Goal: Task Accomplishment & Management: Manage account settings

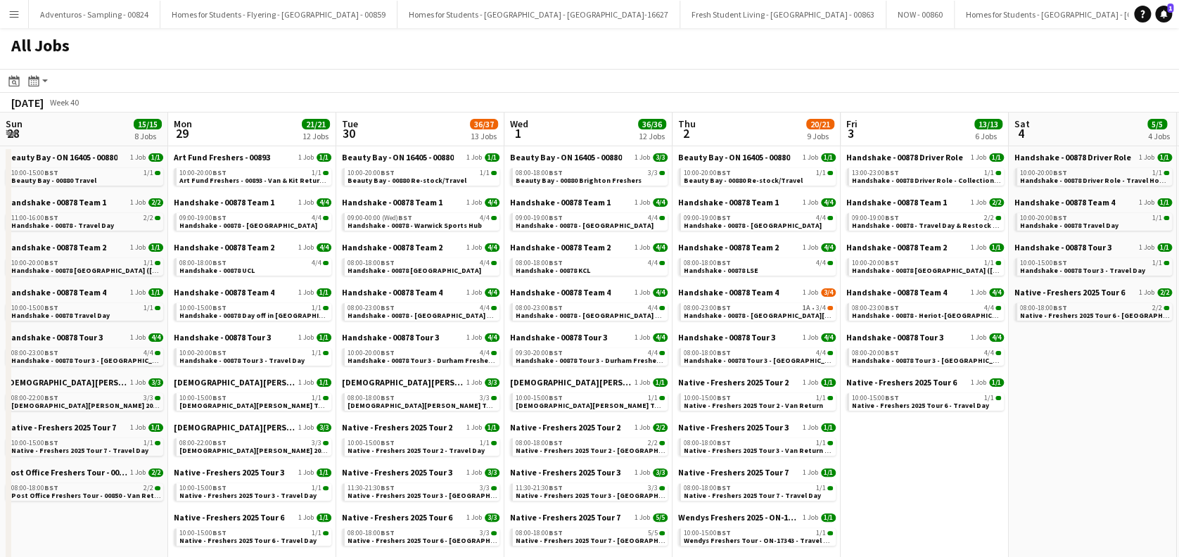
scroll to position [0, 477]
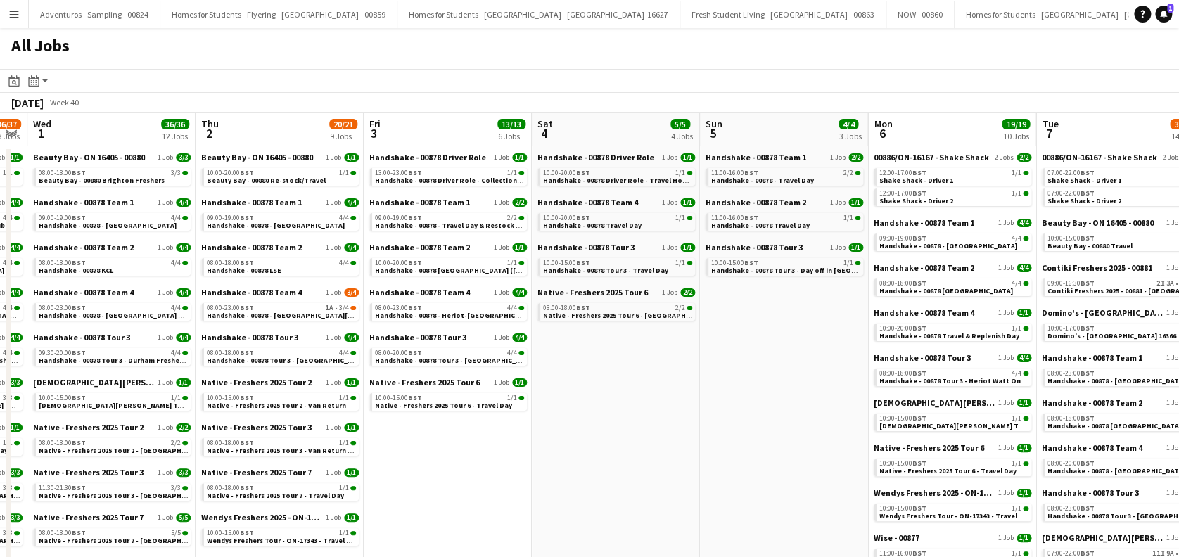
click at [20, 12] on button "Menu" at bounding box center [14, 14] width 28 height 28
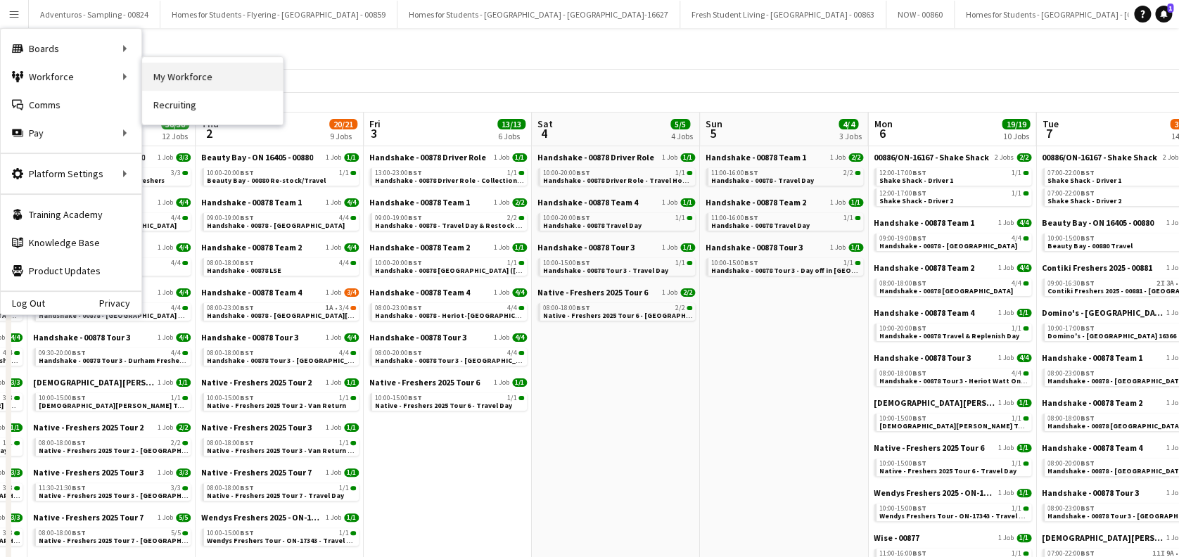
click at [222, 77] on link "My Workforce" at bounding box center [212, 77] width 141 height 28
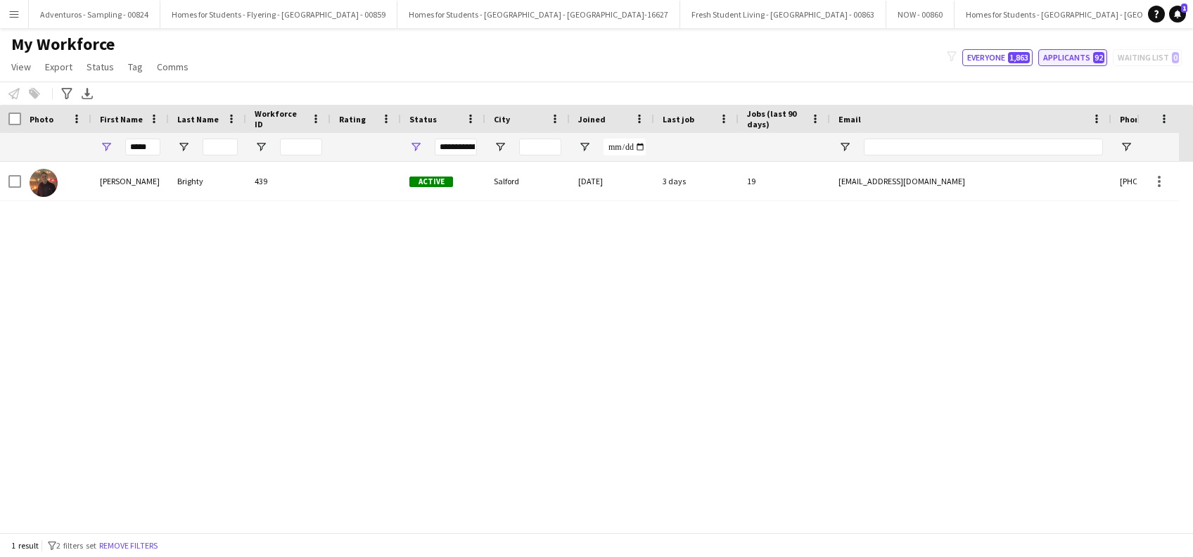
click at [1074, 56] on button "Applicants 92" at bounding box center [1073, 57] width 69 height 17
type input "**********"
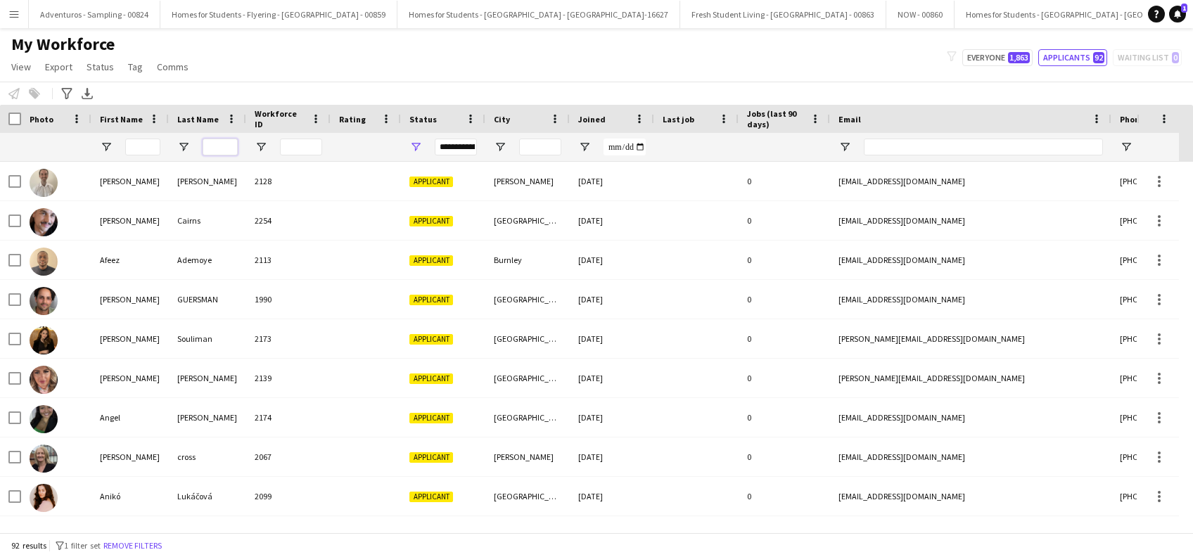
click at [236, 147] on input "Last Name Filter Input" at bounding box center [220, 147] width 35 height 17
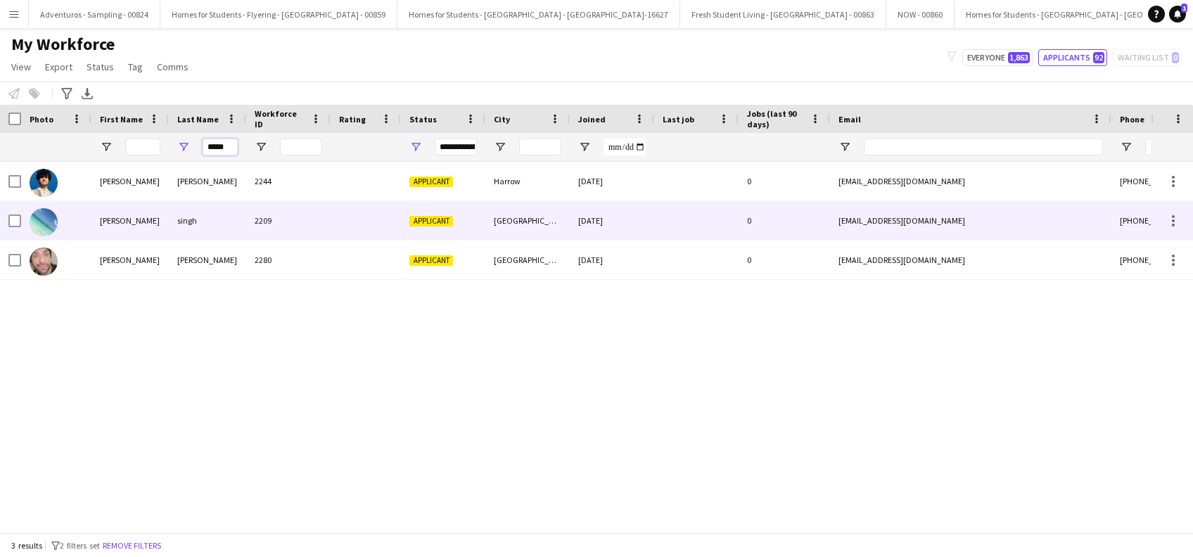
type input "*****"
click at [191, 224] on div "singh" at bounding box center [207, 220] width 77 height 39
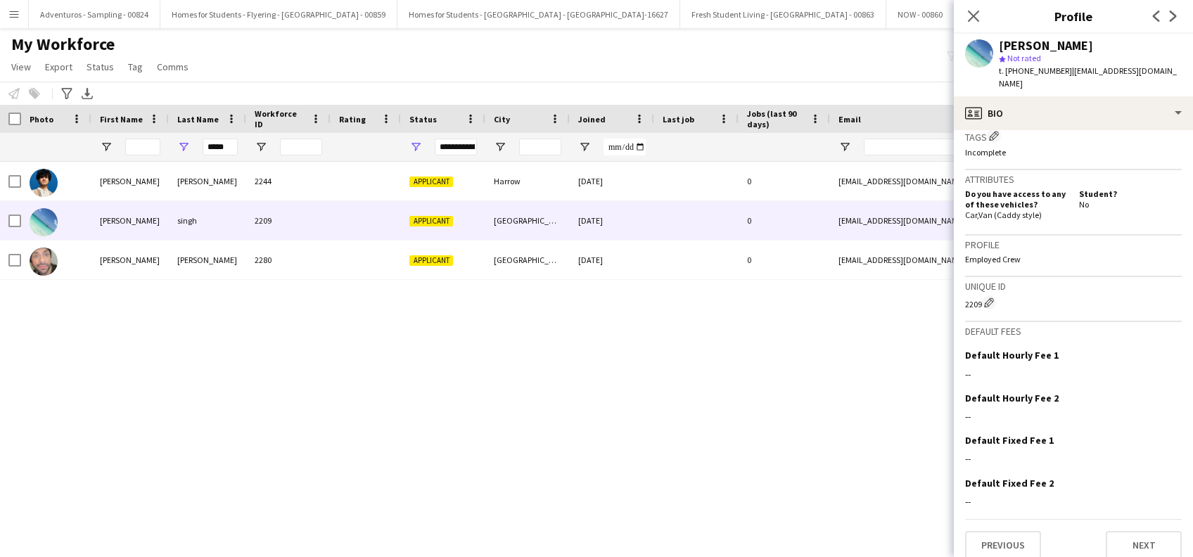
scroll to position [565, 0]
click at [1008, 542] on button "Previous" at bounding box center [1003, 545] width 76 height 28
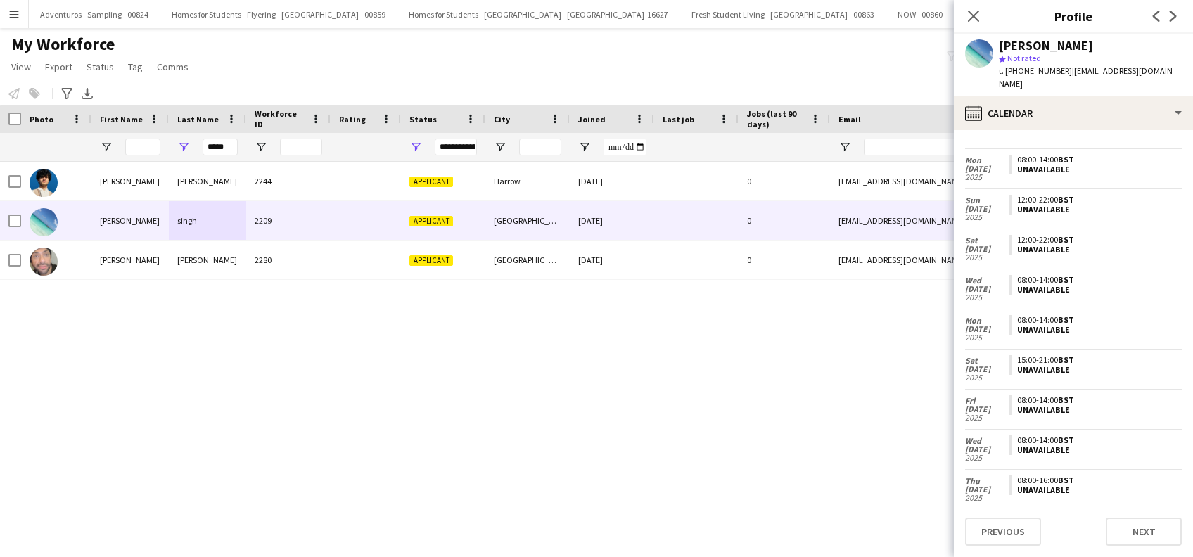
scroll to position [716, 0]
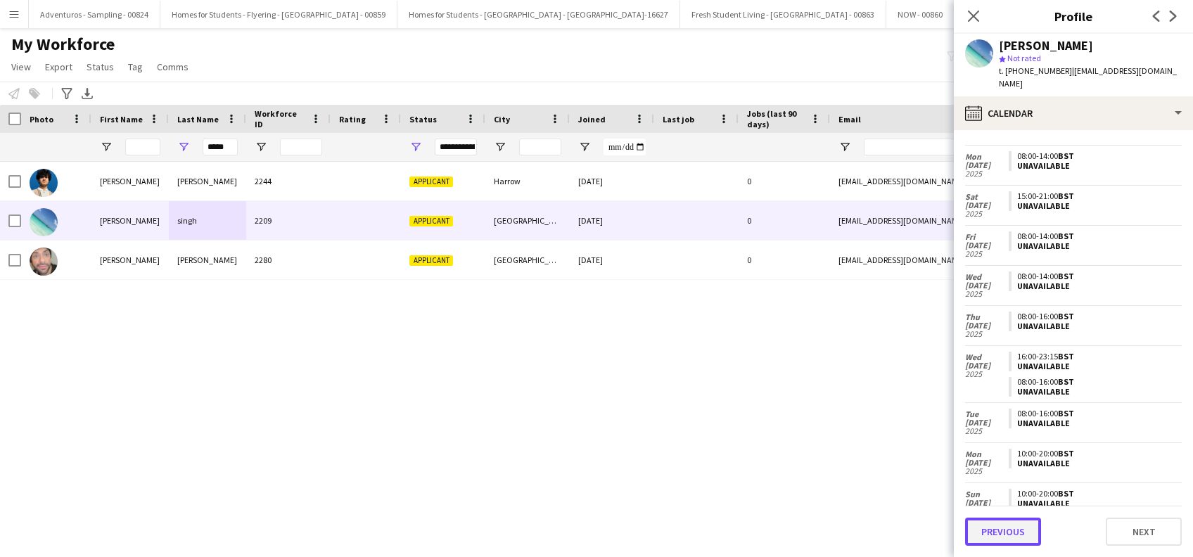
click at [1029, 523] on button "Previous" at bounding box center [1003, 532] width 76 height 28
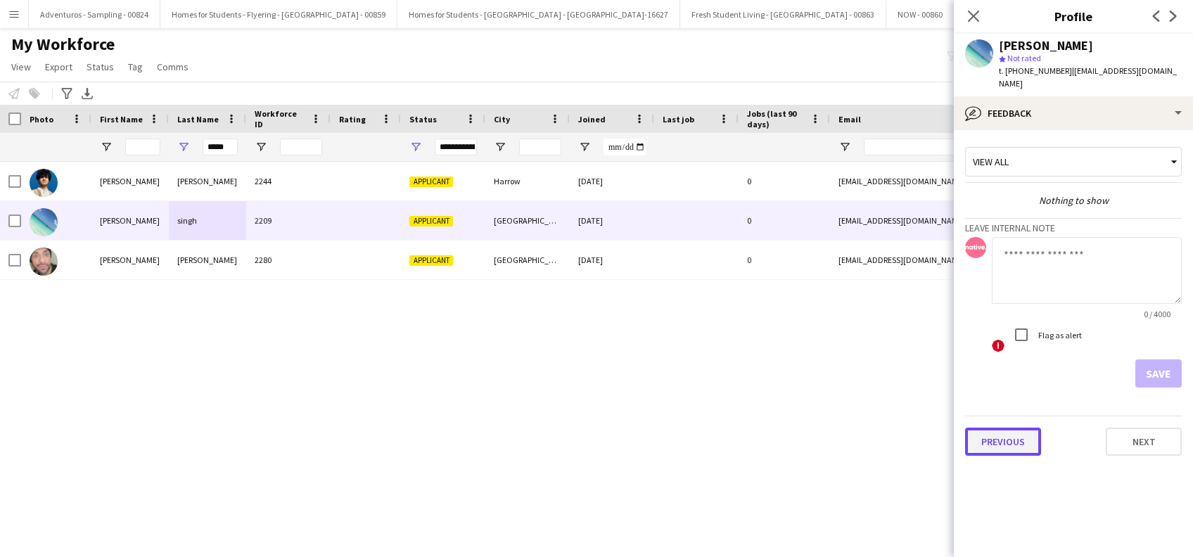
click at [1004, 428] on button "Previous" at bounding box center [1003, 442] width 76 height 28
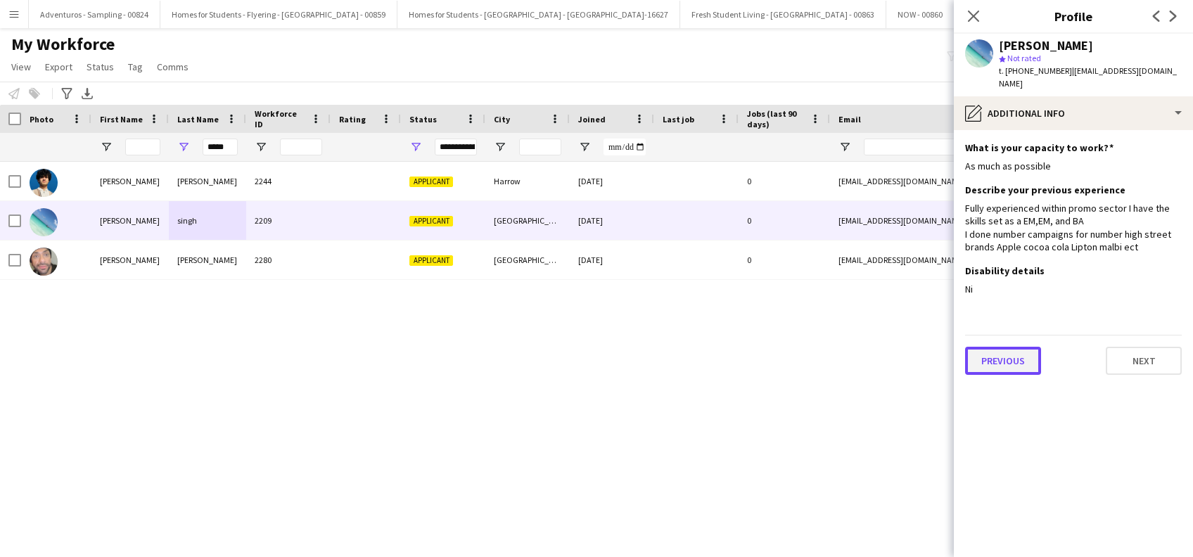
click at [996, 352] on button "Previous" at bounding box center [1003, 361] width 76 height 28
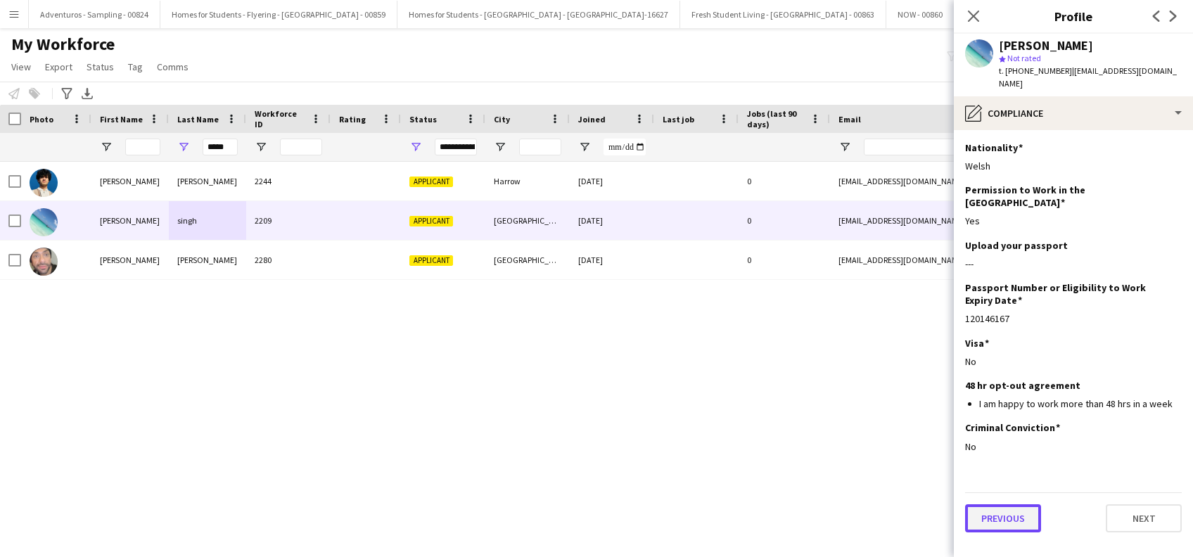
click at [985, 504] on button "Previous" at bounding box center [1003, 518] width 76 height 28
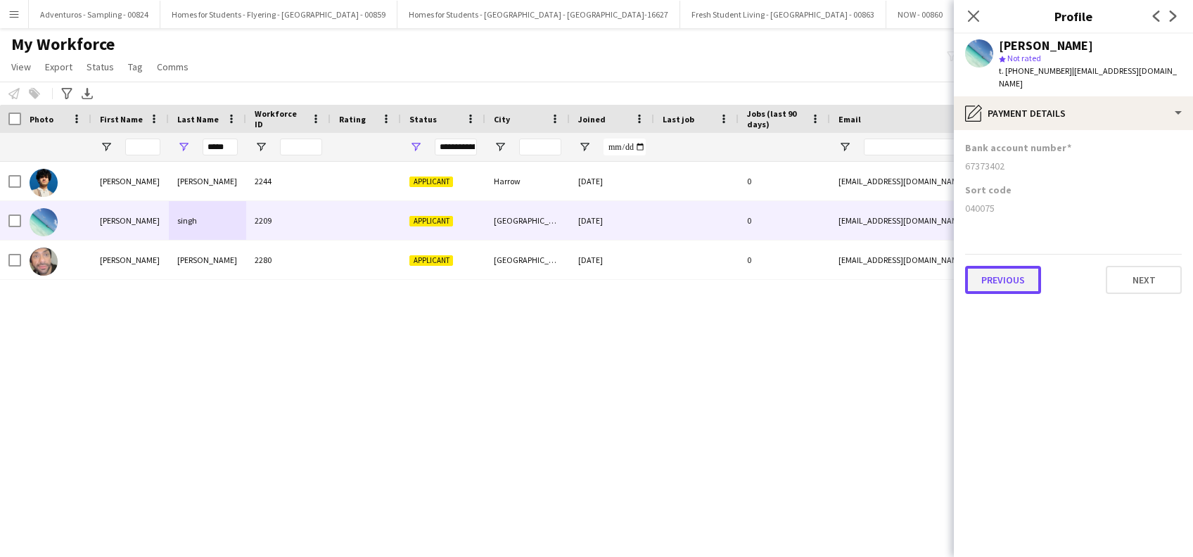
click at [998, 267] on button "Previous" at bounding box center [1003, 280] width 76 height 28
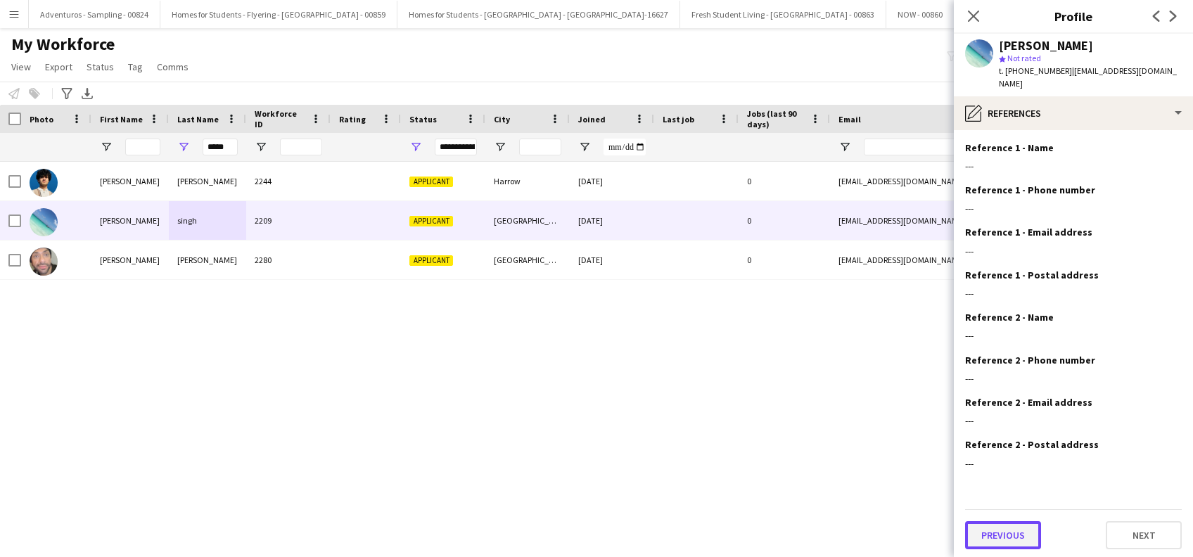
click at [1004, 526] on button "Previous" at bounding box center [1003, 535] width 76 height 28
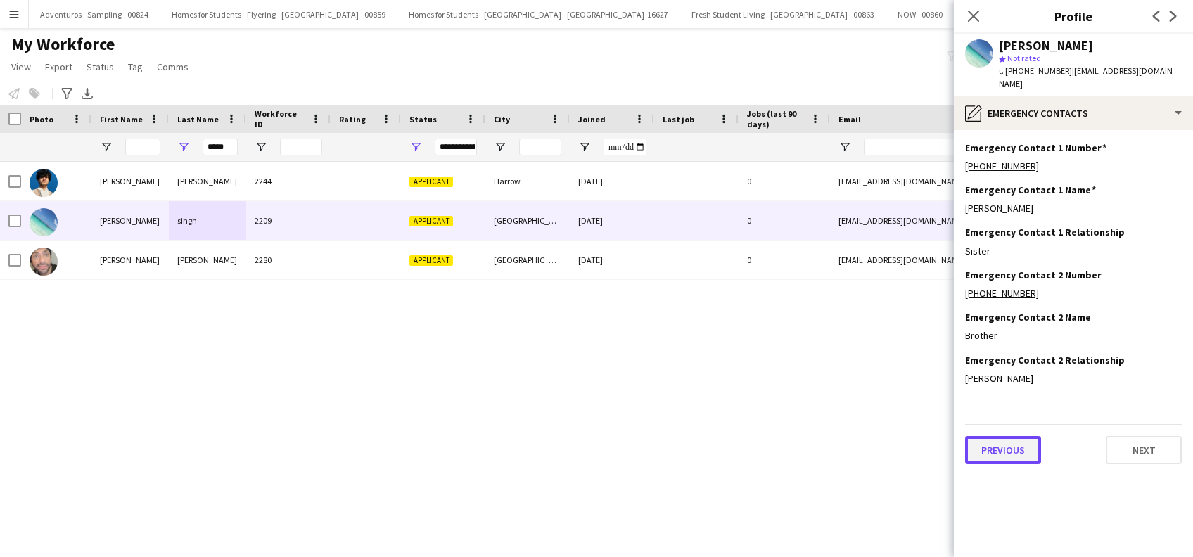
click at [1005, 436] on button "Previous" at bounding box center [1003, 450] width 76 height 28
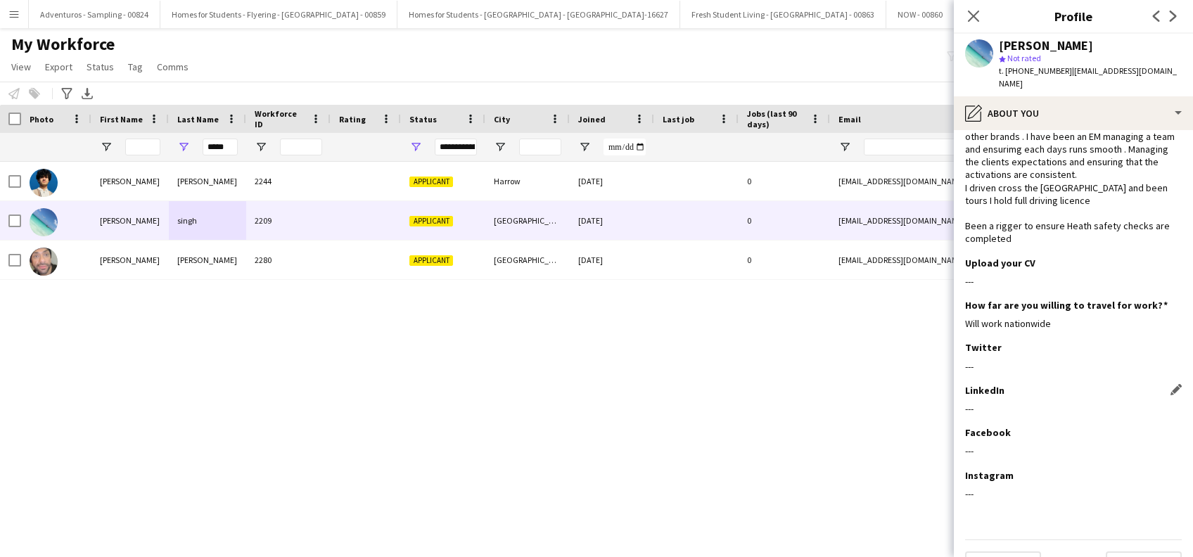
scroll to position [113, 0]
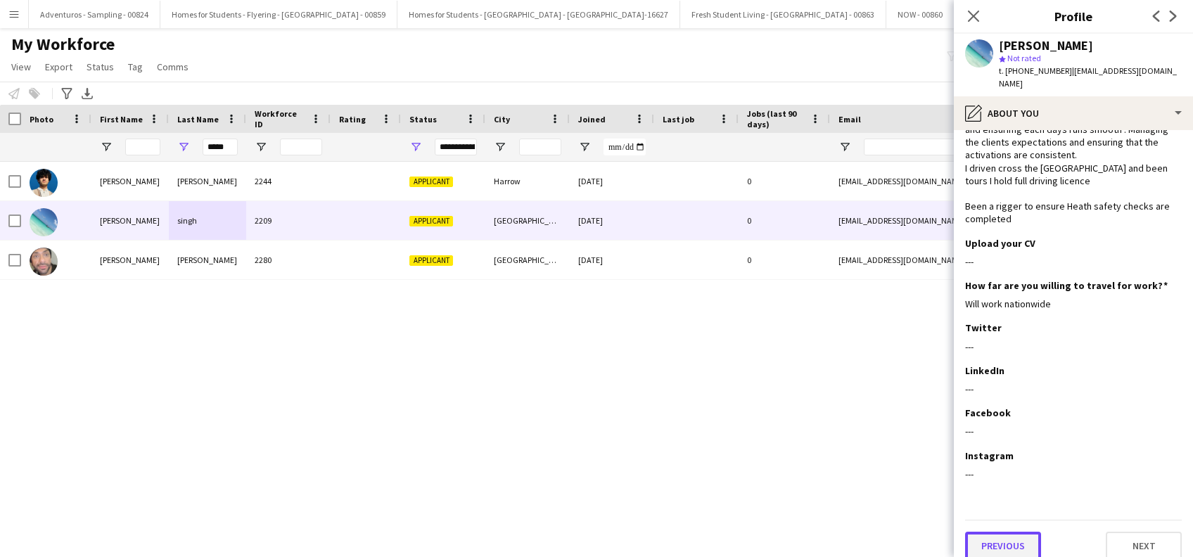
click at [1003, 540] on button "Previous" at bounding box center [1003, 546] width 76 height 28
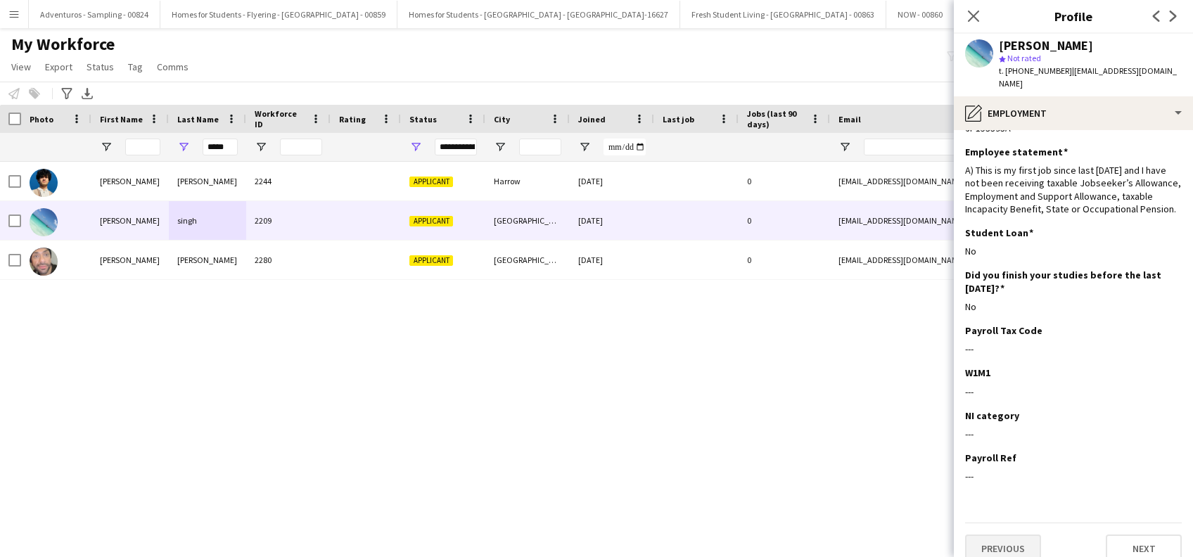
scroll to position [53, 0]
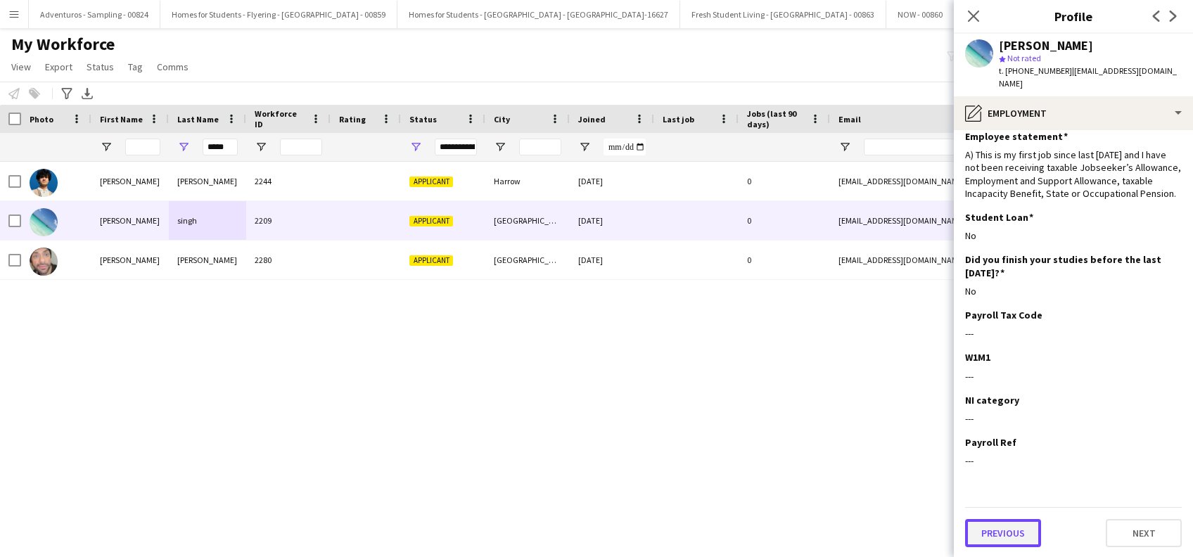
click at [996, 527] on button "Previous" at bounding box center [1003, 533] width 76 height 28
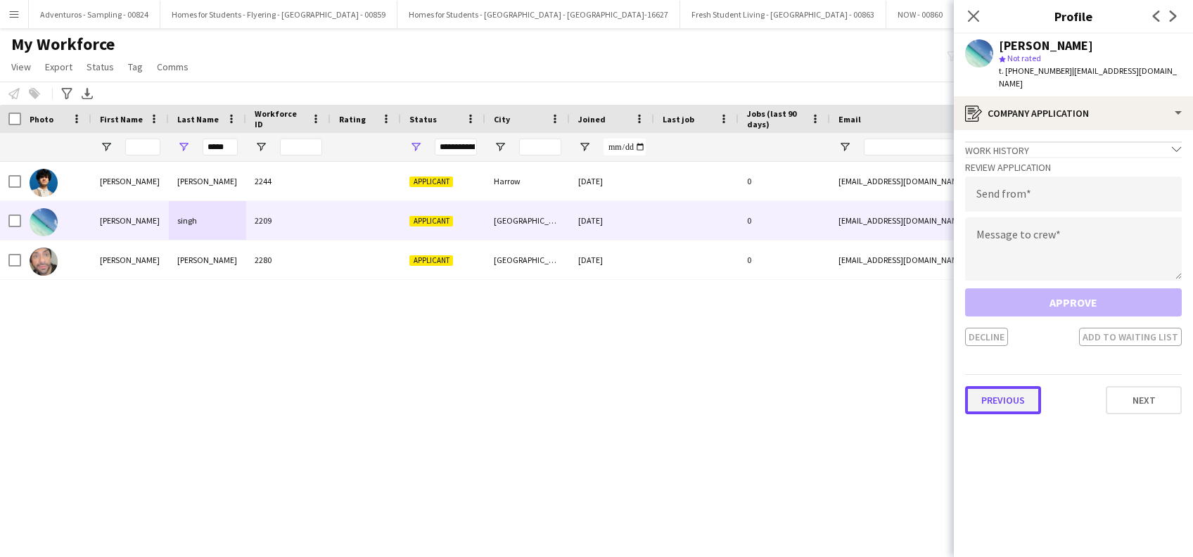
click at [1005, 395] on button "Previous" at bounding box center [1003, 400] width 76 height 28
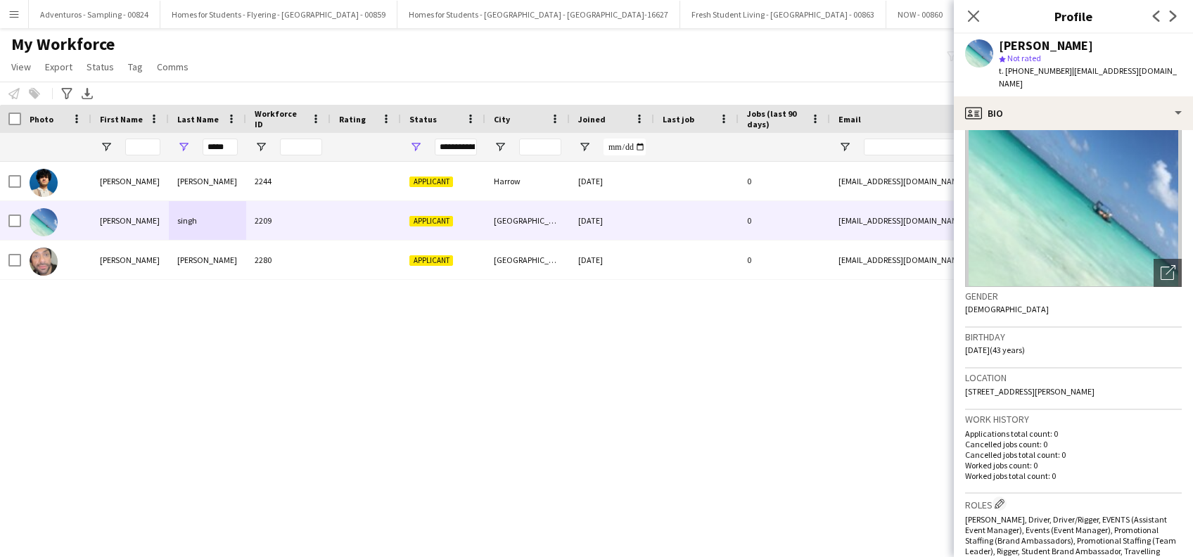
scroll to position [94, 0]
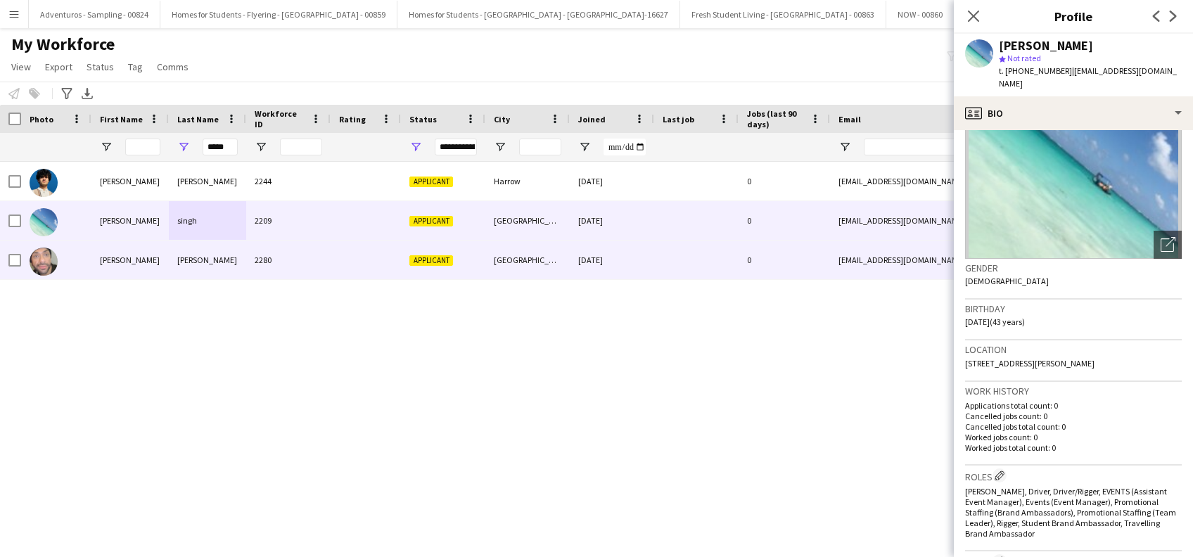
click at [110, 263] on div "Jay" at bounding box center [129, 260] width 77 height 39
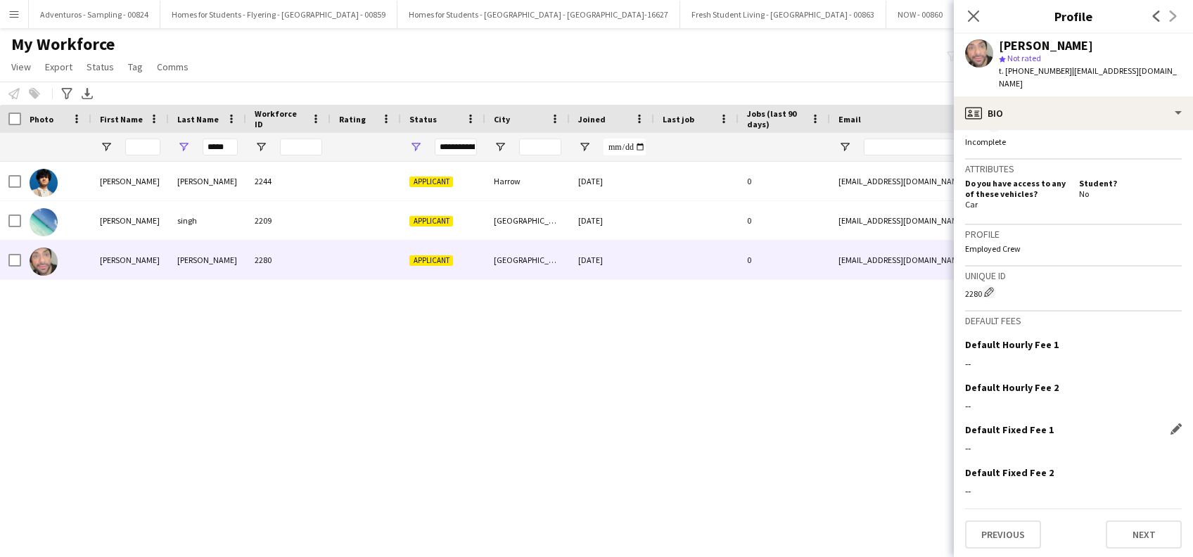
scroll to position [563, 0]
click at [1002, 538] on button "Previous" at bounding box center [1003, 535] width 76 height 28
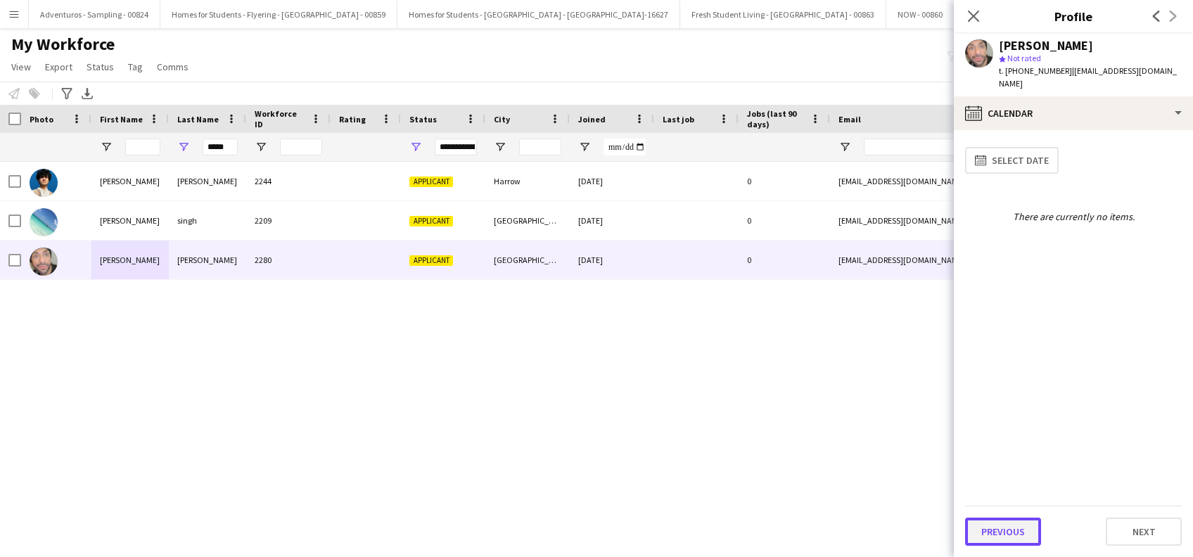
click at [1006, 532] on button "Previous" at bounding box center [1003, 532] width 76 height 28
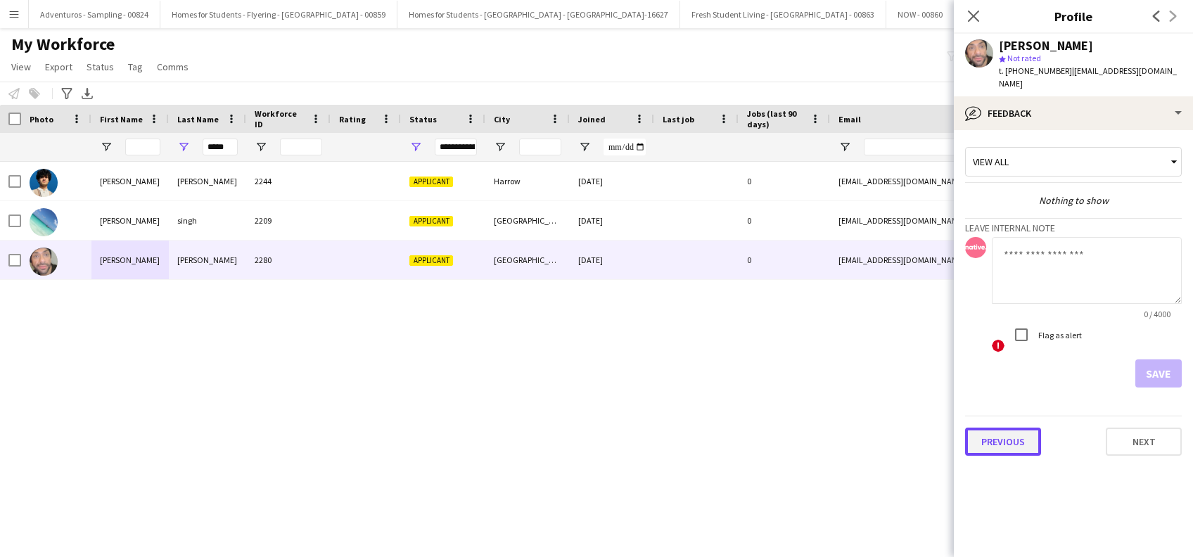
click at [1000, 440] on button "Previous" at bounding box center [1003, 442] width 76 height 28
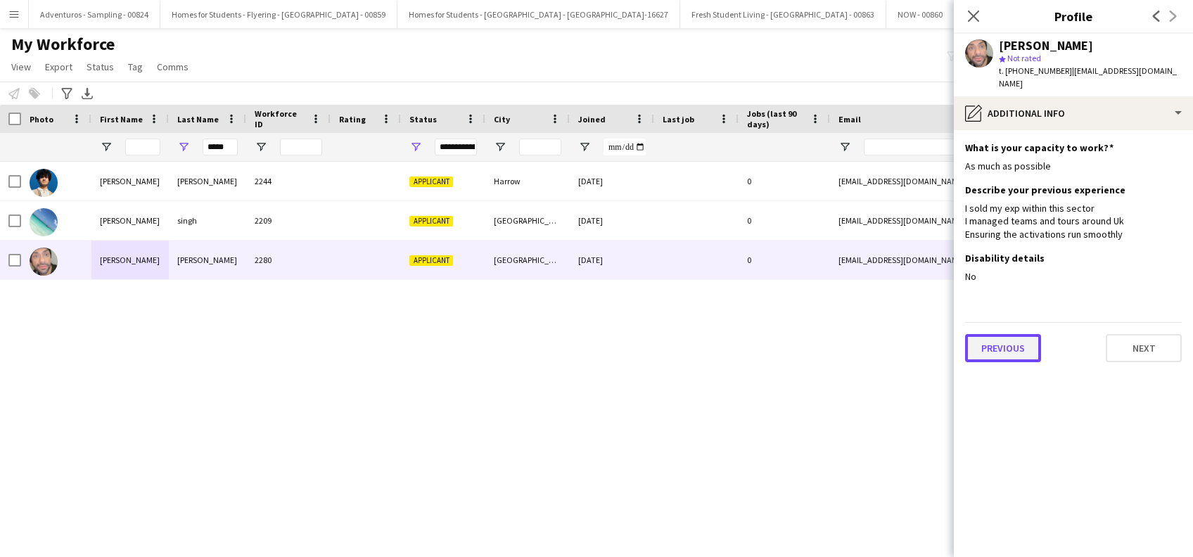
click at [1011, 336] on button "Previous" at bounding box center [1003, 348] width 76 height 28
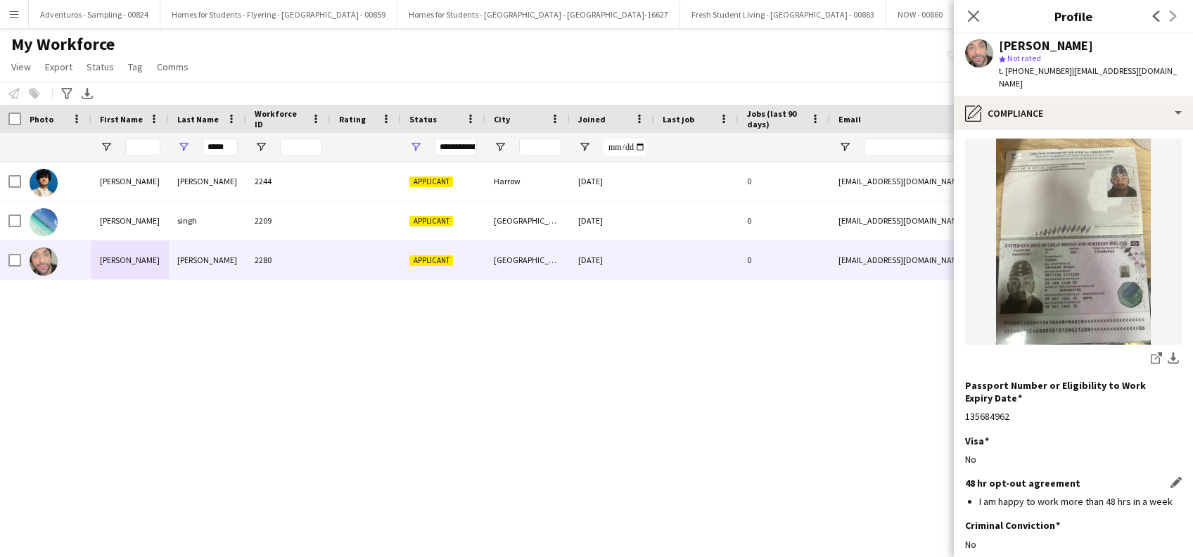
scroll to position [429, 0]
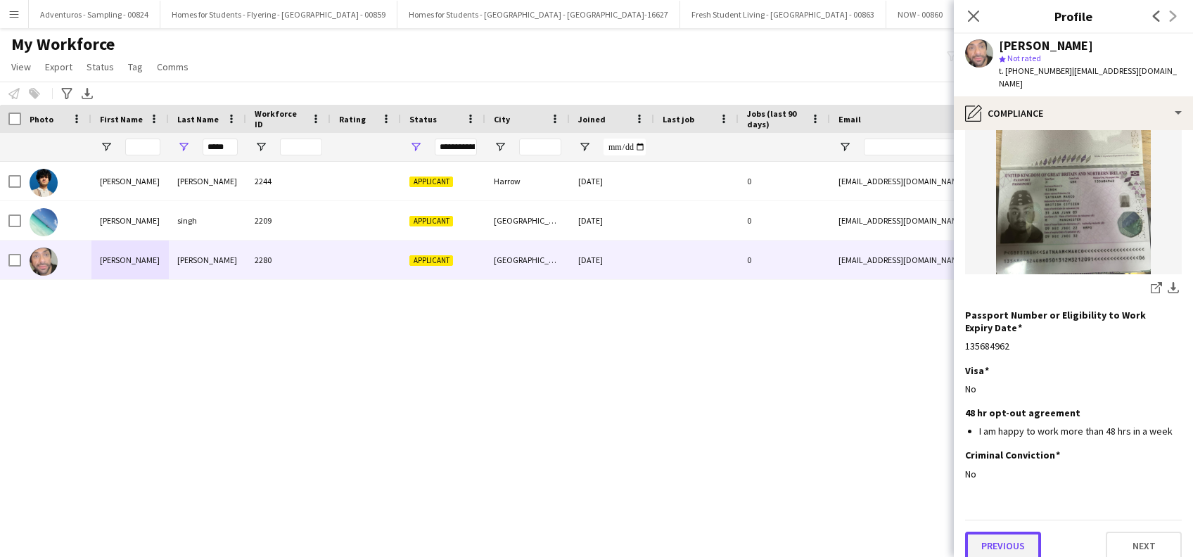
click at [1002, 536] on button "Previous" at bounding box center [1003, 546] width 76 height 28
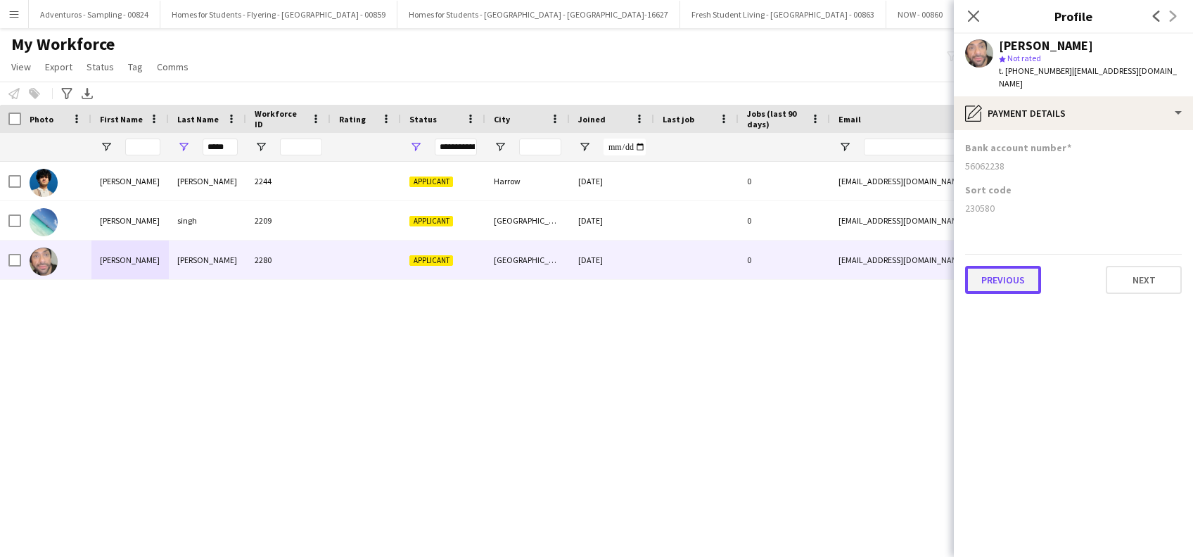
click at [998, 266] on button "Previous" at bounding box center [1003, 280] width 76 height 28
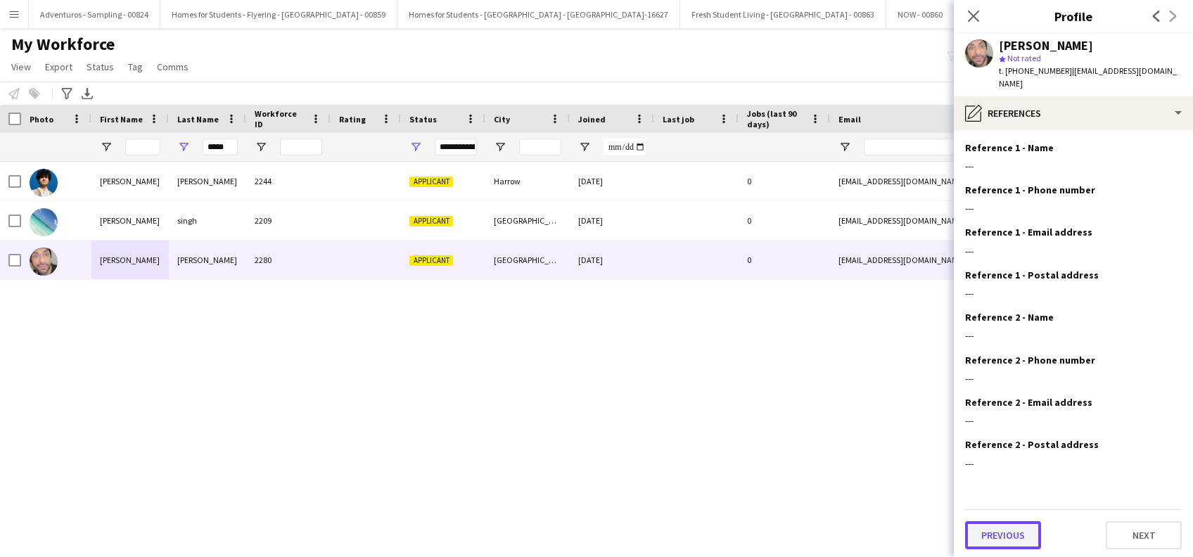
click at [997, 521] on button "Previous" at bounding box center [1003, 535] width 76 height 28
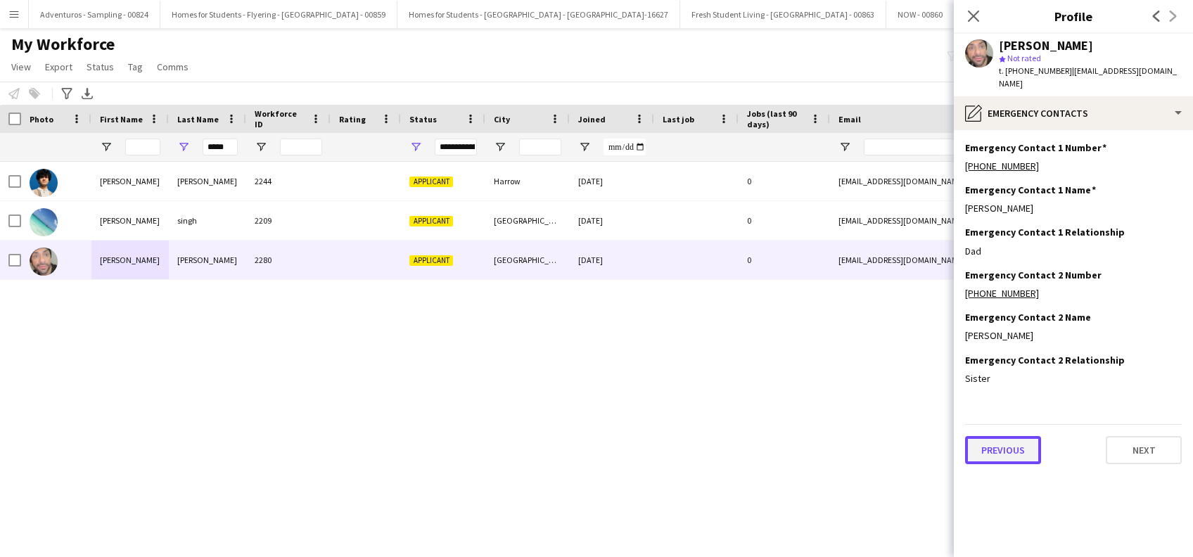
click at [1001, 437] on button "Previous" at bounding box center [1003, 450] width 76 height 28
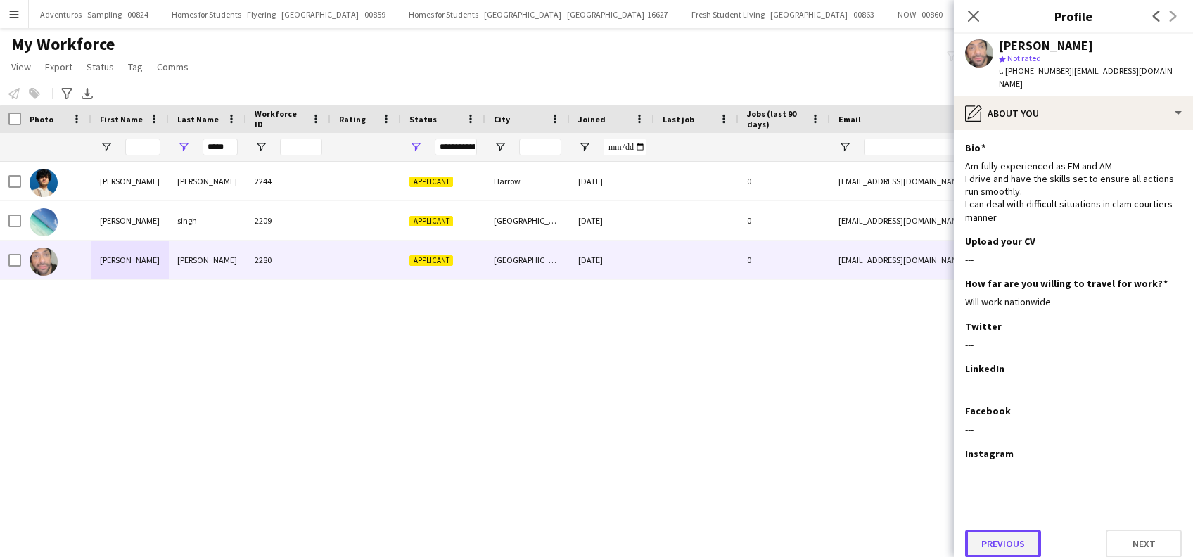
click at [995, 530] on button "Previous" at bounding box center [1003, 544] width 76 height 28
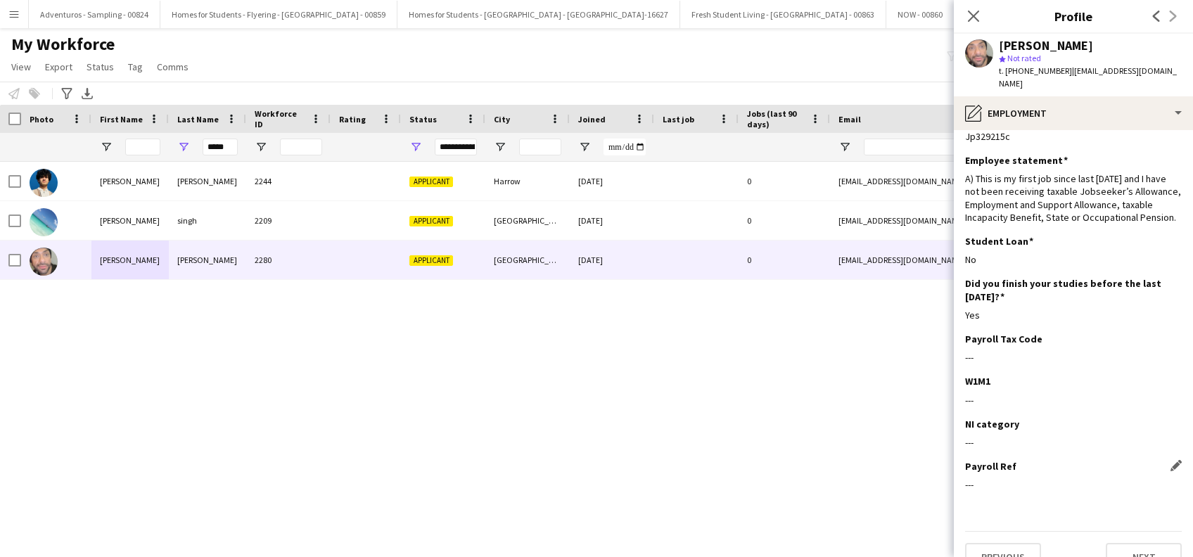
scroll to position [53, 0]
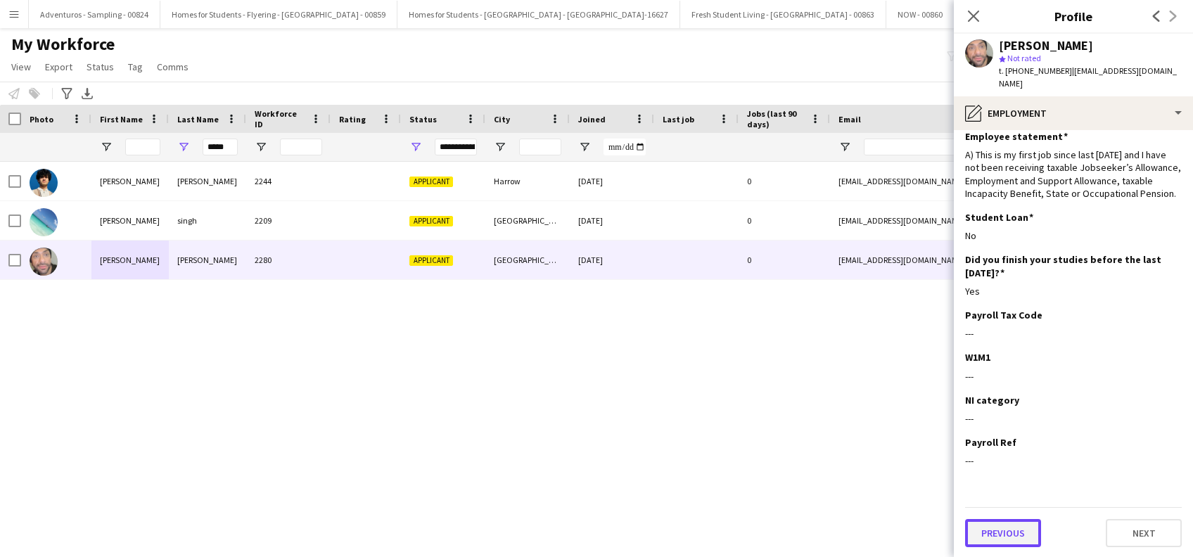
click at [1009, 530] on button "Previous" at bounding box center [1003, 533] width 76 height 28
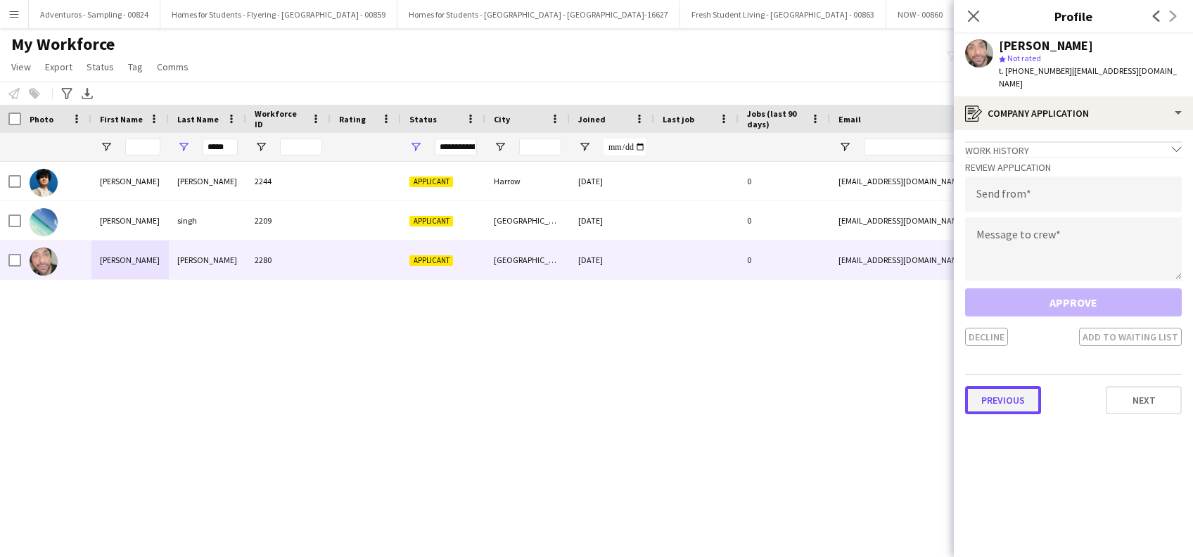
click at [996, 398] on button "Previous" at bounding box center [1003, 400] width 76 height 28
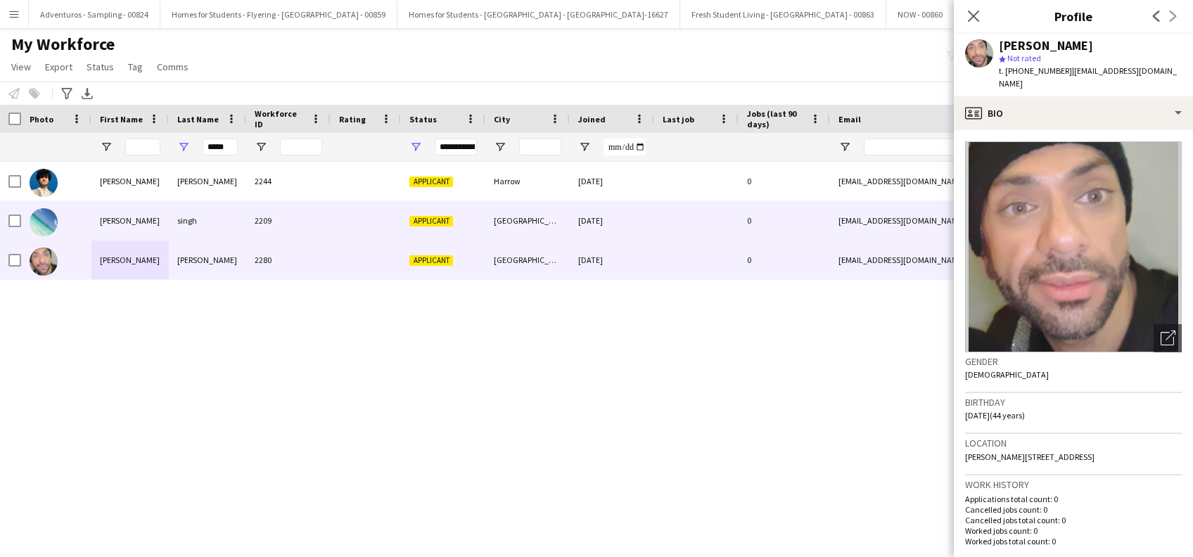
click at [110, 220] on div "Jay m" at bounding box center [129, 220] width 77 height 39
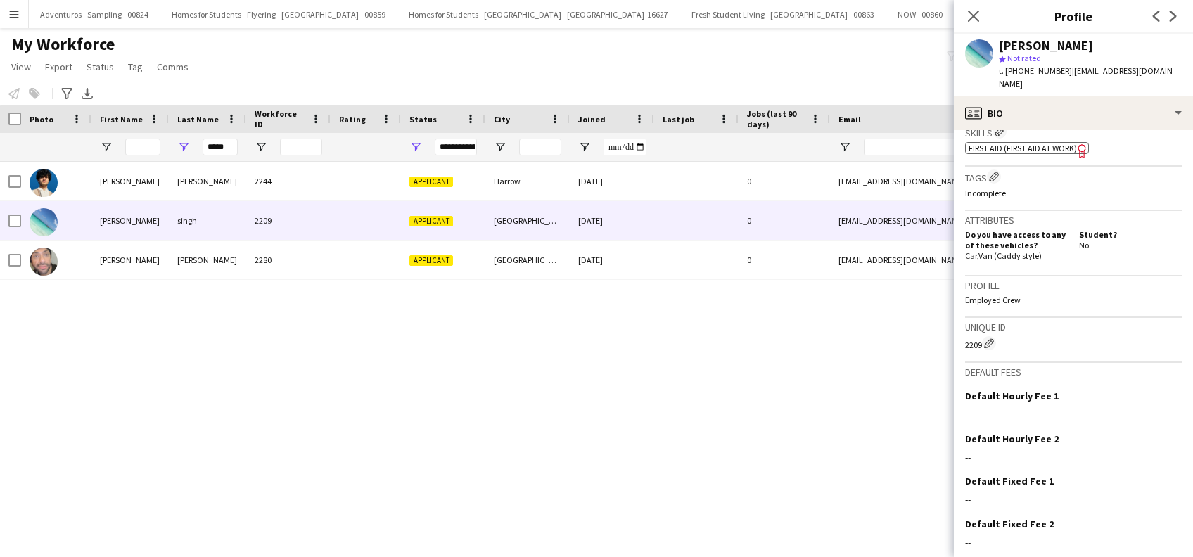
scroll to position [565, 0]
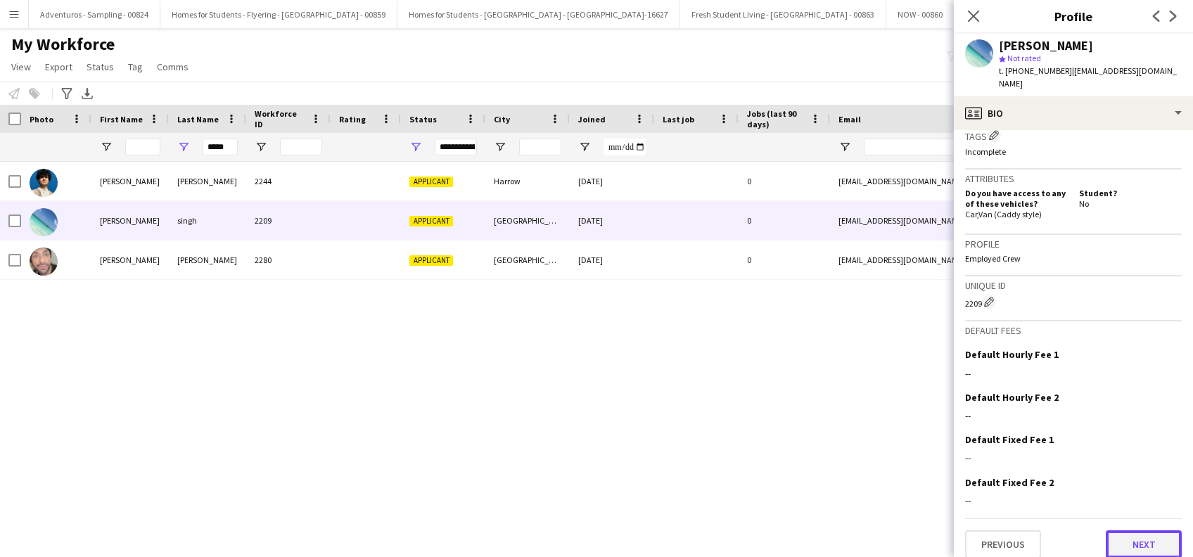
click at [1143, 533] on button "Next" at bounding box center [1144, 545] width 76 height 28
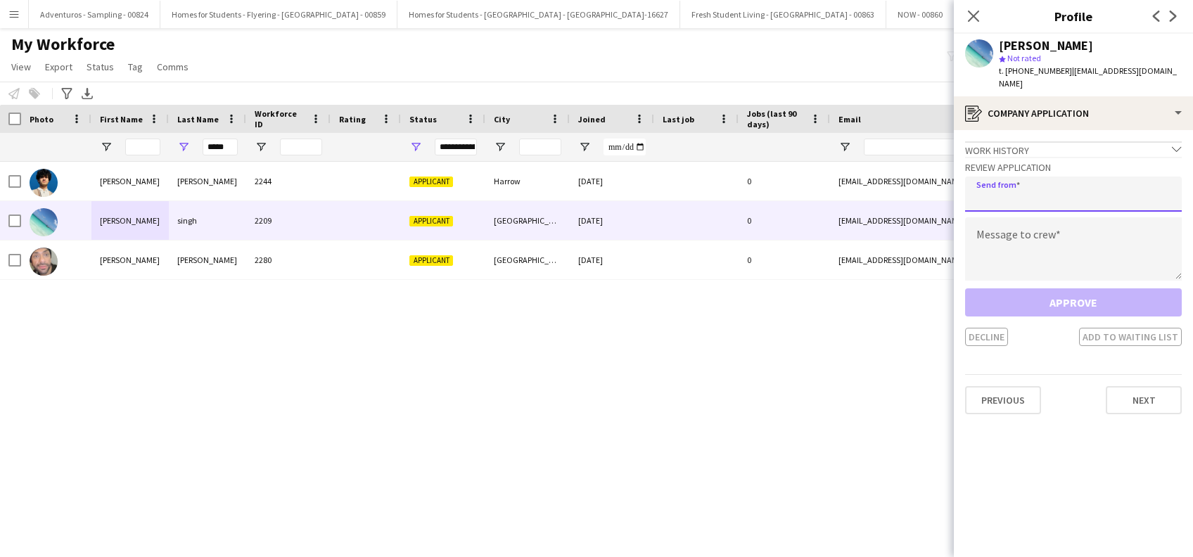
click at [1041, 179] on input "email" at bounding box center [1073, 194] width 217 height 35
type input "**********"
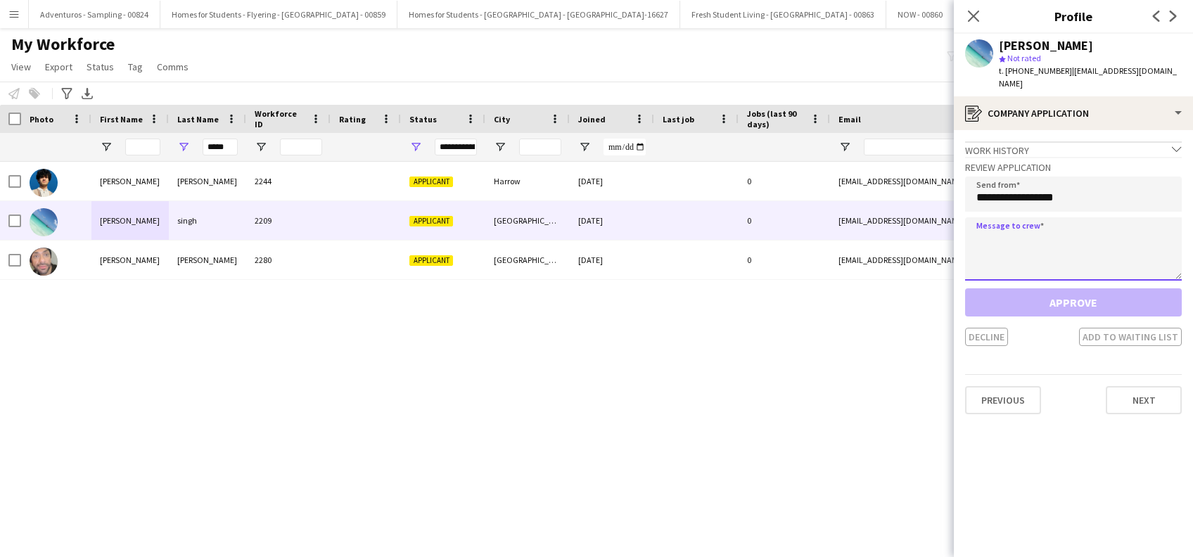
click at [996, 231] on textarea at bounding box center [1073, 248] width 217 height 63
paste textarea "**********"
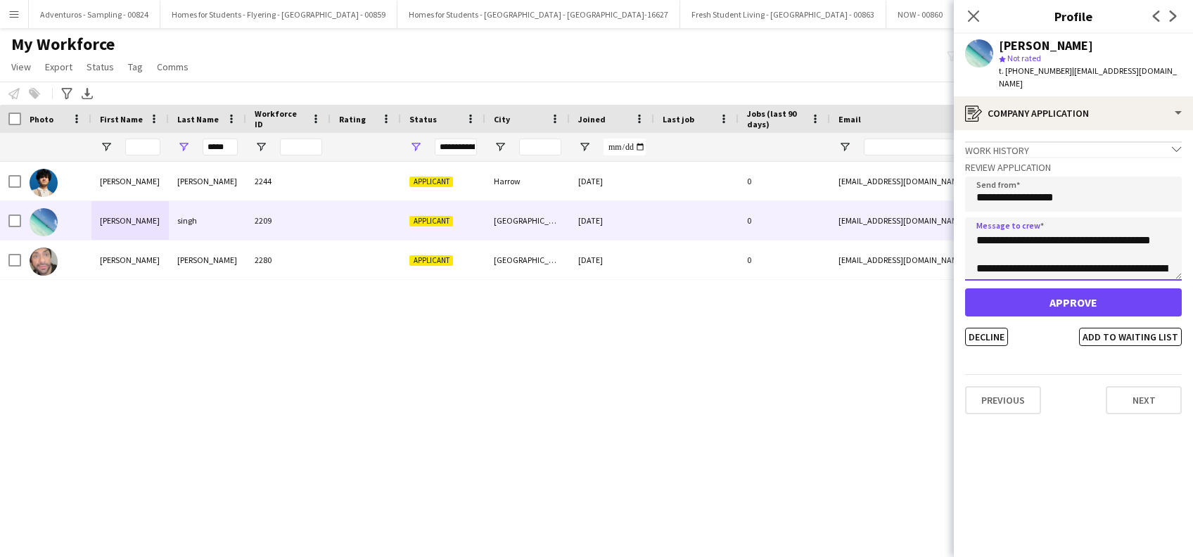
scroll to position [0, 0]
click at [1024, 229] on textarea at bounding box center [1073, 248] width 217 height 63
click at [1126, 225] on textarea at bounding box center [1073, 248] width 217 height 63
paste textarea "**********"
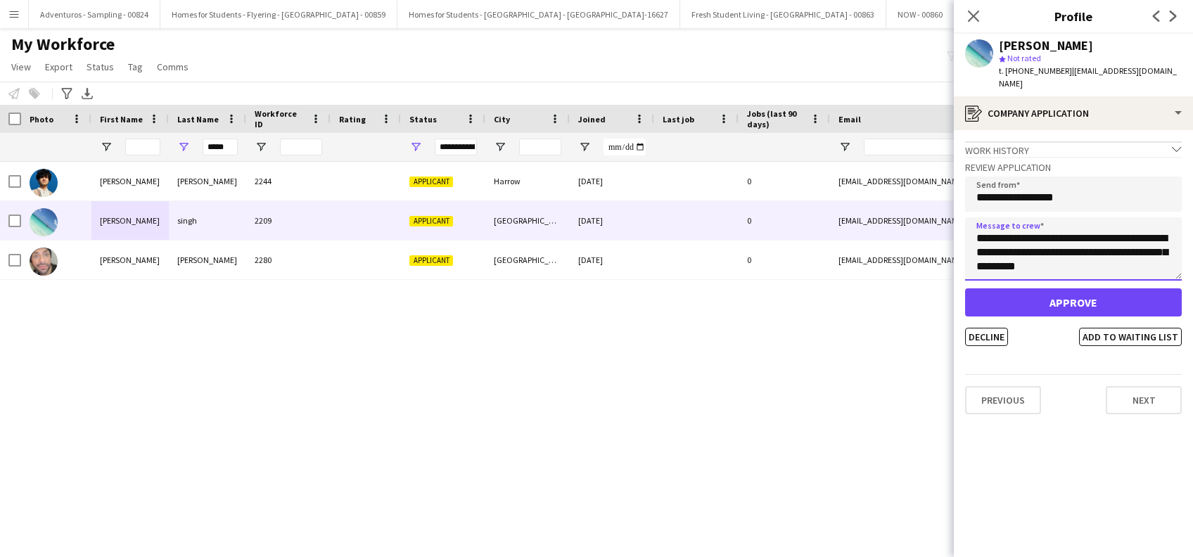
scroll to position [782, 0]
type textarea "**********"
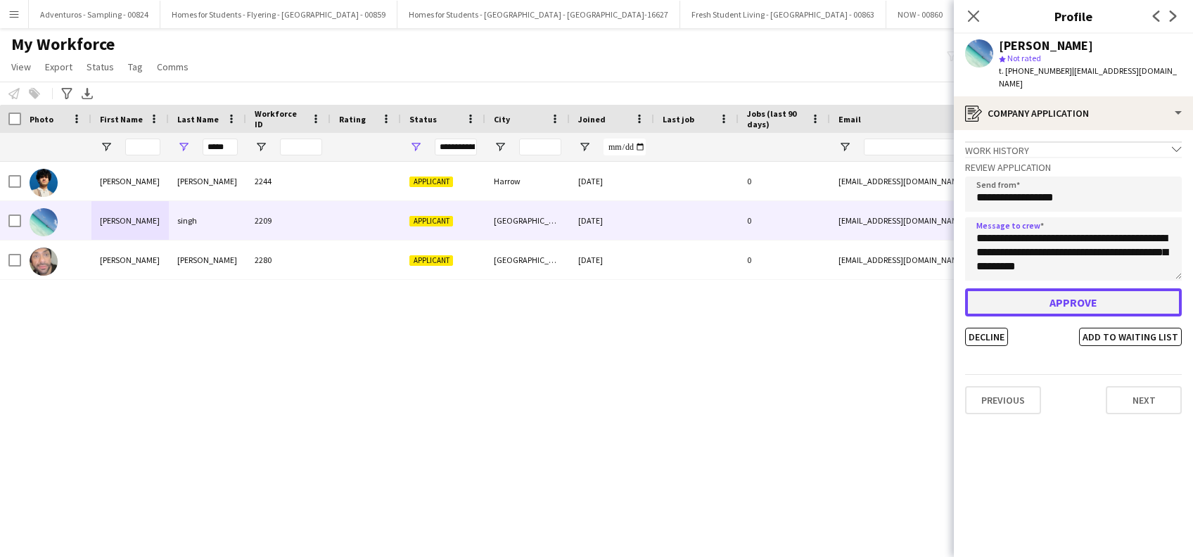
click at [1081, 289] on button "Approve" at bounding box center [1073, 302] width 217 height 28
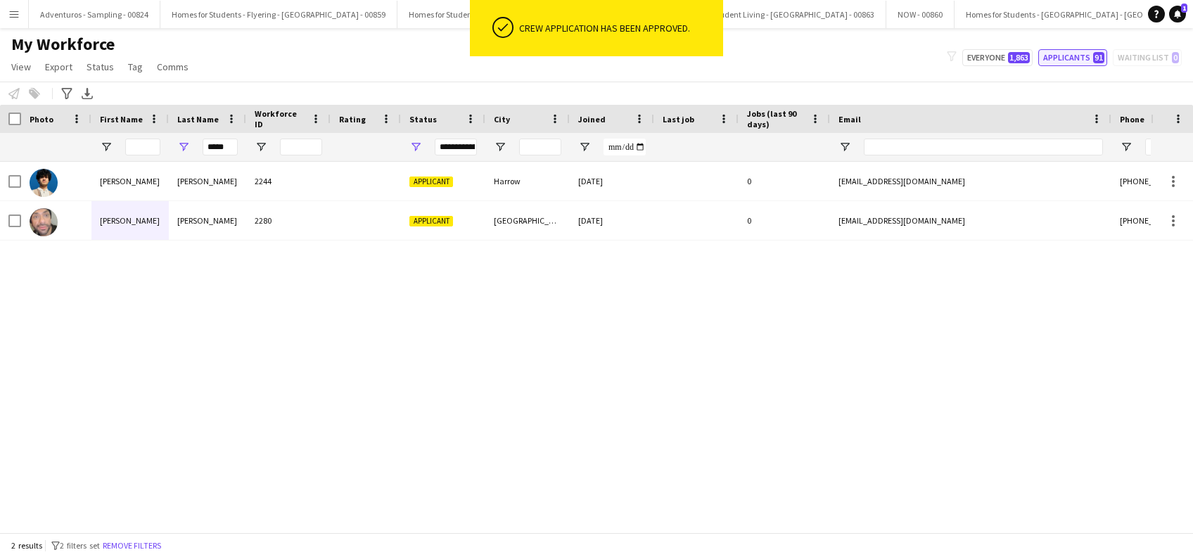
click at [1064, 59] on button "Applicants 91" at bounding box center [1073, 57] width 69 height 17
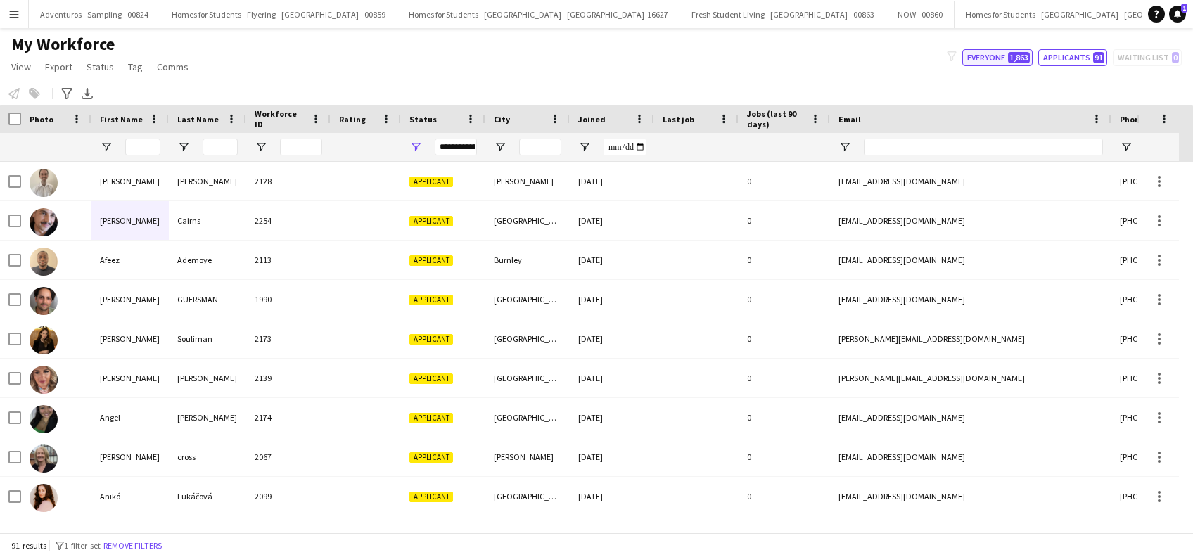
click at [984, 61] on button "Everyone 1,863" at bounding box center [998, 57] width 70 height 17
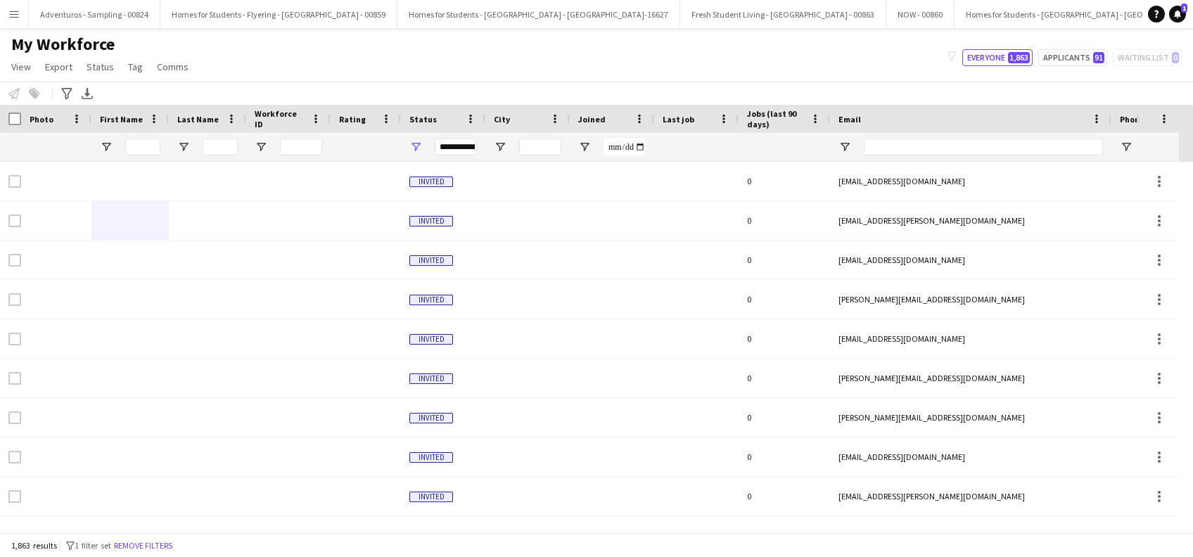
click at [1067, 48] on div "My Workforce View Views Default view New view Update view Delete view Edit name…" at bounding box center [596, 58] width 1193 height 48
click at [1065, 62] on button "Applicants 91" at bounding box center [1073, 57] width 69 height 17
type input "**********"
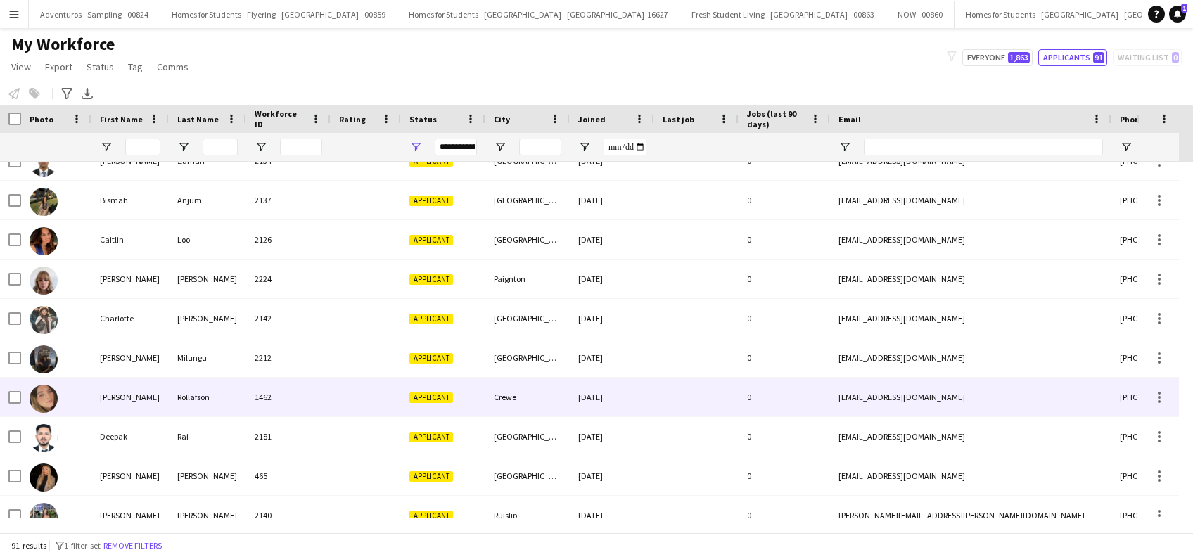
scroll to position [469, 0]
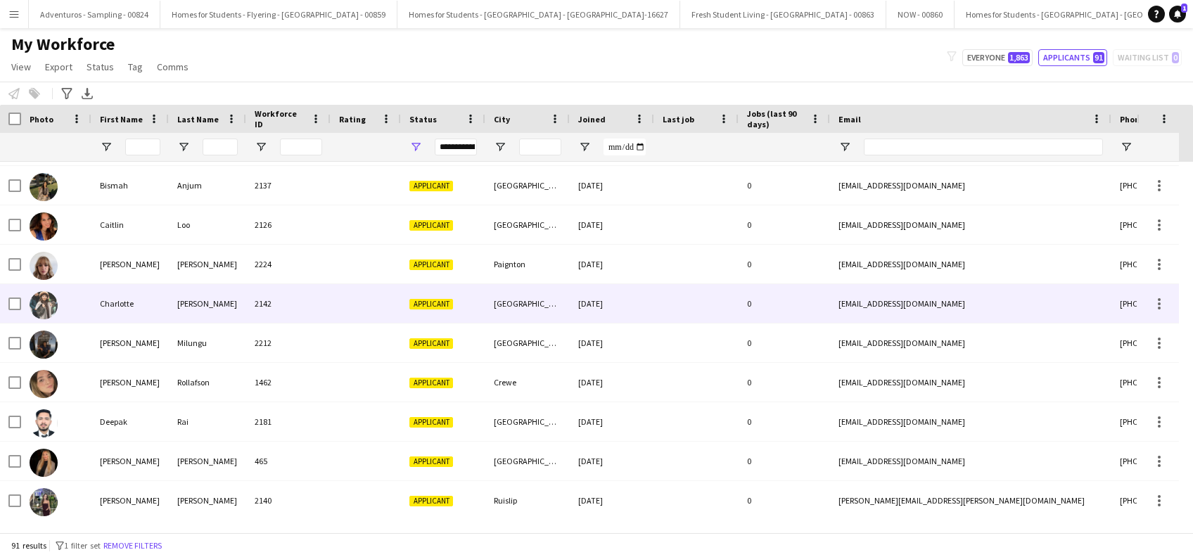
click at [117, 304] on div "Charlotte" at bounding box center [129, 303] width 77 height 39
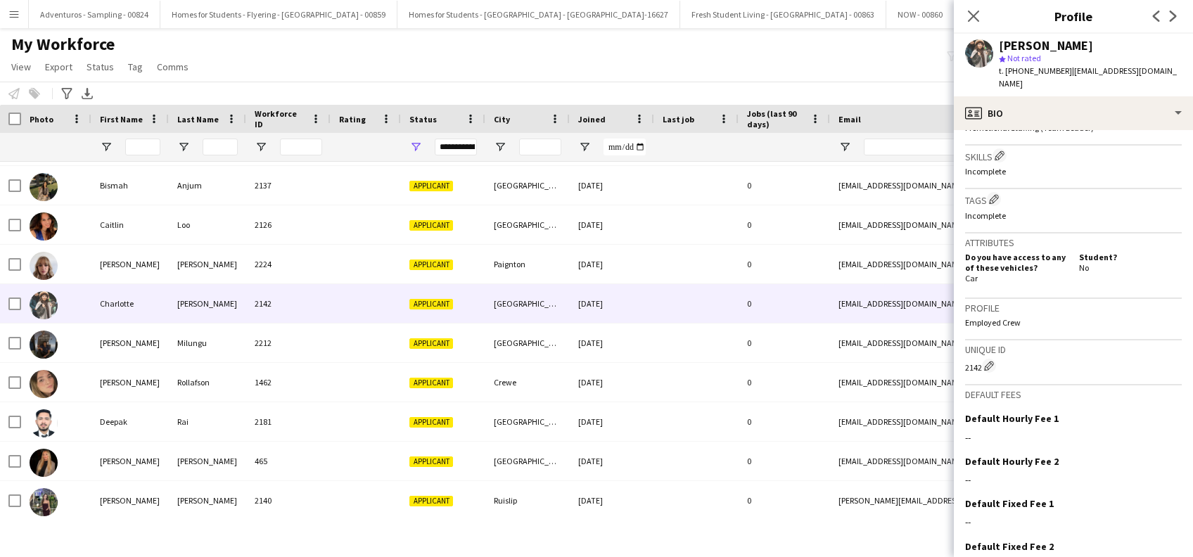
scroll to position [542, 0]
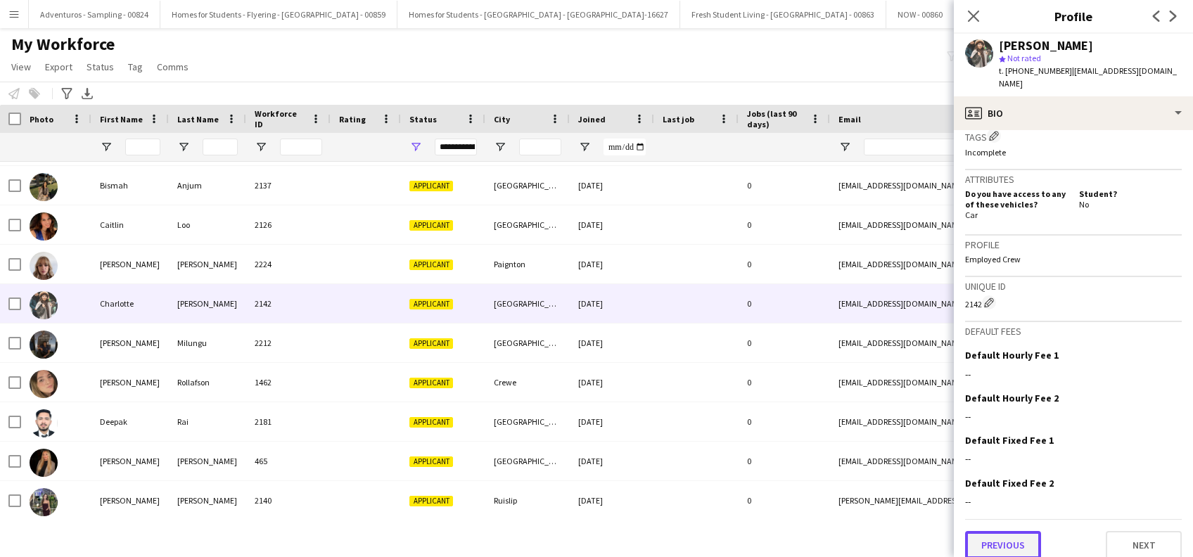
click at [1018, 536] on button "Previous" at bounding box center [1003, 545] width 76 height 28
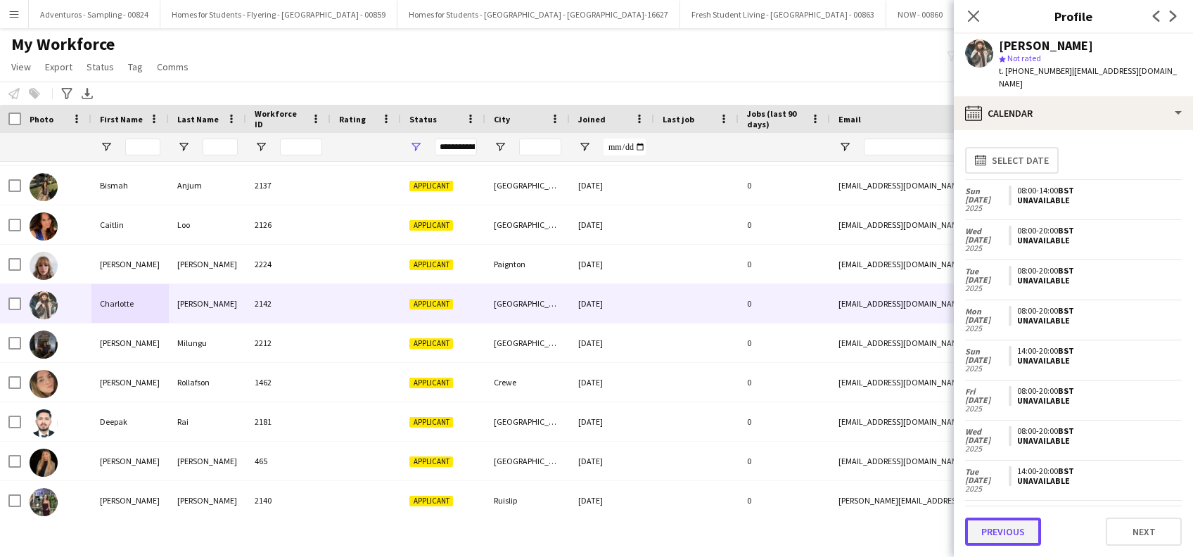
click at [1000, 531] on button "Previous" at bounding box center [1003, 532] width 76 height 28
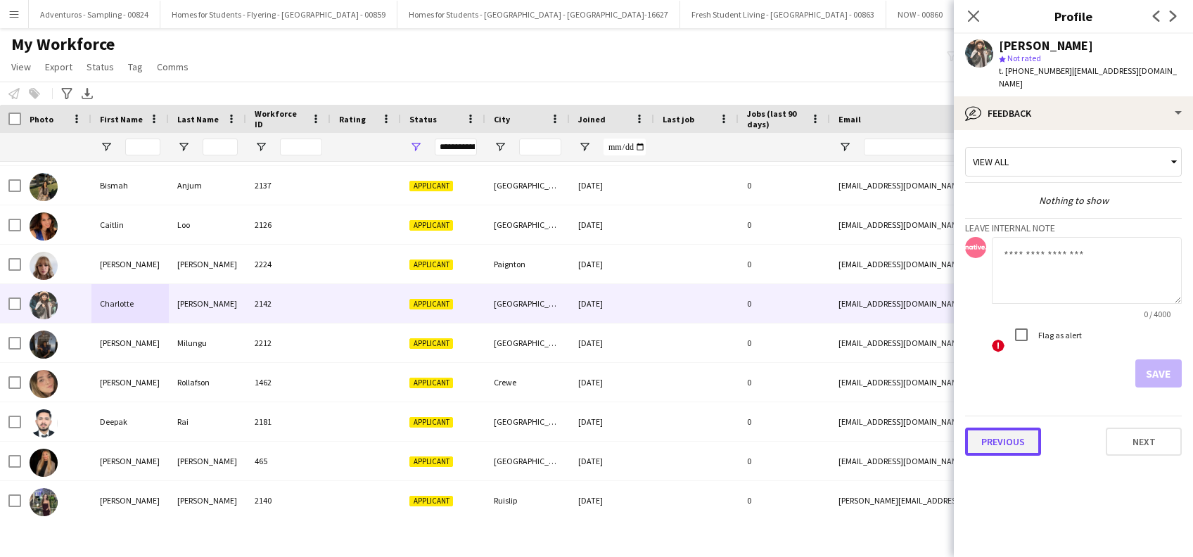
click at [1010, 437] on button "Previous" at bounding box center [1003, 442] width 76 height 28
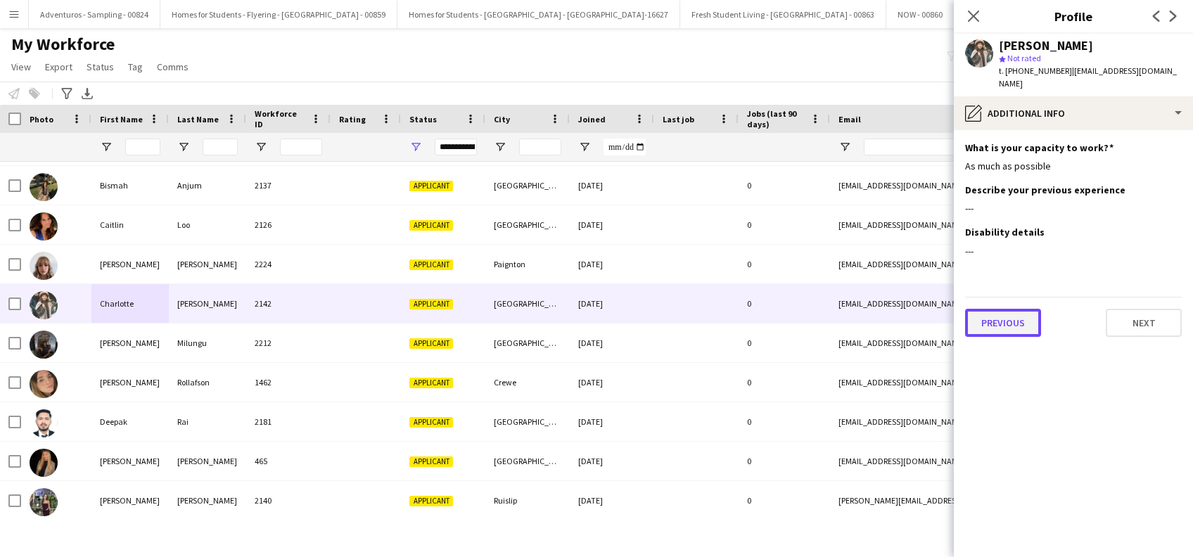
click at [1000, 317] on button "Previous" at bounding box center [1003, 323] width 76 height 28
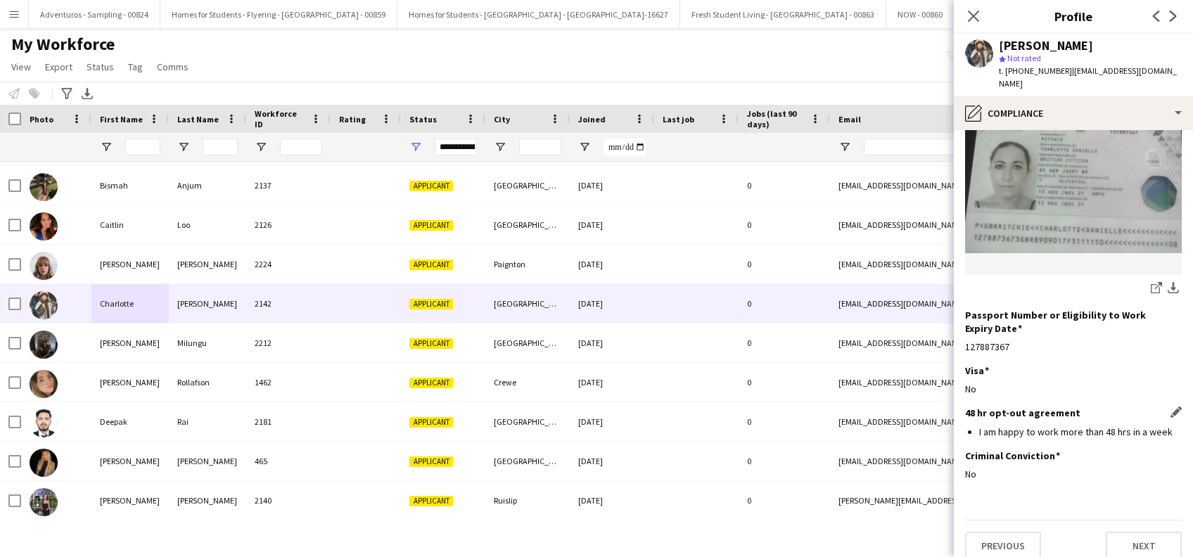
scroll to position [189, 0]
click at [988, 537] on button "Previous" at bounding box center [1003, 545] width 76 height 28
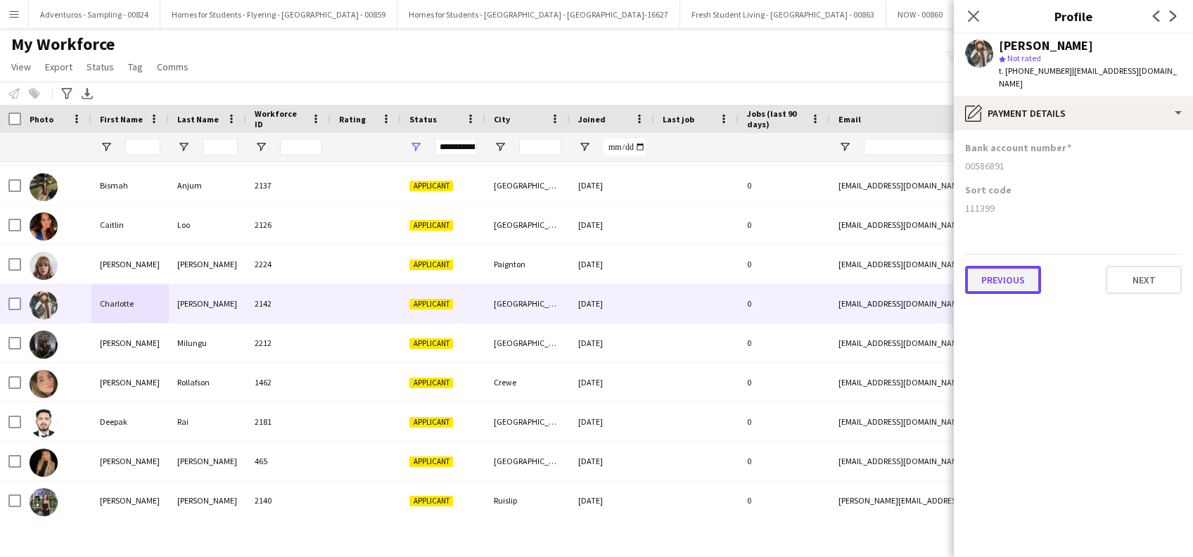
click at [1019, 273] on button "Previous" at bounding box center [1003, 280] width 76 height 28
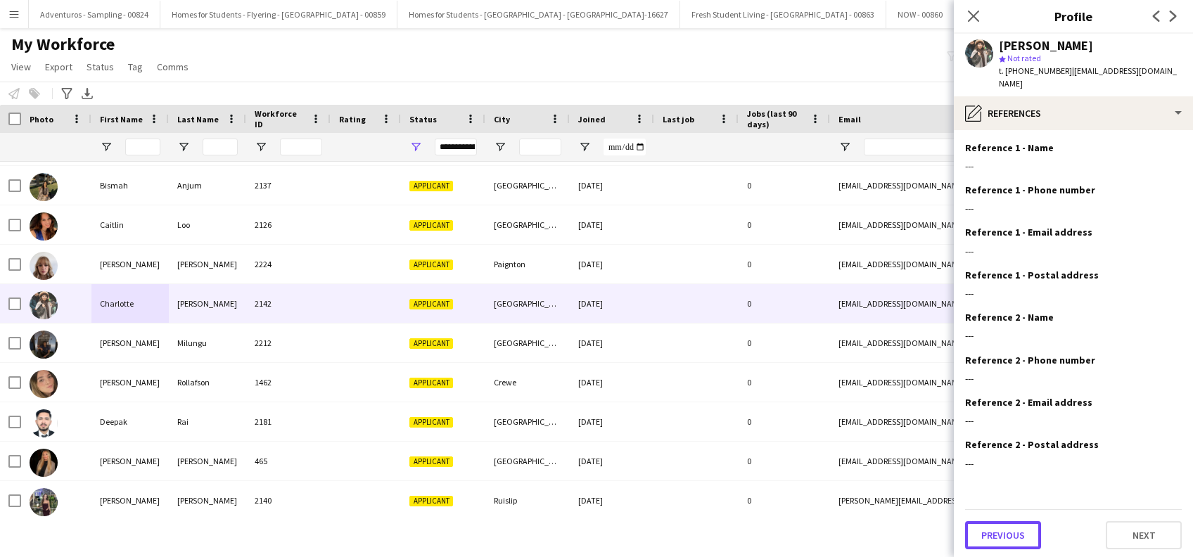
click at [1007, 521] on button "Previous" at bounding box center [1003, 535] width 76 height 28
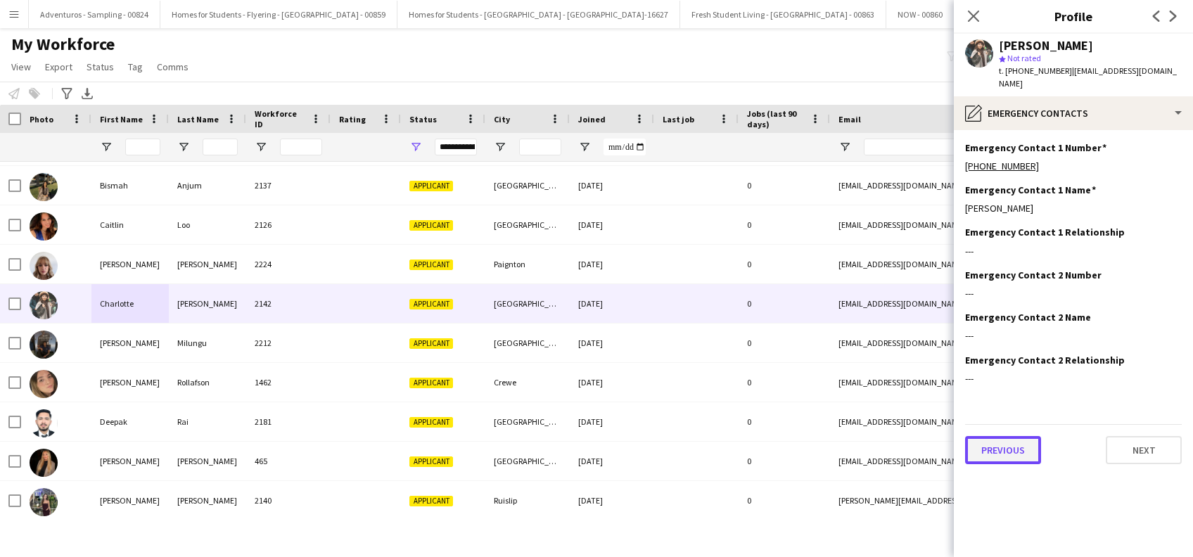
click at [1006, 440] on button "Previous" at bounding box center [1003, 450] width 76 height 28
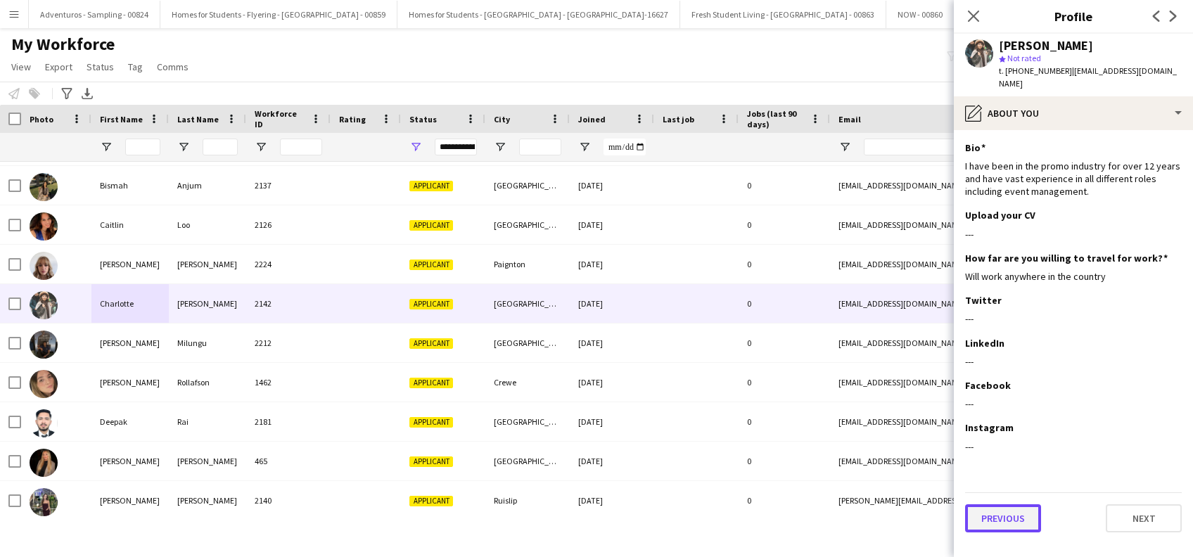
click at [1002, 510] on button "Previous" at bounding box center [1003, 518] width 76 height 28
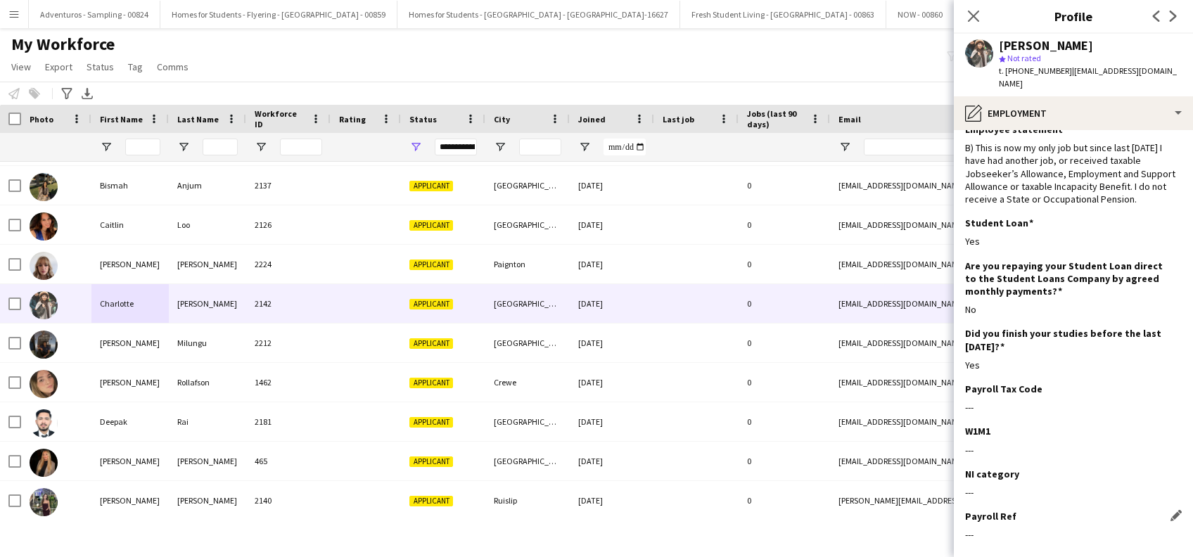
scroll to position [122, 0]
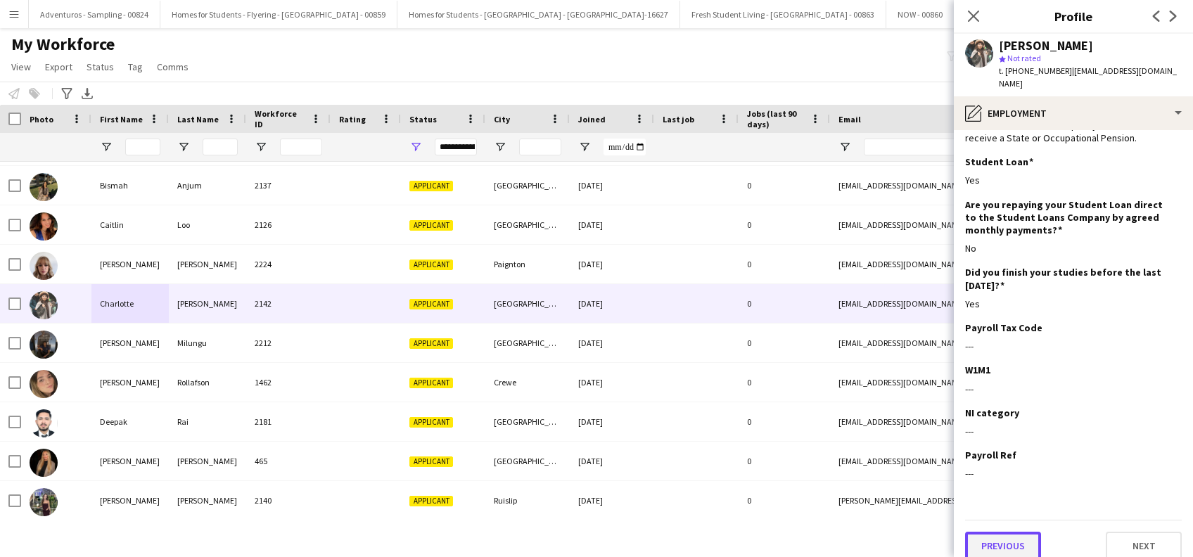
click at [1005, 532] on button "Previous" at bounding box center [1003, 546] width 76 height 28
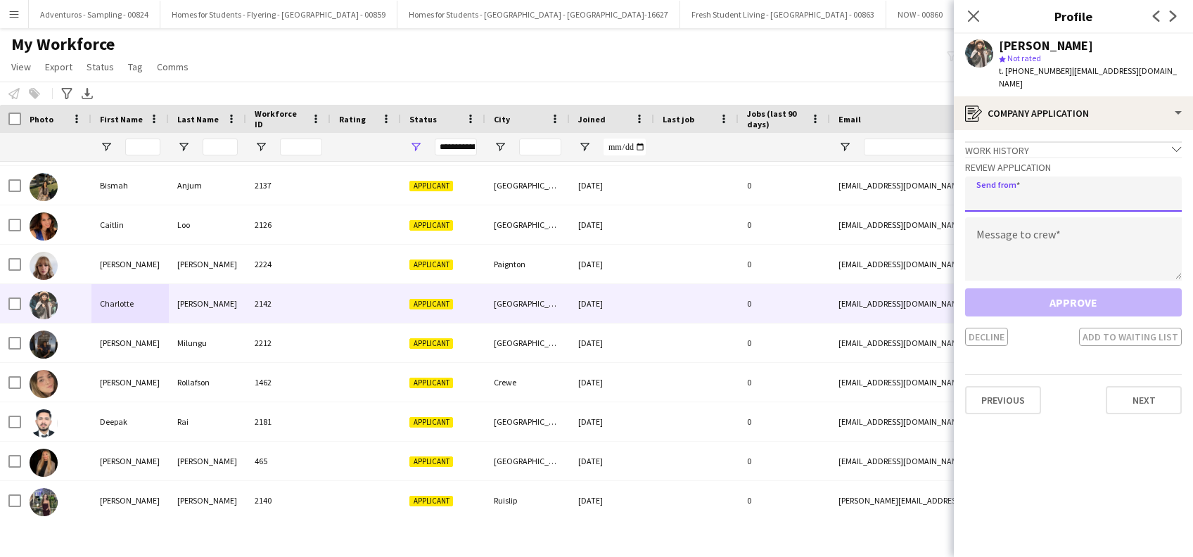
click at [1054, 184] on input "email" at bounding box center [1073, 194] width 217 height 35
type input "**********"
click at [1020, 246] on textarea at bounding box center [1073, 248] width 217 height 63
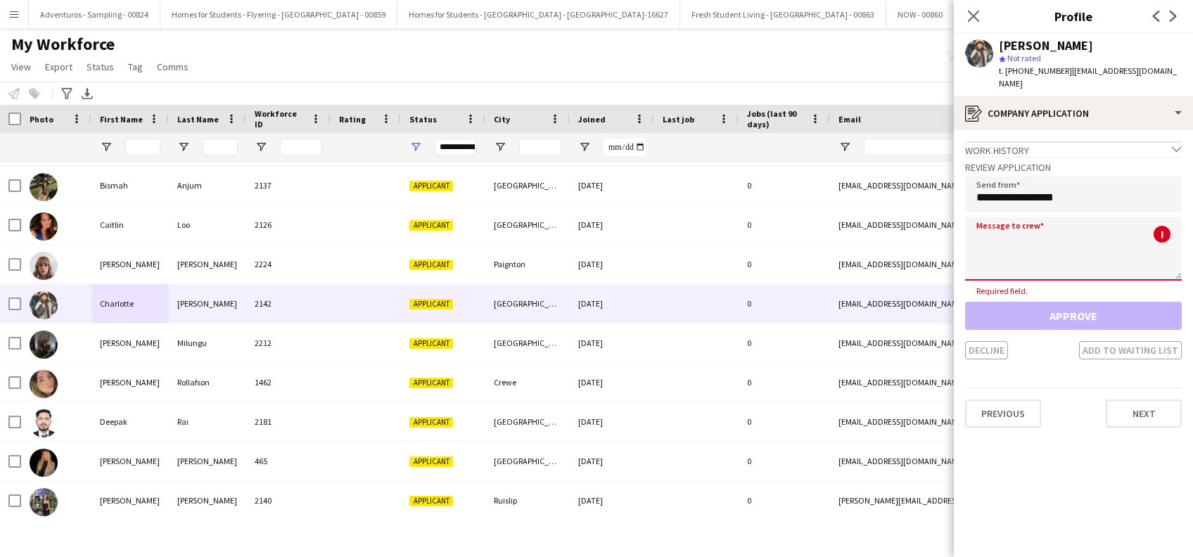
paste textarea "**********"
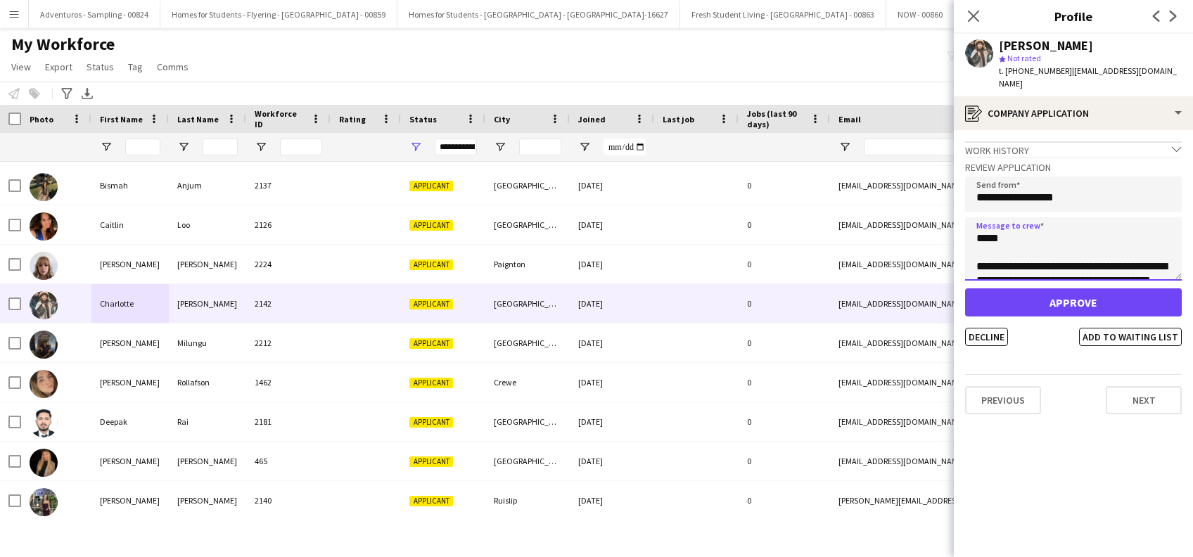
scroll to position [726, 0]
paste textarea "**********"
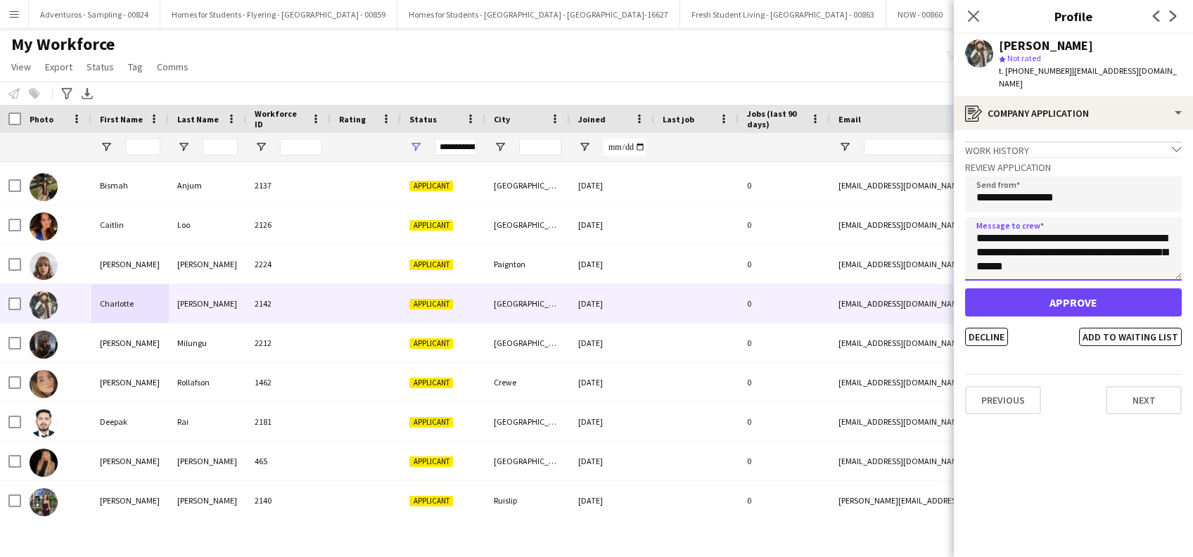
scroll to position [768, 0]
type textarea "**********"
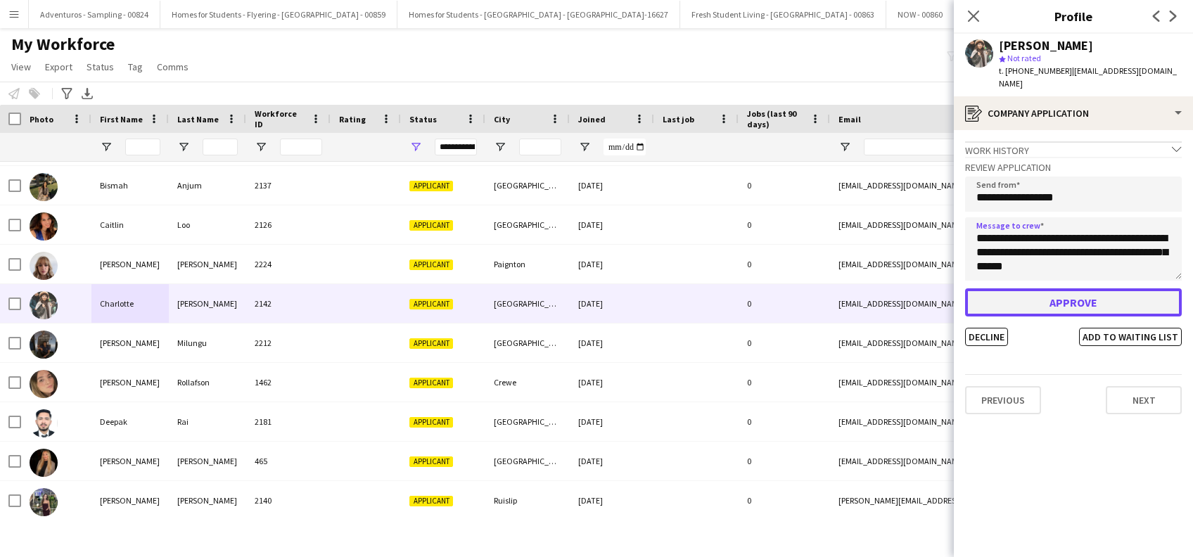
click at [1074, 293] on button "Approve" at bounding box center [1073, 302] width 217 height 28
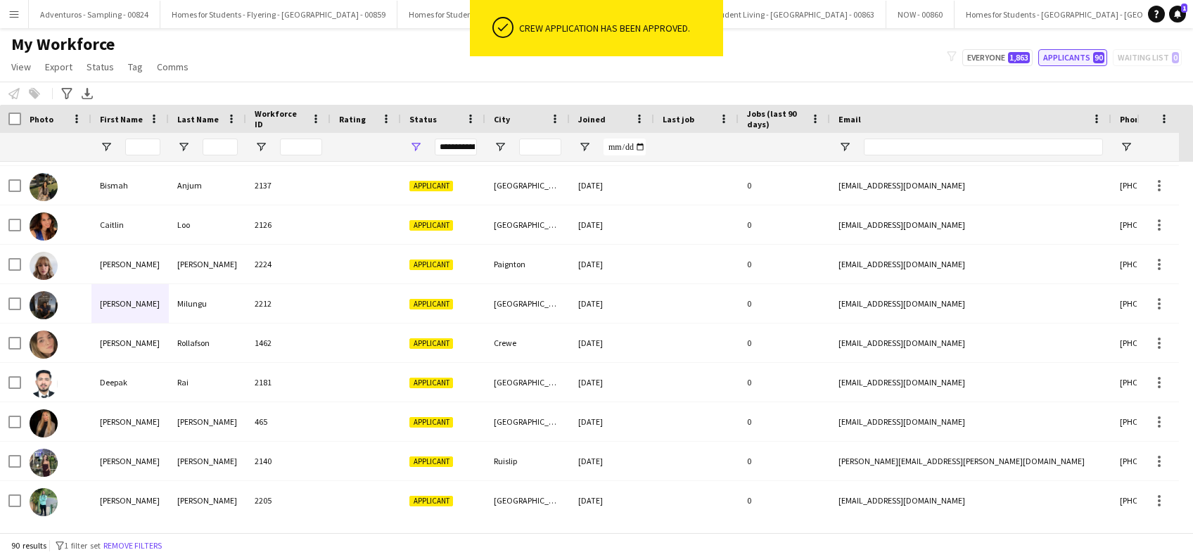
click at [1074, 54] on button "Applicants 90" at bounding box center [1073, 57] width 69 height 17
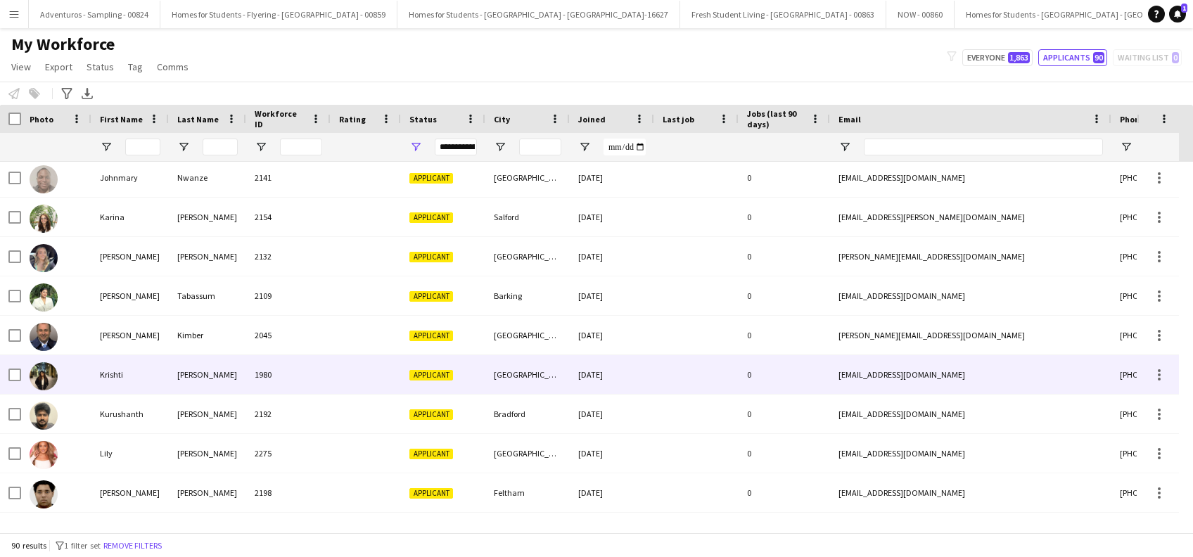
scroll to position [0, 0]
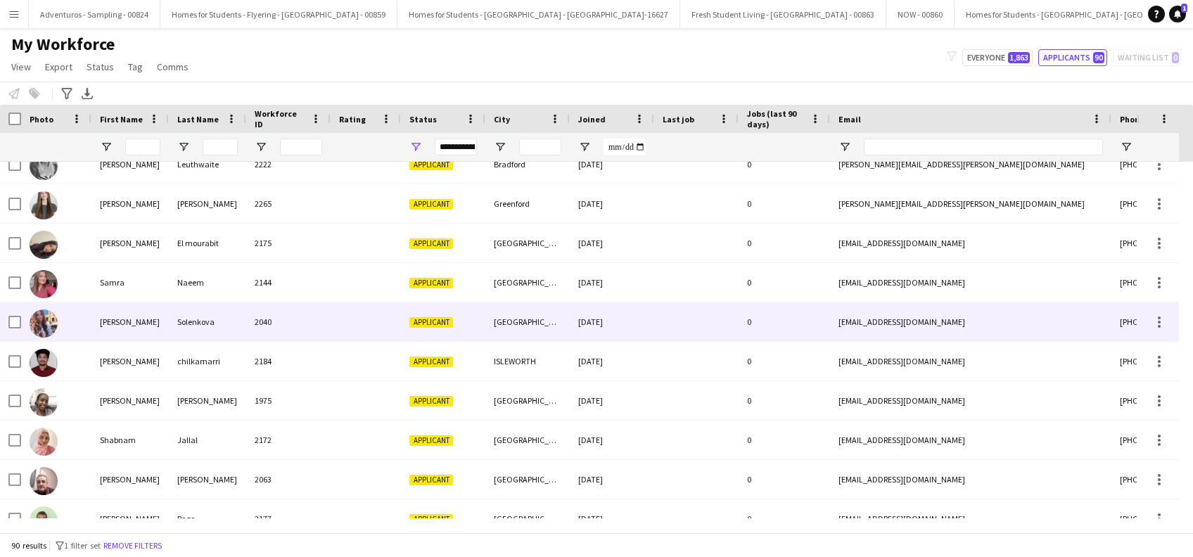
click at [163, 332] on div "Sandra" at bounding box center [129, 322] width 77 height 39
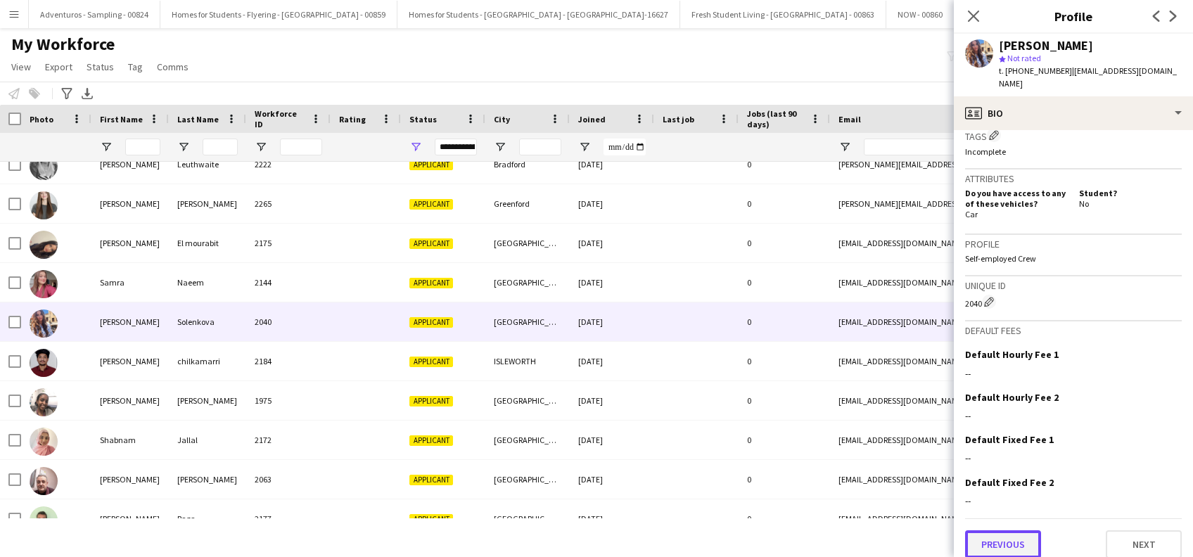
click at [992, 533] on button "Previous" at bounding box center [1003, 545] width 76 height 28
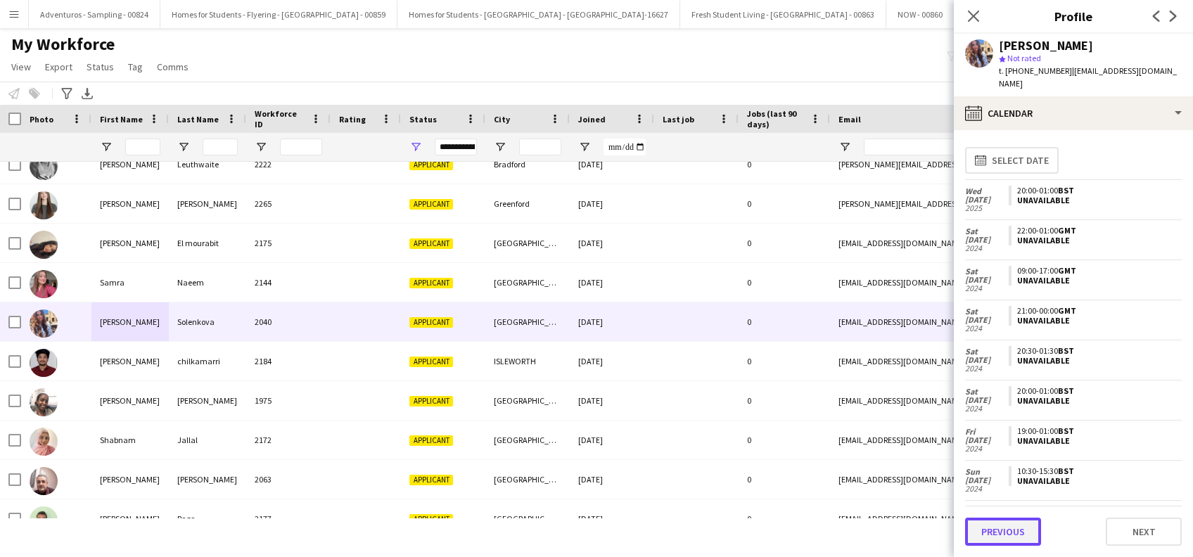
click at [1003, 533] on button "Previous" at bounding box center [1003, 532] width 76 height 28
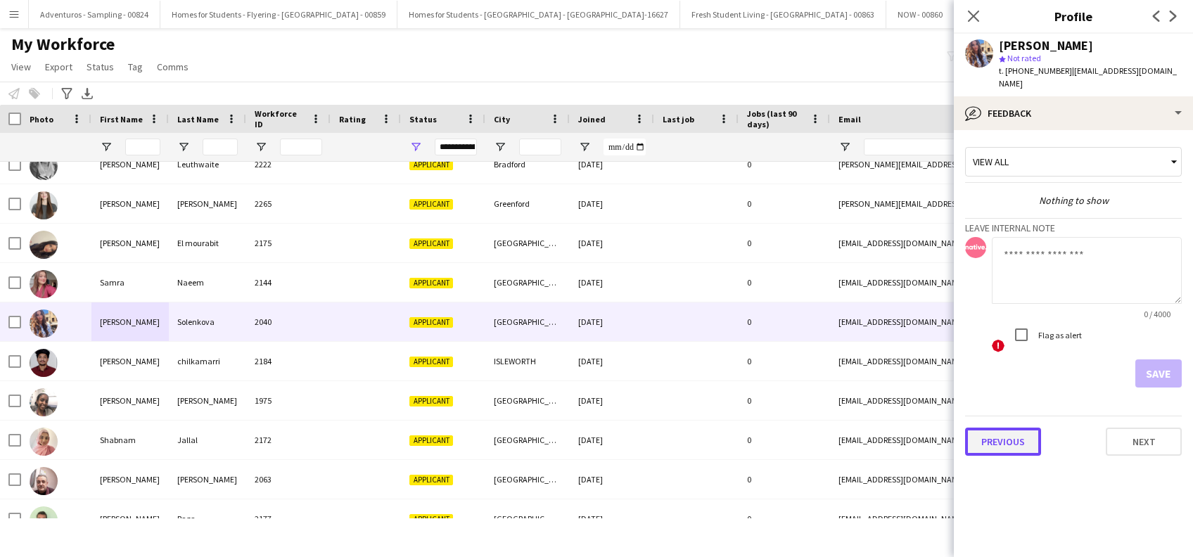
click at [998, 431] on button "Previous" at bounding box center [1003, 442] width 76 height 28
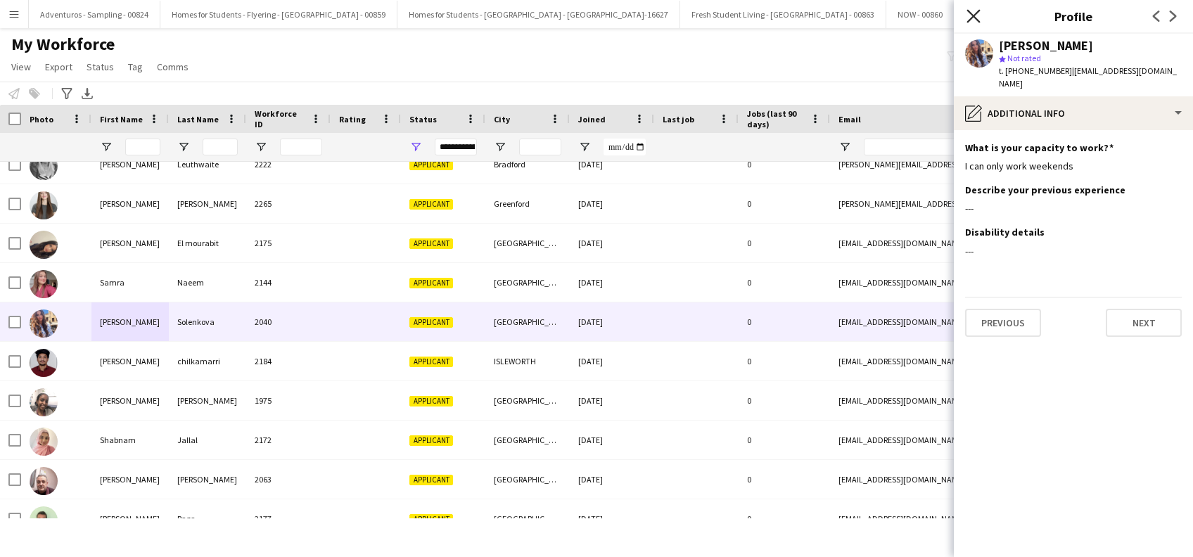
click at [979, 20] on icon "Close pop-in" at bounding box center [973, 15] width 13 height 13
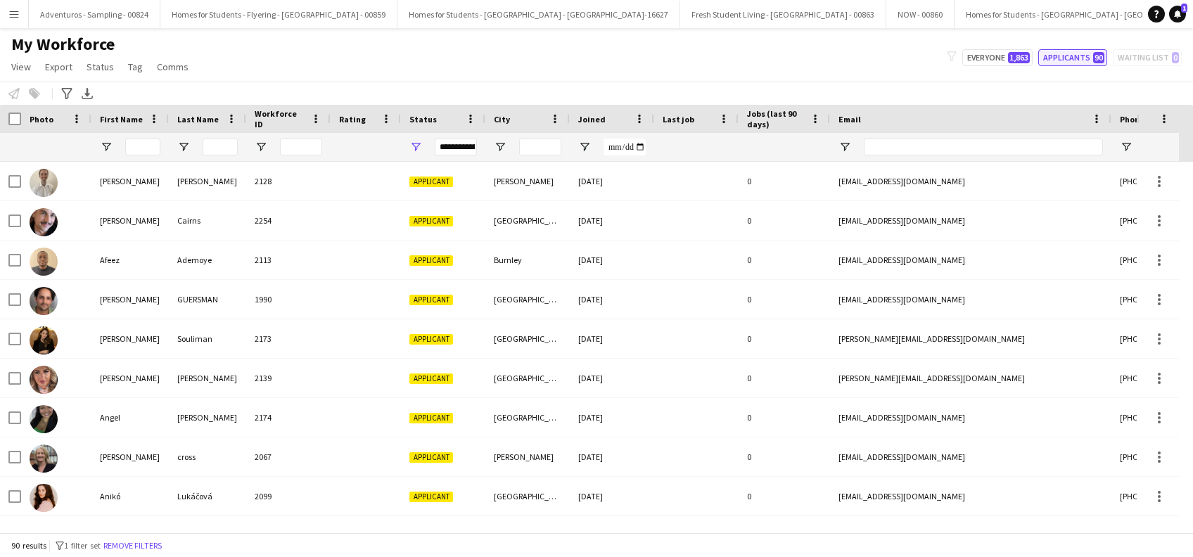
click at [1060, 57] on button "Applicants 90" at bounding box center [1073, 57] width 69 height 17
click at [1070, 56] on button "Applicants 90" at bounding box center [1073, 57] width 69 height 17
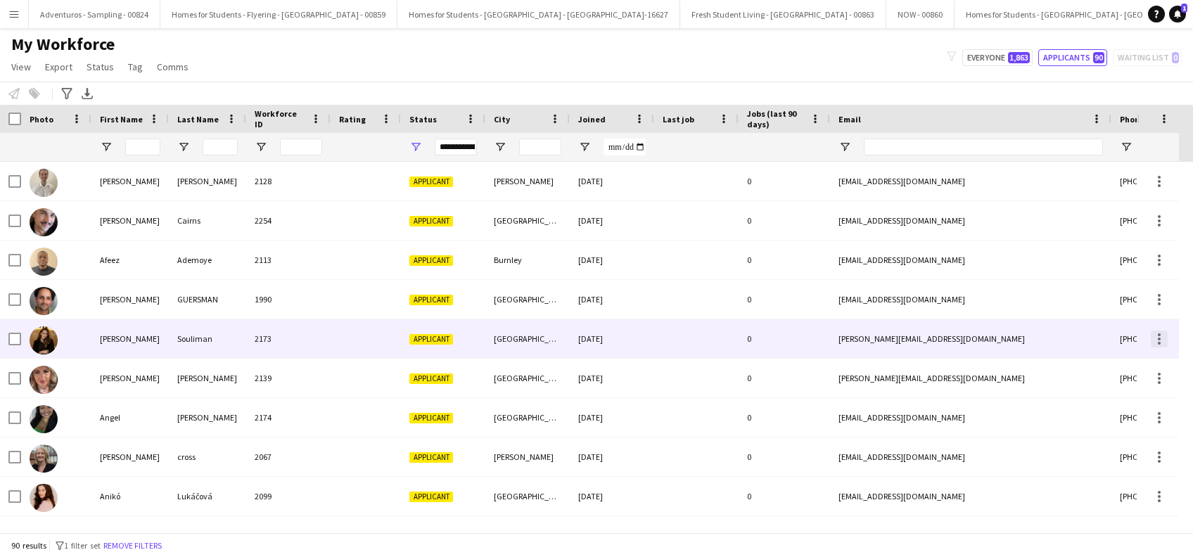
click at [1159, 342] on div at bounding box center [1159, 343] width 3 height 3
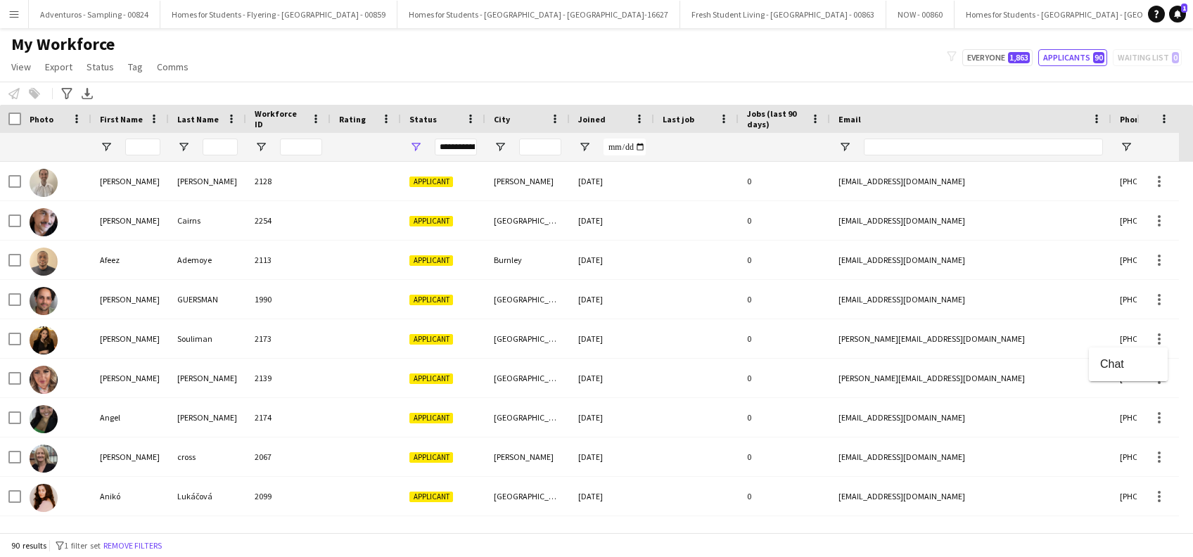
click at [13, 338] on div at bounding box center [596, 278] width 1193 height 557
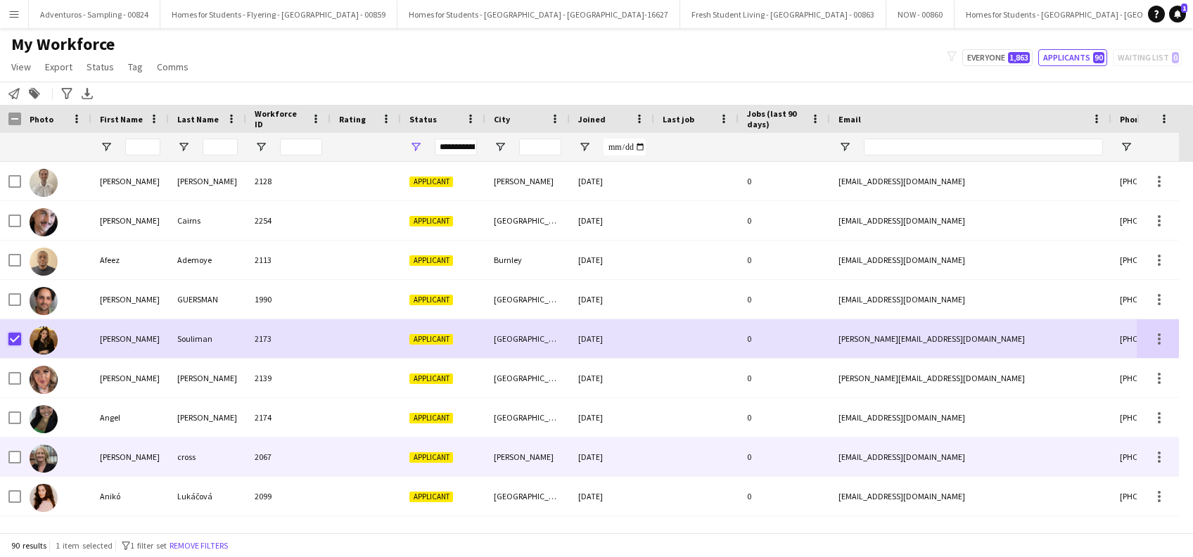
scroll to position [94, 0]
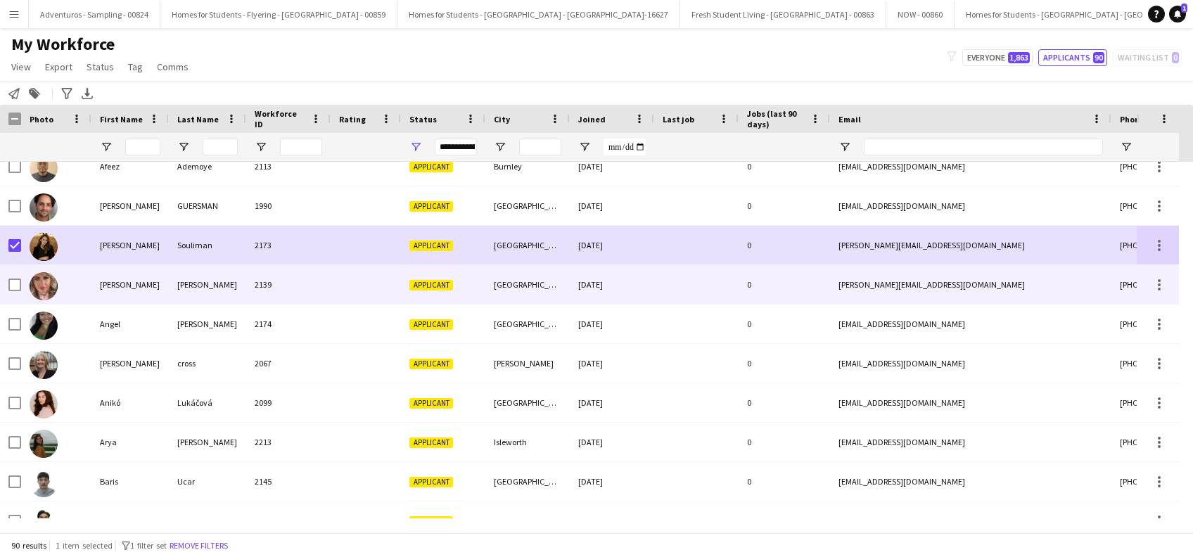
click at [993, 286] on div "amy.noakes09@gmail.com" at bounding box center [970, 284] width 281 height 39
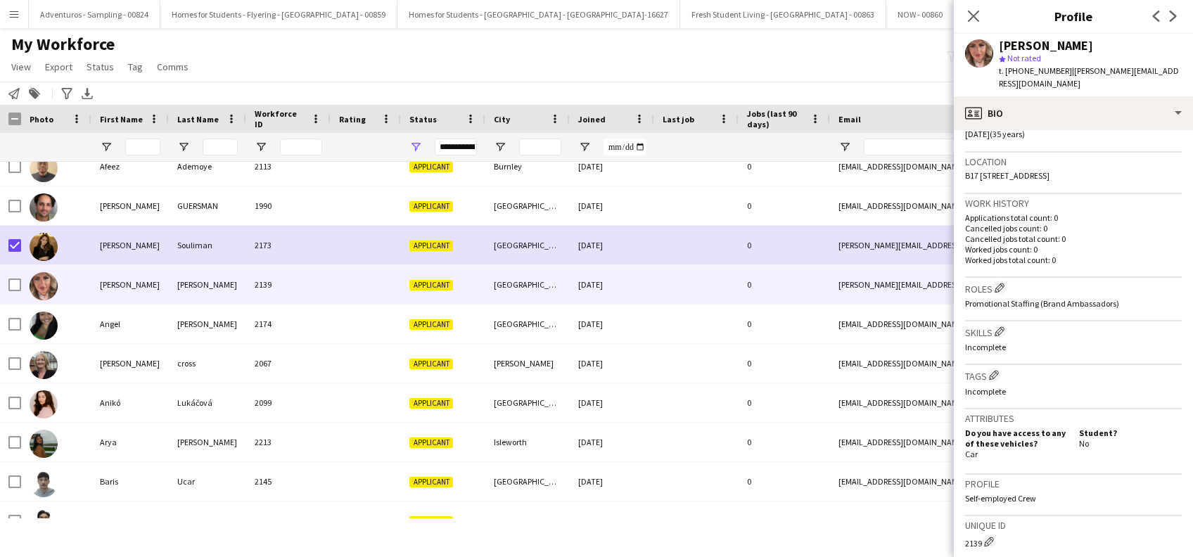
scroll to position [521, 0]
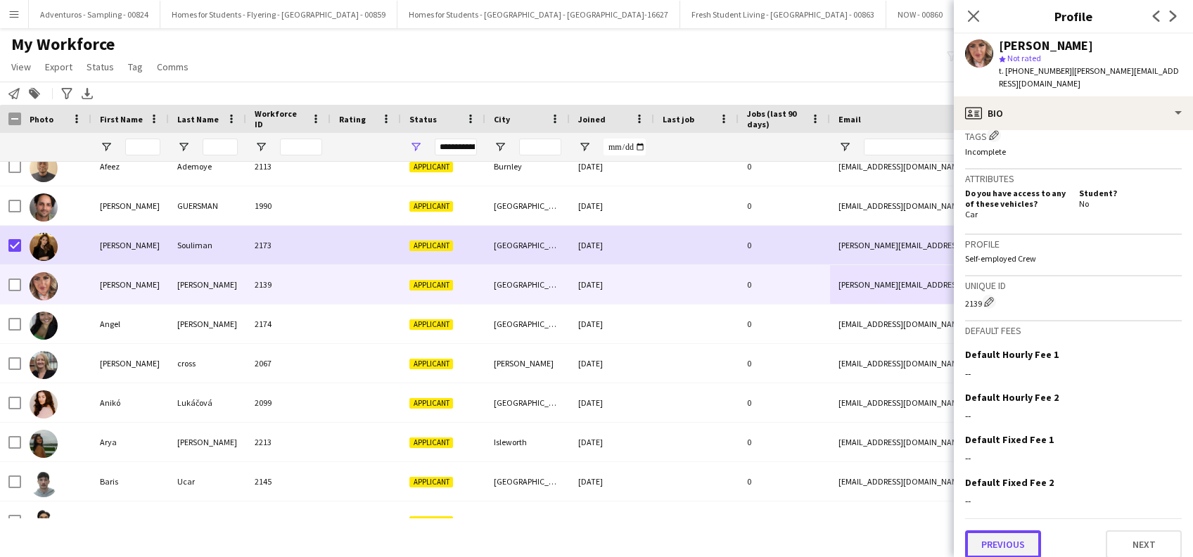
click at [1002, 531] on button "Previous" at bounding box center [1003, 545] width 76 height 28
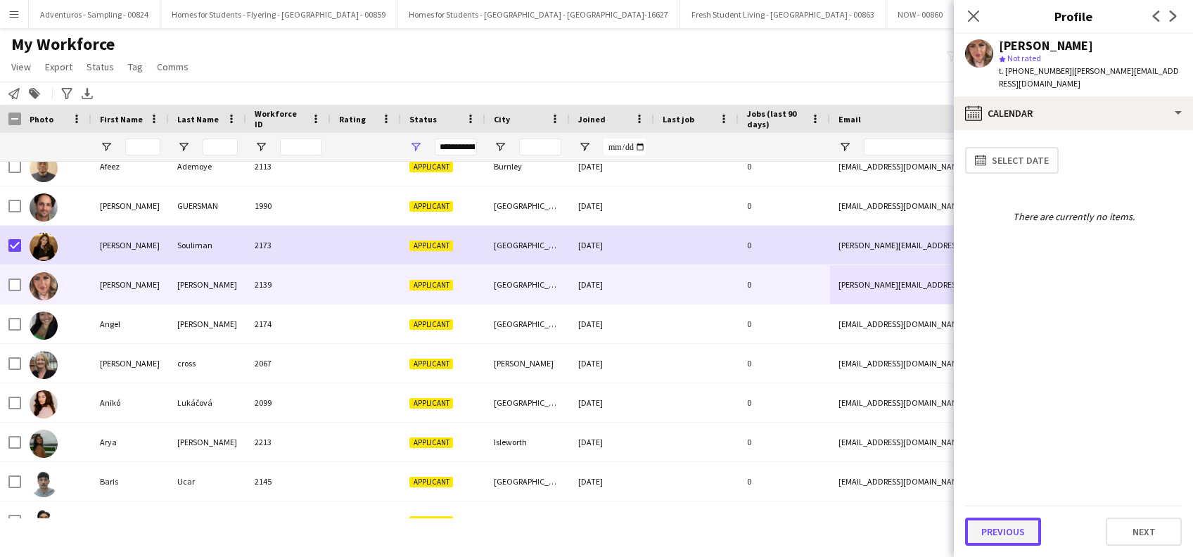
click at [1004, 535] on button "Previous" at bounding box center [1003, 532] width 76 height 28
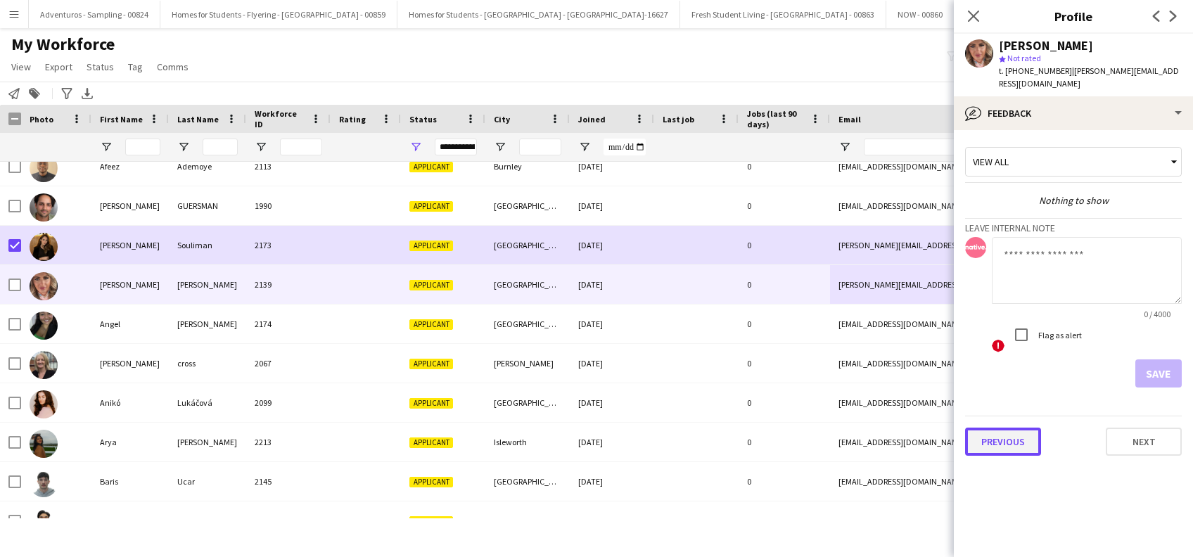
click at [997, 434] on button "Previous" at bounding box center [1003, 442] width 76 height 28
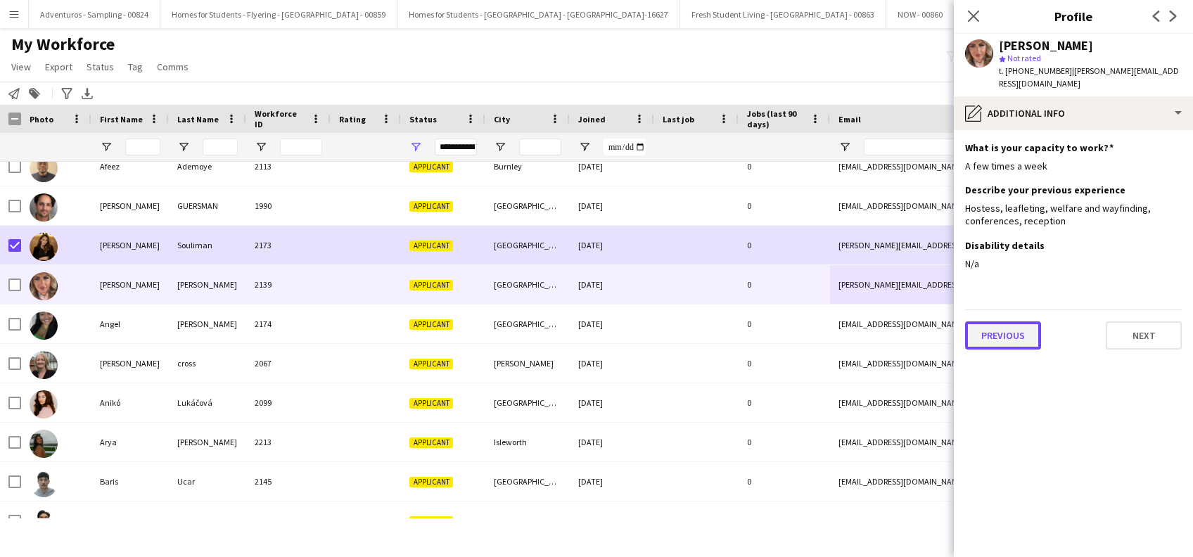
click at [1006, 323] on button "Previous" at bounding box center [1003, 336] width 76 height 28
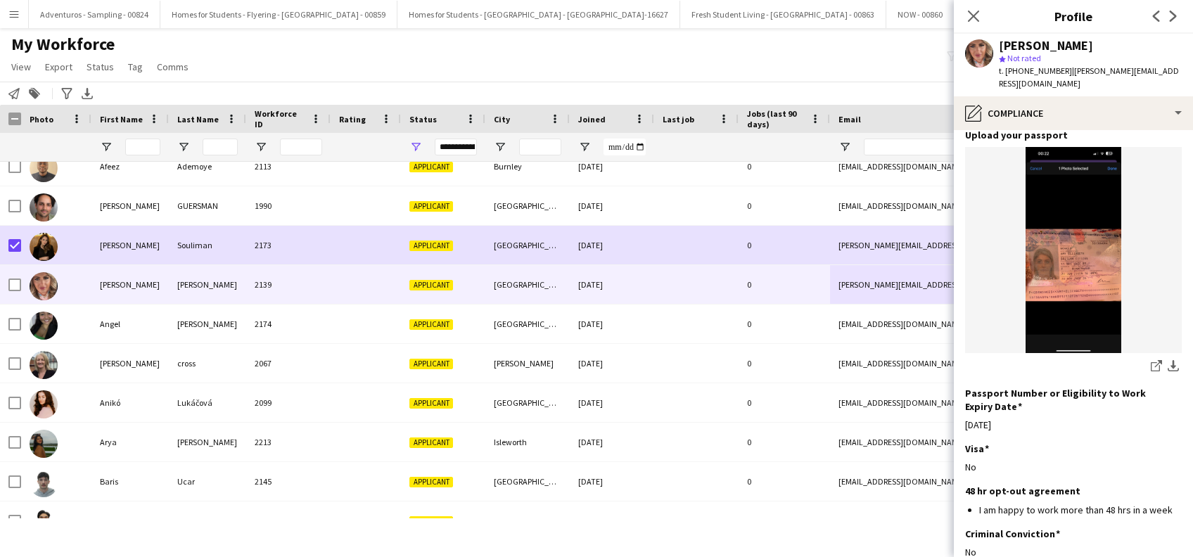
scroll to position [189, 0]
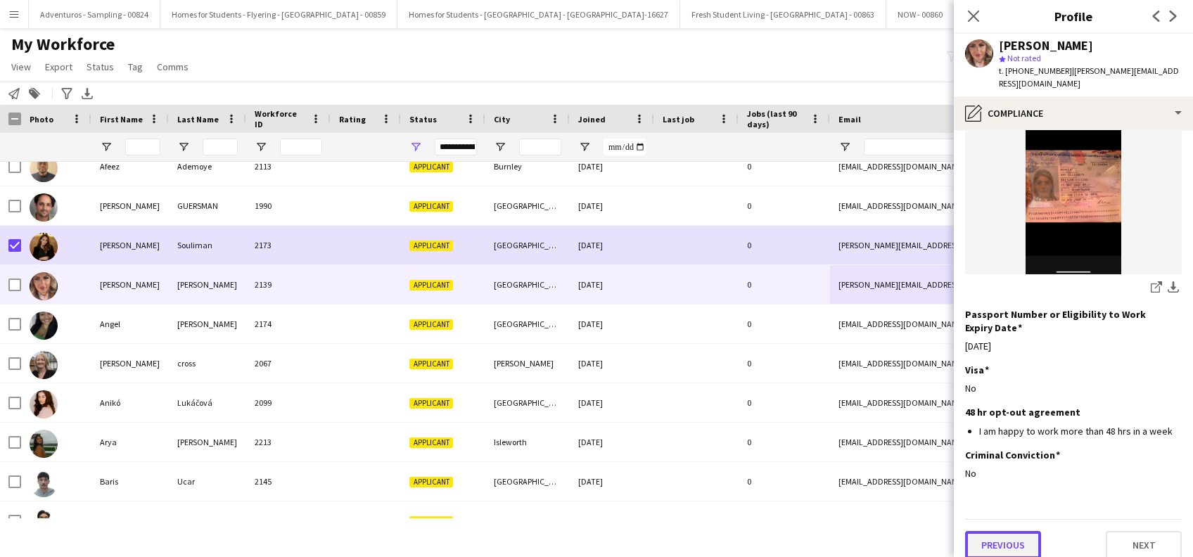
click at [1007, 531] on button "Previous" at bounding box center [1003, 545] width 76 height 28
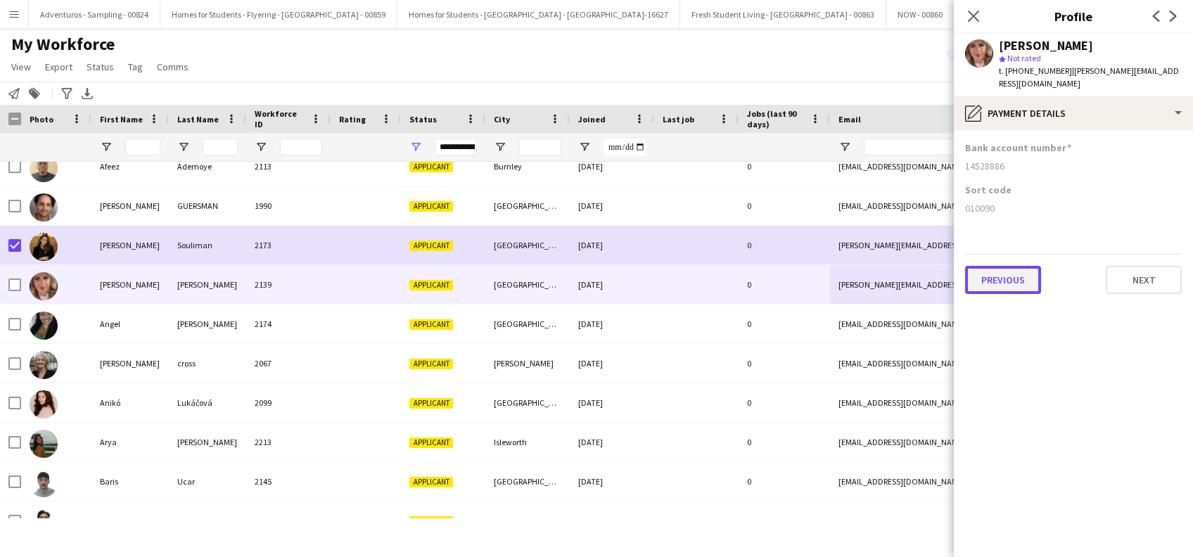
click at [991, 272] on button "Previous" at bounding box center [1003, 280] width 76 height 28
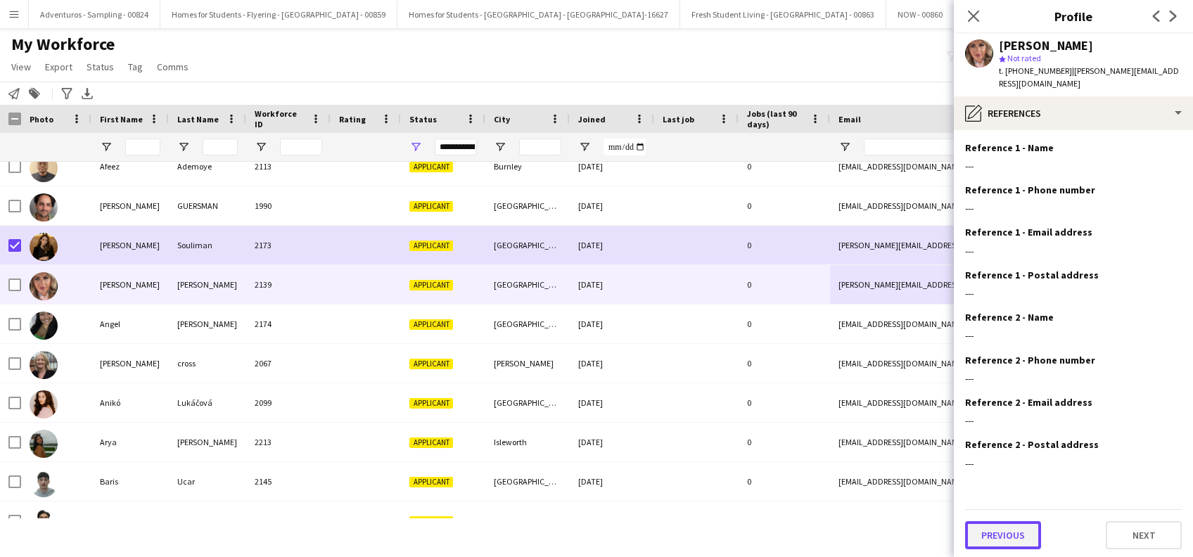
click at [997, 522] on button "Previous" at bounding box center [1003, 535] width 76 height 28
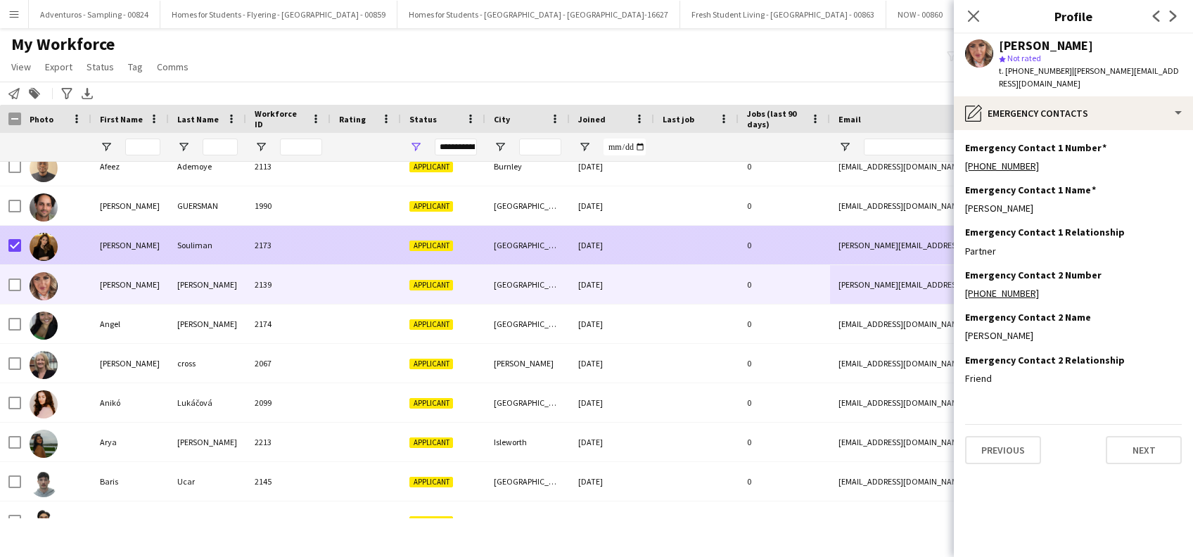
click at [0, 243] on html "Menu Boards Boards Boards All jobs Status Workforce Workforce My Workforce Recr…" at bounding box center [596, 278] width 1193 height 557
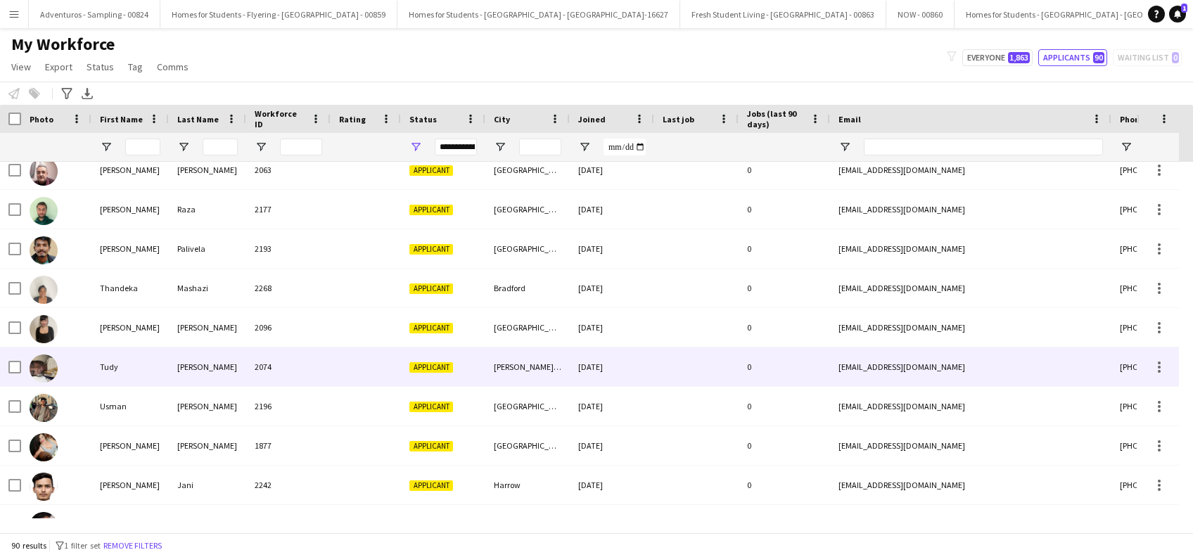
scroll to position [3096, 0]
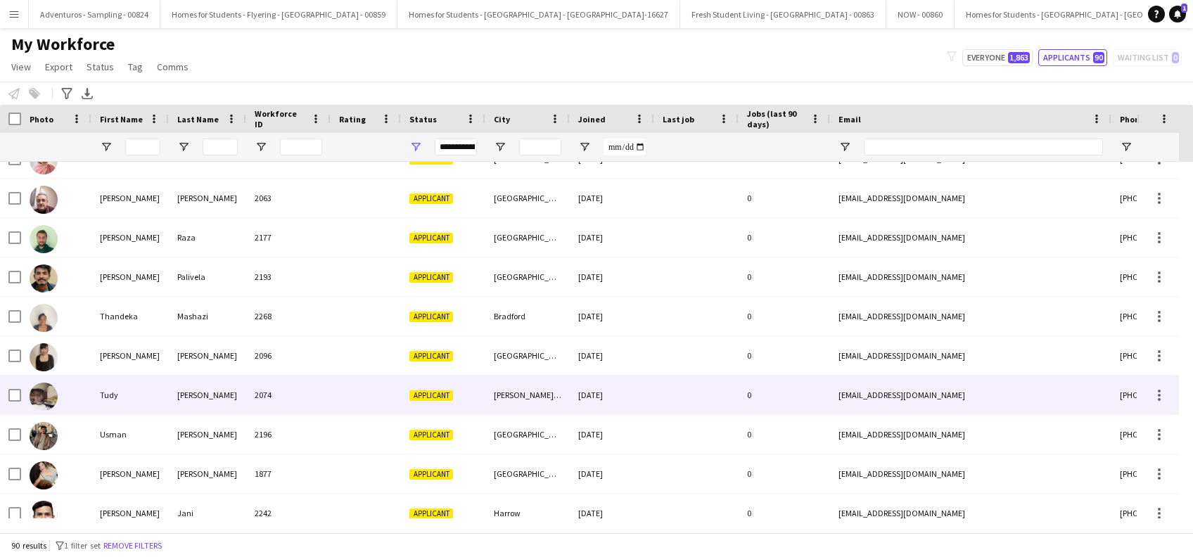
click at [129, 394] on div "Tudy" at bounding box center [129, 395] width 77 height 39
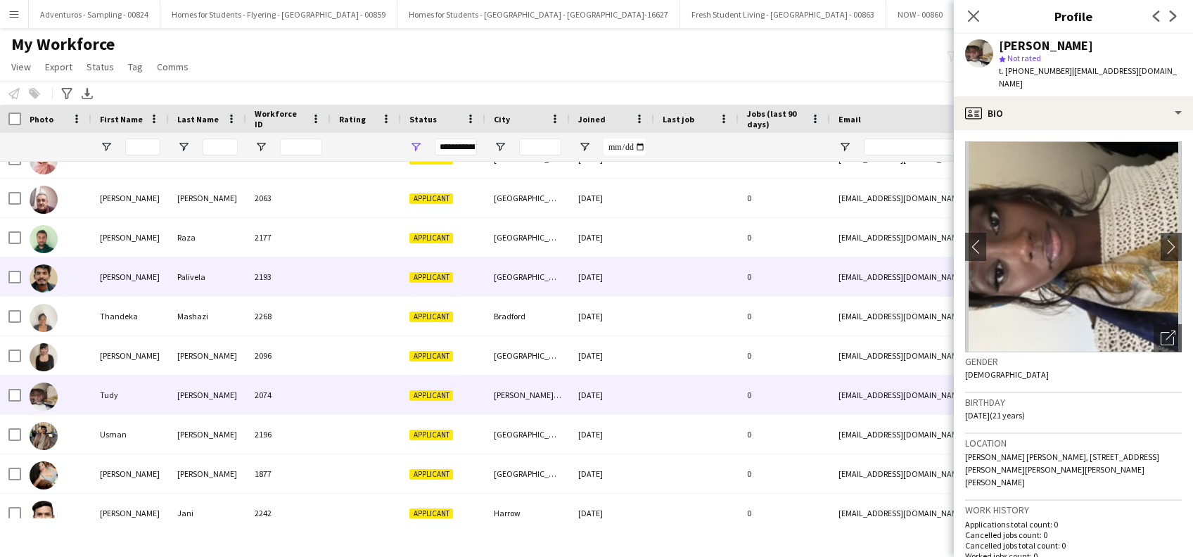
scroll to position [3002, 0]
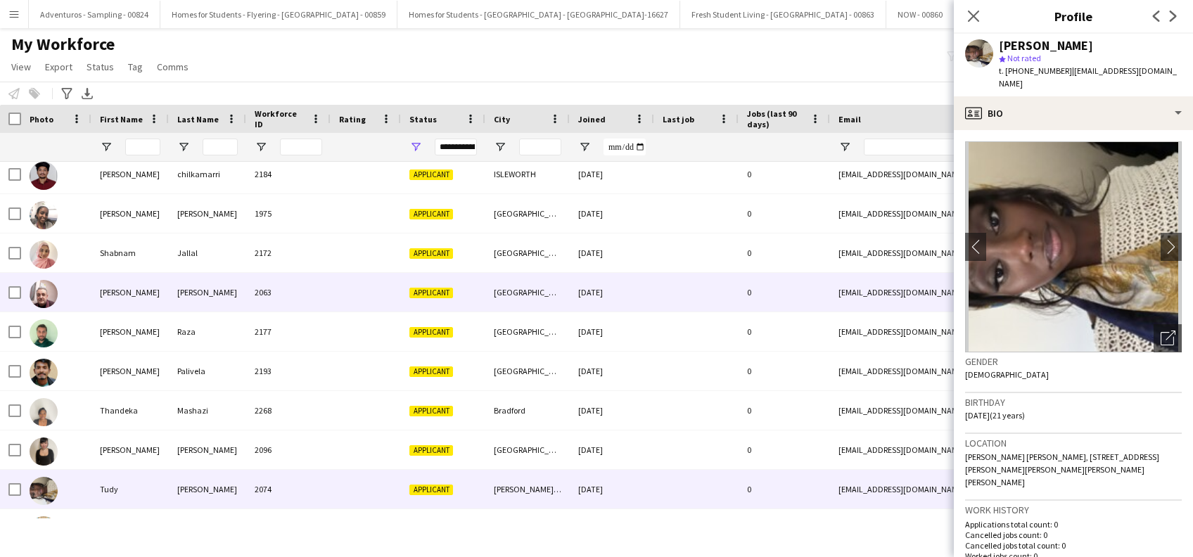
click at [390, 296] on div at bounding box center [366, 292] width 70 height 39
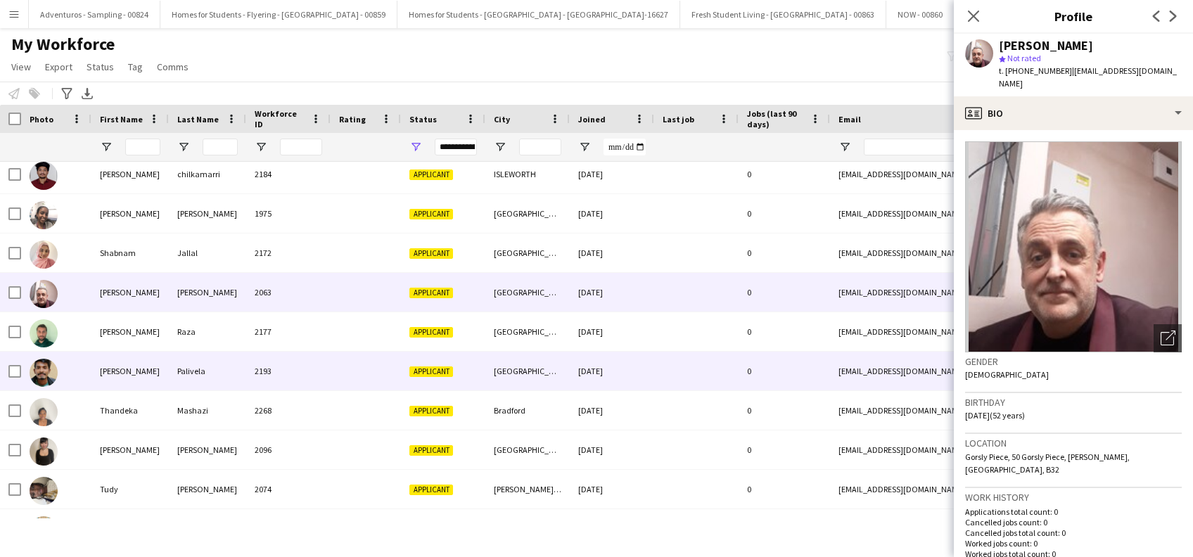
scroll to position [0, 0]
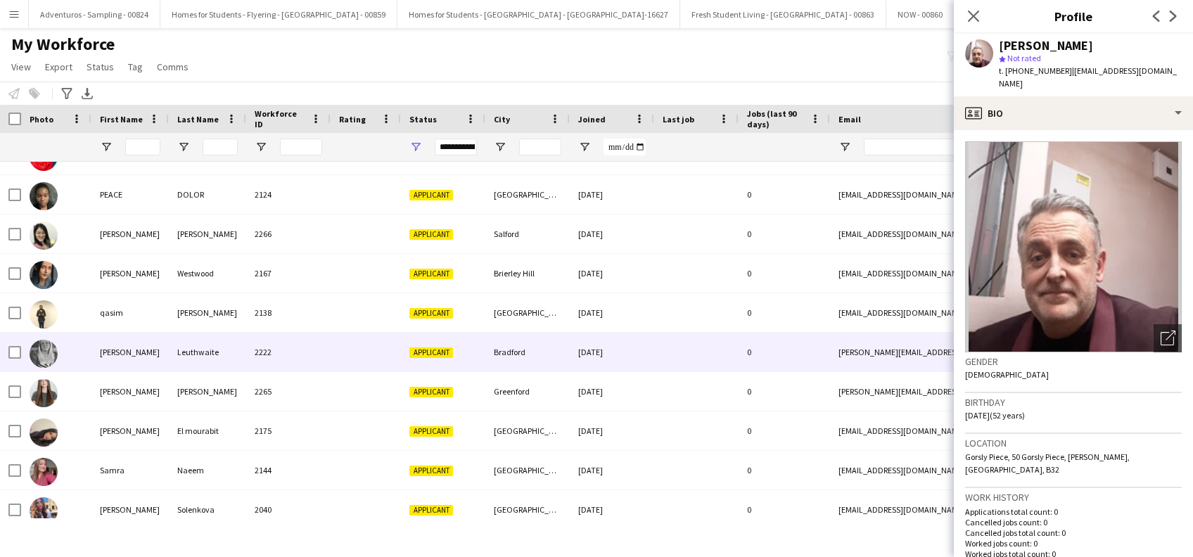
click at [331, 363] on div at bounding box center [366, 352] width 70 height 39
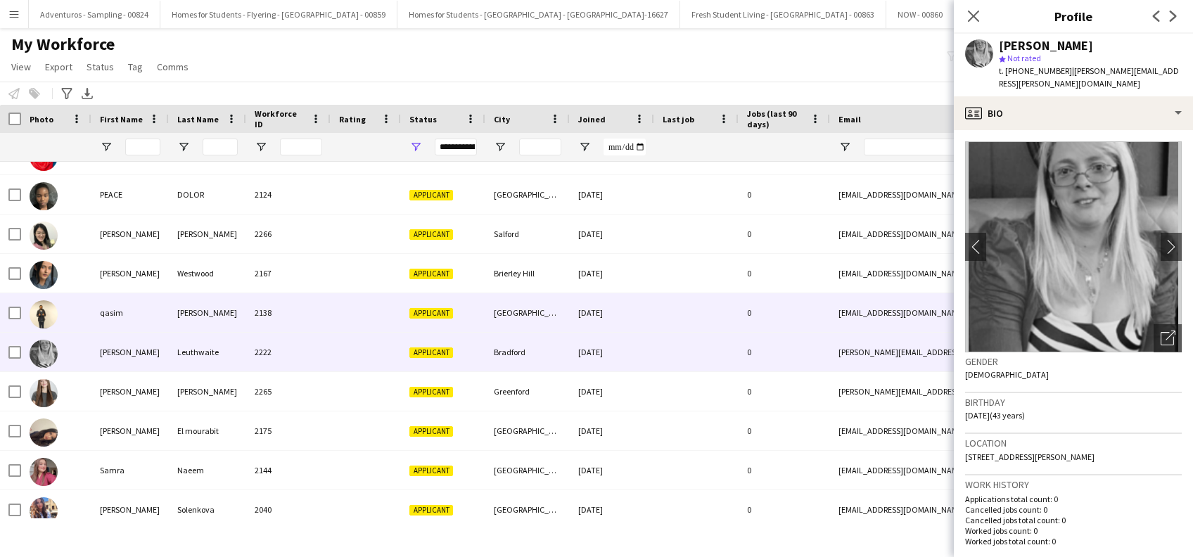
click at [329, 317] on div "2138" at bounding box center [288, 312] width 84 height 39
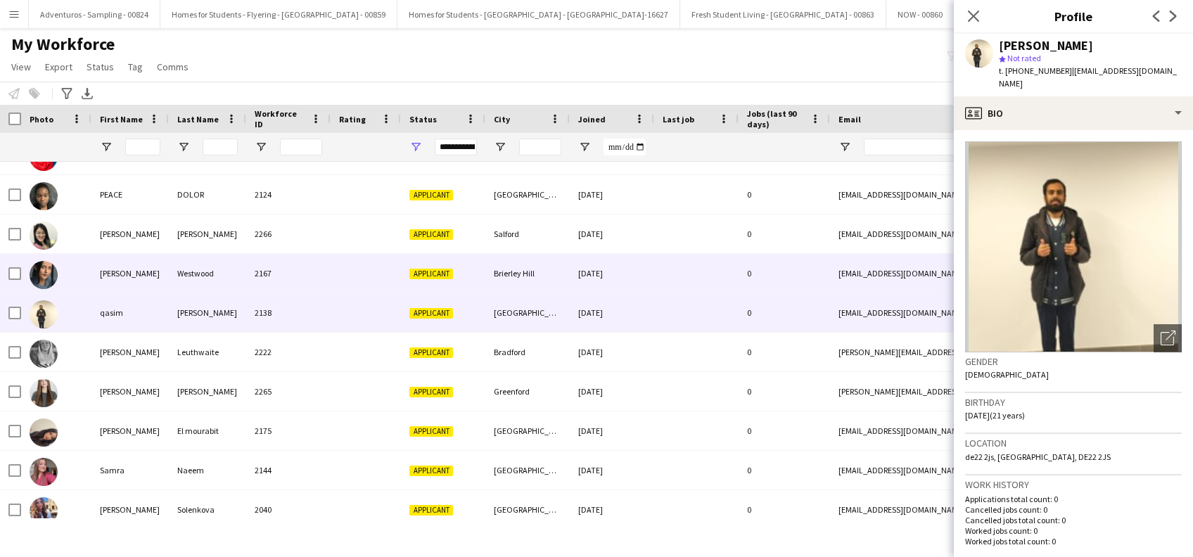
click at [349, 287] on div at bounding box center [366, 273] width 70 height 39
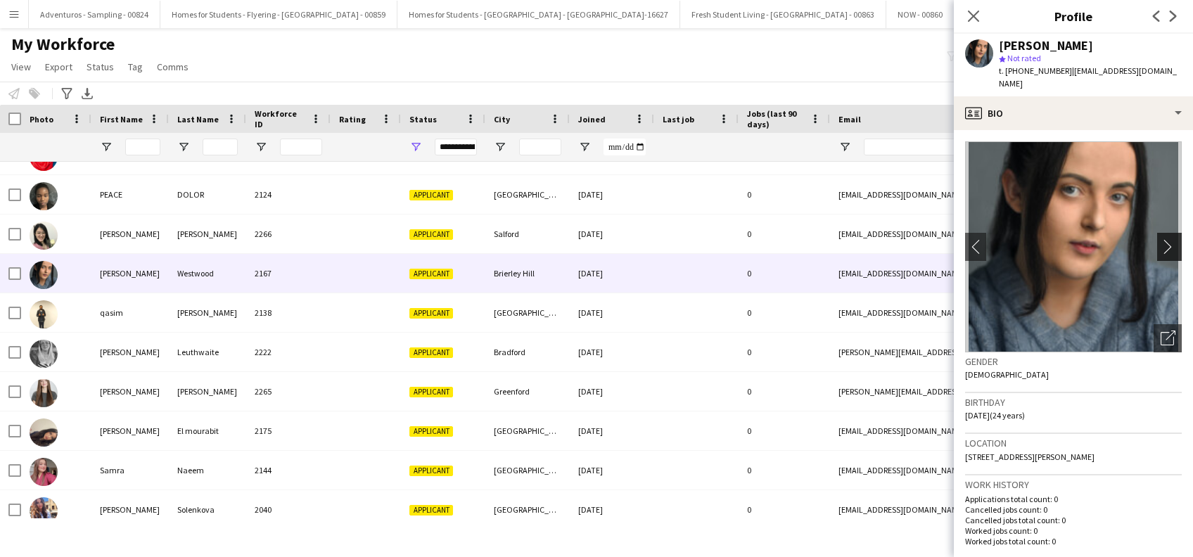
click at [1161, 239] on app-icon "chevron-right" at bounding box center [1172, 246] width 22 height 15
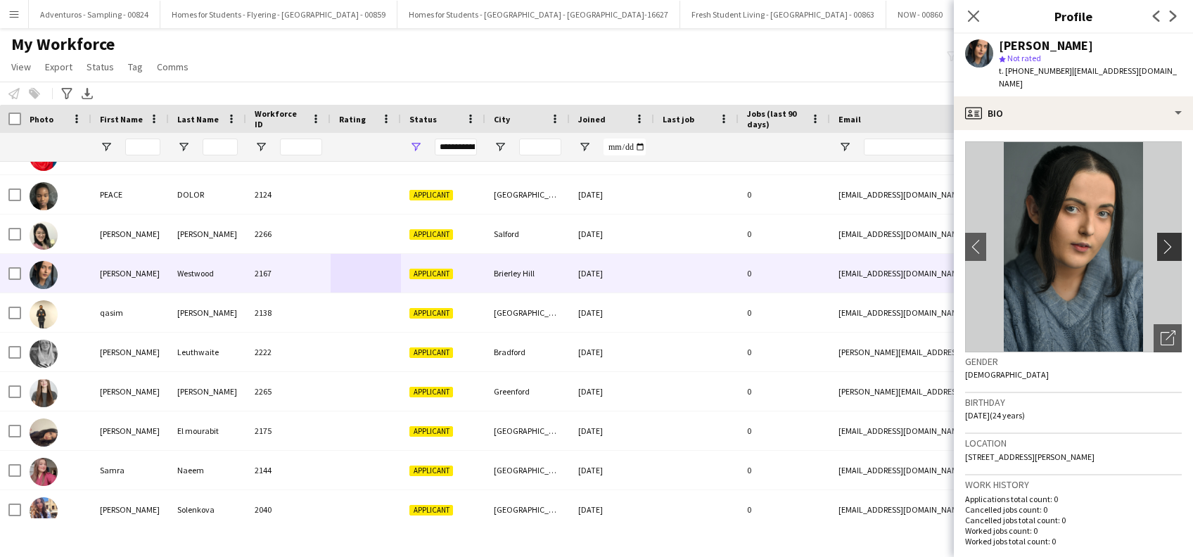
click at [1161, 239] on app-icon "chevron-right" at bounding box center [1172, 246] width 22 height 15
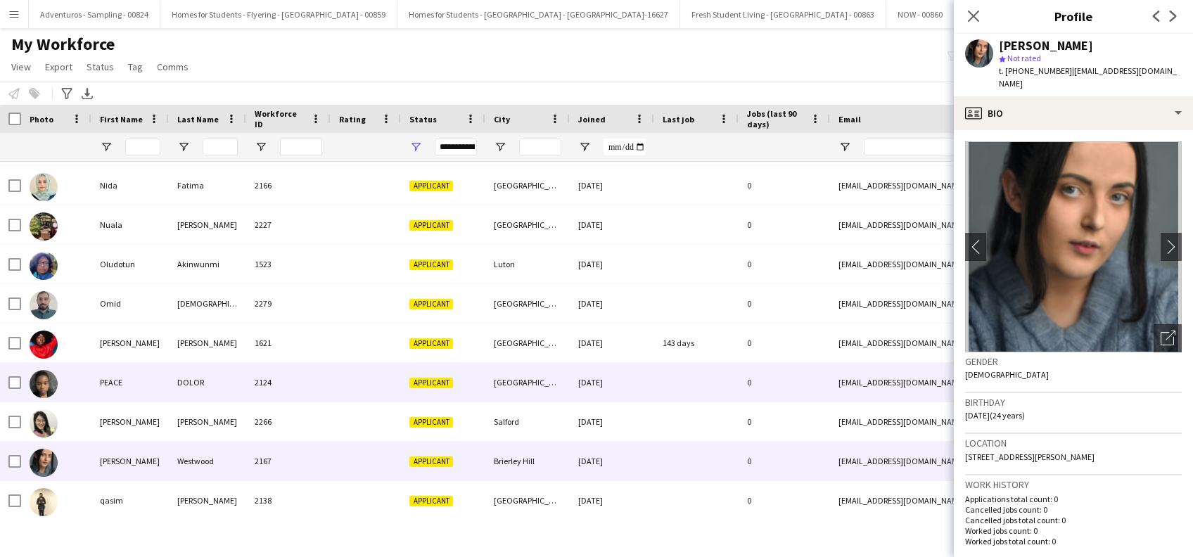
click at [338, 397] on div at bounding box center [366, 382] width 70 height 39
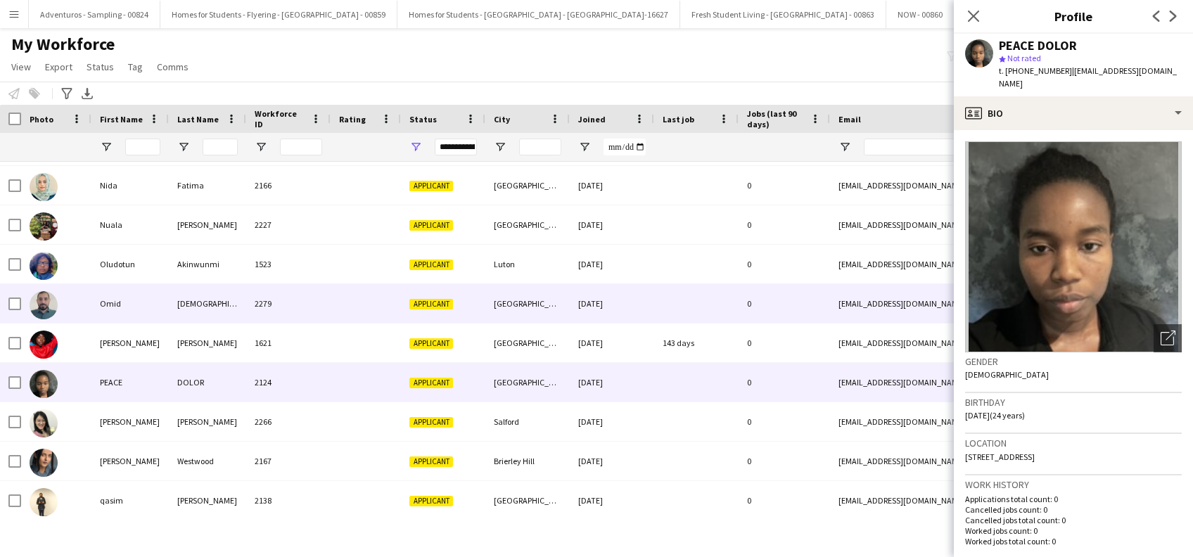
click at [322, 319] on div "2279" at bounding box center [288, 303] width 84 height 39
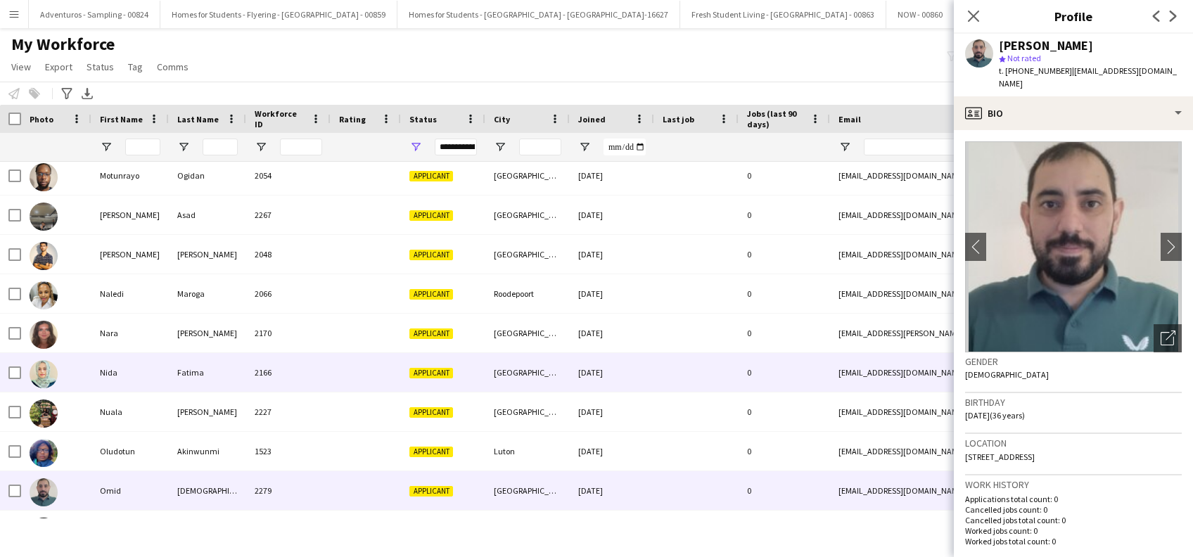
click at [305, 378] on div "2166" at bounding box center [288, 372] width 84 height 39
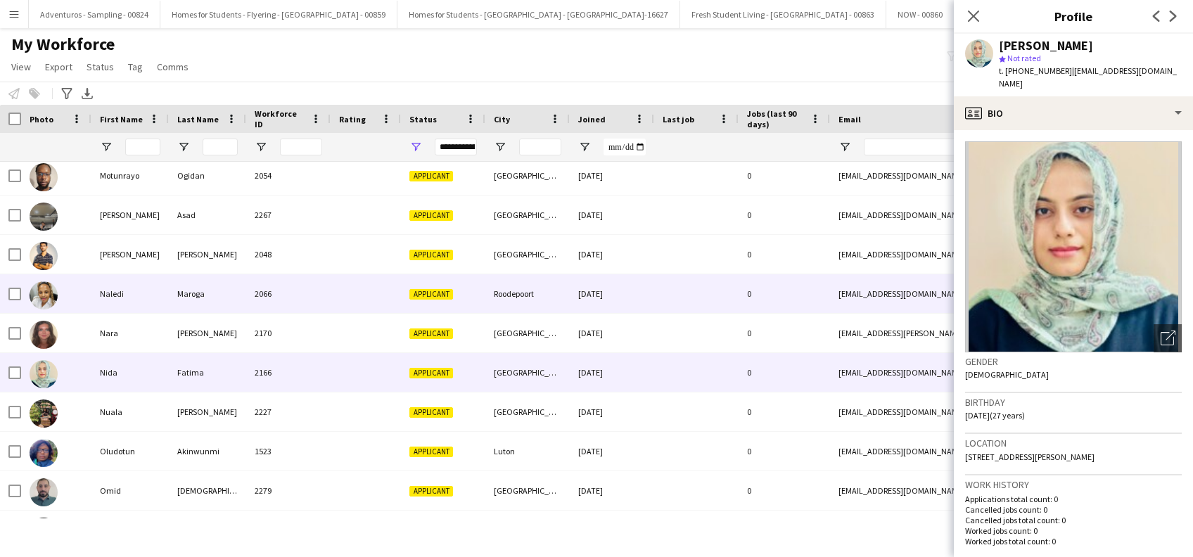
click at [326, 286] on div "2066" at bounding box center [288, 293] width 84 height 39
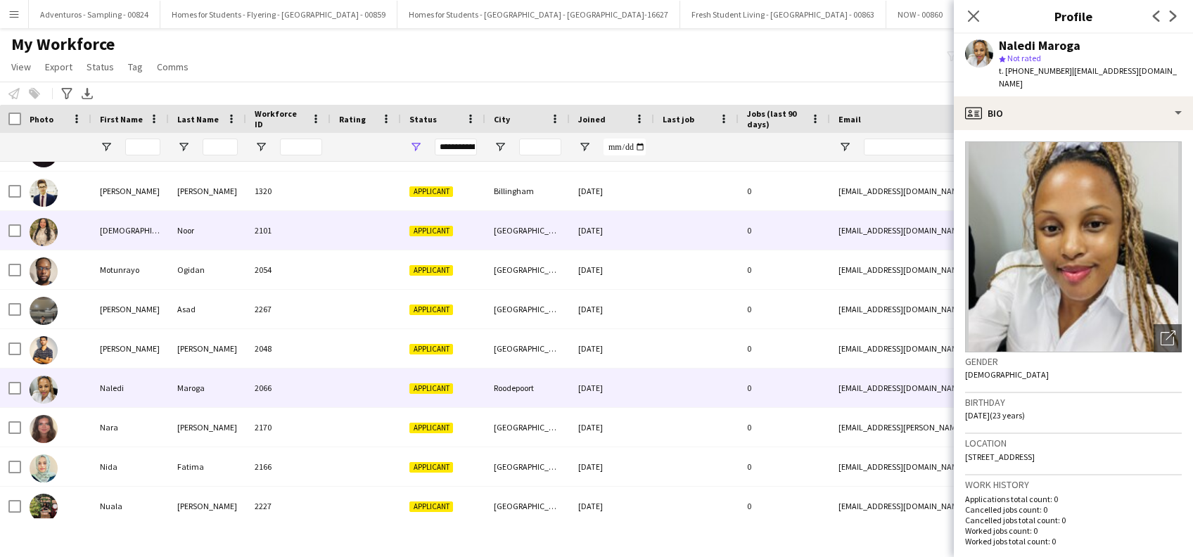
click at [322, 239] on div "2101" at bounding box center [288, 230] width 84 height 39
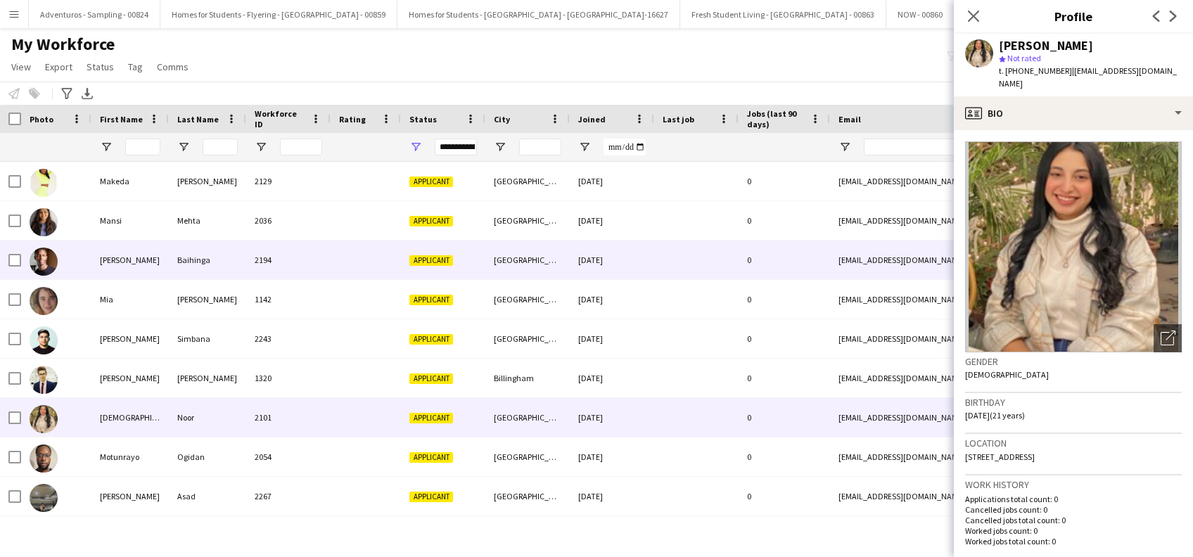
scroll to position [1876, 0]
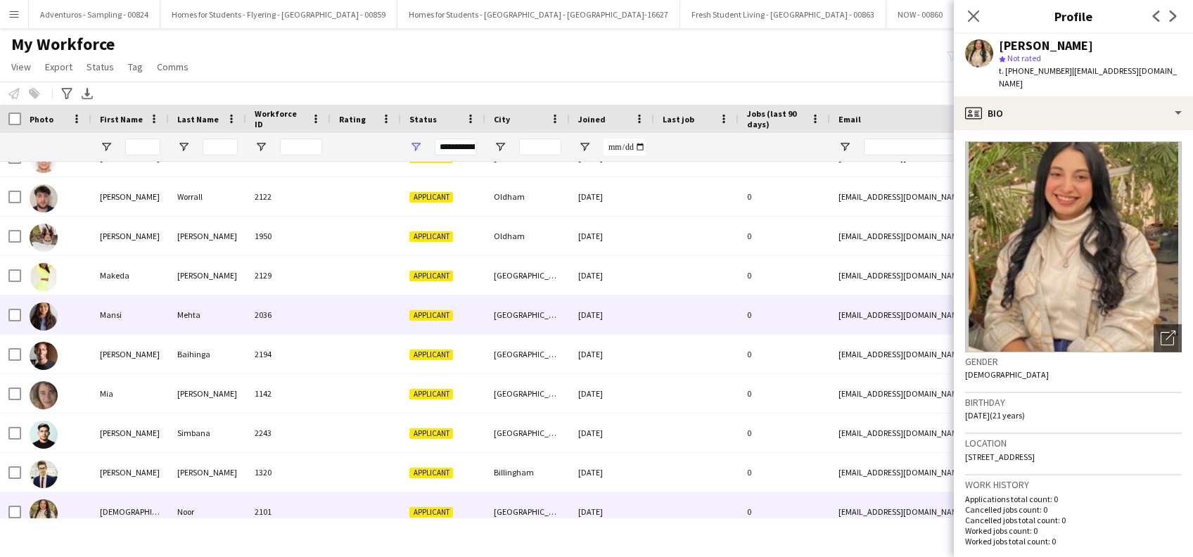
click at [340, 319] on div at bounding box center [366, 315] width 70 height 39
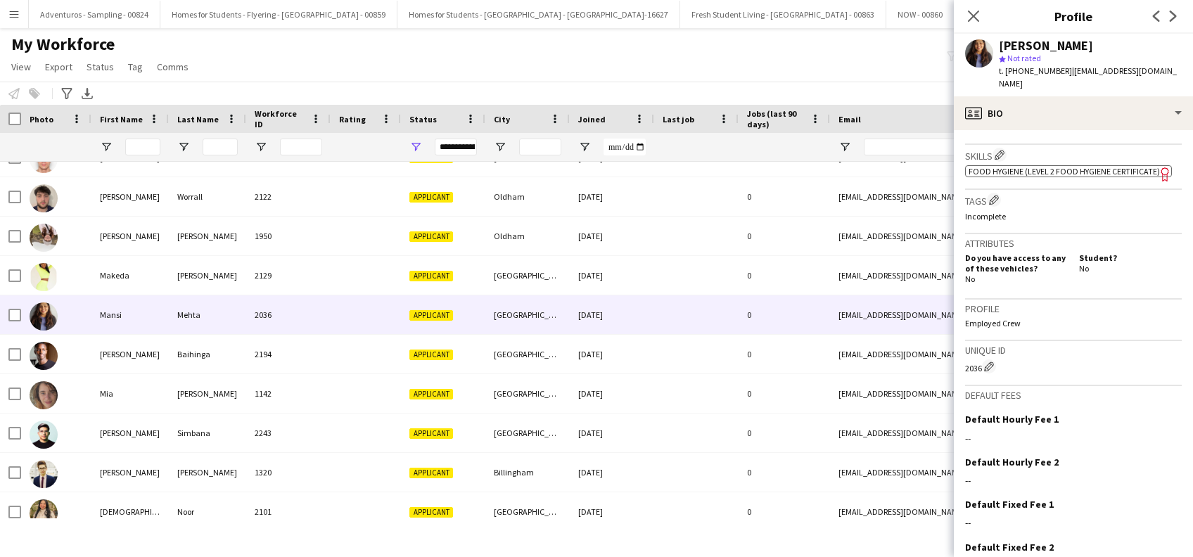
scroll to position [545, 0]
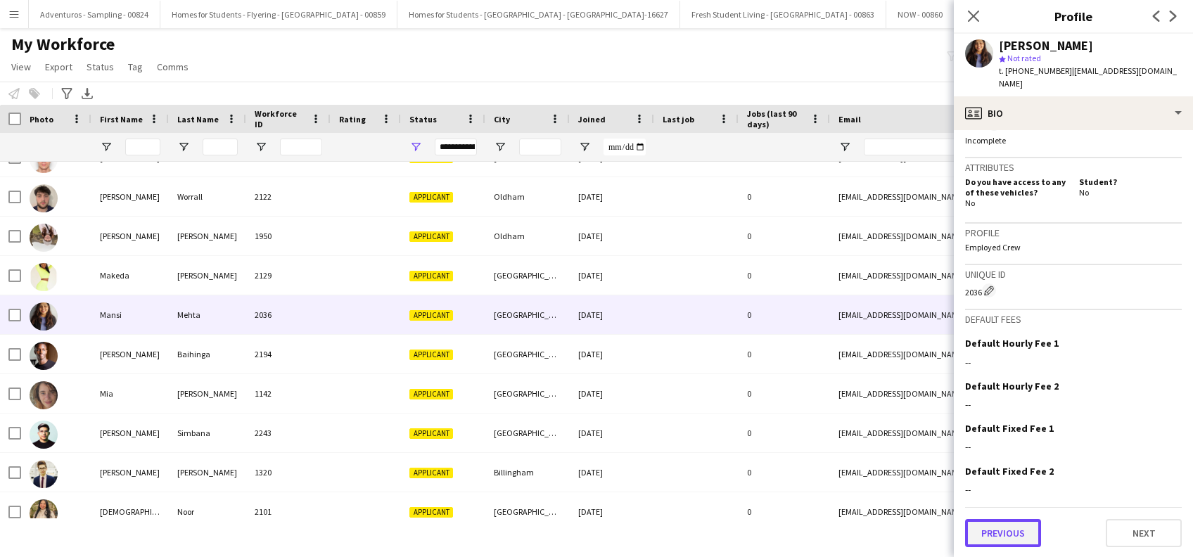
click at [998, 545] on button "Previous" at bounding box center [1003, 533] width 76 height 28
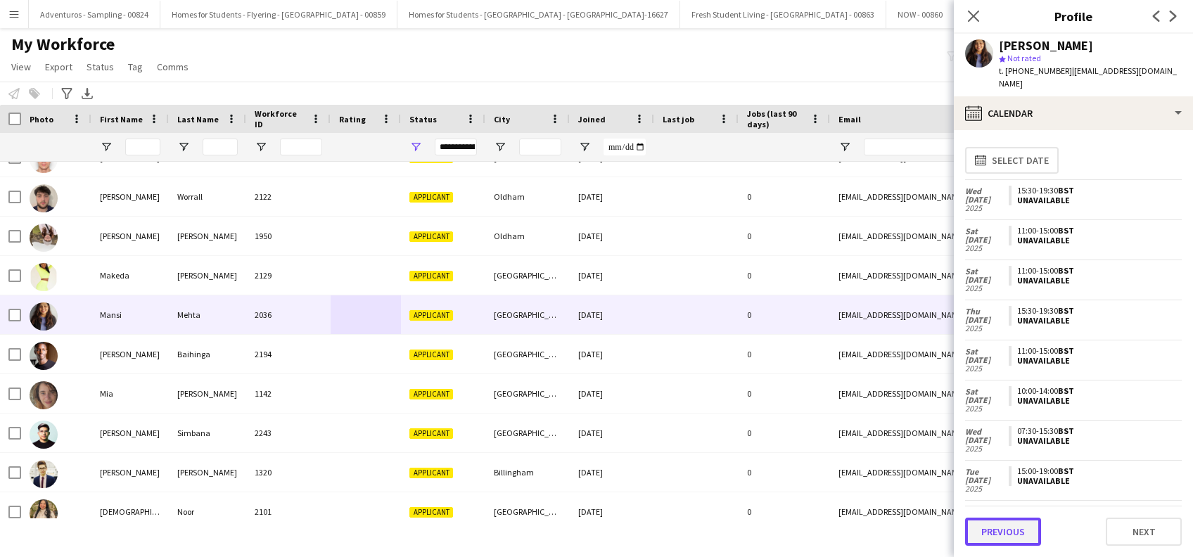
click at [1007, 528] on button "Previous" at bounding box center [1003, 532] width 76 height 28
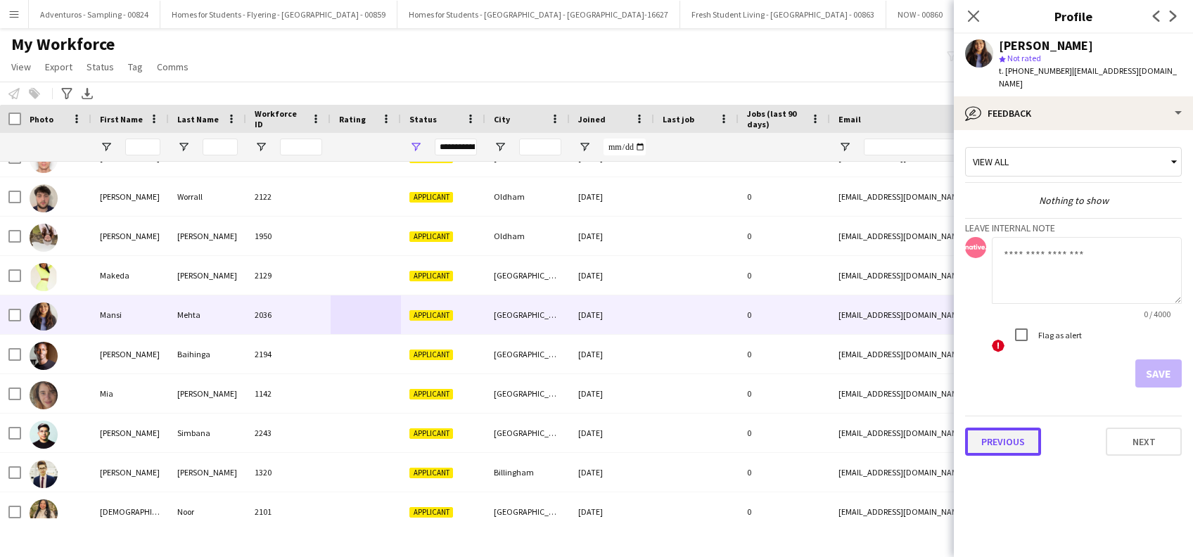
click at [1000, 431] on button "Previous" at bounding box center [1003, 442] width 76 height 28
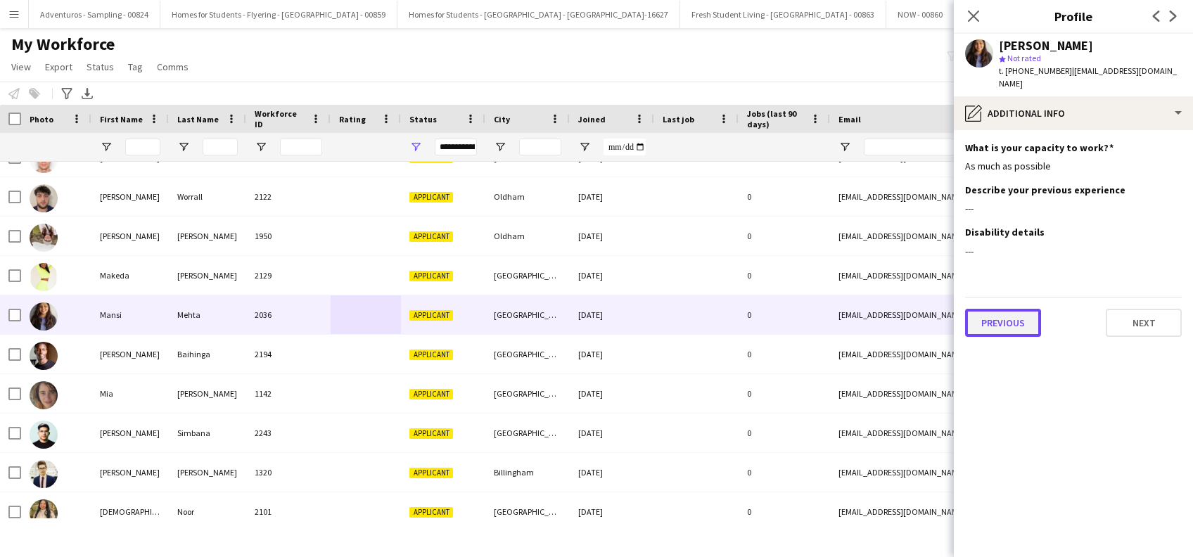
click at [996, 312] on button "Previous" at bounding box center [1003, 323] width 76 height 28
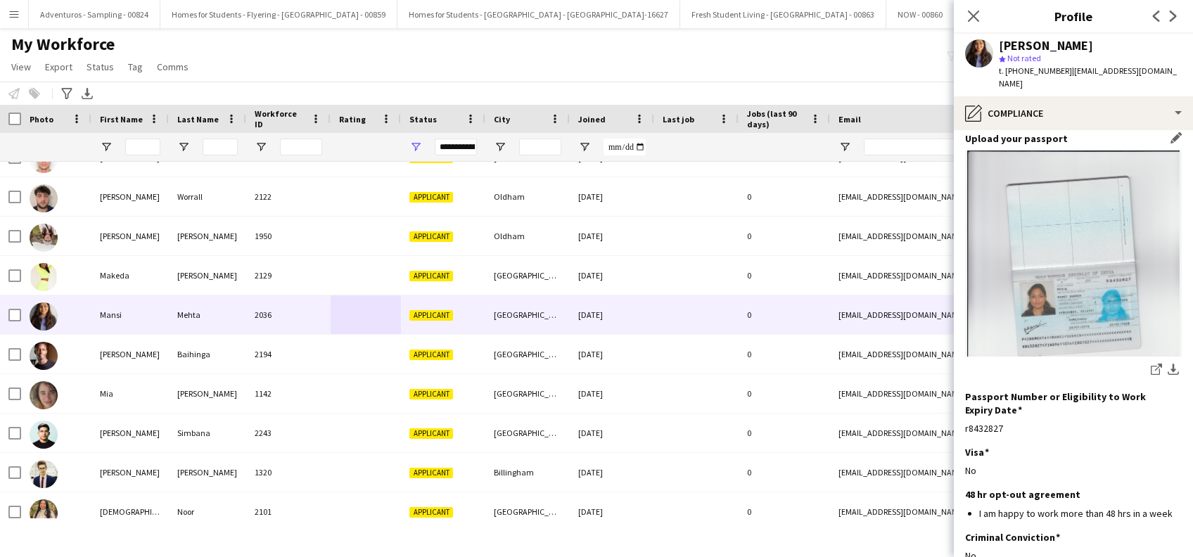
scroll to position [189, 0]
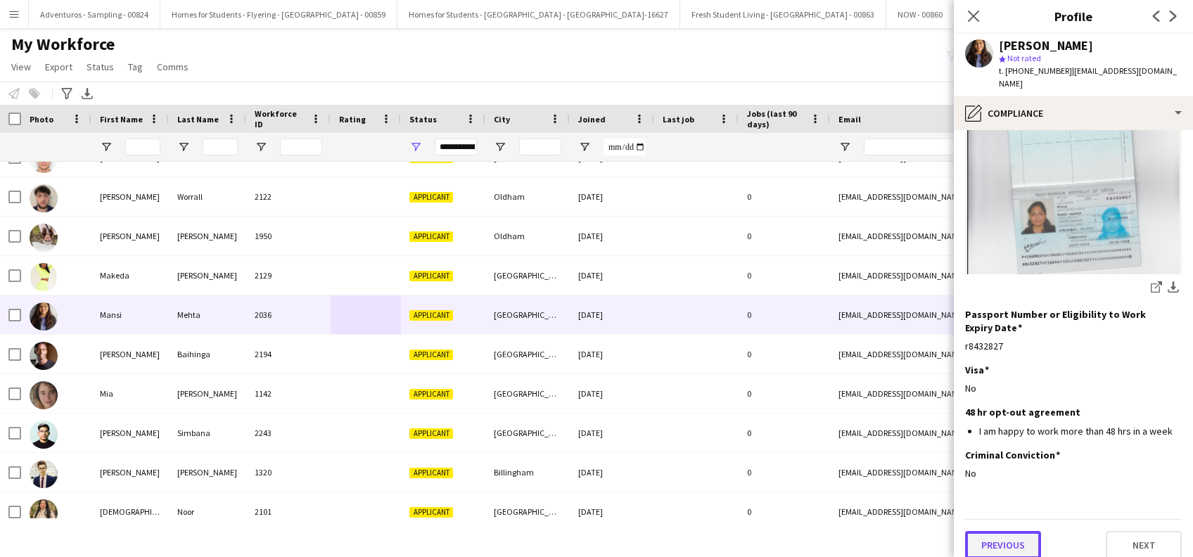
click at [985, 542] on button "Previous" at bounding box center [1003, 545] width 76 height 28
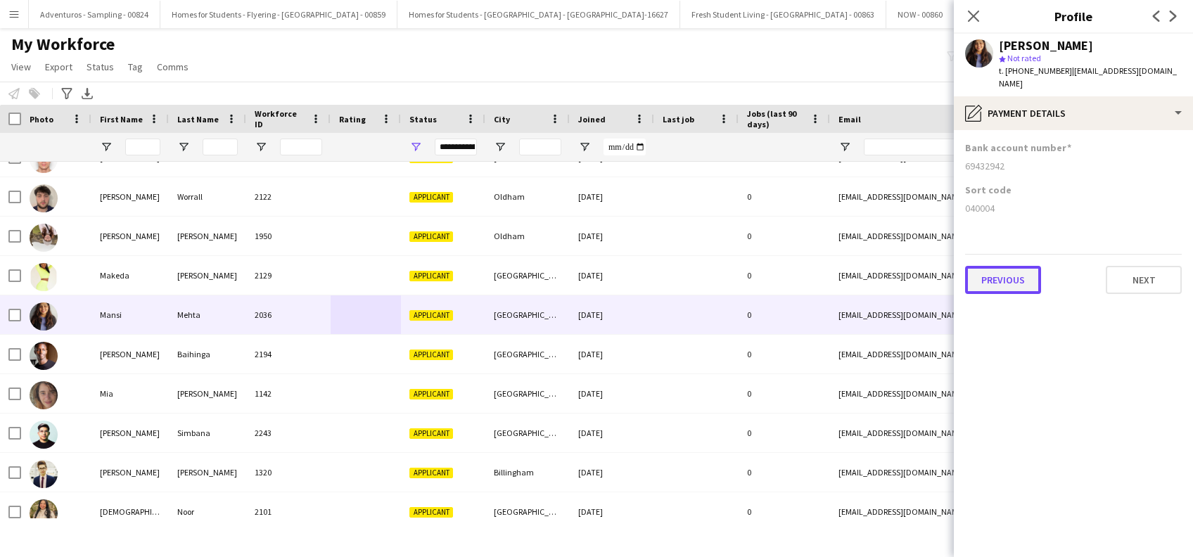
click at [1010, 270] on button "Previous" at bounding box center [1003, 280] width 76 height 28
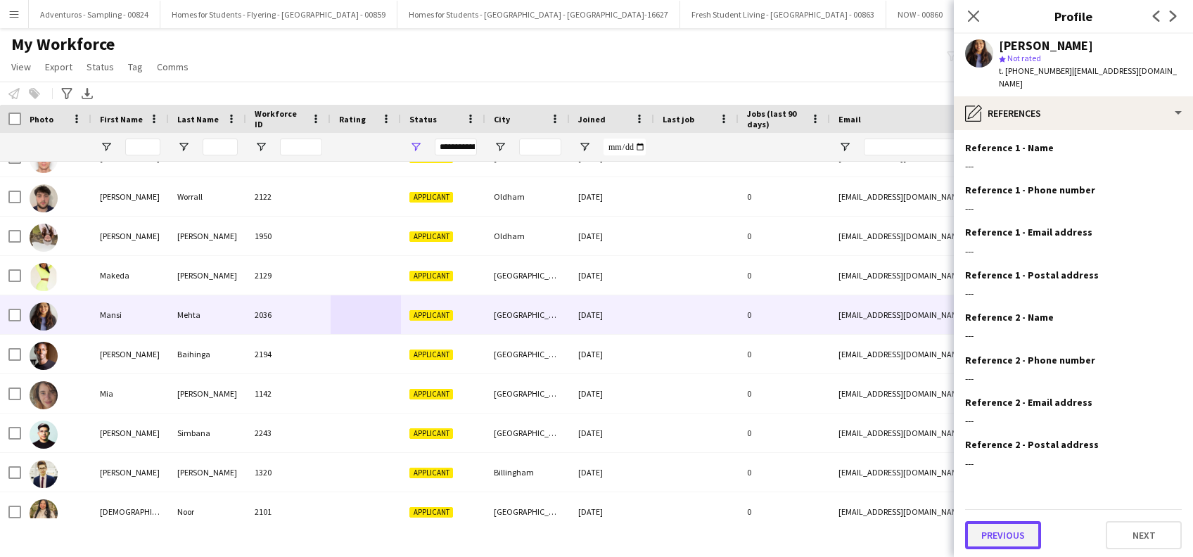
click at [991, 523] on button "Previous" at bounding box center [1003, 535] width 76 height 28
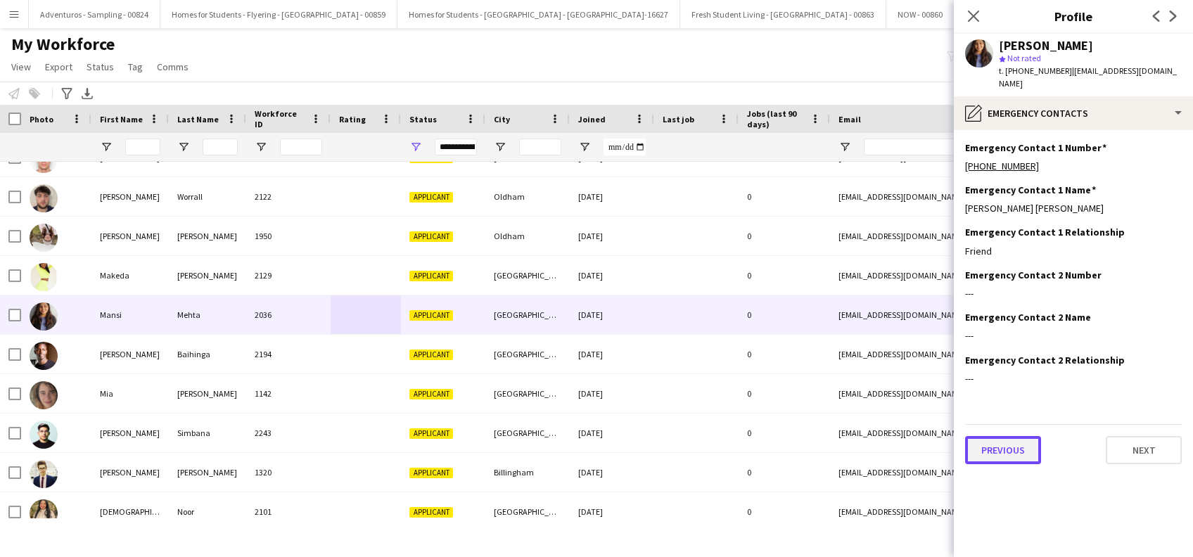
click at [1002, 439] on button "Previous" at bounding box center [1003, 450] width 76 height 28
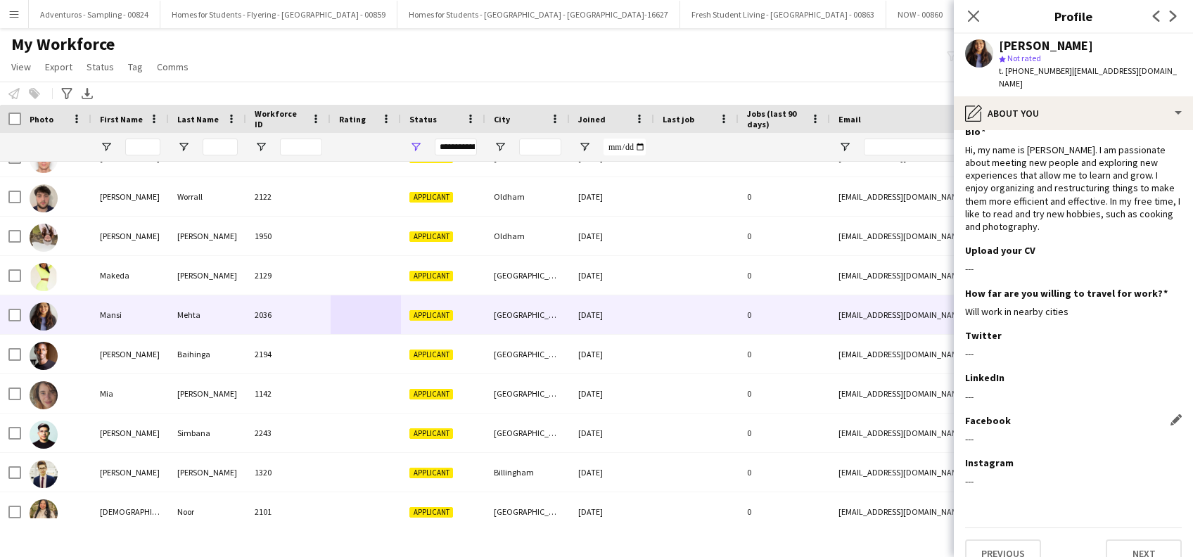
scroll to position [24, 0]
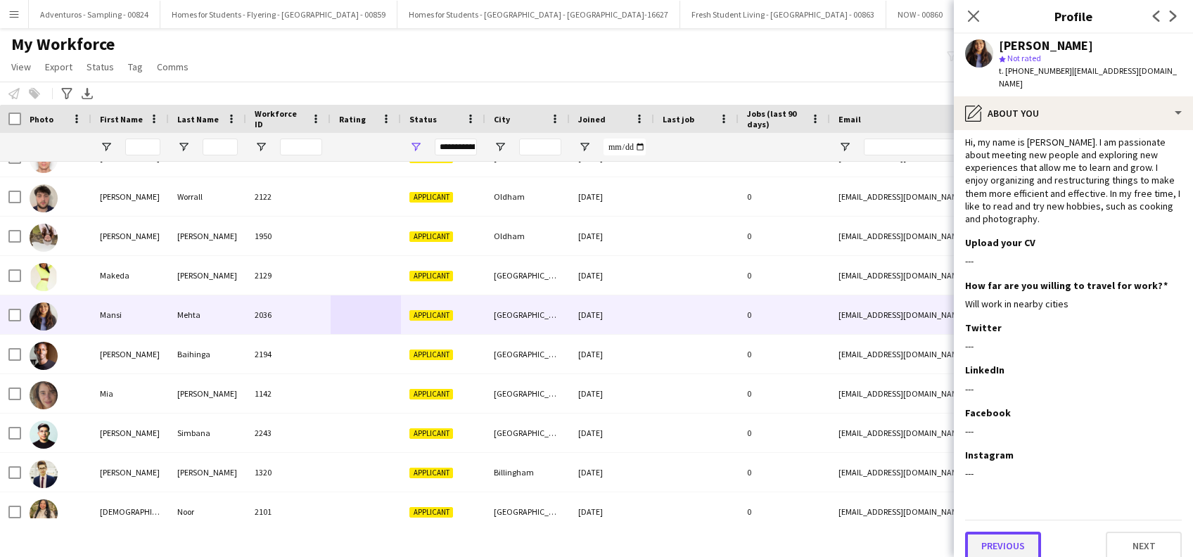
click at [1005, 533] on button "Previous" at bounding box center [1003, 546] width 76 height 28
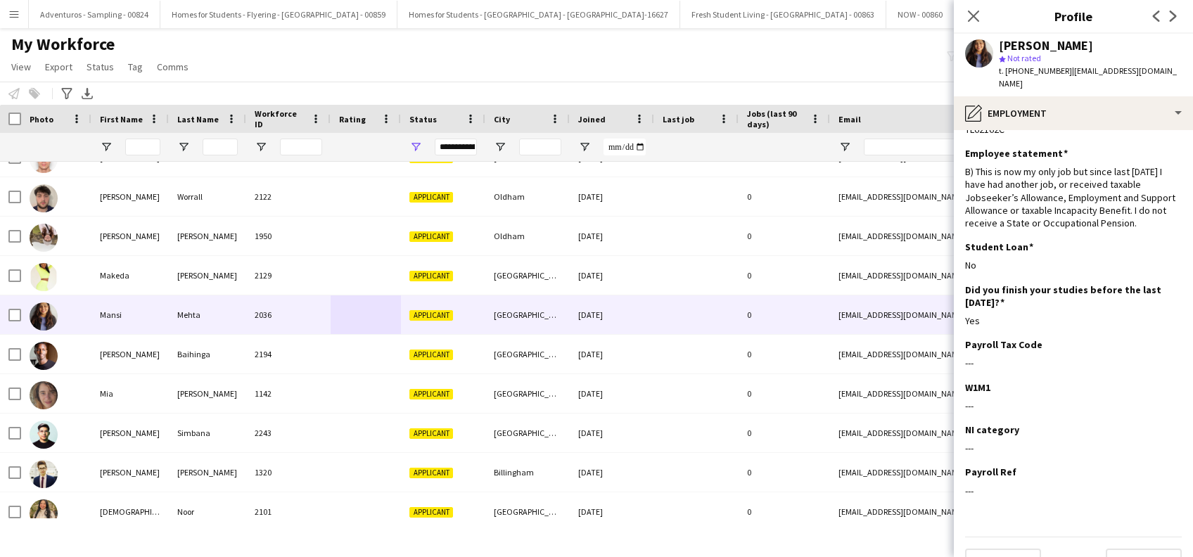
scroll to position [53, 0]
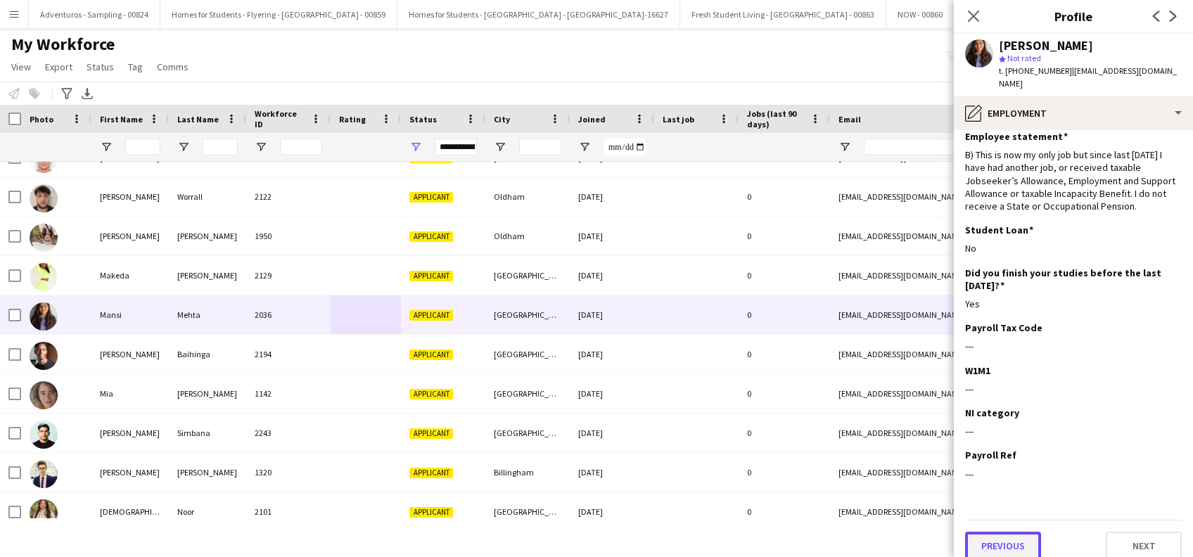
click at [1001, 543] on button "Previous" at bounding box center [1003, 546] width 76 height 28
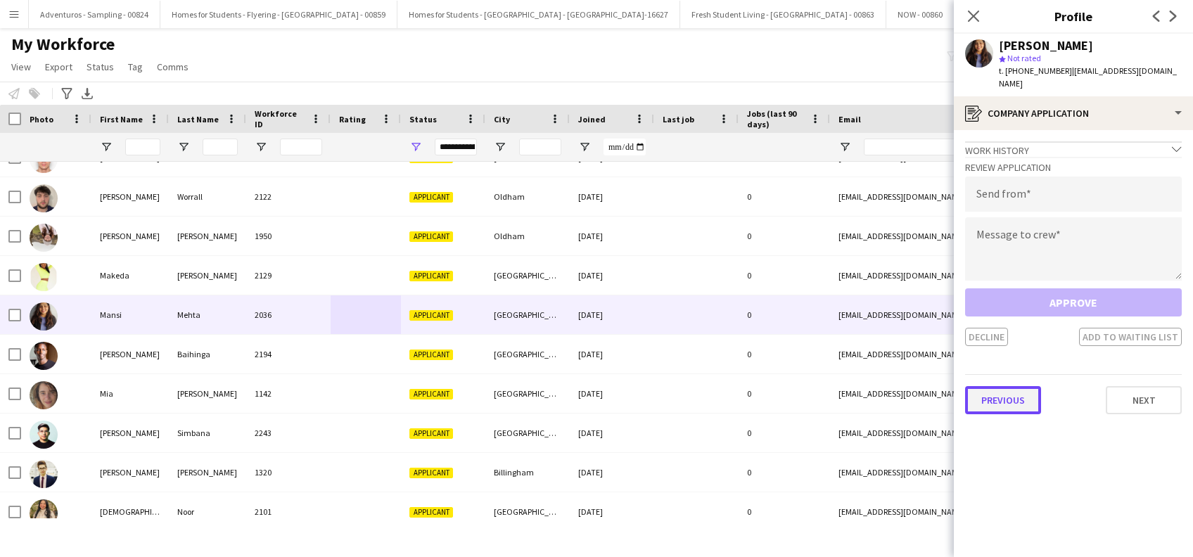
click at [994, 390] on button "Previous" at bounding box center [1003, 400] width 76 height 28
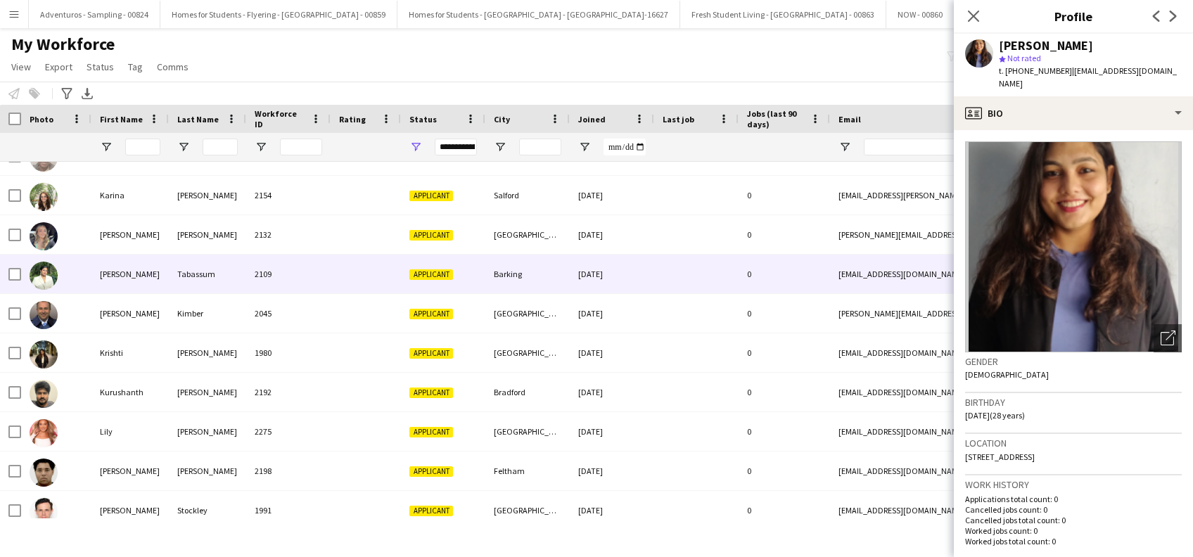
scroll to position [1501, 0]
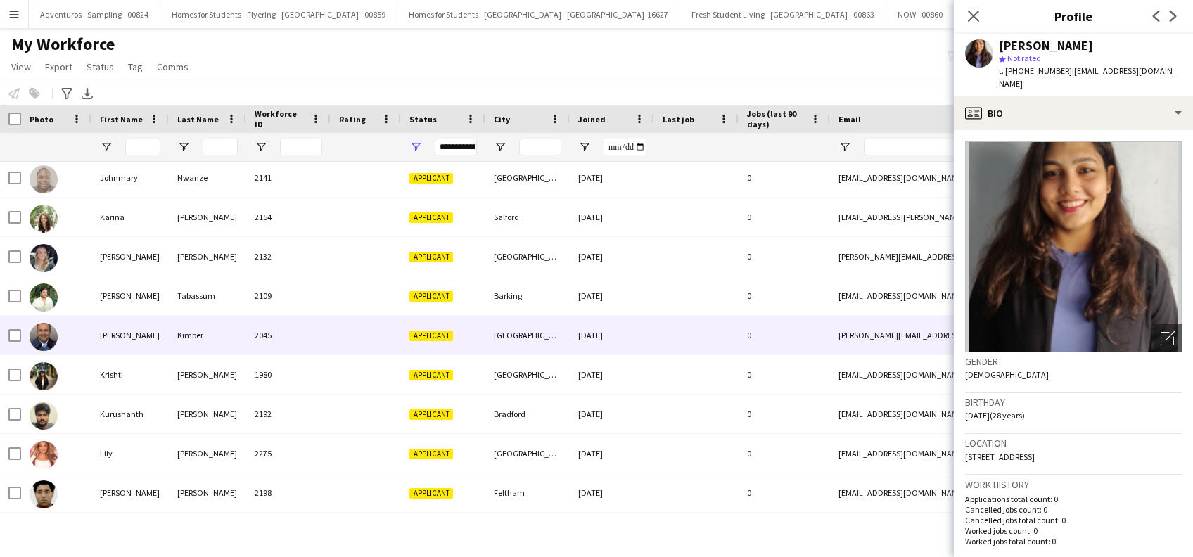
click at [329, 323] on div "2045" at bounding box center [288, 335] width 84 height 39
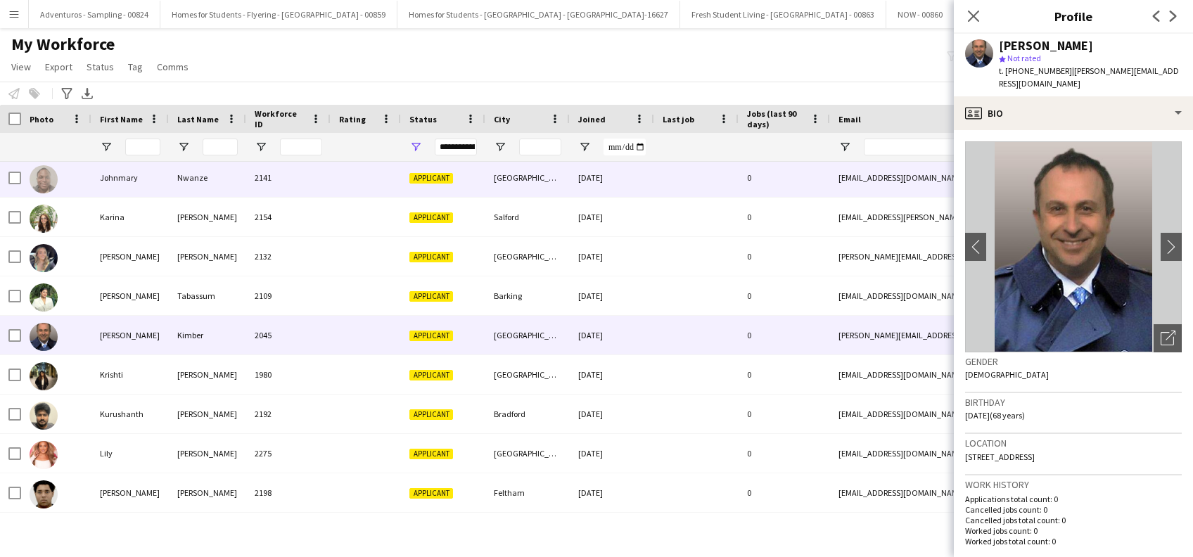
click at [331, 177] on div at bounding box center [366, 177] width 70 height 39
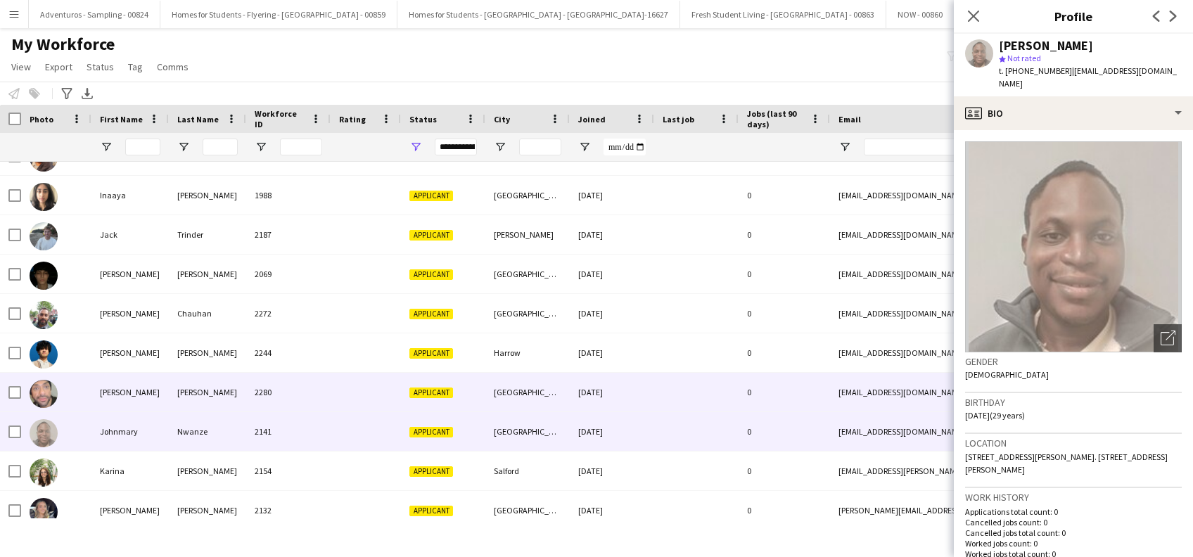
scroll to position [1219, 0]
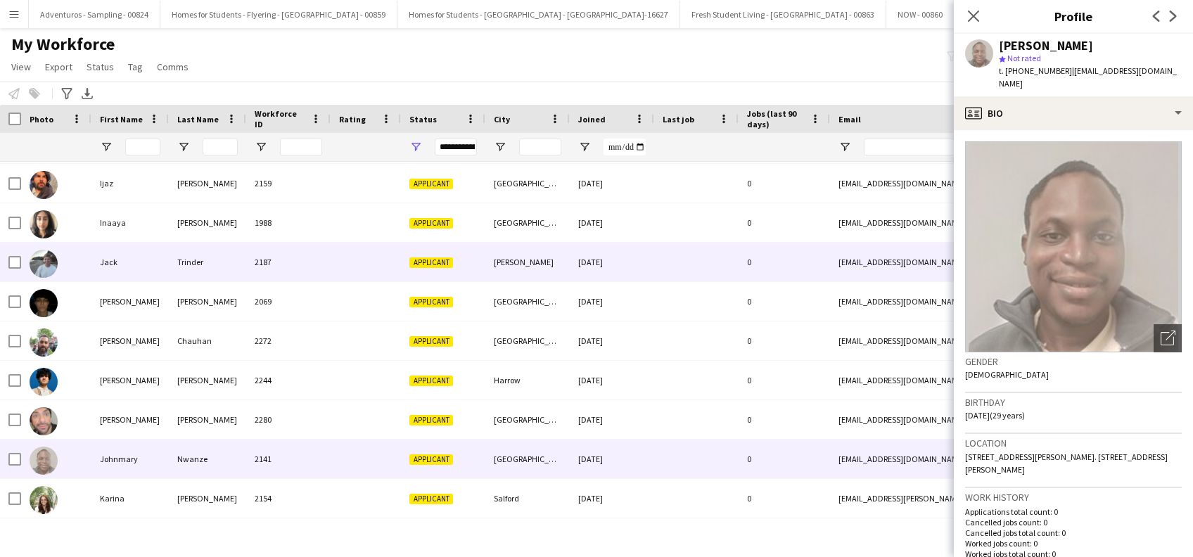
click at [343, 267] on div at bounding box center [366, 262] width 70 height 39
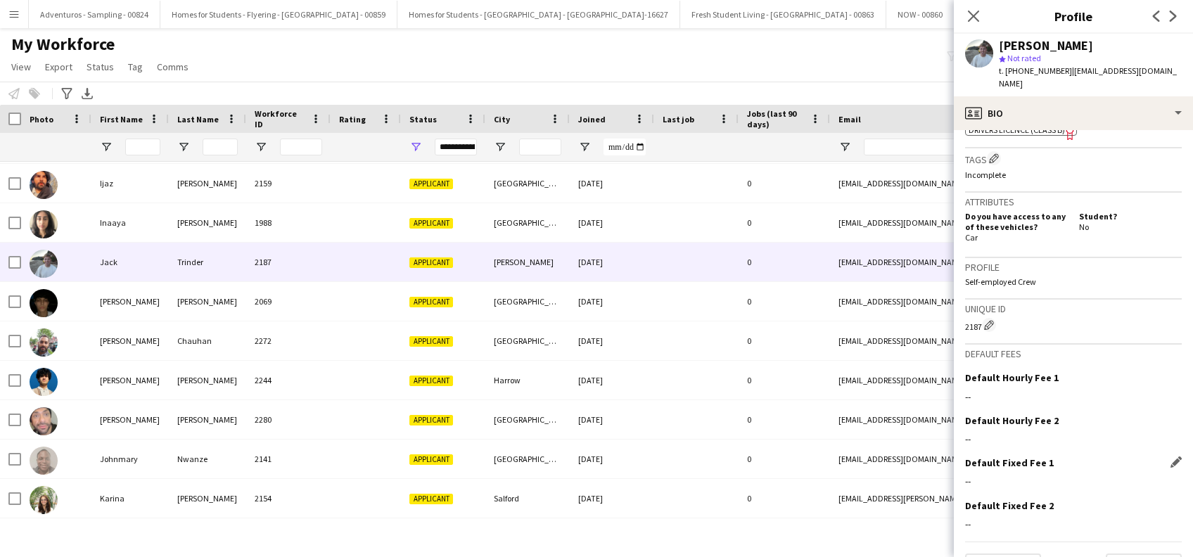
scroll to position [544, 0]
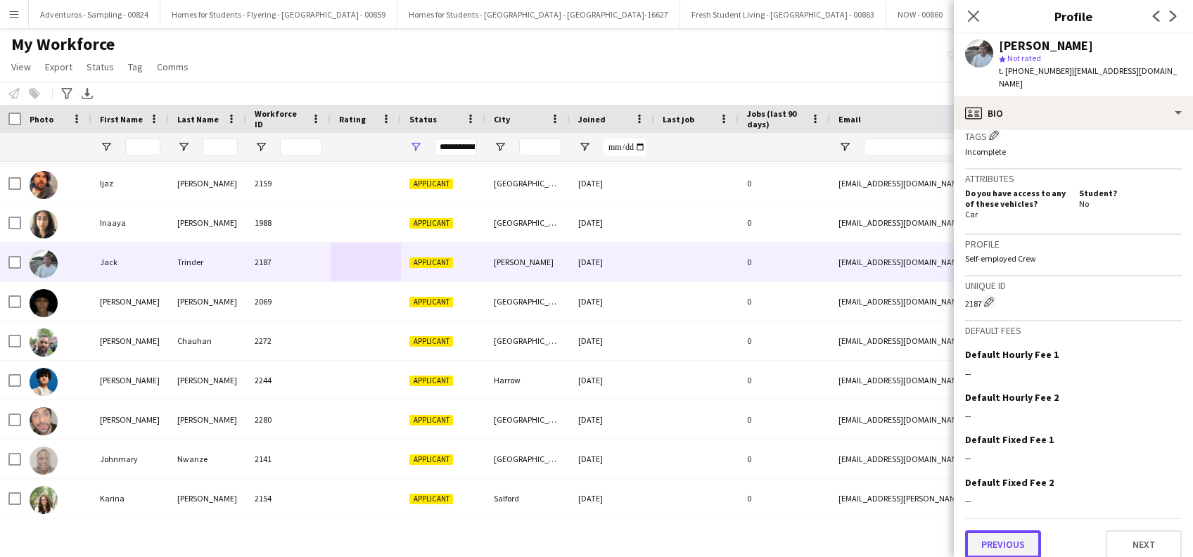
click at [1000, 531] on button "Previous" at bounding box center [1003, 545] width 76 height 28
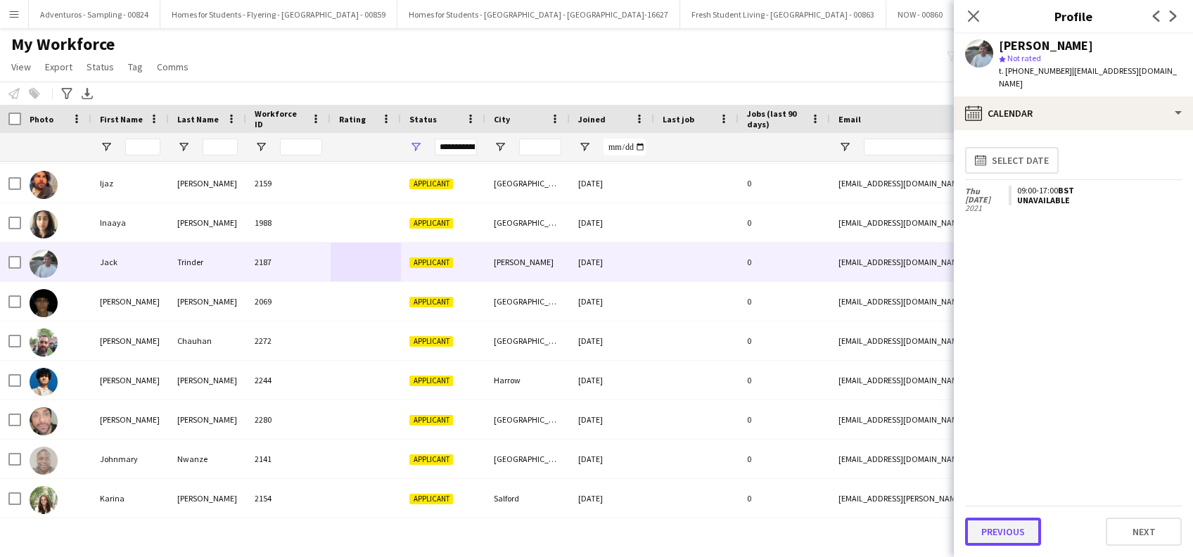
click at [1001, 538] on button "Previous" at bounding box center [1003, 532] width 76 height 28
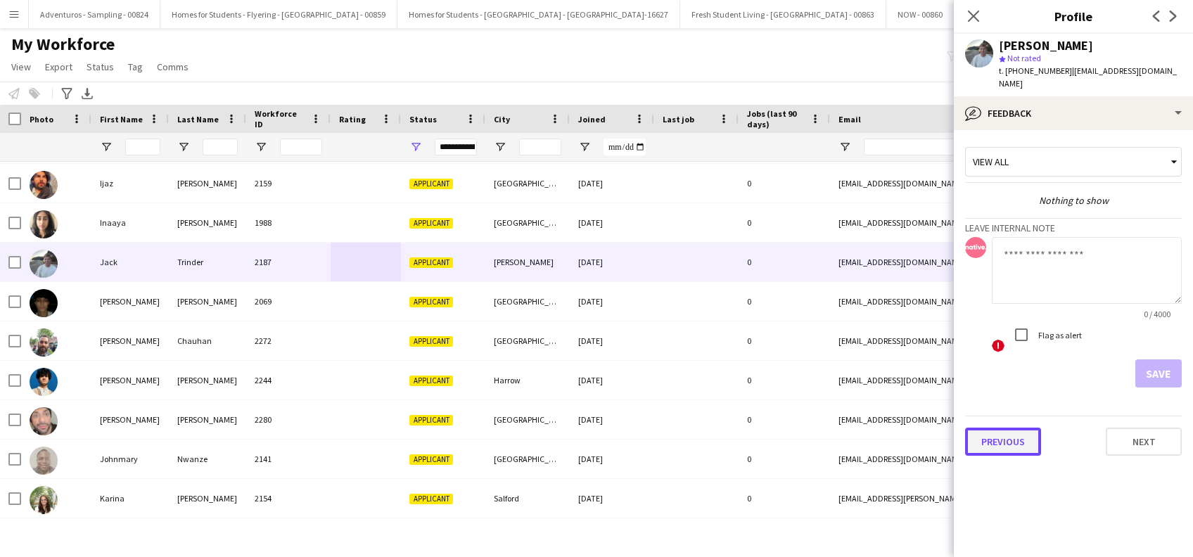
click at [1024, 429] on button "Previous" at bounding box center [1003, 442] width 76 height 28
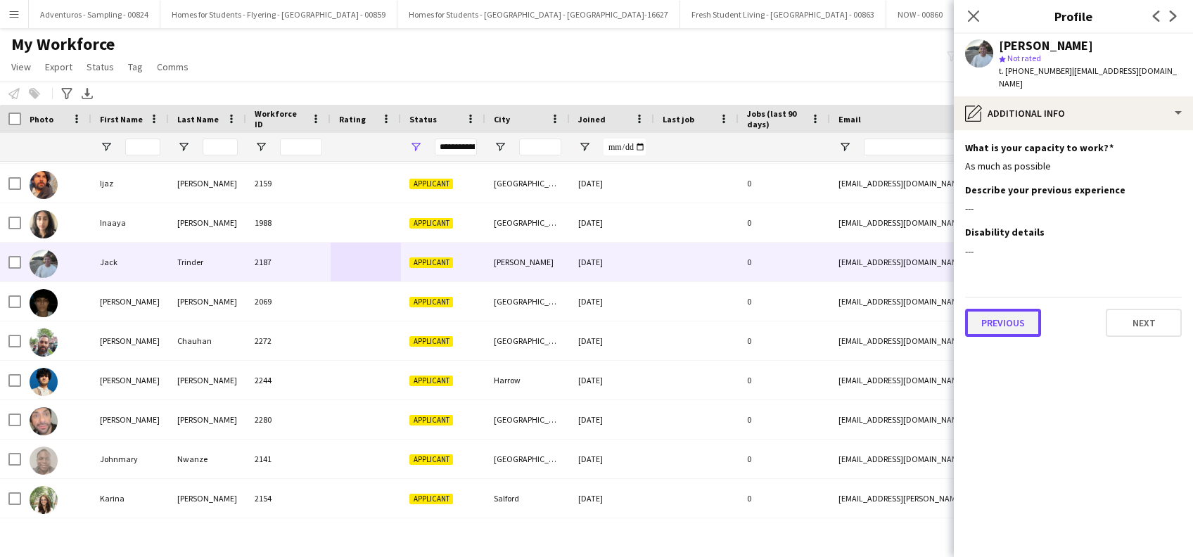
click at [1008, 317] on button "Previous" at bounding box center [1003, 323] width 76 height 28
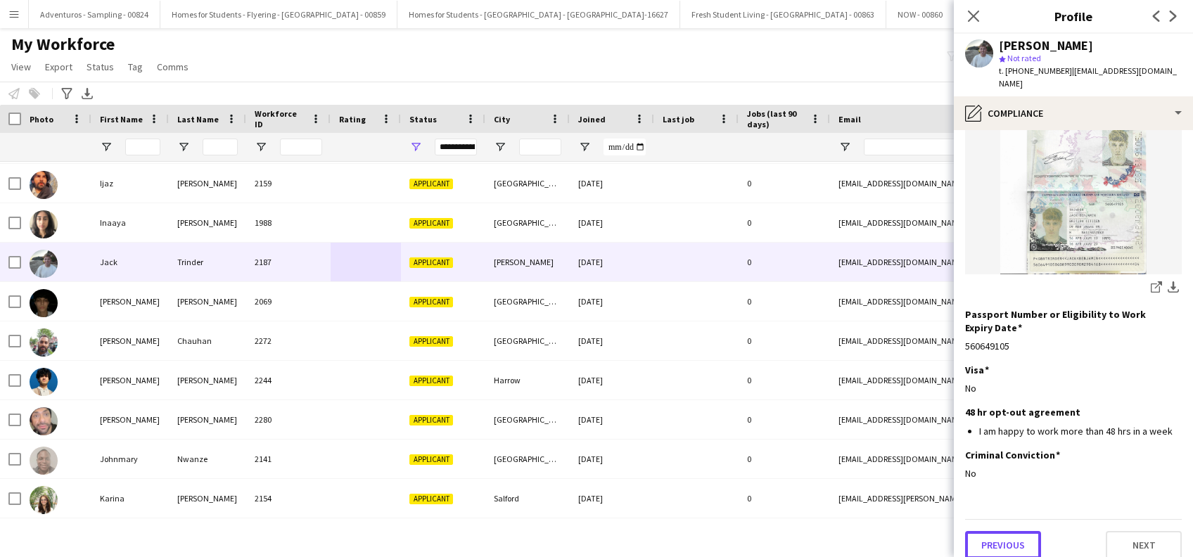
click at [991, 535] on button "Previous" at bounding box center [1003, 545] width 76 height 28
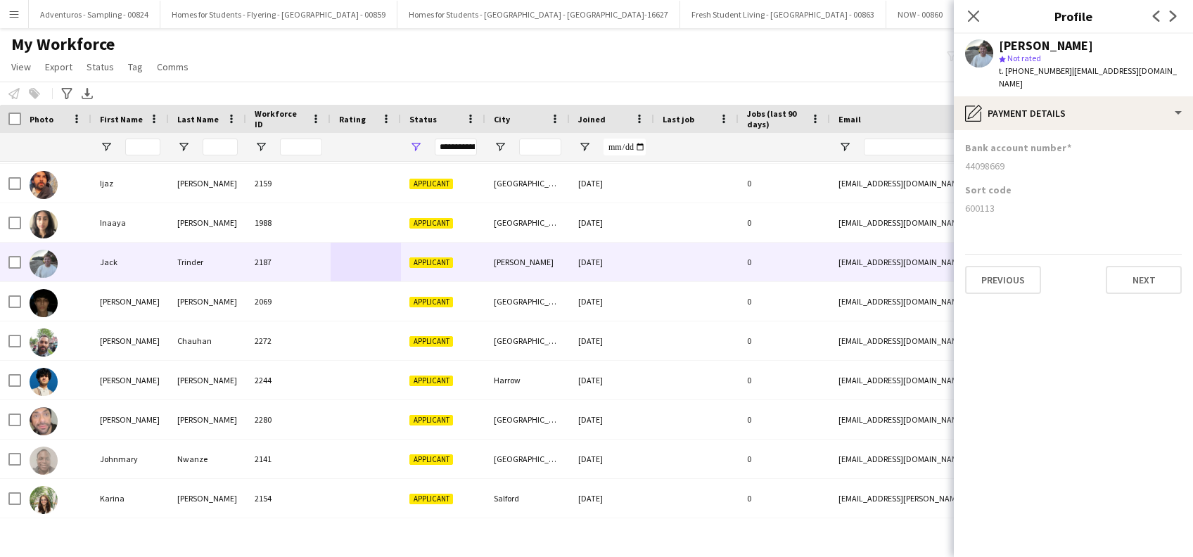
scroll to position [0, 0]
click at [998, 254] on div "Previous Next" at bounding box center [1073, 274] width 217 height 40
click at [996, 269] on button "Previous" at bounding box center [1003, 280] width 76 height 28
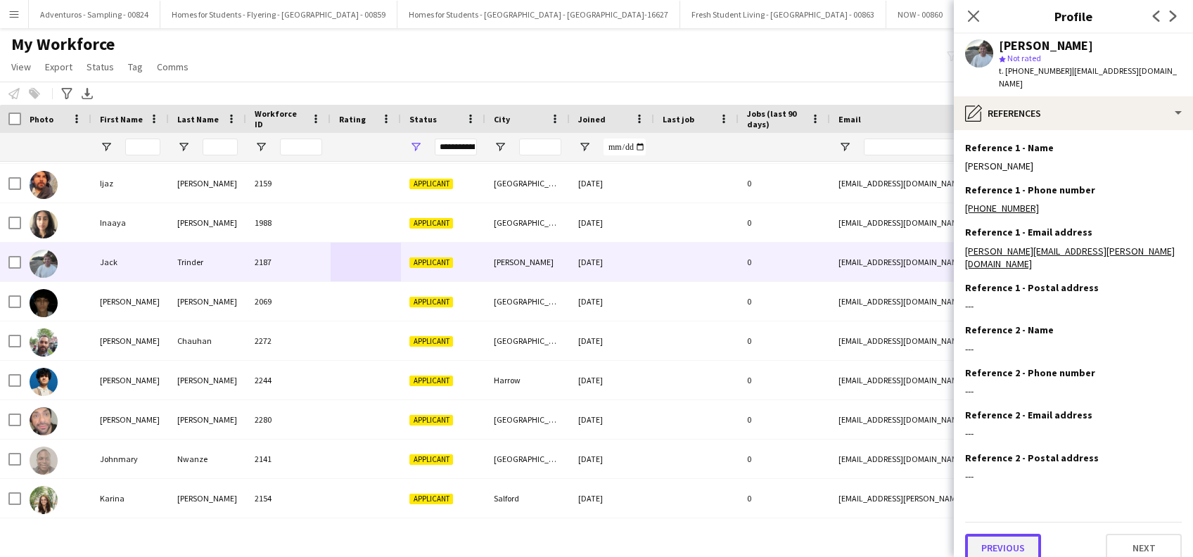
click at [996, 534] on button "Previous" at bounding box center [1003, 548] width 76 height 28
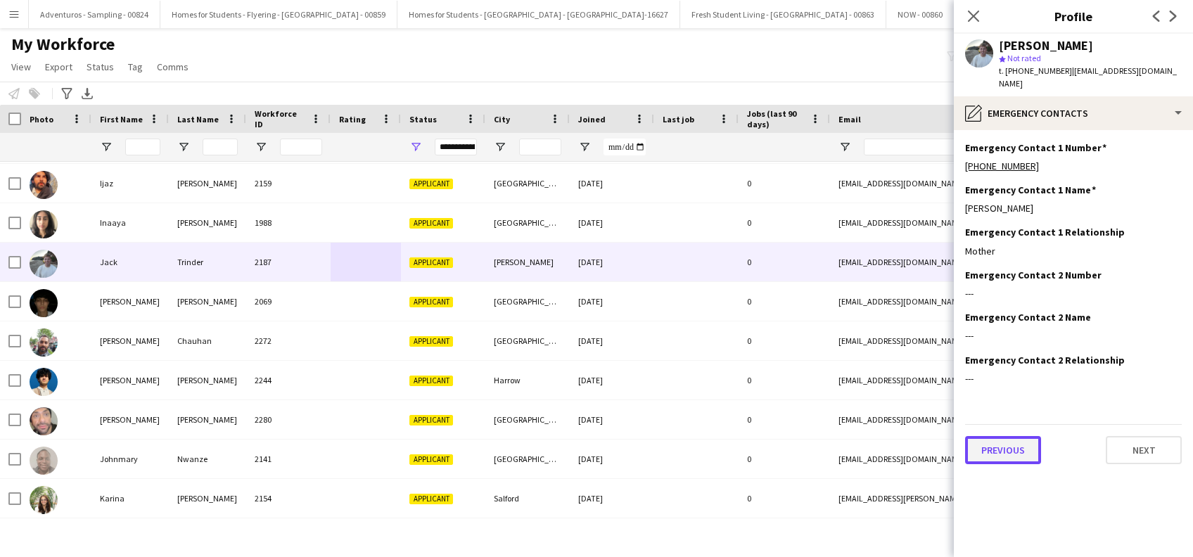
click at [1003, 440] on button "Previous" at bounding box center [1003, 450] width 76 height 28
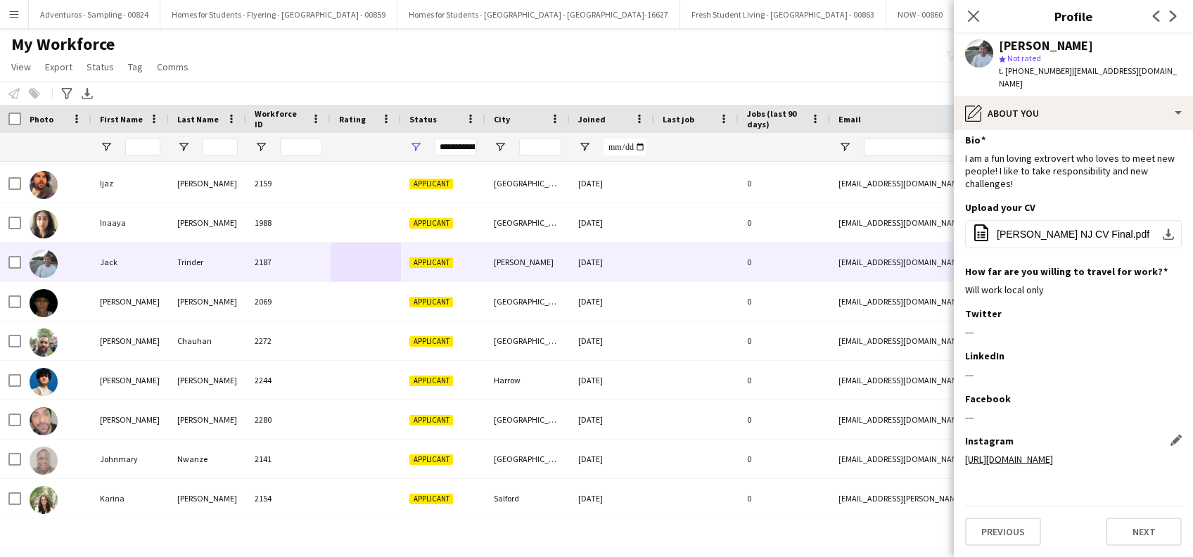
scroll to position [19, 0]
click at [1003, 531] on button "Previous" at bounding box center [1003, 532] width 76 height 28
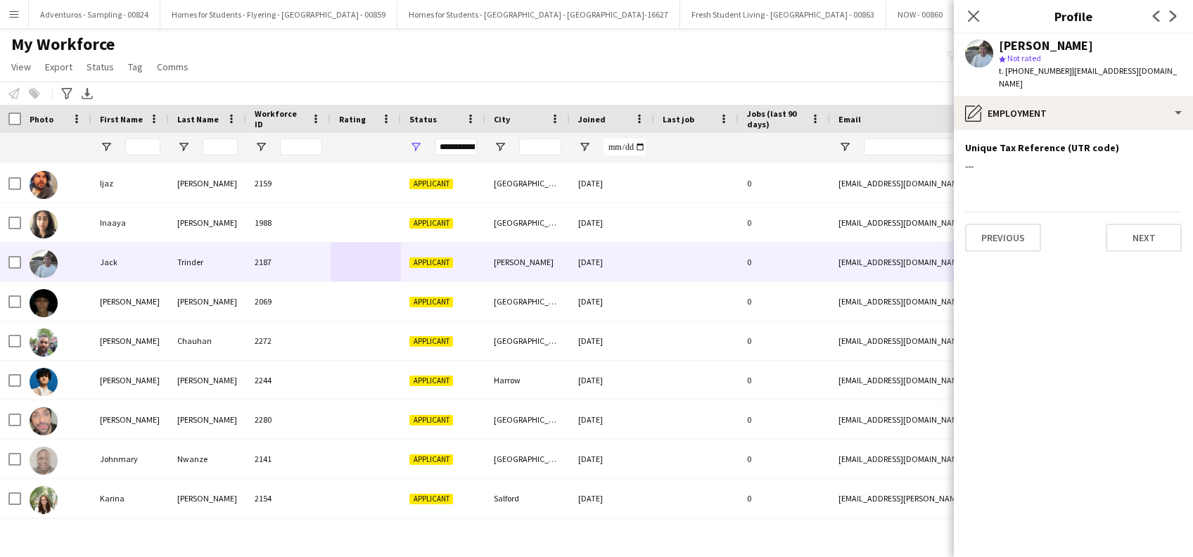
scroll to position [0, 0]
click at [1007, 232] on button "Previous" at bounding box center [1003, 238] width 76 height 28
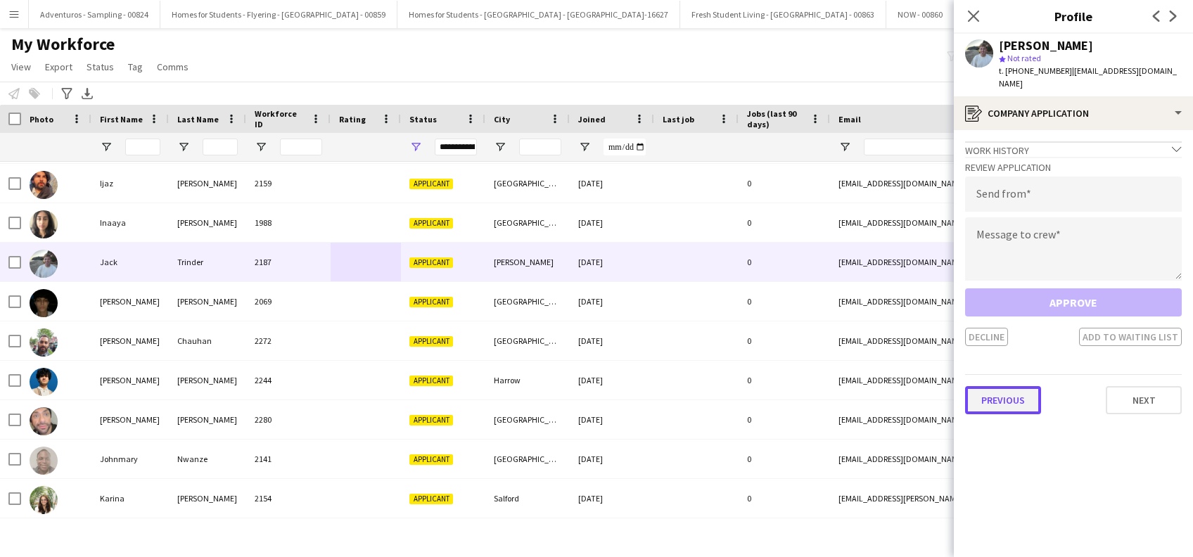
click at [997, 394] on button "Previous" at bounding box center [1003, 400] width 76 height 28
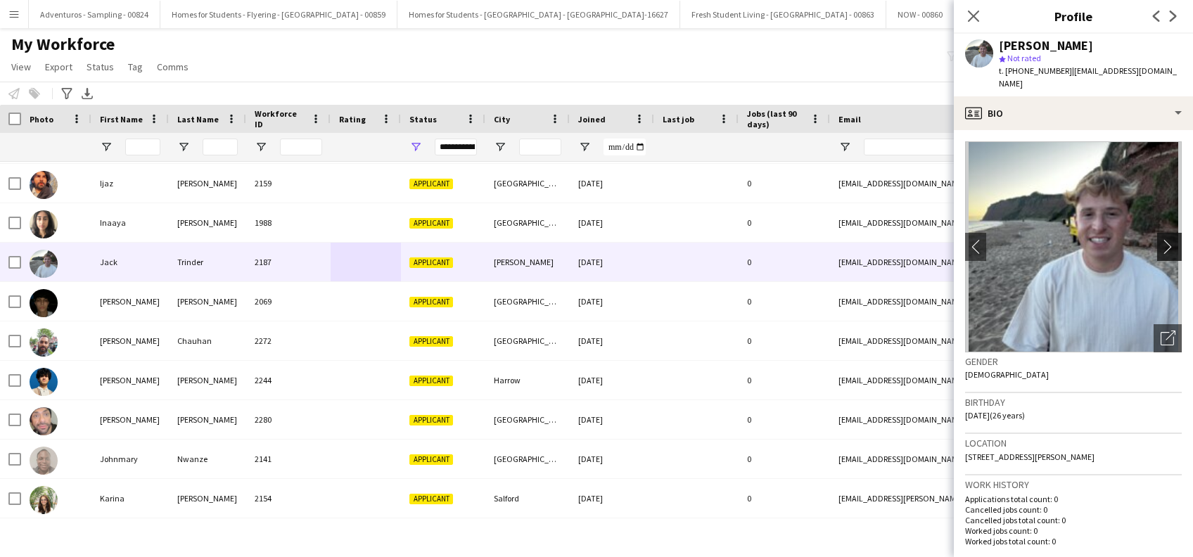
click at [1161, 239] on app-icon "chevron-right" at bounding box center [1172, 246] width 22 height 15
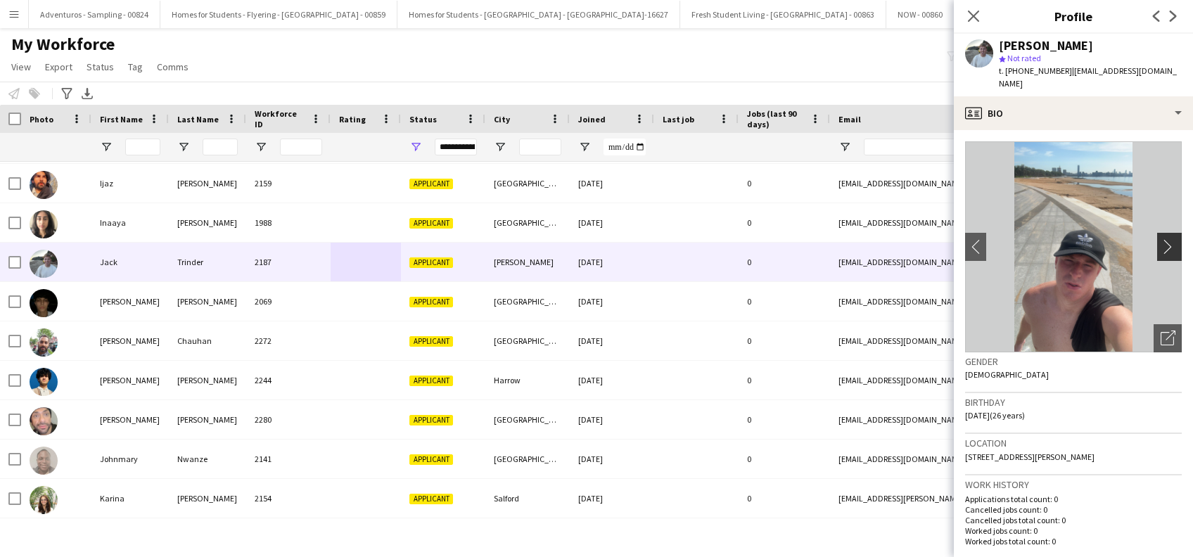
click at [1161, 239] on app-icon "chevron-right" at bounding box center [1172, 246] width 22 height 15
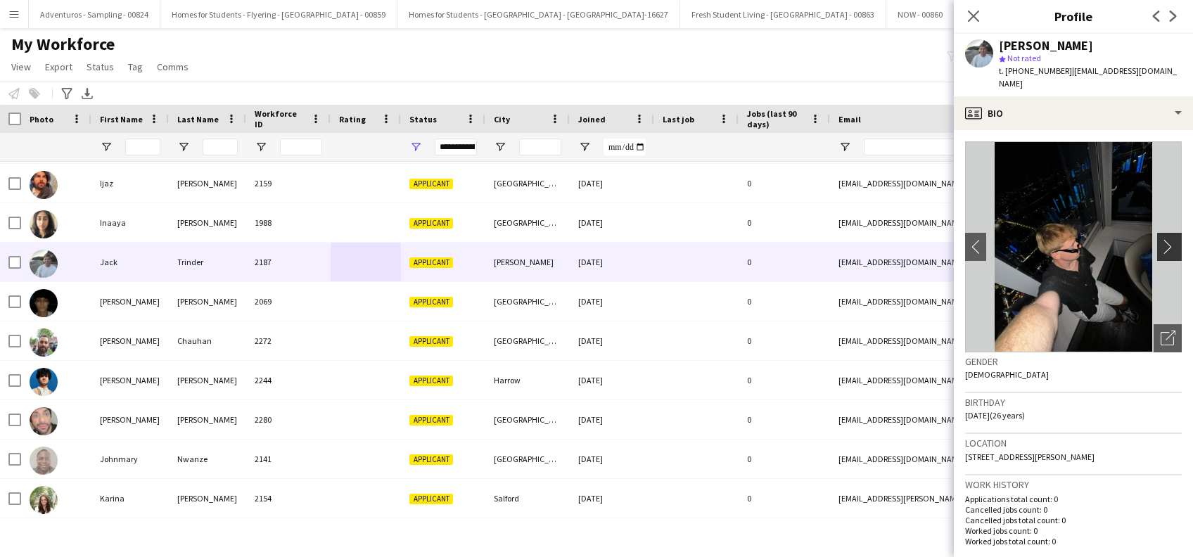
click at [1161, 239] on app-icon "chevron-right" at bounding box center [1172, 246] width 22 height 15
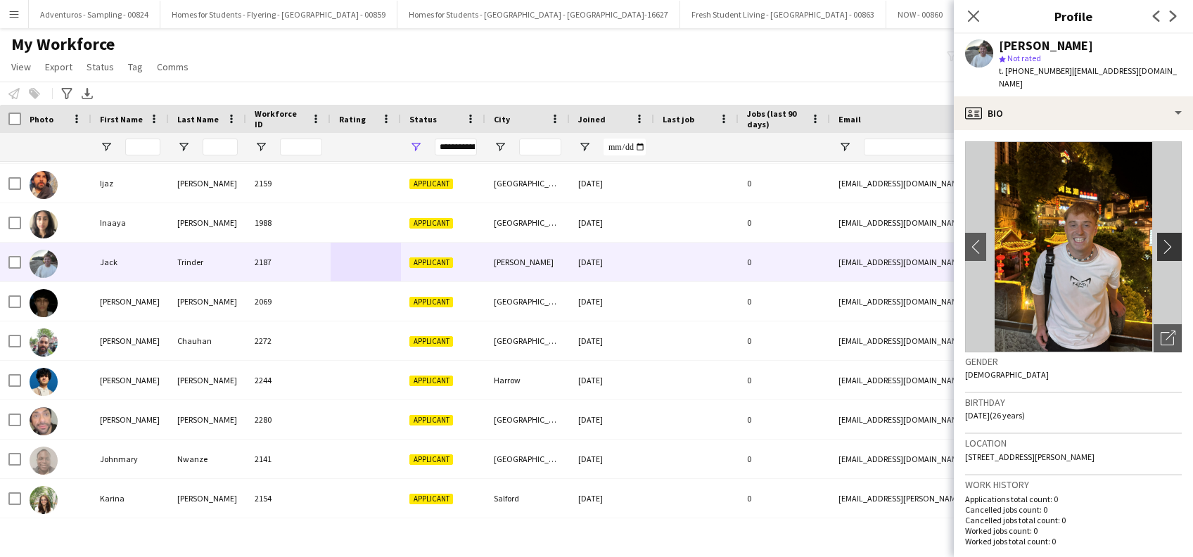
click at [1161, 239] on app-icon "chevron-right" at bounding box center [1172, 246] width 22 height 15
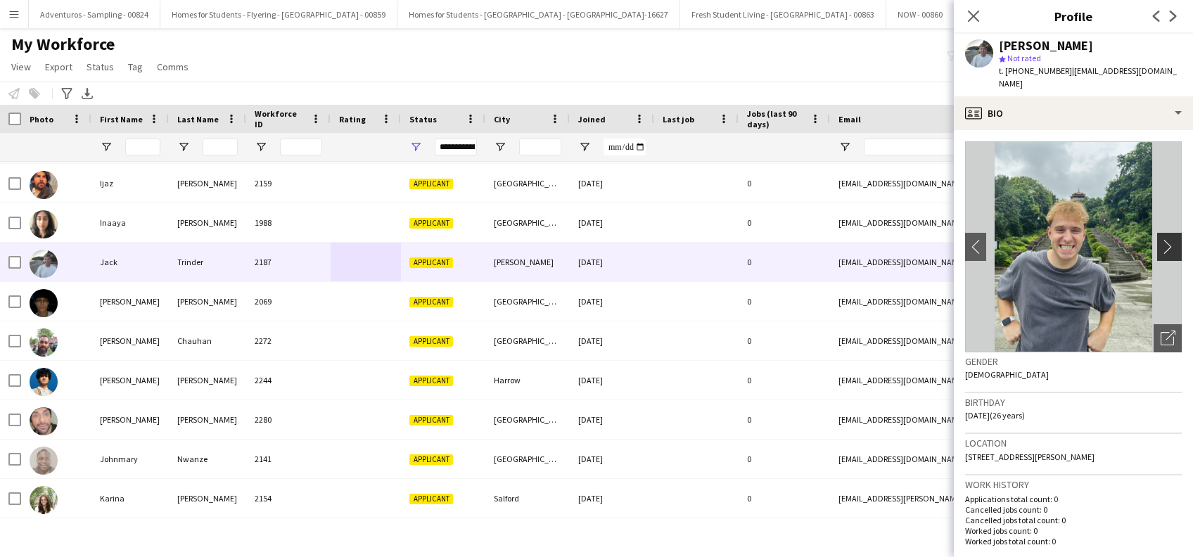
click at [1162, 239] on app-icon "chevron-right" at bounding box center [1172, 246] width 22 height 15
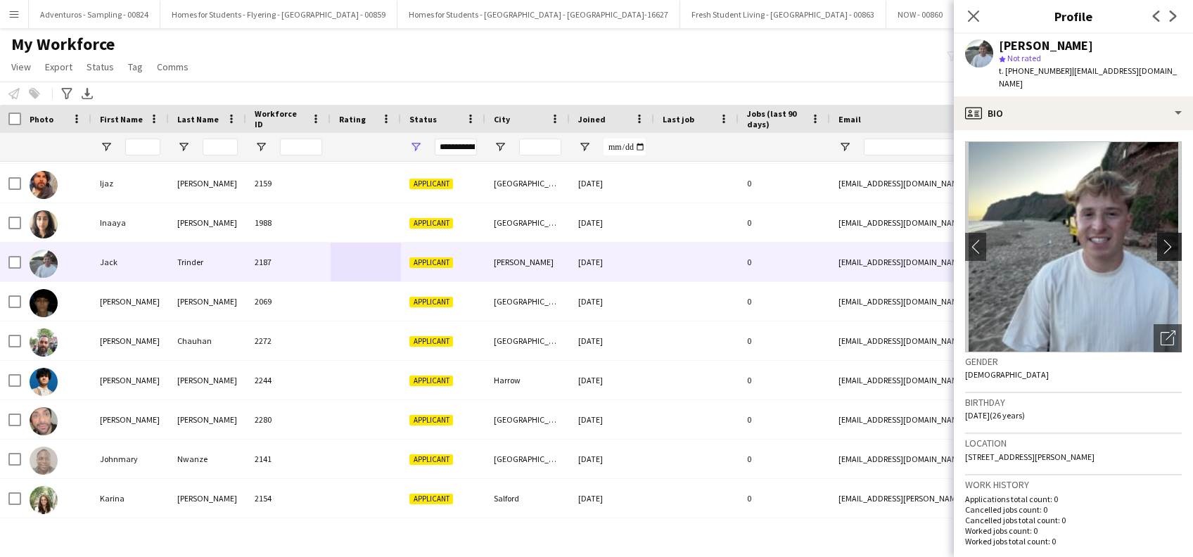
click at [1161, 239] on app-icon "chevron-right" at bounding box center [1172, 246] width 22 height 15
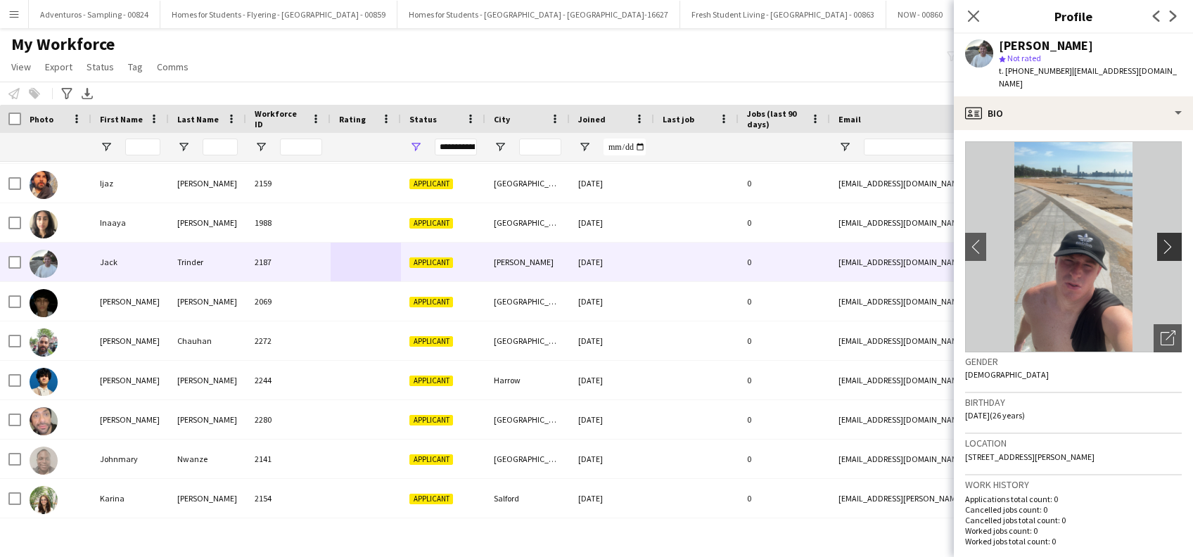
click at [1161, 239] on app-icon "chevron-right" at bounding box center [1172, 246] width 22 height 15
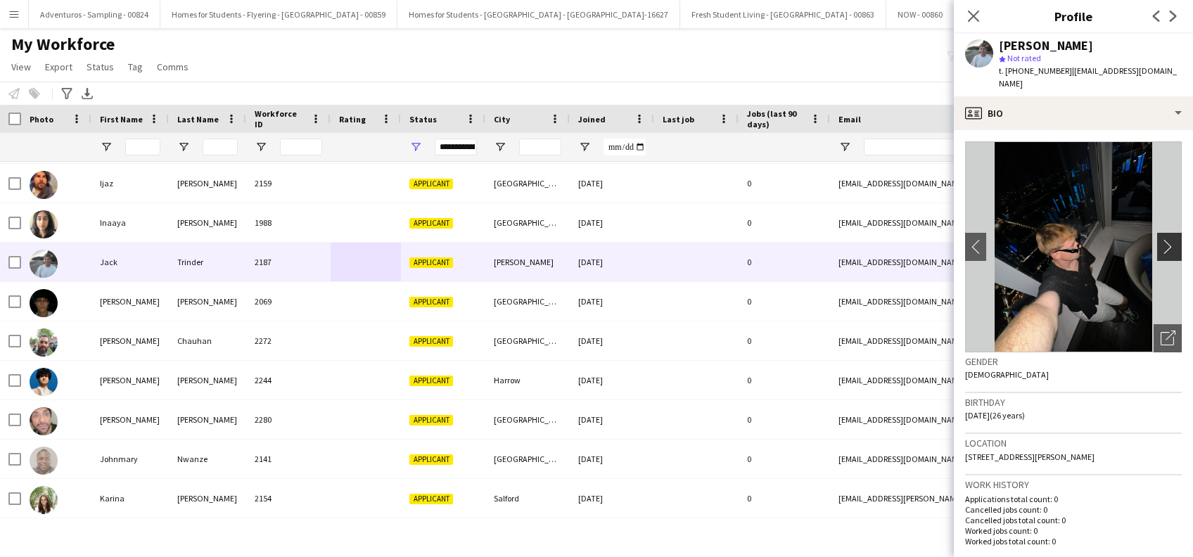
click at [1161, 239] on app-icon "chevron-right" at bounding box center [1172, 246] width 22 height 15
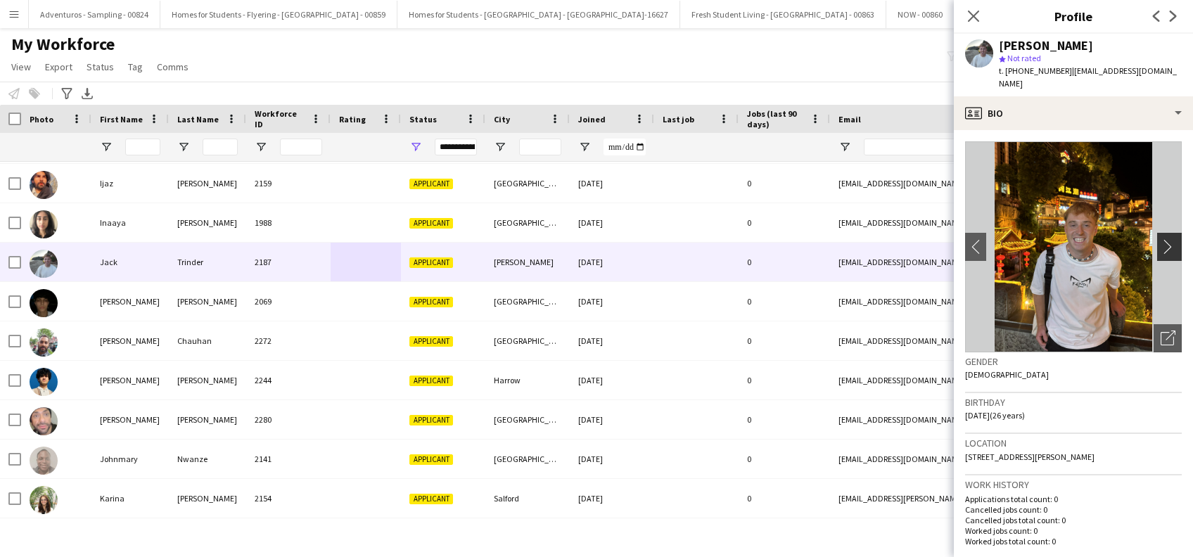
click at [1161, 239] on app-icon "chevron-right" at bounding box center [1172, 246] width 22 height 15
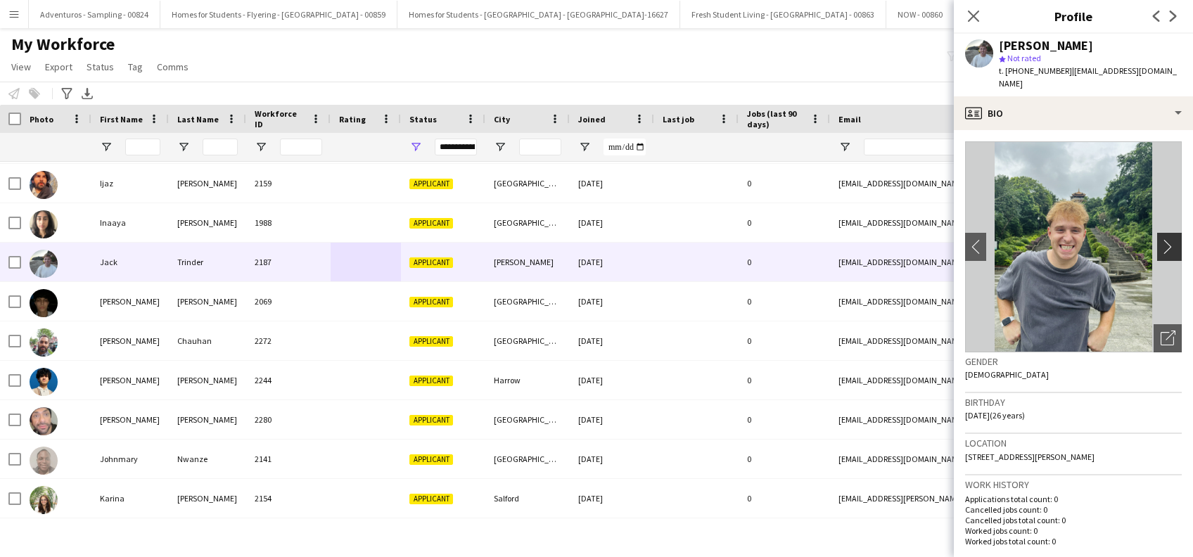
click at [1161, 239] on app-icon "chevron-right" at bounding box center [1172, 246] width 22 height 15
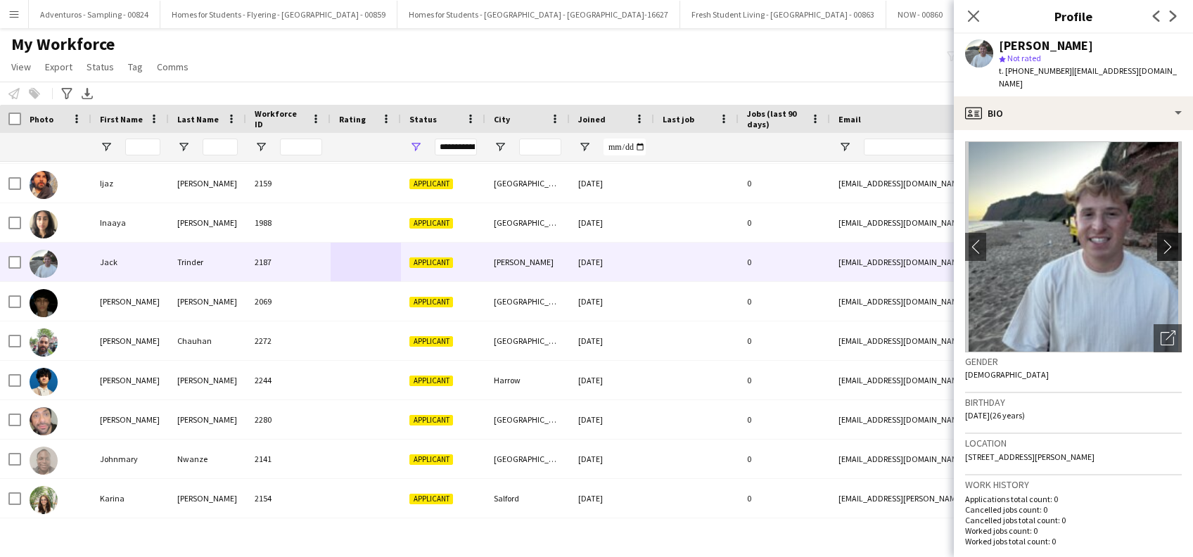
click at [1161, 239] on app-icon "chevron-right" at bounding box center [1172, 246] width 22 height 15
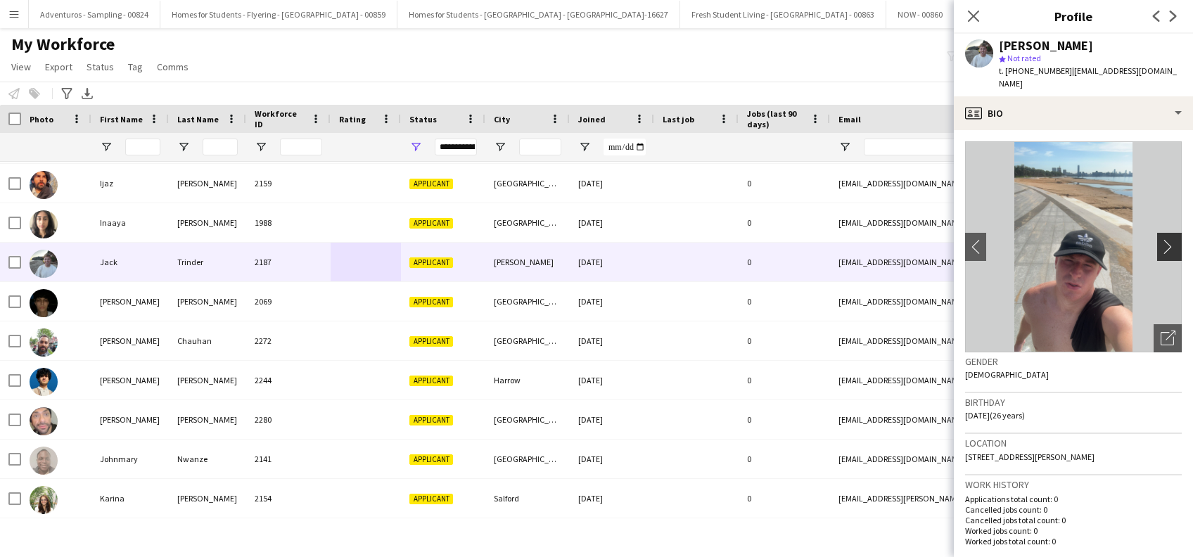
click at [1161, 239] on app-icon "chevron-right" at bounding box center [1172, 246] width 22 height 15
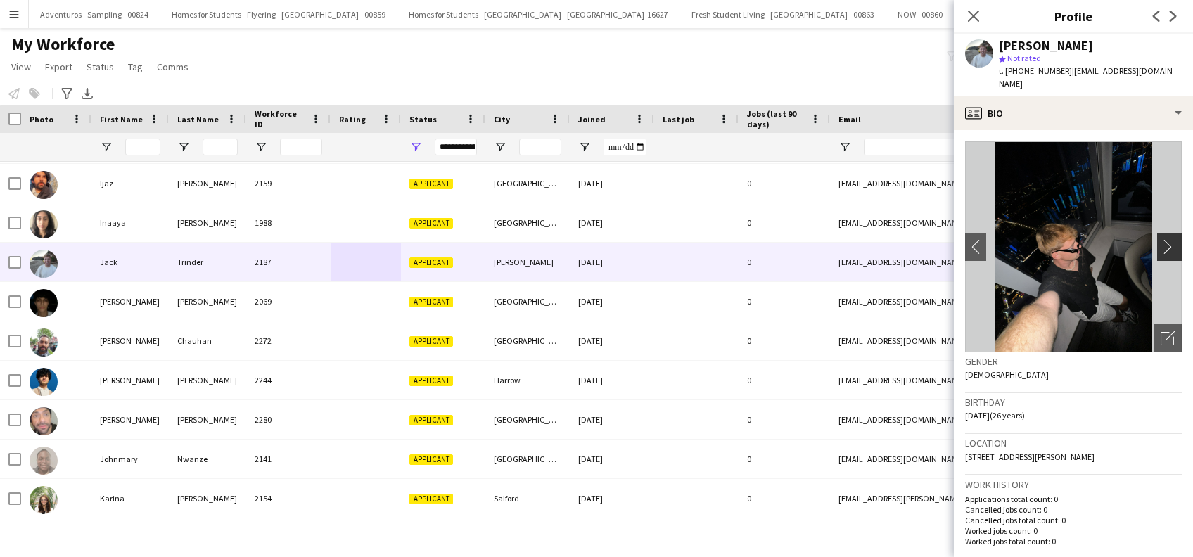
click at [1161, 239] on app-icon "chevron-right" at bounding box center [1172, 246] width 22 height 15
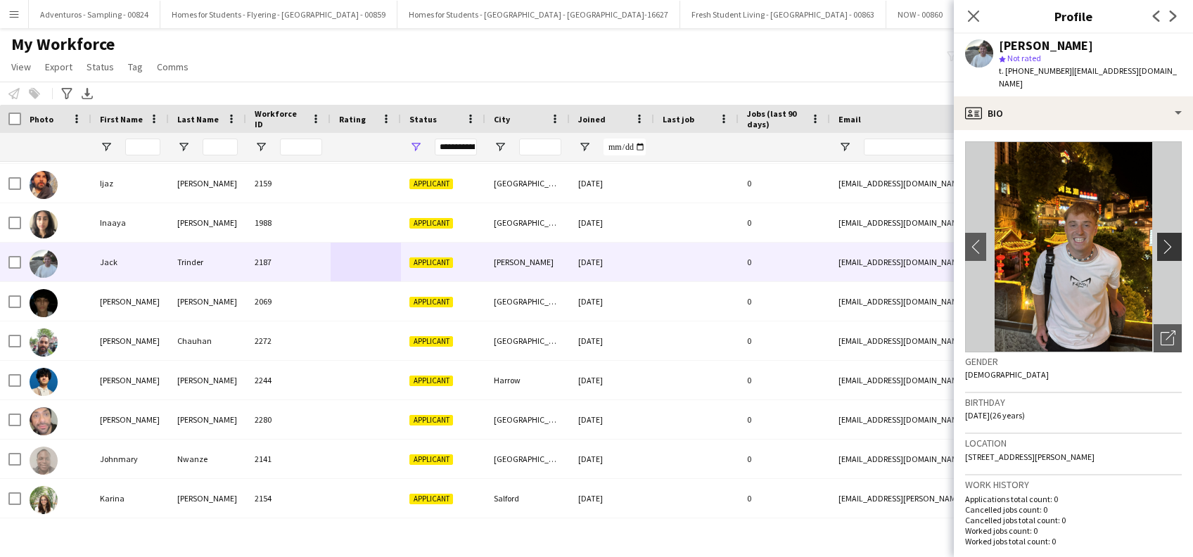
click at [1161, 239] on app-icon "chevron-right" at bounding box center [1172, 246] width 22 height 15
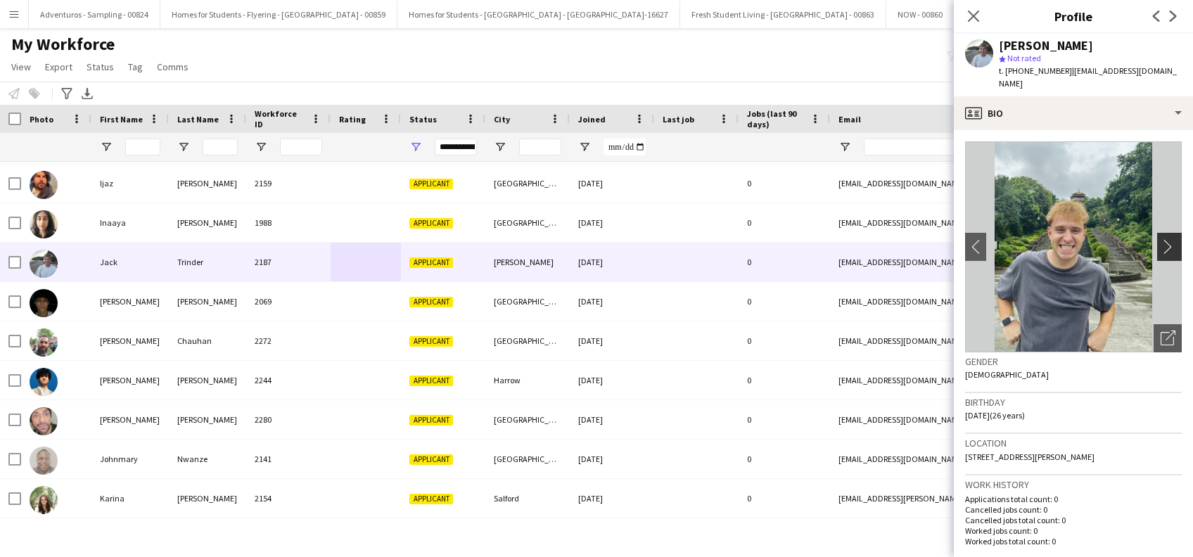
click at [1161, 239] on app-icon "chevron-right" at bounding box center [1172, 246] width 22 height 15
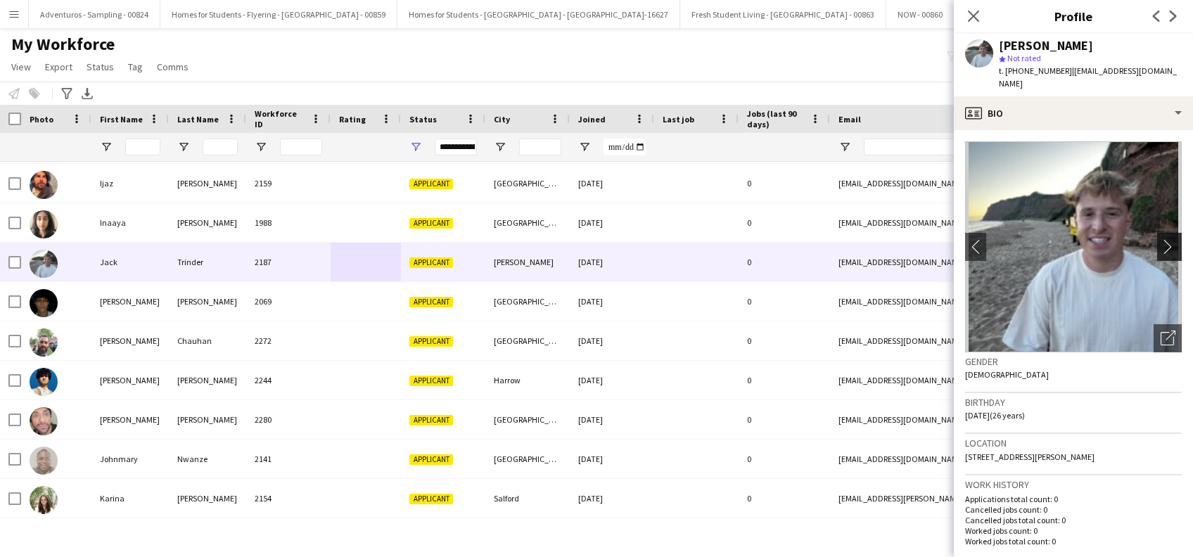
click at [1161, 239] on app-icon "chevron-right" at bounding box center [1172, 246] width 22 height 15
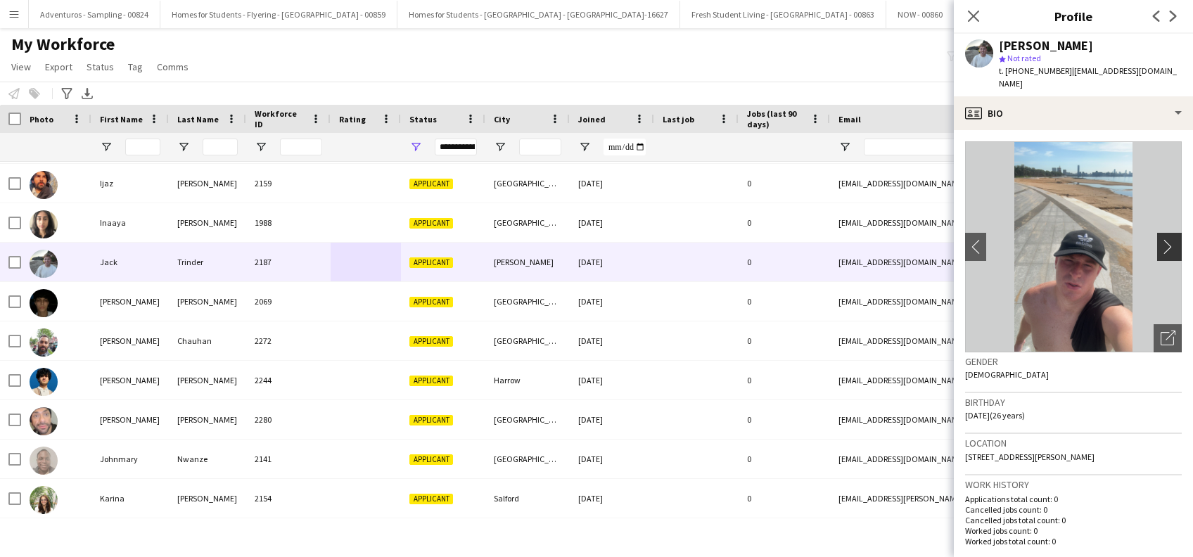
click at [1161, 239] on app-icon "chevron-right" at bounding box center [1172, 246] width 22 height 15
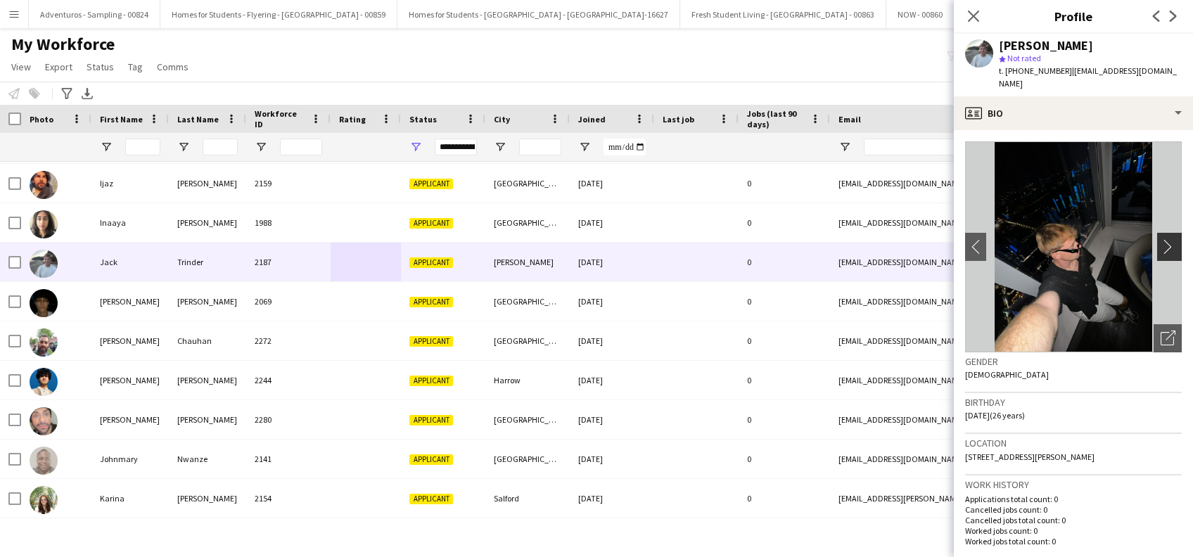
click at [1161, 239] on app-icon "chevron-right" at bounding box center [1172, 246] width 22 height 15
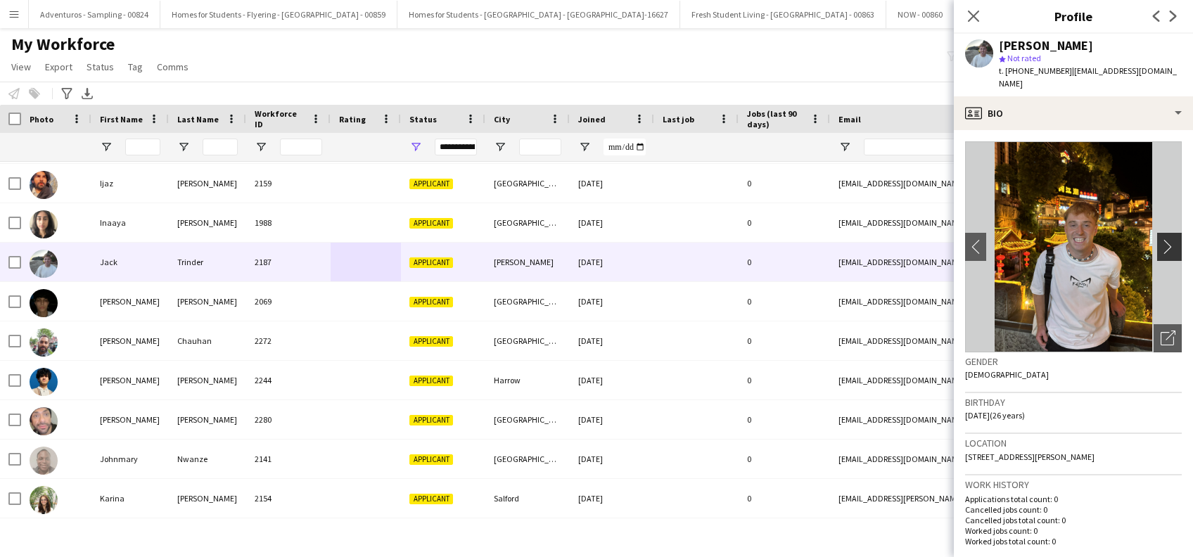
click at [1161, 239] on app-icon "chevron-right" at bounding box center [1172, 246] width 22 height 15
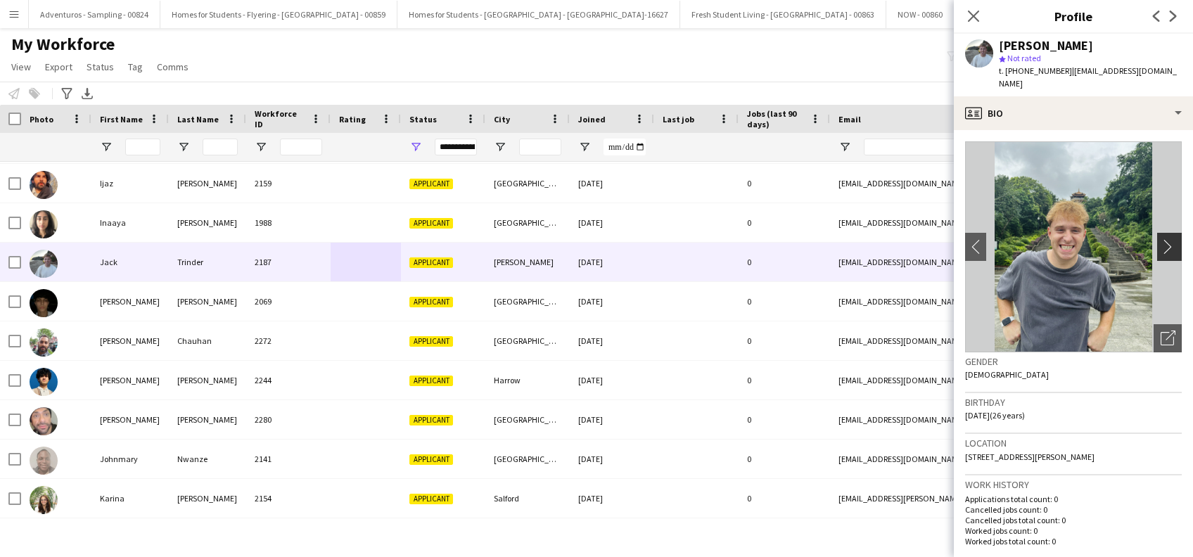
click at [1161, 239] on app-icon "chevron-right" at bounding box center [1172, 246] width 22 height 15
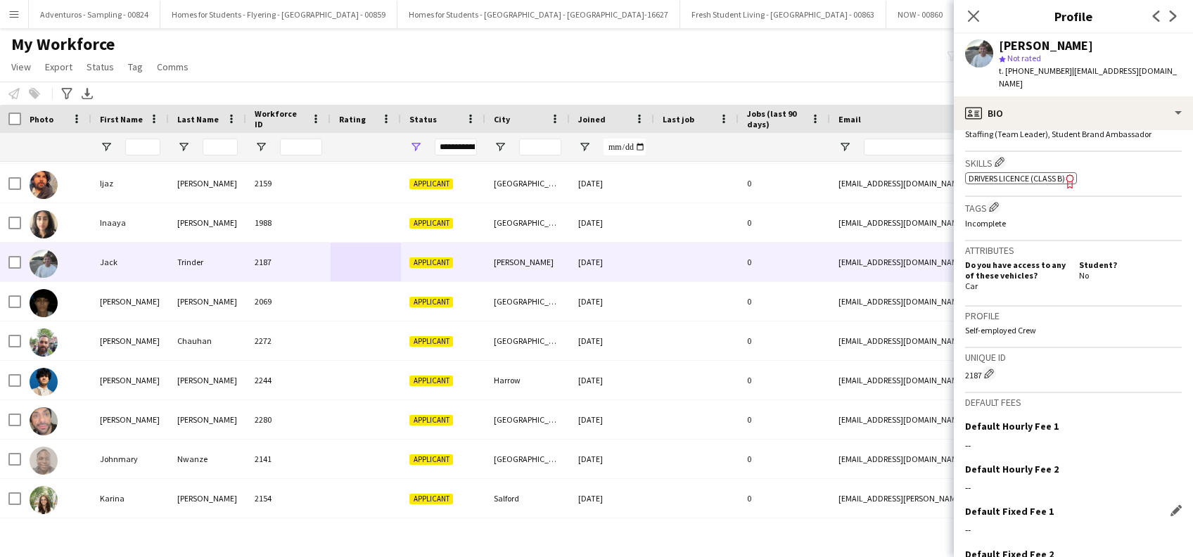
scroll to position [544, 0]
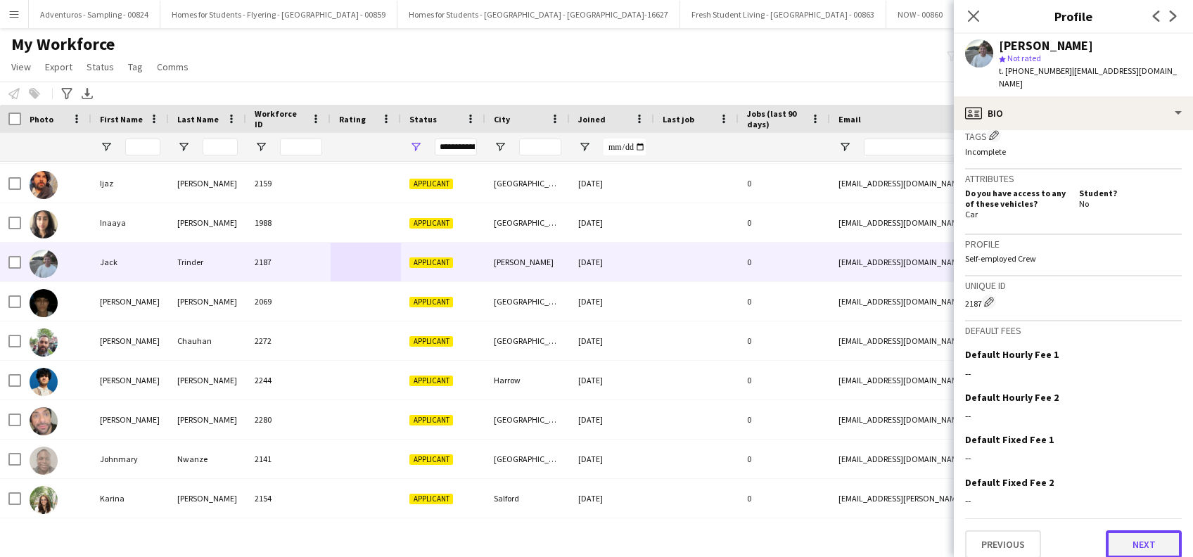
click at [1138, 535] on button "Next" at bounding box center [1144, 545] width 76 height 28
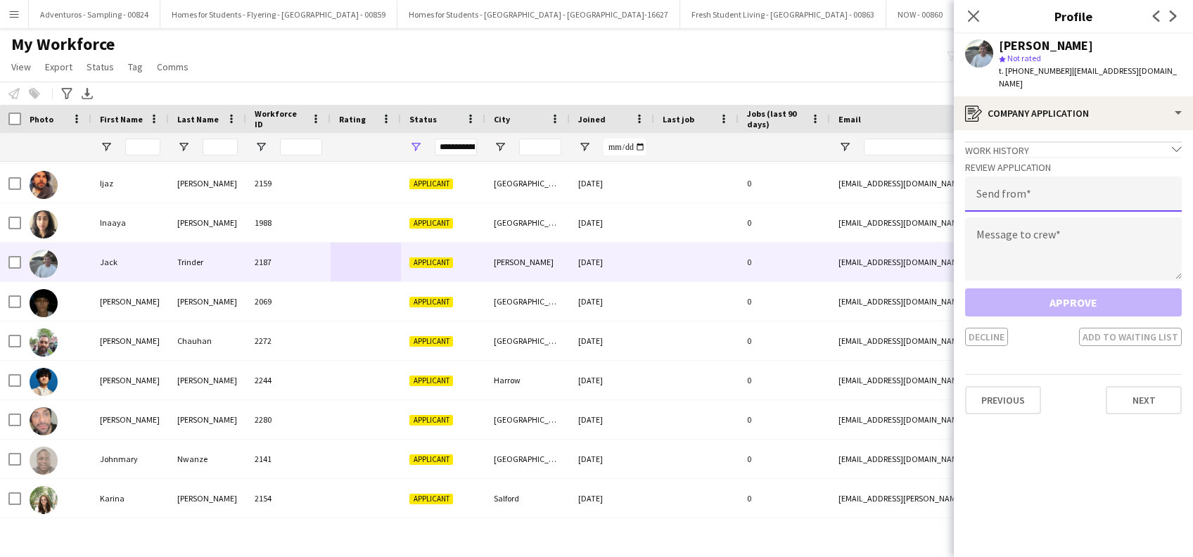
click at [1047, 184] on input "email" at bounding box center [1073, 194] width 217 height 35
type input "**********"
click at [1007, 217] on textarea at bounding box center [1073, 248] width 217 height 63
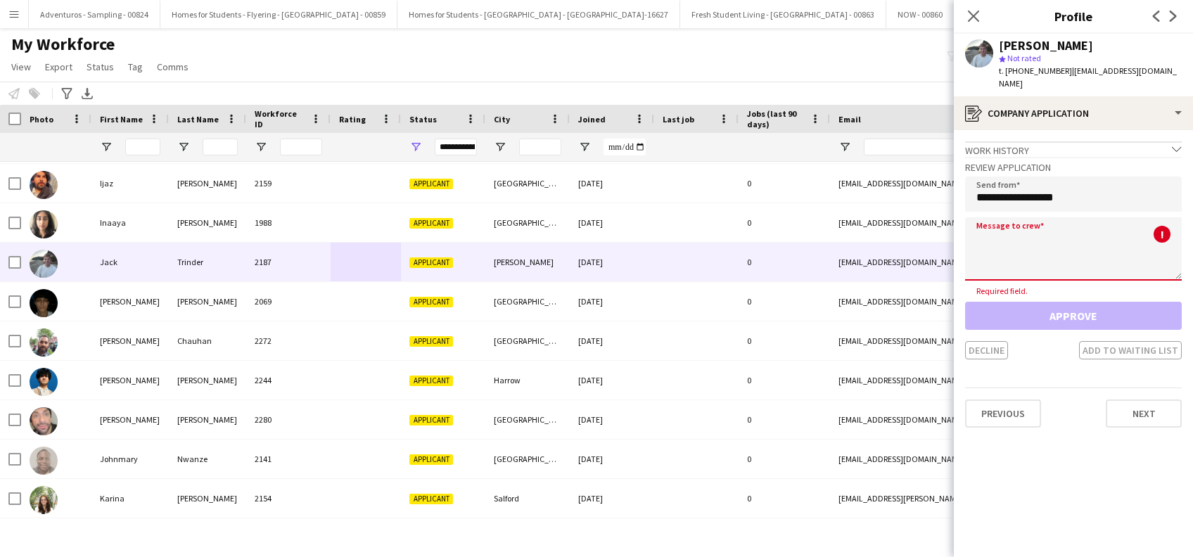
paste textarea "**********"
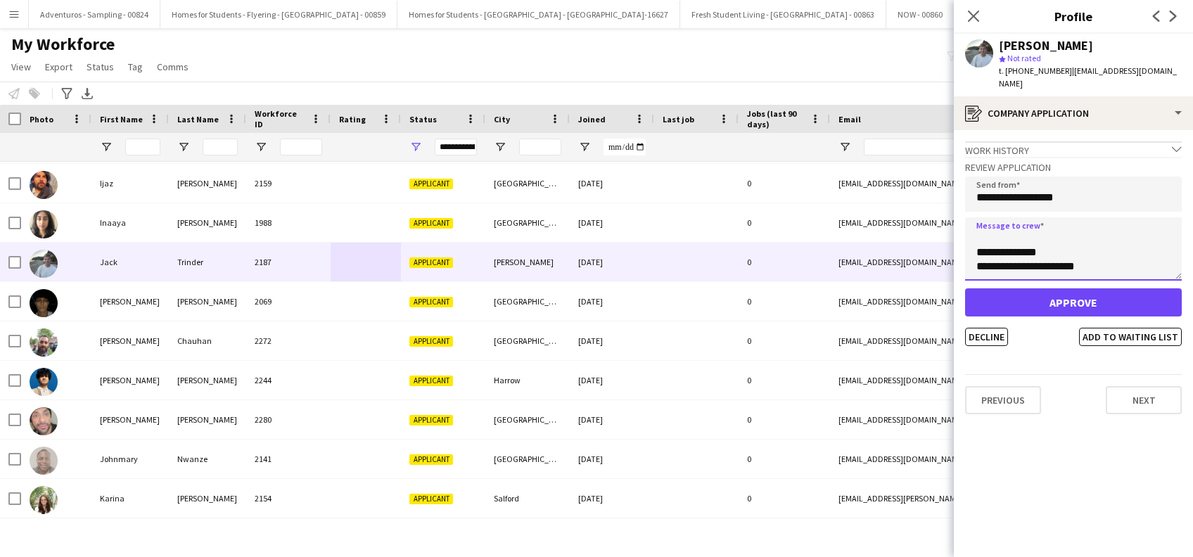
paste textarea "**********"
type textarea "**********"
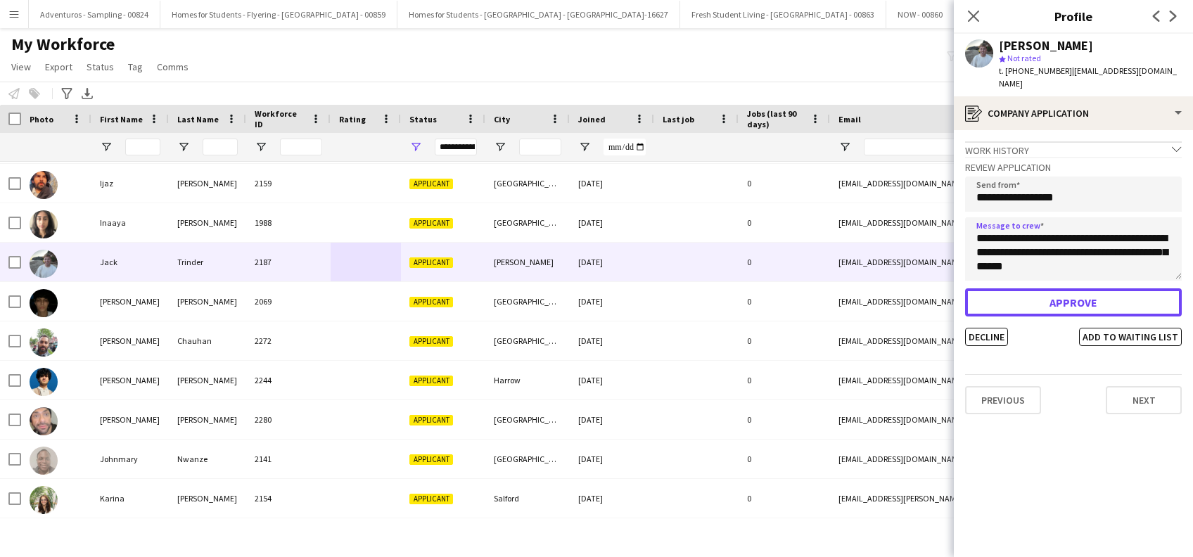
click at [1082, 293] on button "Approve" at bounding box center [1073, 302] width 217 height 28
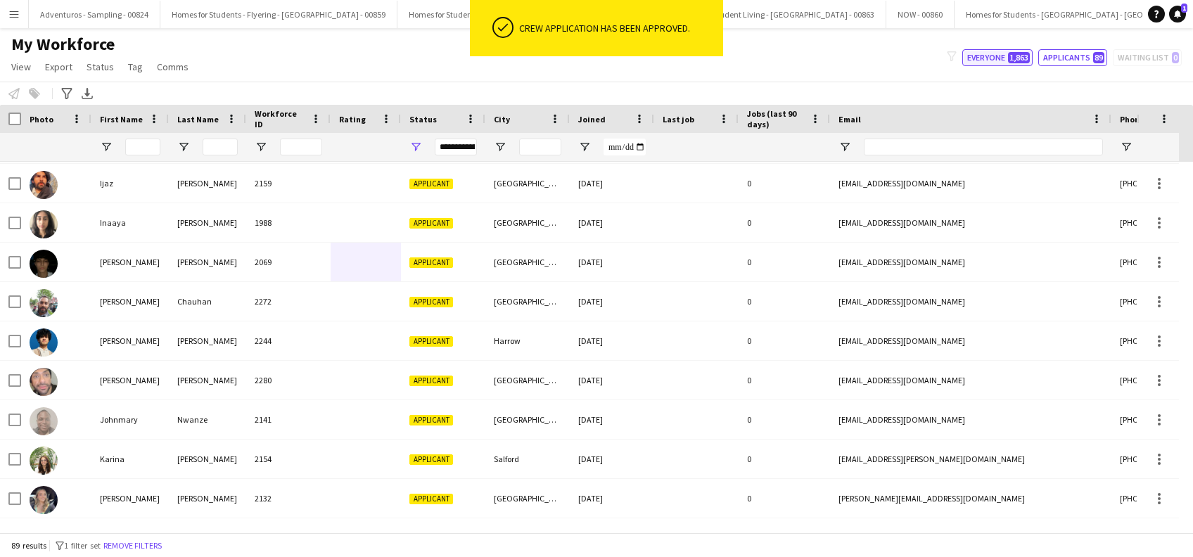
click at [992, 62] on button "Everyone 1,863" at bounding box center [998, 57] width 70 height 17
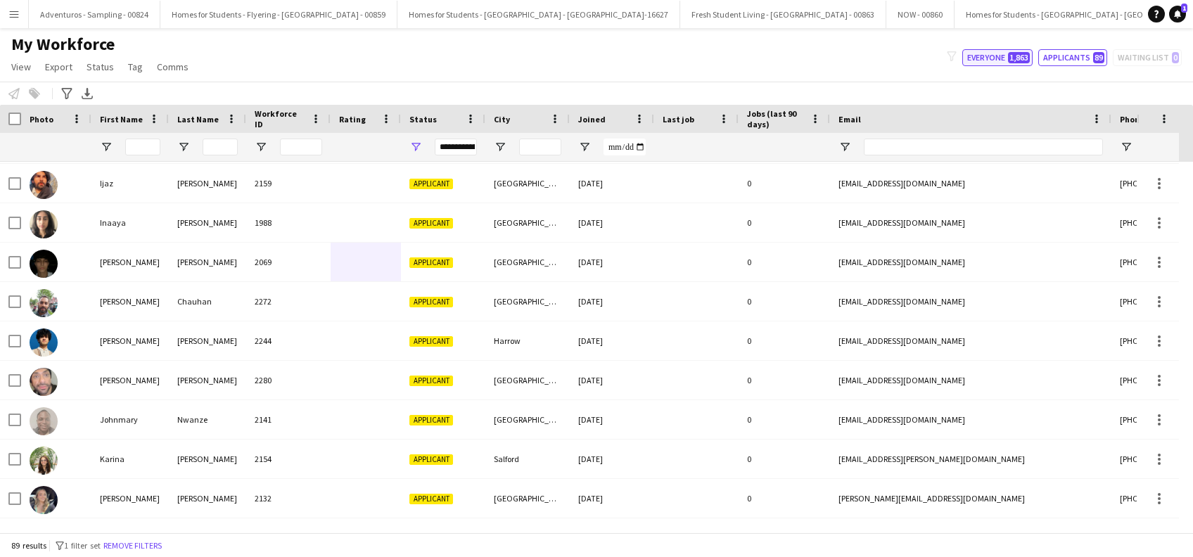
type input "**********"
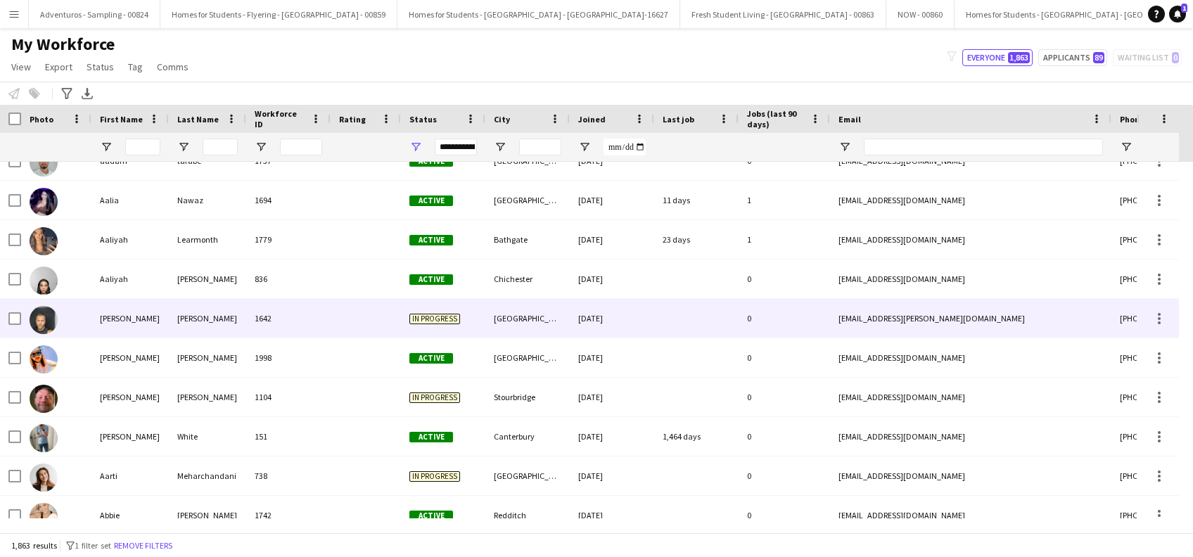
scroll to position [135, 0]
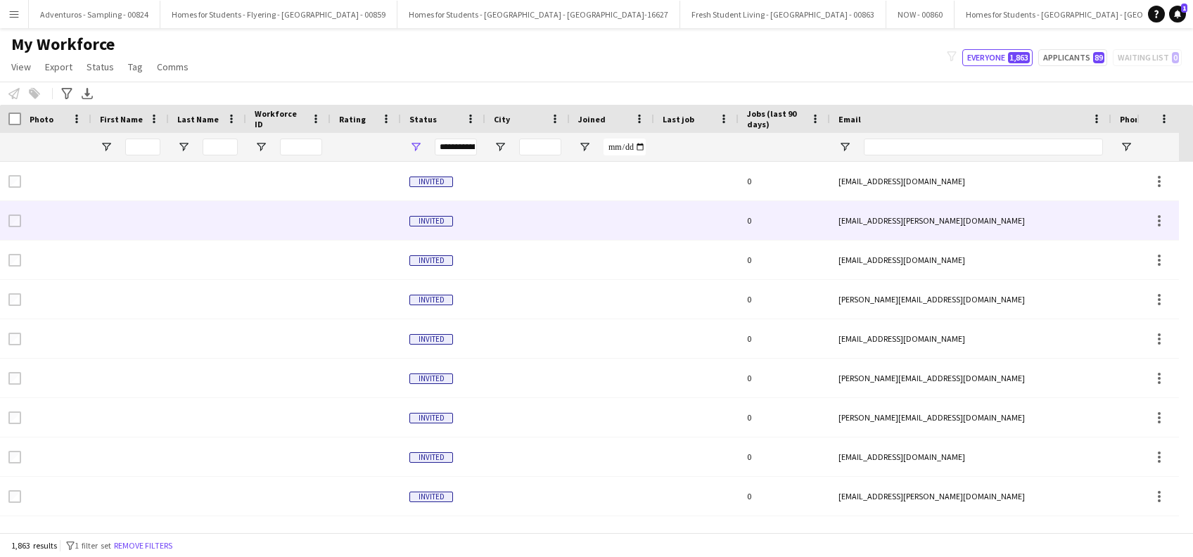
click at [193, 281] on div at bounding box center [207, 299] width 77 height 39
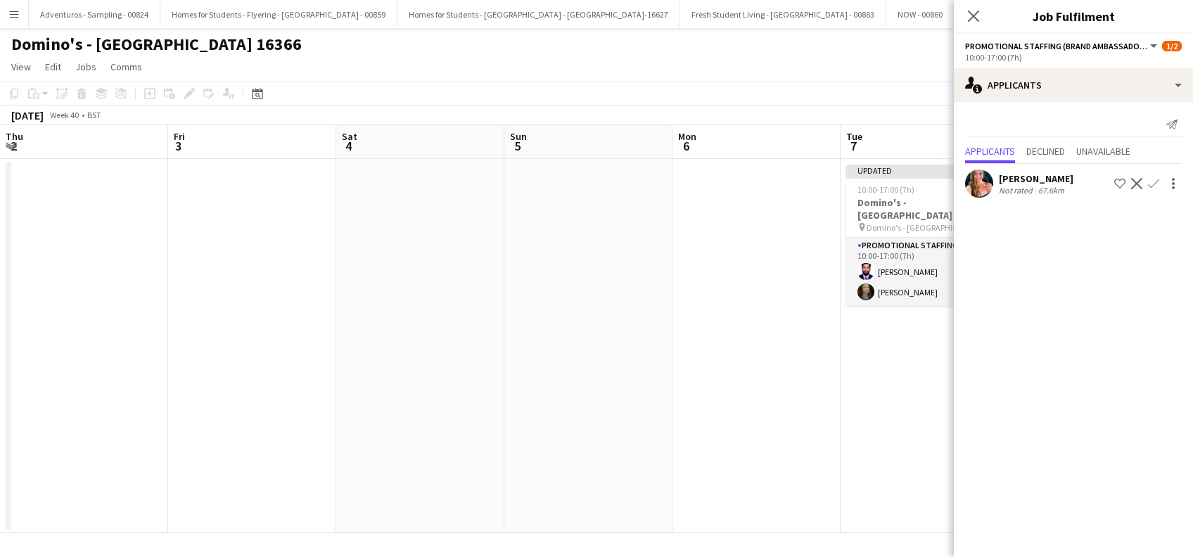
scroll to position [0, 484]
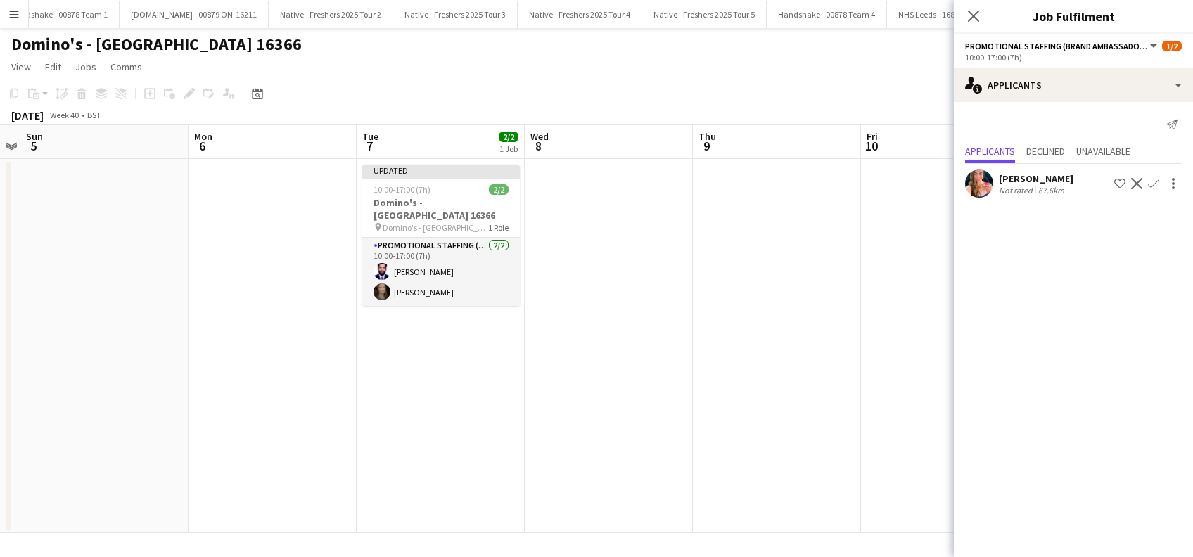
click at [457, 389] on app-date-cell "Updated 10:00-17:00 (7h) 2/2 Domino's - Banbury Heath 16366 pin Domino's - Banb…" at bounding box center [441, 346] width 168 height 374
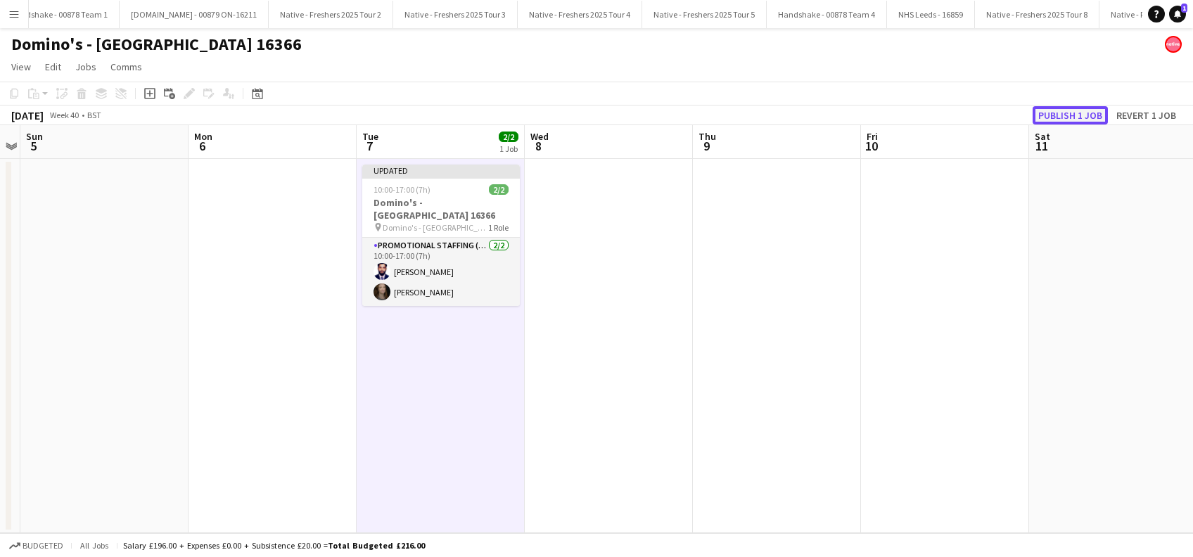
click at [1059, 113] on button "Publish 1 job" at bounding box center [1070, 115] width 75 height 18
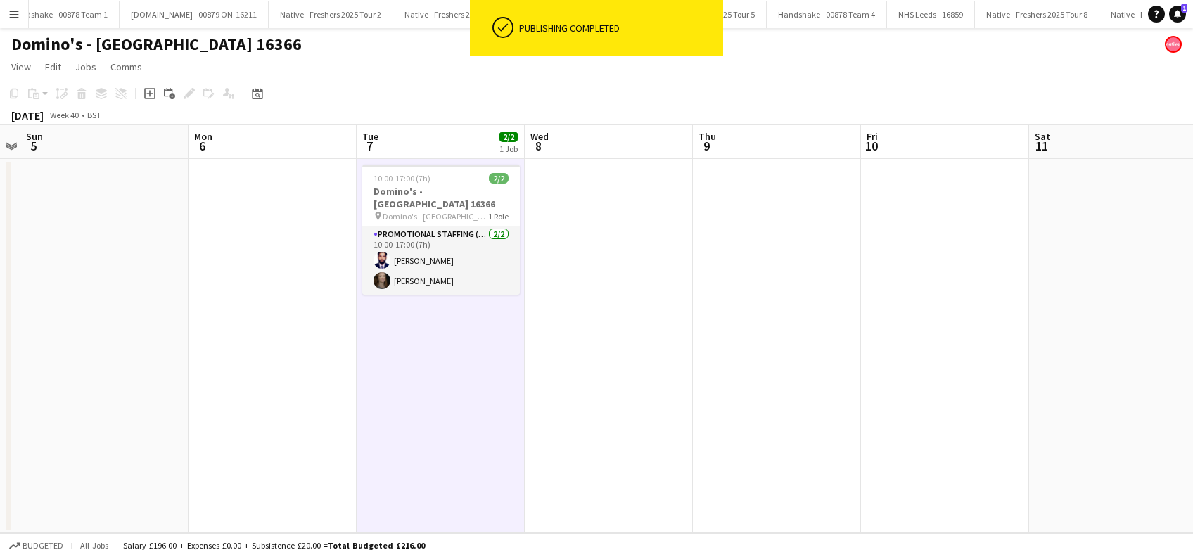
click at [468, 368] on app-date-cell "10:00-17:00 (7h) 2/2 Domino's - Banbury Heath 16366 pin Domino's - Banbury Heat…" at bounding box center [441, 346] width 168 height 374
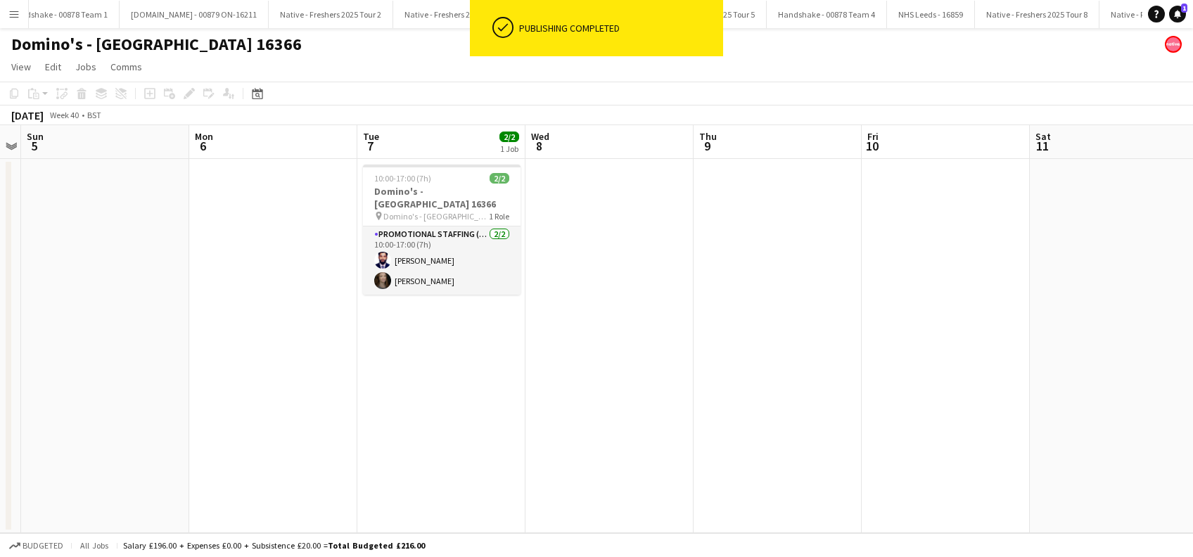
click at [656, 371] on app-date-cell at bounding box center [610, 346] width 168 height 374
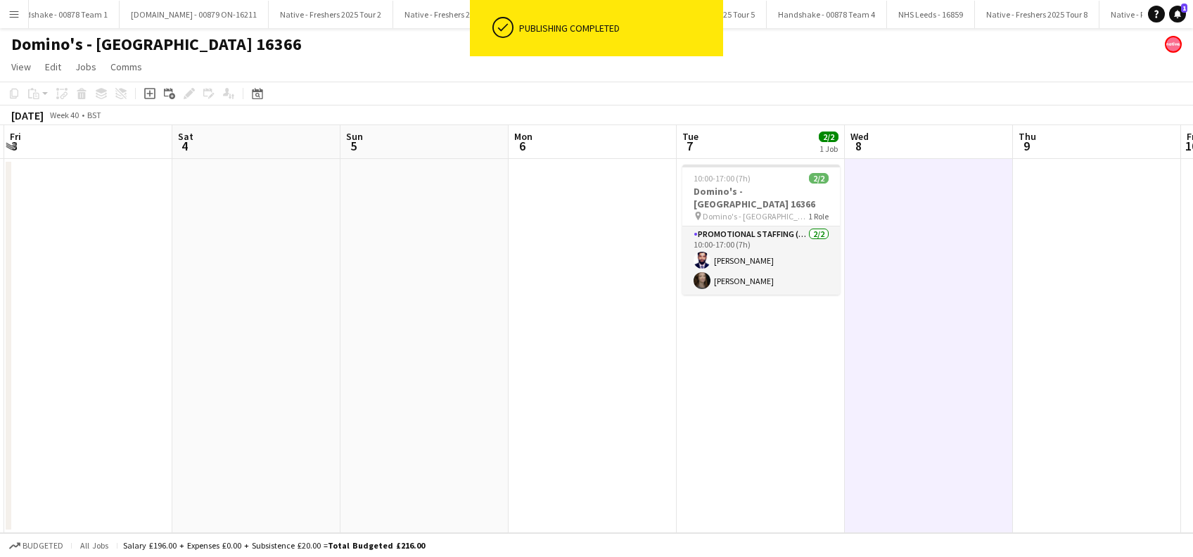
drag, startPoint x: 445, startPoint y: 467, endPoint x: 742, endPoint y: 474, distance: 297.0
click at [742, 474] on app-calendar-viewport "Wed 1 Thu 2 Fri 3 Sat 4 Sun 5 Mon 6 Tue 7 2/2 1 Job Wed 8 Thu 9 Fri 10 Sat 11 S…" at bounding box center [596, 329] width 1193 height 408
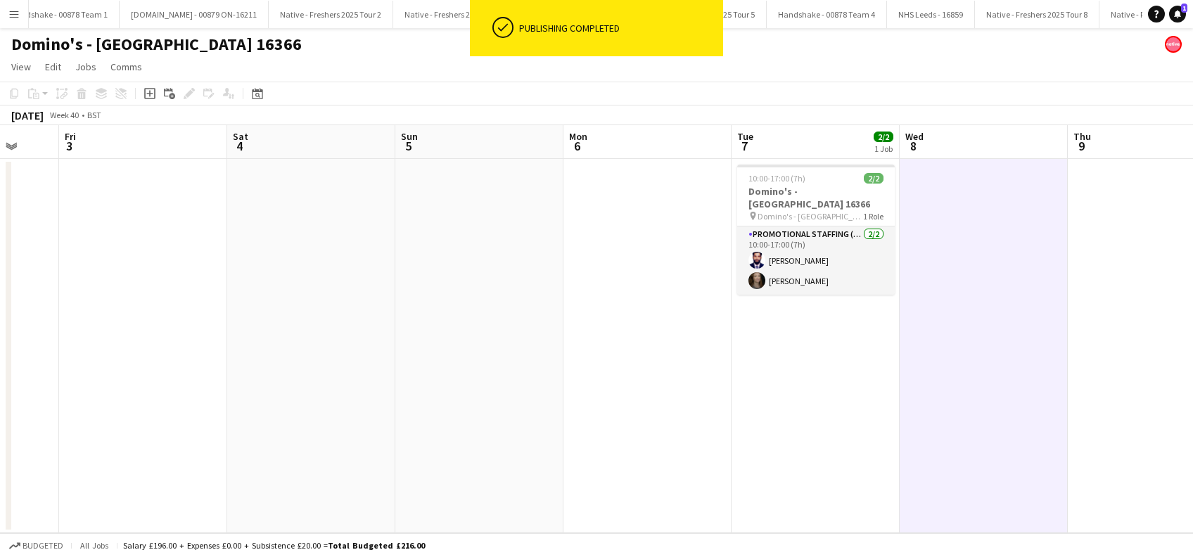
drag, startPoint x: 465, startPoint y: 445, endPoint x: 605, endPoint y: 445, distance: 140.0
click at [605, 445] on app-calendar-viewport "Tue 30 Wed 1 Thu 2 Fri 3 Sat 4 Sun 5 Mon 6 Tue 7 2/2 1 Job Wed 8 Thu 9 Fri 10 S…" at bounding box center [596, 329] width 1193 height 408
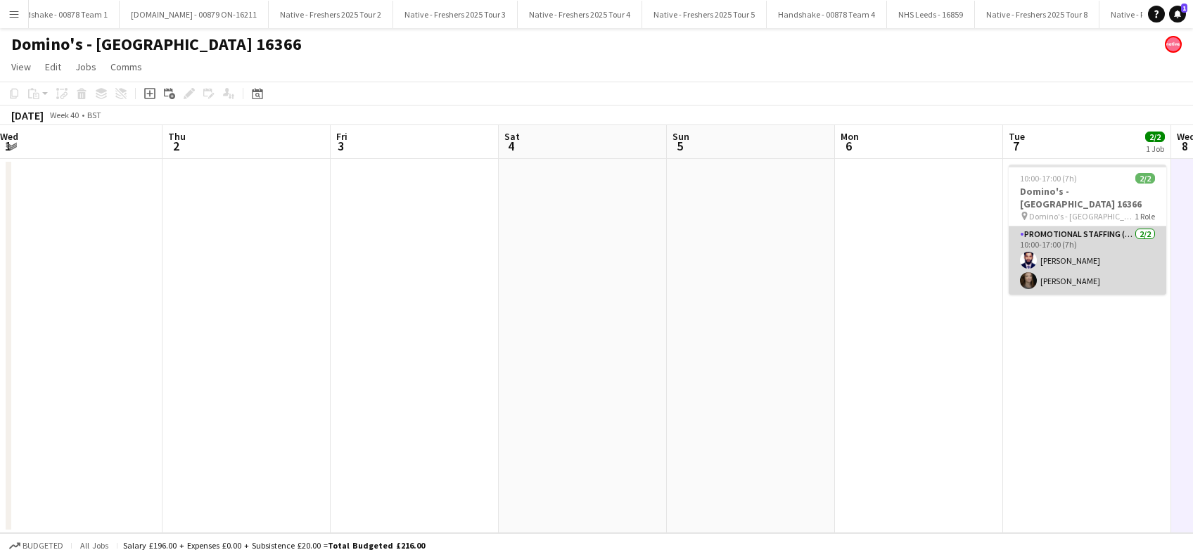
click at [1060, 255] on app-card-role "Promotional Staffing (Brand Ambassadors) 2/2 10:00-17:00 (7h) Haroon Arif Belle…" at bounding box center [1088, 261] width 158 height 68
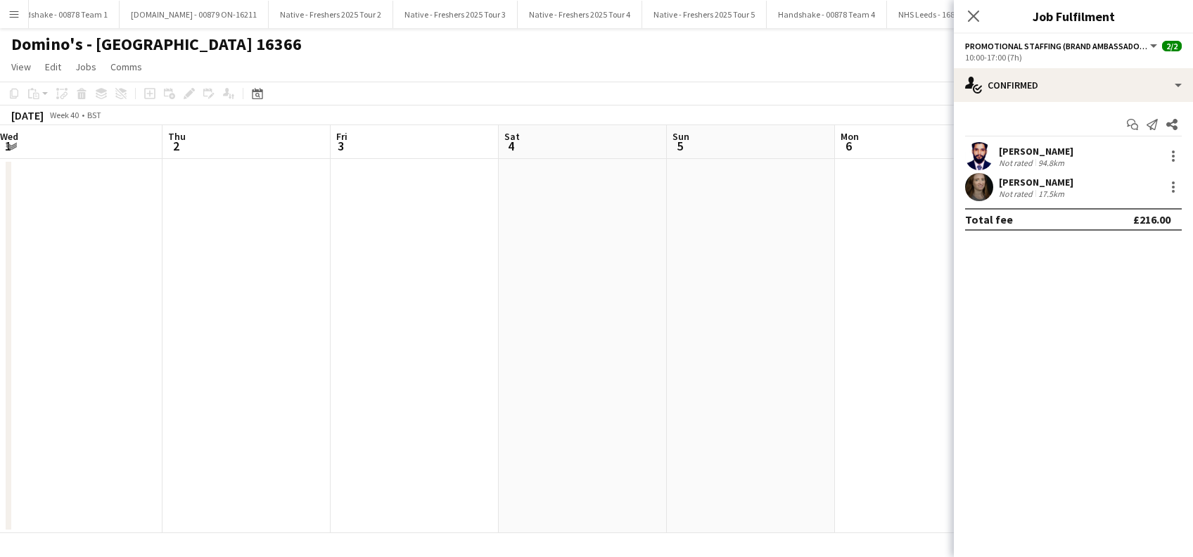
click at [1022, 148] on div "Haroon Arif" at bounding box center [1036, 151] width 75 height 13
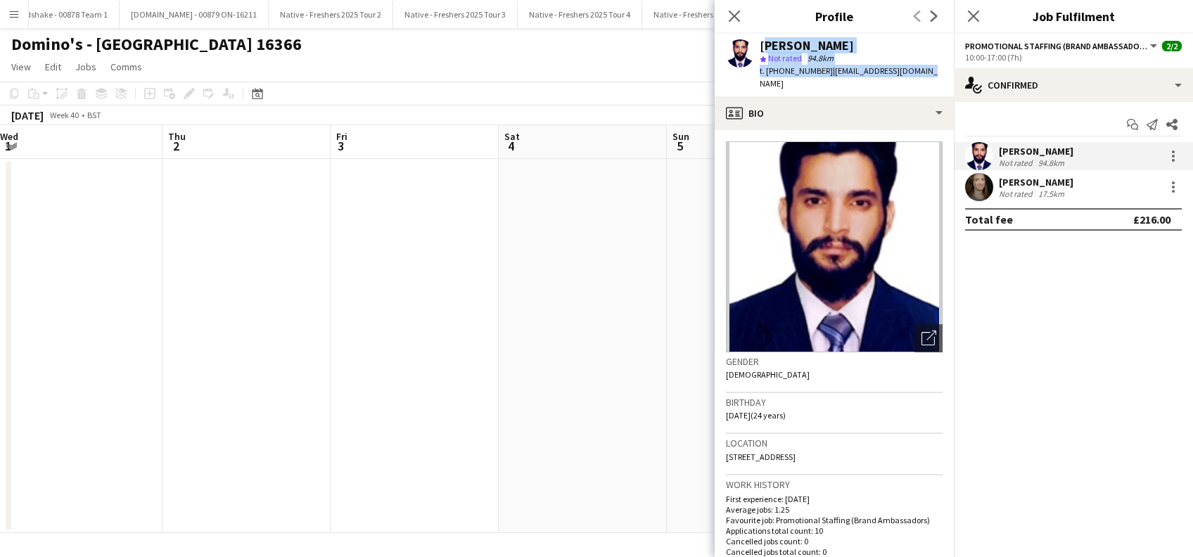
drag, startPoint x: 932, startPoint y: 69, endPoint x: 761, endPoint y: 39, distance: 174.2
click at [761, 39] on app-profile-header "Haroon Arif star Not rated 94.8km t. +447438903605 | ranaharoonsa@gmail.com" at bounding box center [834, 65] width 239 height 63
copy div "Haroon Arif star Not rated 94.8km t. +447438903605 | ranaharoonsa@gmail.com"
click at [974, 11] on icon "Close pop-in" at bounding box center [973, 15] width 13 height 13
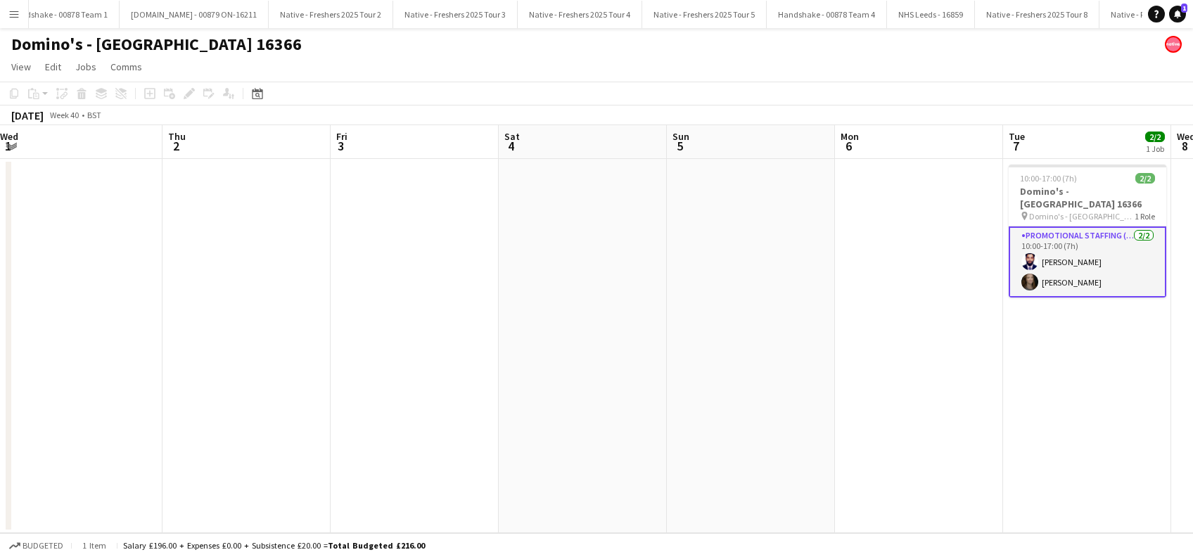
click at [816, 377] on app-date-cell at bounding box center [751, 346] width 168 height 374
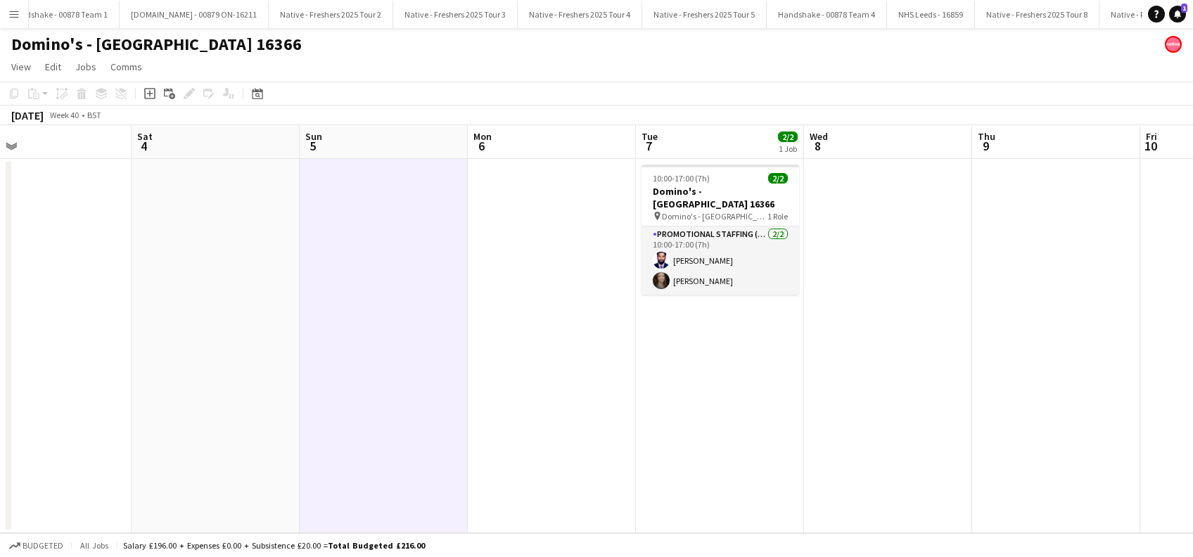
drag, startPoint x: 1068, startPoint y: 395, endPoint x: 687, endPoint y: 419, distance: 382.1
click at [687, 419] on app-calendar-viewport "Mon 29 Tue 30 Wed 1 Thu 2 Fri 3 Sat 4 Sun 5 Mon 6 Tue 7 2/2 1 Job Wed 8 Thu 9 F…" at bounding box center [596, 329] width 1193 height 408
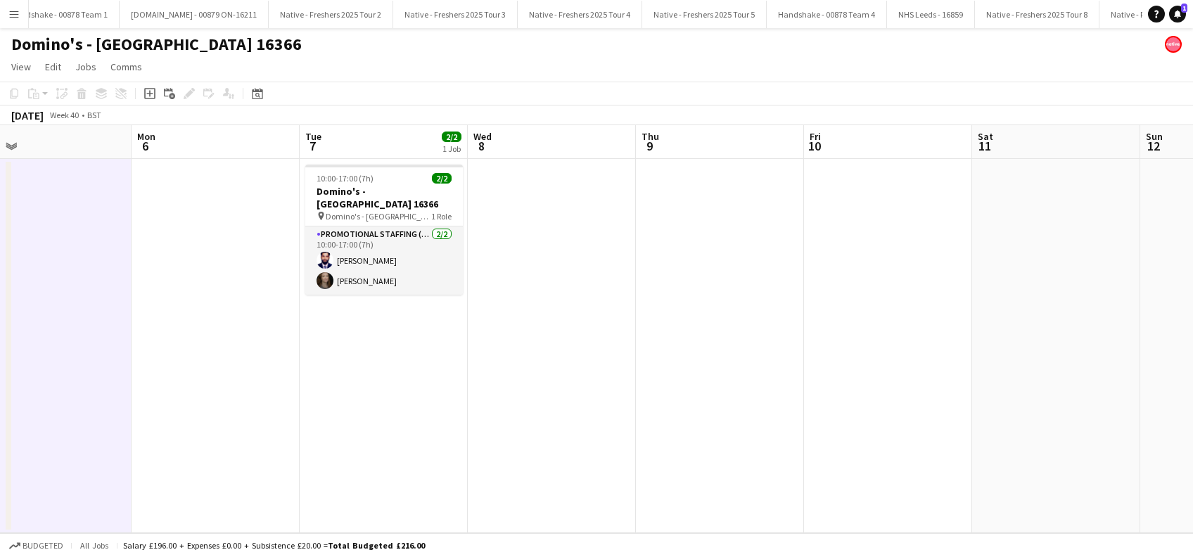
scroll to position [0, 386]
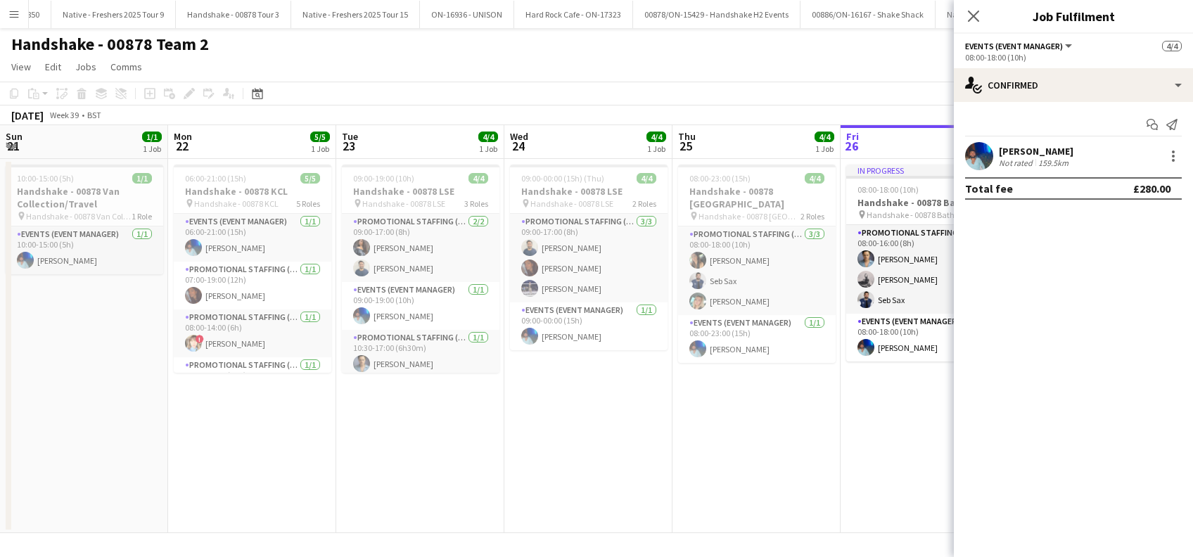
scroll to position [0, 484]
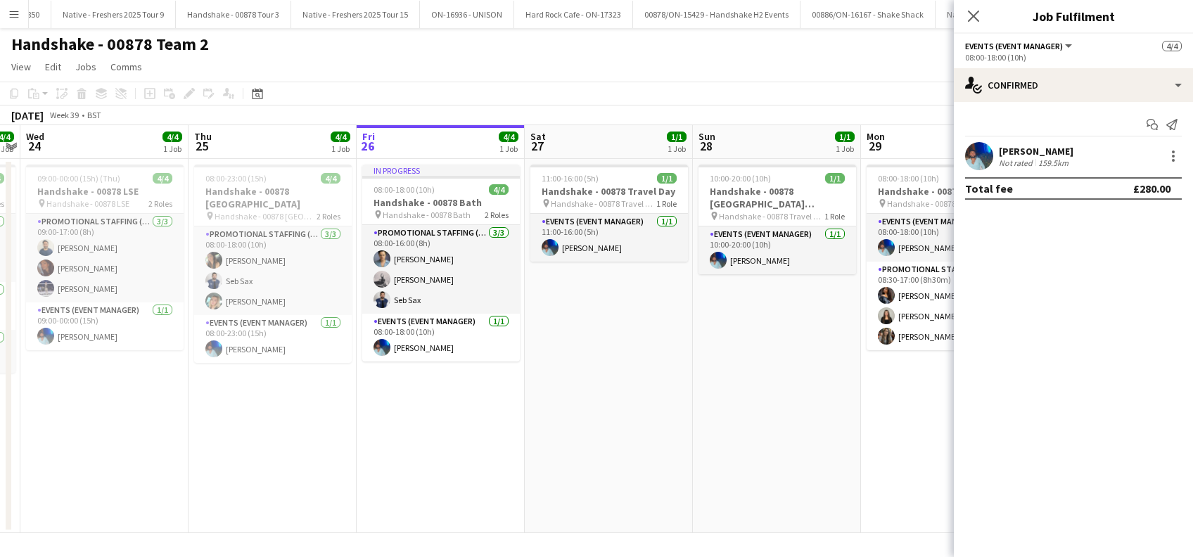
drag, startPoint x: 647, startPoint y: 447, endPoint x: 659, endPoint y: 444, distance: 11.8
click at [647, 448] on app-date-cell "11:00-16:00 (5h) 1/1 Handshake - 00878 Travel Day pin Handshake - 00878 Travel …" at bounding box center [609, 346] width 168 height 374
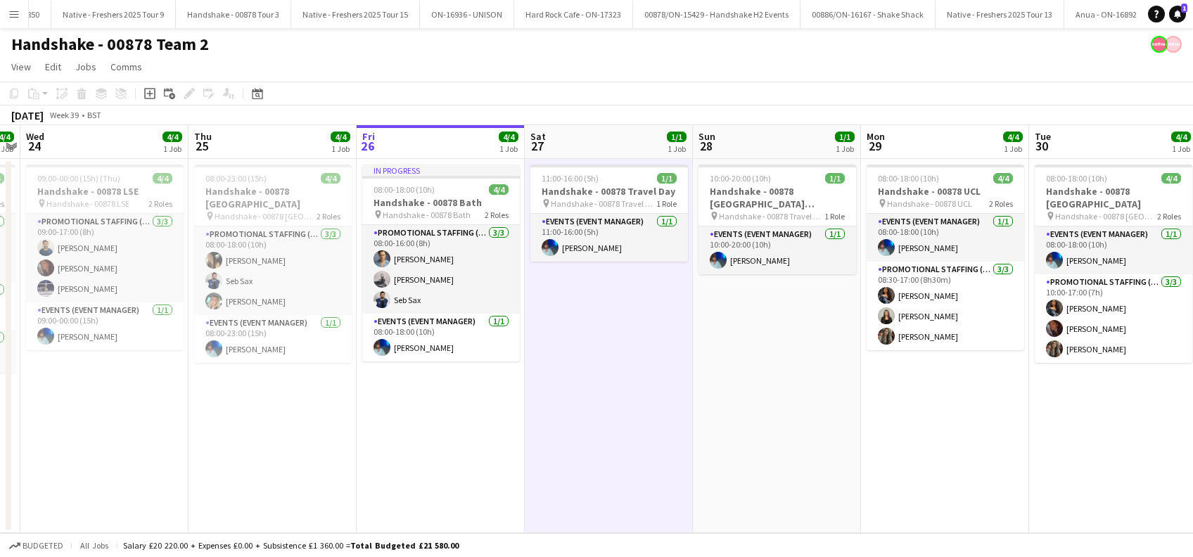
click at [806, 435] on app-date-cell "10:00-20:00 (10h) 1/1 Handshake - 00878 [GEOGRAPHIC_DATA] ([GEOGRAPHIC_DATA]) &…" at bounding box center [777, 346] width 168 height 374
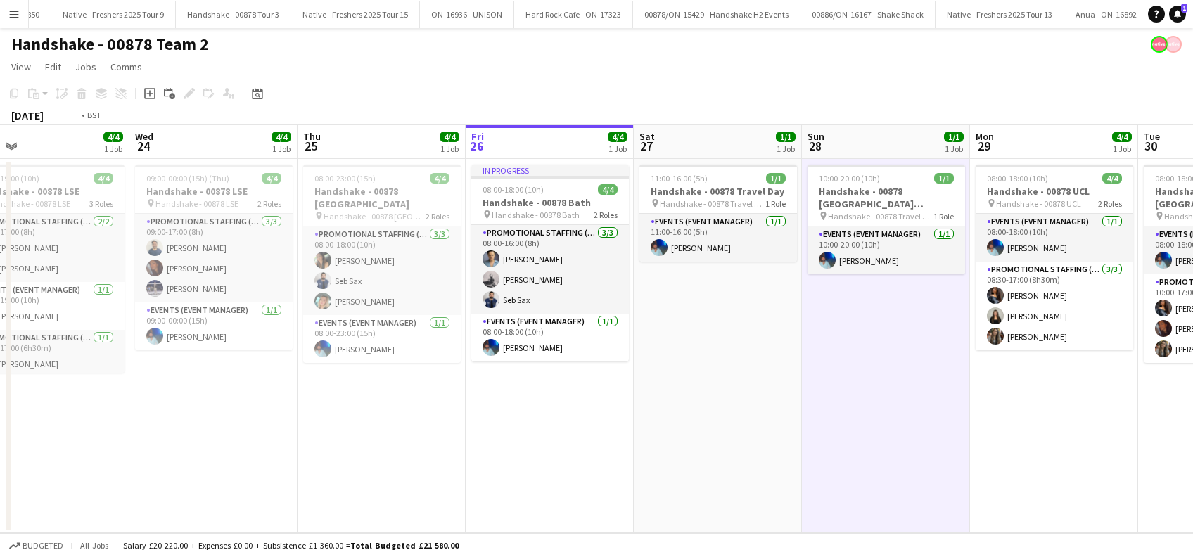
scroll to position [0, 328]
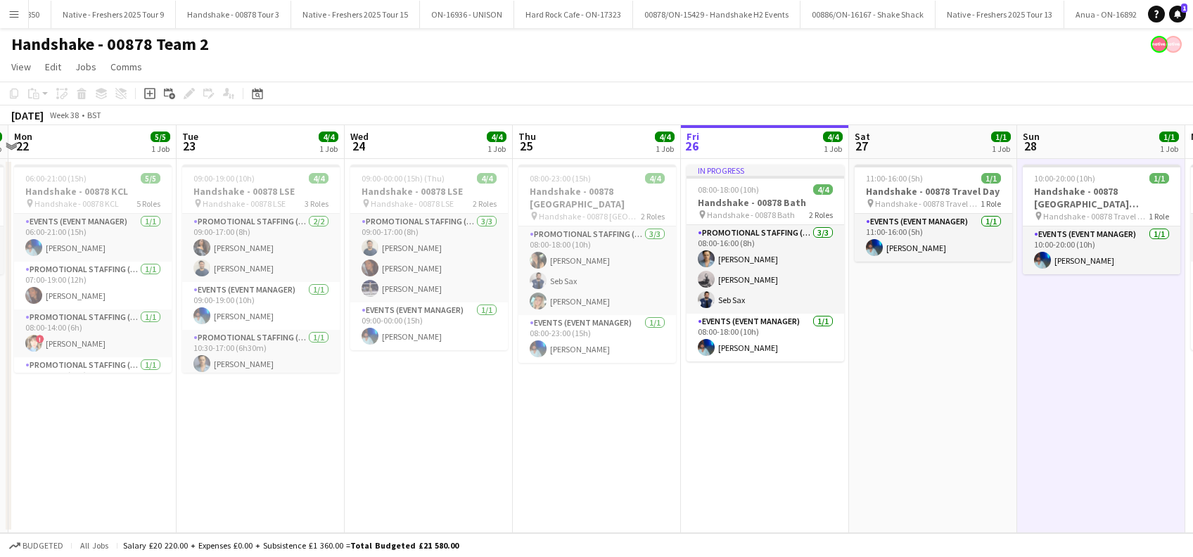
drag, startPoint x: 326, startPoint y: 484, endPoint x: 527, endPoint y: 511, distance: 203.0
click at [527, 511] on app-calendar-viewport "Sat 20 Sun 21 1/1 1 Job Mon 22 5/5 1 Job Tue 23 4/4 1 Job Wed 24 4/4 1 Job Thu …" at bounding box center [596, 329] width 1193 height 408
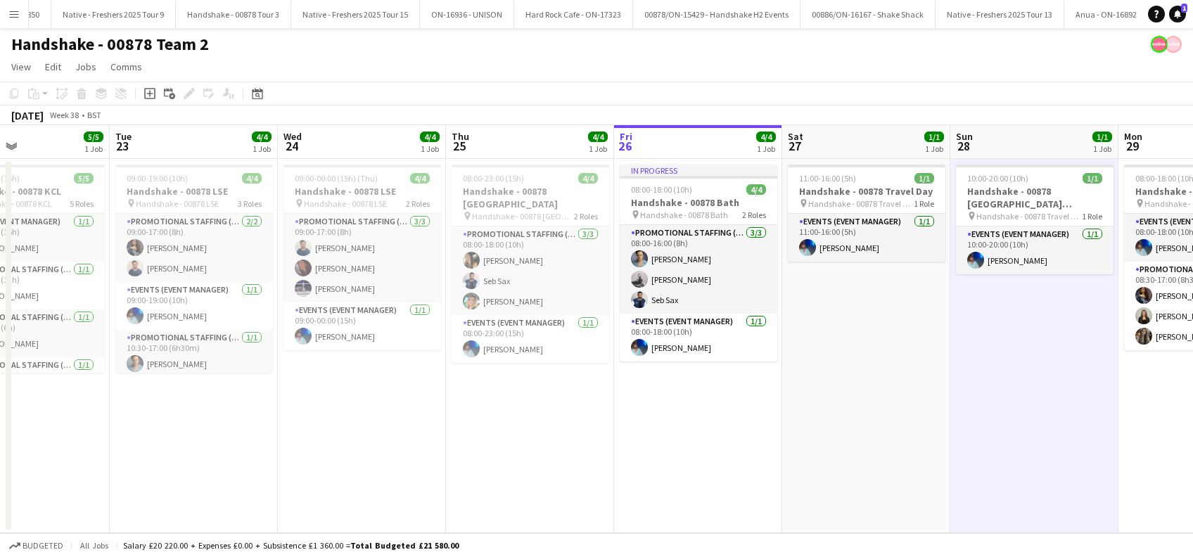
drag, startPoint x: 938, startPoint y: 428, endPoint x: 535, endPoint y: 473, distance: 405.6
click at [535, 473] on app-calendar-viewport "Sat 20 Sun 21 1/1 1 Job Mon 22 5/5 1 Job Tue 23 4/4 1 Job Wed 24 4/4 1 Job Thu …" at bounding box center [596, 329] width 1193 height 408
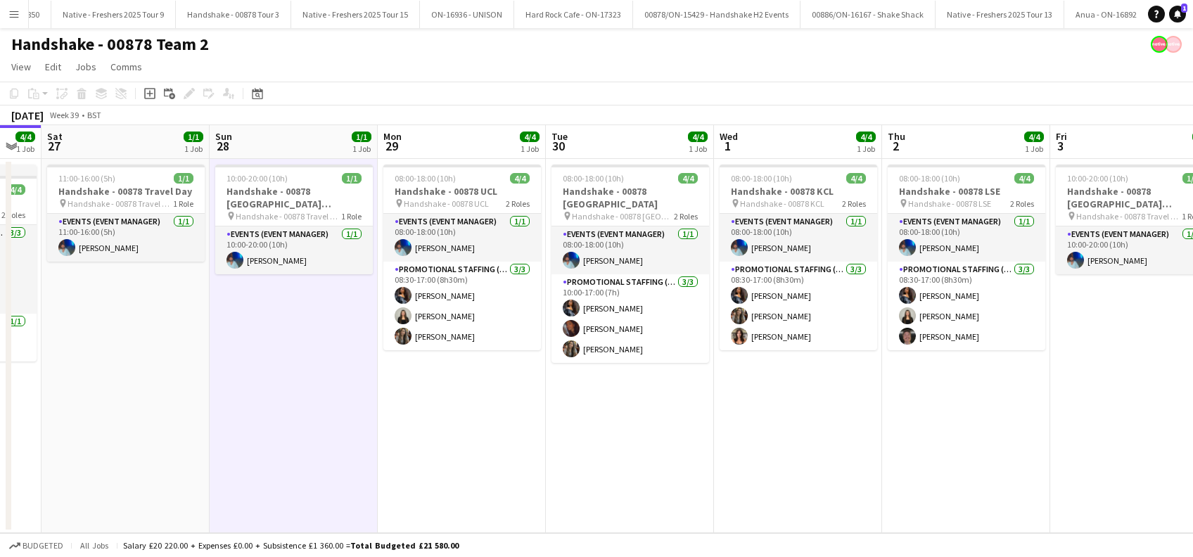
drag, startPoint x: 768, startPoint y: 445, endPoint x: 505, endPoint y: 469, distance: 264.2
click at [506, 469] on app-calendar-viewport "Wed 24 4/4 1 Job Thu 25 4/4 1 Job Fri 26 4/4 1 Job Sat 27 1/1 1 Job Sun 28 1/1 …" at bounding box center [596, 329] width 1193 height 408
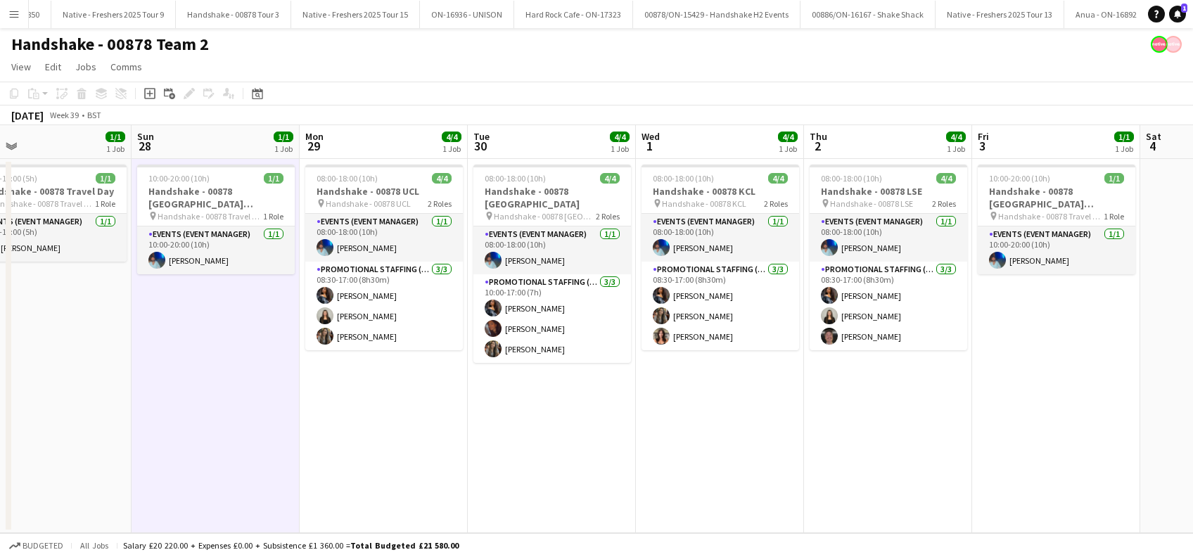
drag, startPoint x: 879, startPoint y: 421, endPoint x: 813, endPoint y: 431, distance: 67.5
click at [813, 431] on app-calendar-viewport "Wed 24 4/4 1 Job Thu 25 4/4 1 Job Fri 26 4/4 1 Job Sat 27 1/1 1 Job Sun 28 1/1 …" at bounding box center [596, 329] width 1193 height 408
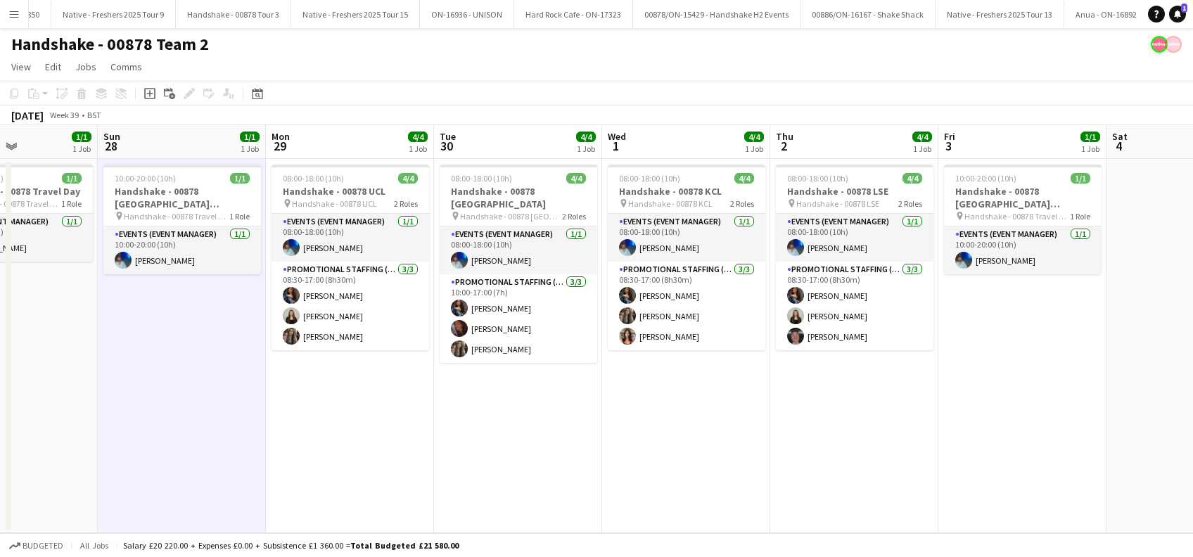
scroll to position [0, 616]
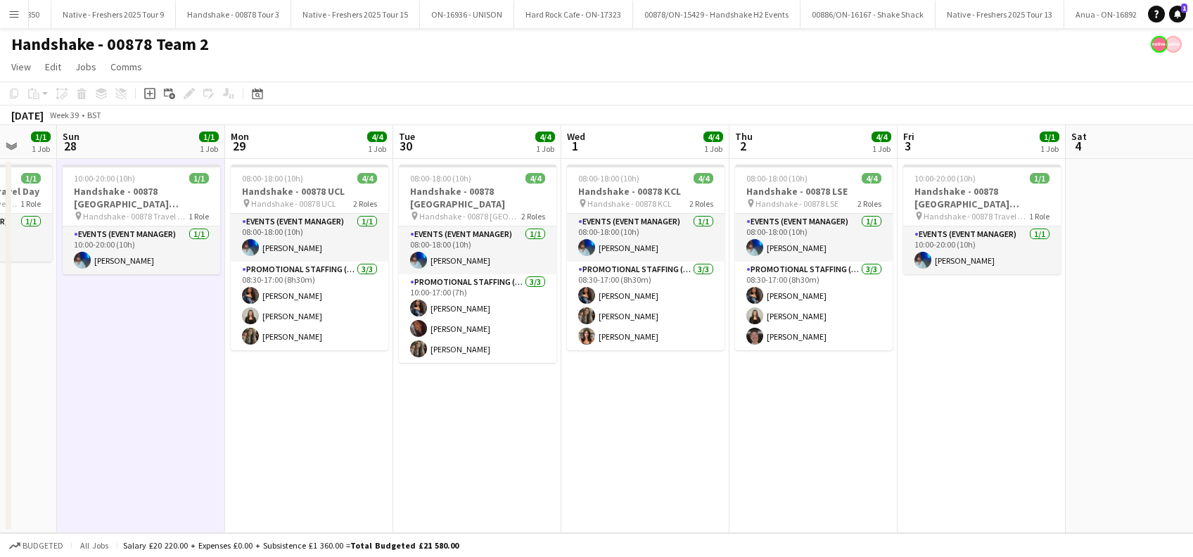
drag, startPoint x: 1061, startPoint y: 415, endPoint x: 988, endPoint y: 447, distance: 80.0
click at [988, 447] on app-calendar-viewport "Wed 24 4/4 1 Job Thu 25 4/4 1 Job Fri 26 4/4 1 Job Sat 27 1/1 1 Job Sun 28 1/1 …" at bounding box center [596, 329] width 1193 height 408
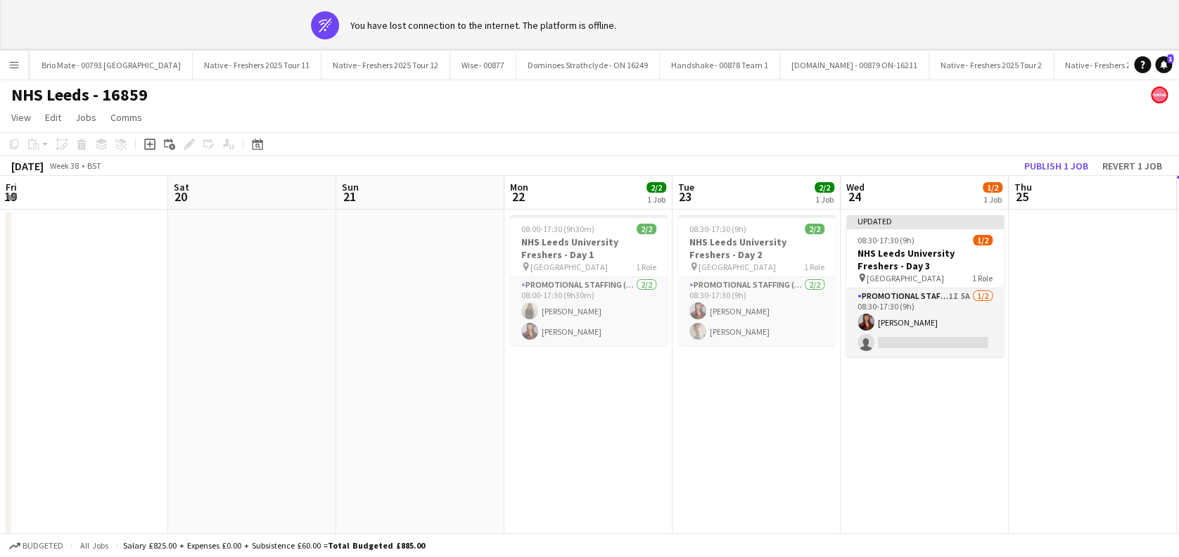
scroll to position [0, 338]
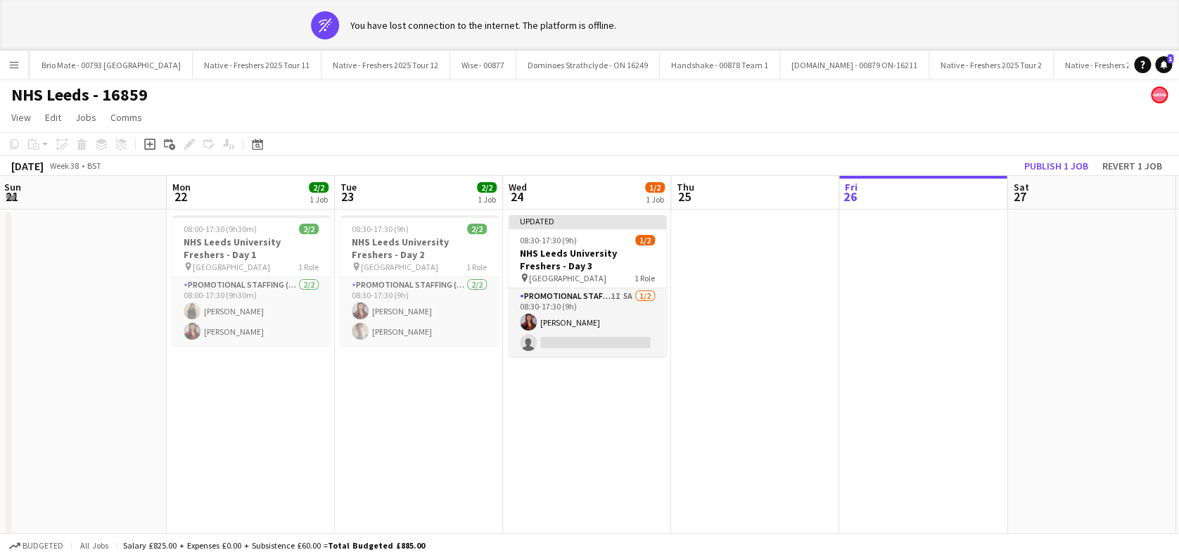
click at [380, 462] on app-date-cell "08:30-17:30 (9h) 2/2 NHS Leeds University Freshers - Day 2 pin Leeds University…" at bounding box center [419, 397] width 168 height 374
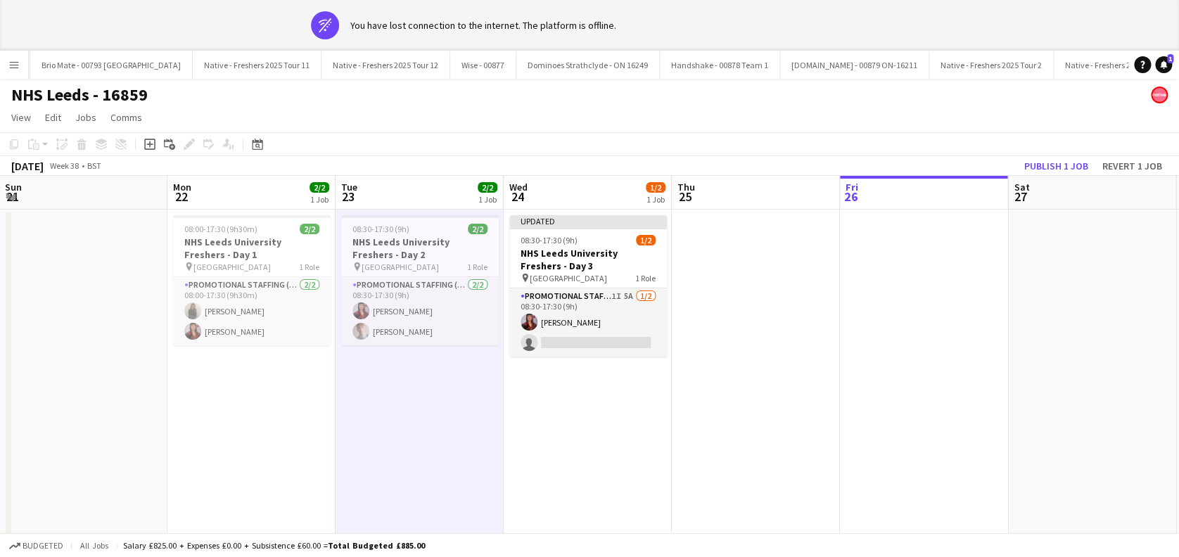
drag, startPoint x: 551, startPoint y: 467, endPoint x: 597, endPoint y: 461, distance: 46.2
click at [552, 467] on app-date-cell "Updated 08:30-17:30 (9h) 1/2 NHS Leeds University Freshers - Day 3 pin Leeds Un…" at bounding box center [588, 397] width 168 height 374
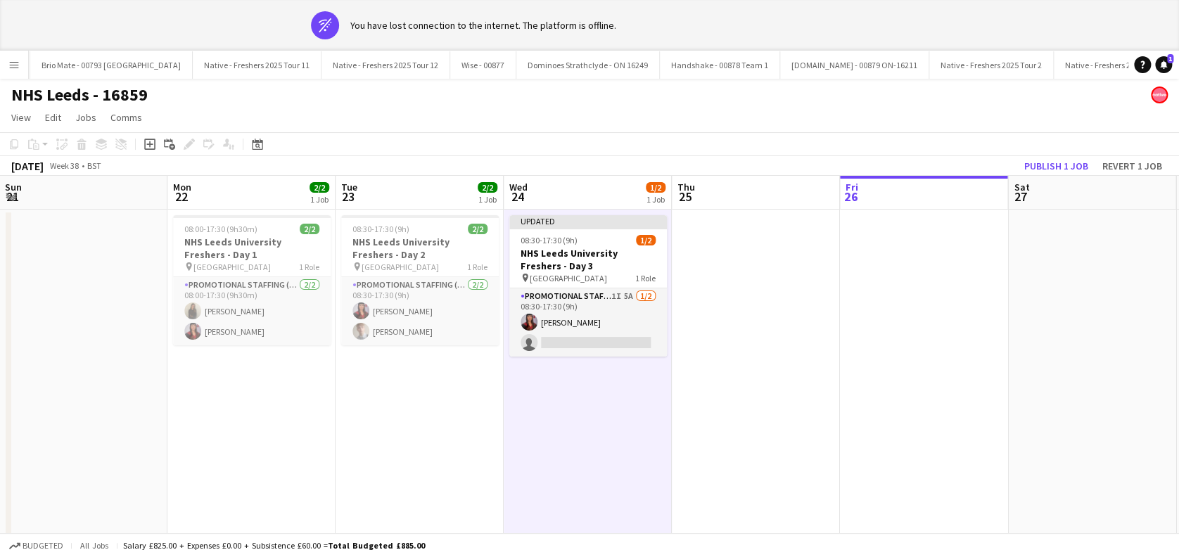
scroll to position [0, 336]
click at [671, 440] on app-date-cell "Updated 08:30-17:30 (9h) 1/2 NHS Leeds University Freshers - Day 3 pin Leeds Un…" at bounding box center [588, 397] width 168 height 374
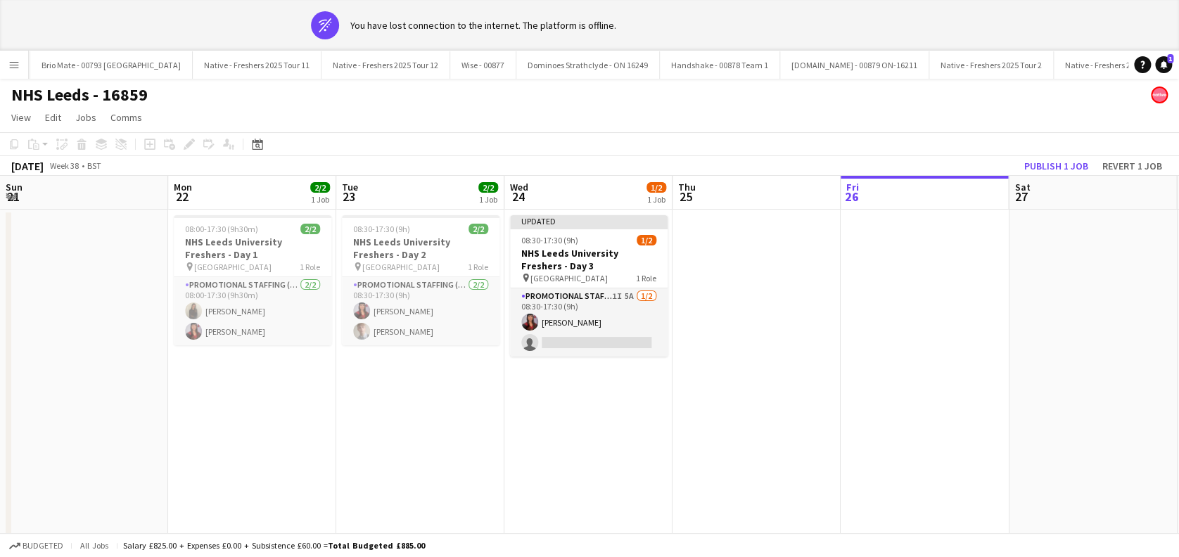
click at [787, 384] on app-date-cell at bounding box center [757, 397] width 168 height 374
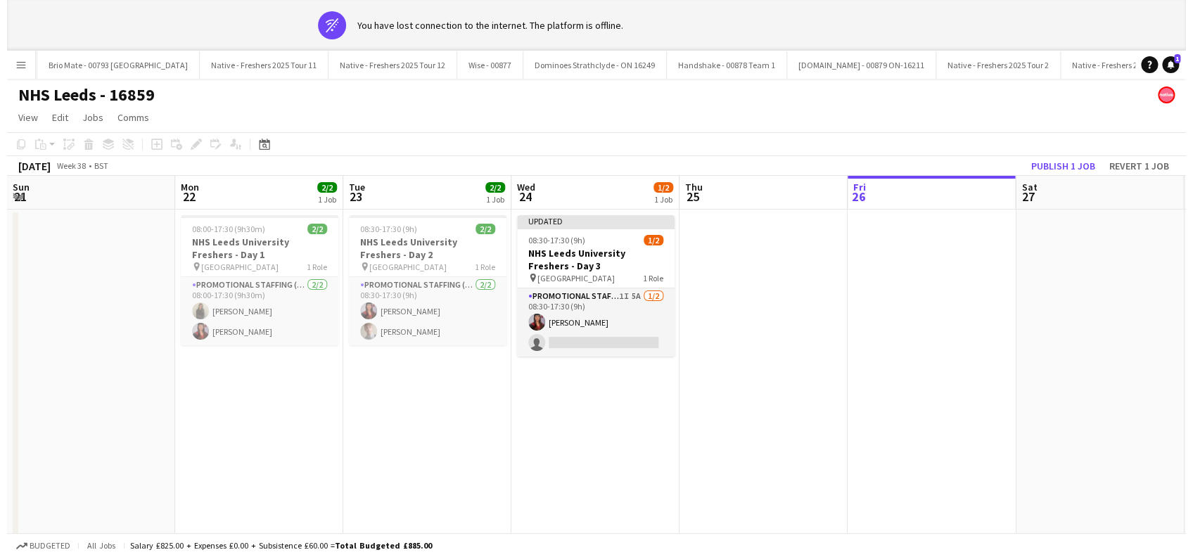
scroll to position [0, 335]
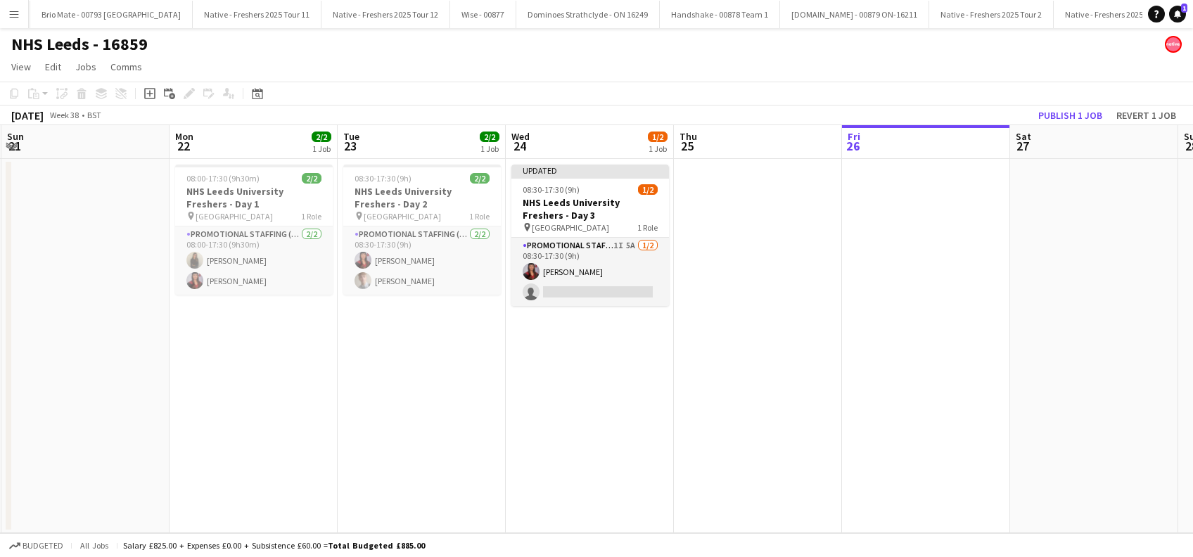
drag, startPoint x: 787, startPoint y: 384, endPoint x: 777, endPoint y: 383, distance: 10.0
click at [787, 385] on app-date-cell at bounding box center [758, 346] width 168 height 374
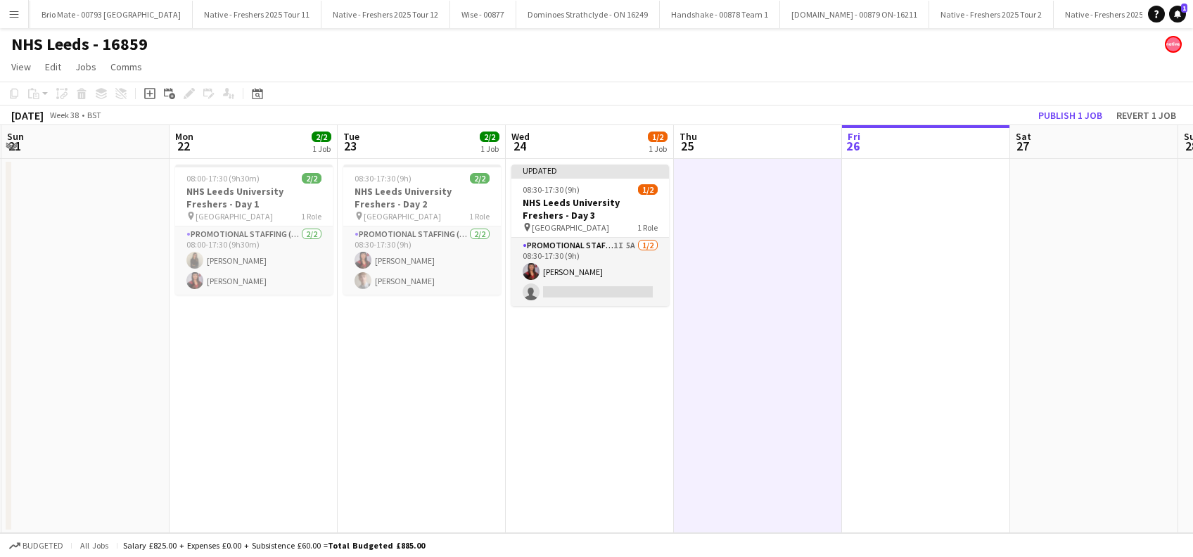
drag, startPoint x: 655, startPoint y: 413, endPoint x: 657, endPoint y: 403, distance: 10.1
click at [657, 417] on app-date-cell "Updated 08:30-17:30 (9h) 1/2 NHS Leeds University Freshers - Day 3 pin Leeds Un…" at bounding box center [590, 346] width 168 height 374
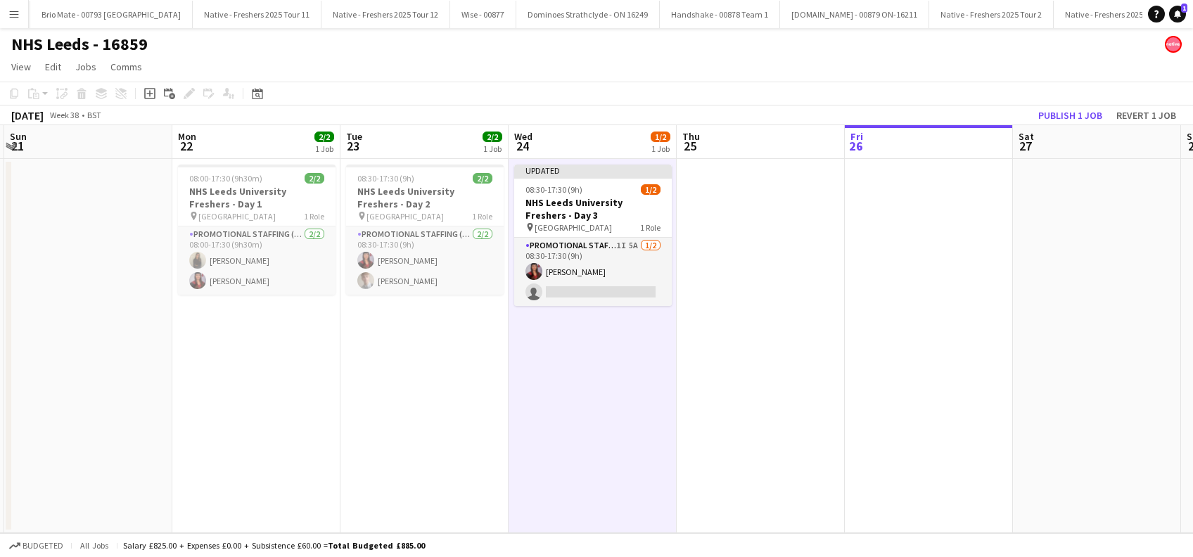
click at [738, 339] on app-date-cell at bounding box center [761, 346] width 168 height 374
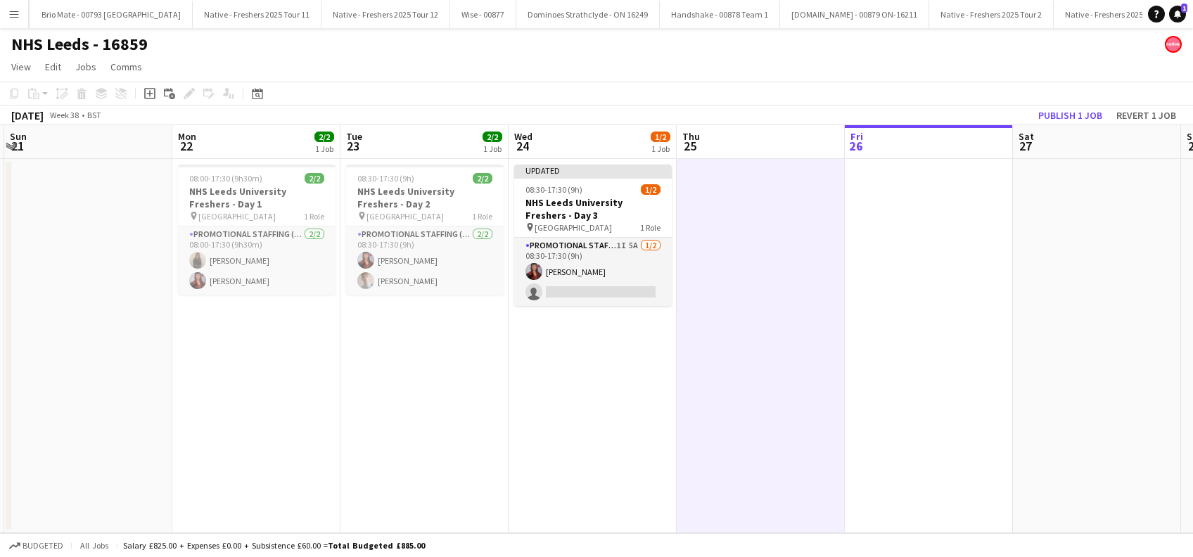
drag, startPoint x: 577, startPoint y: 431, endPoint x: 669, endPoint y: 421, distance: 92.6
click at [578, 431] on app-date-cell "Updated 08:30-17:30 (9h) 1/2 NHS Leeds University Freshers - Day 3 pin Leeds Un…" at bounding box center [593, 346] width 168 height 374
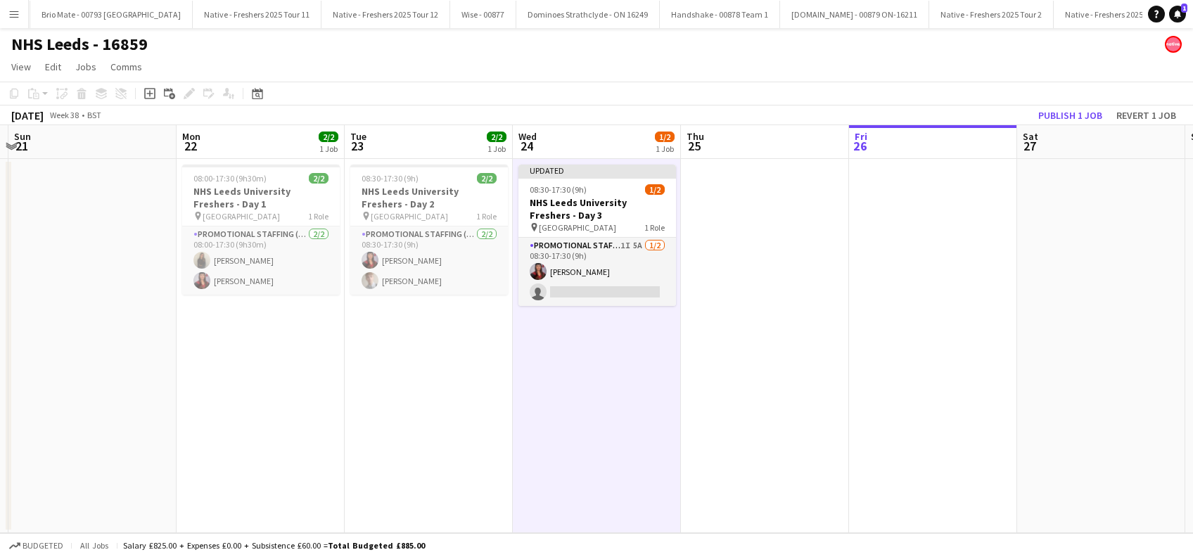
click at [782, 393] on app-date-cell at bounding box center [765, 346] width 168 height 374
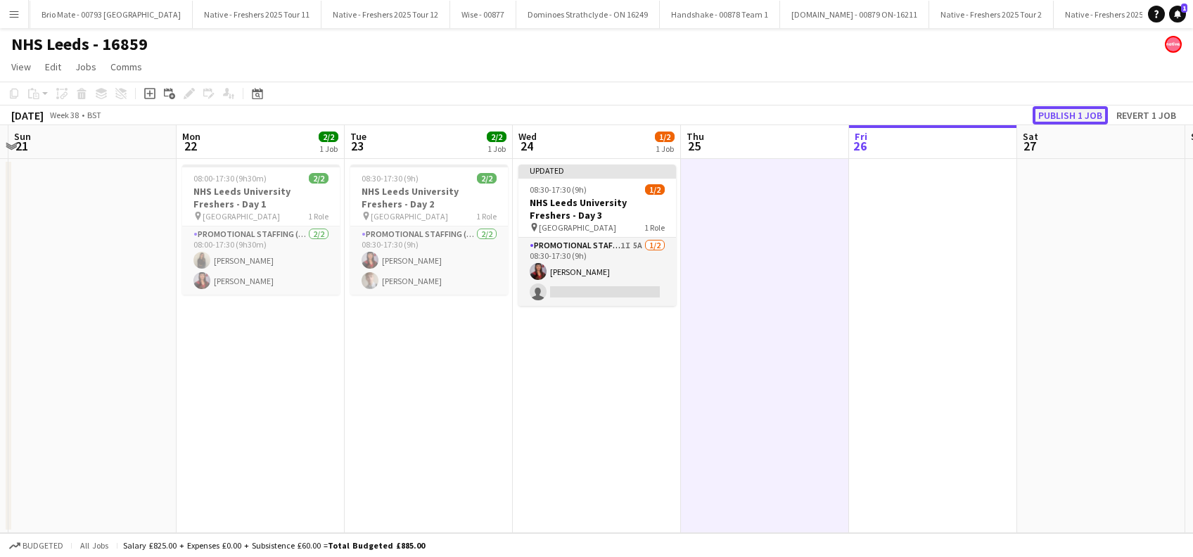
click at [1058, 115] on button "Publish 1 job" at bounding box center [1070, 115] width 75 height 18
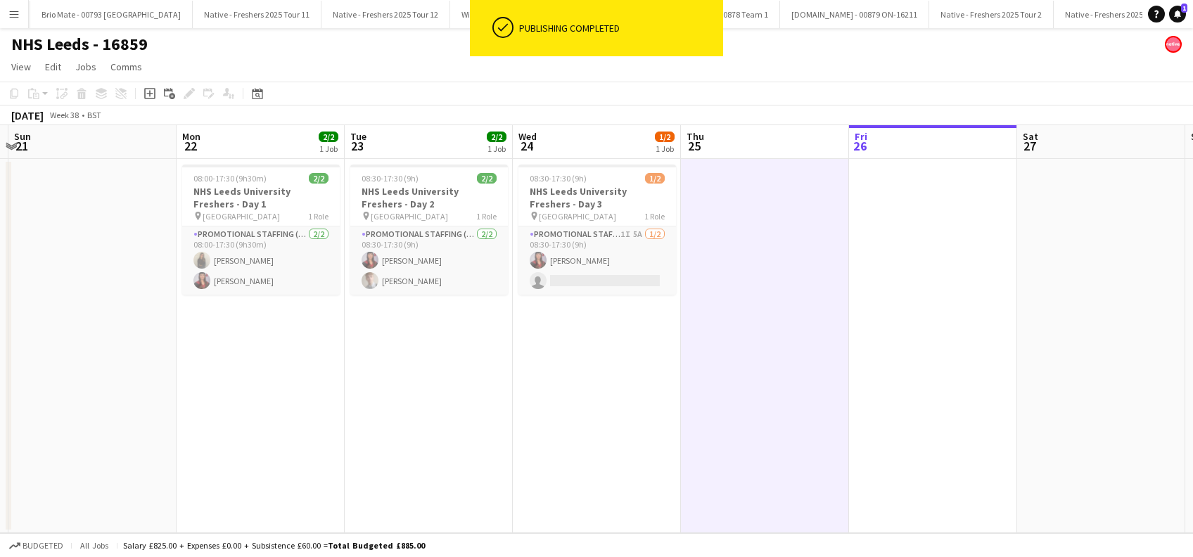
click at [623, 393] on app-date-cell "08:30-17:30 (9h) 1/2 NHS Leeds University Freshers - Day 3 pin Leeds University…" at bounding box center [597, 346] width 168 height 374
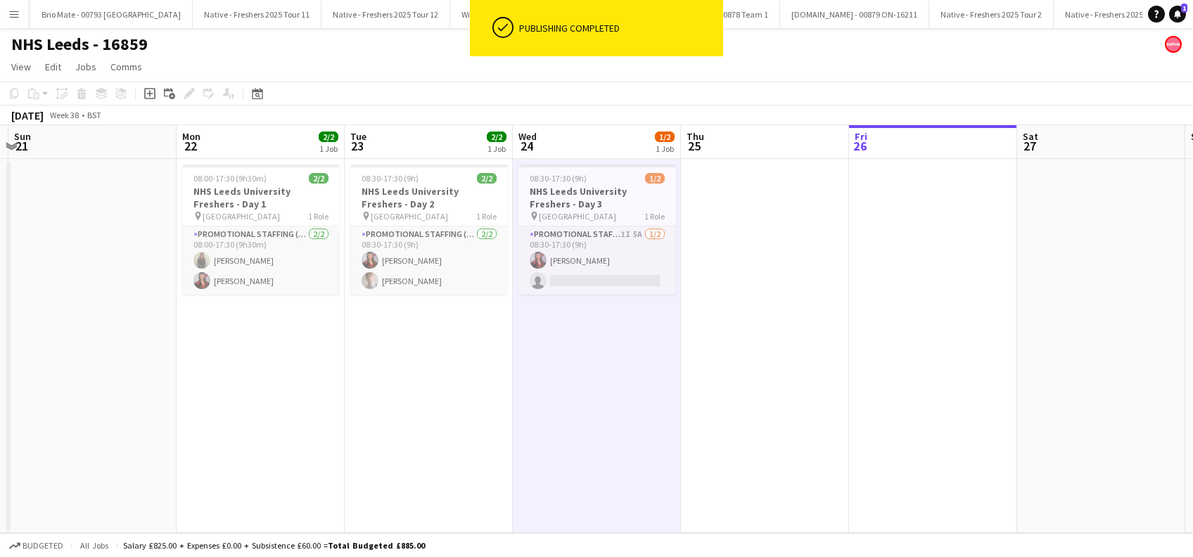
click at [818, 379] on app-date-cell at bounding box center [765, 346] width 168 height 374
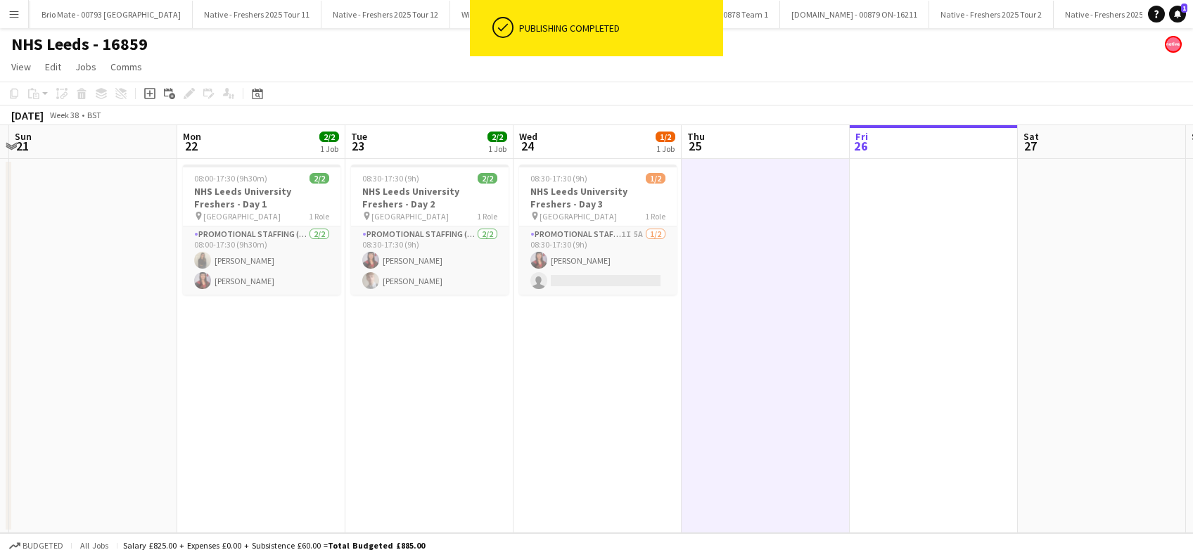
click at [578, 402] on app-date-cell "08:30-17:30 (9h) 1/2 NHS Leeds University Freshers - Day 3 pin Leeds University…" at bounding box center [598, 346] width 168 height 374
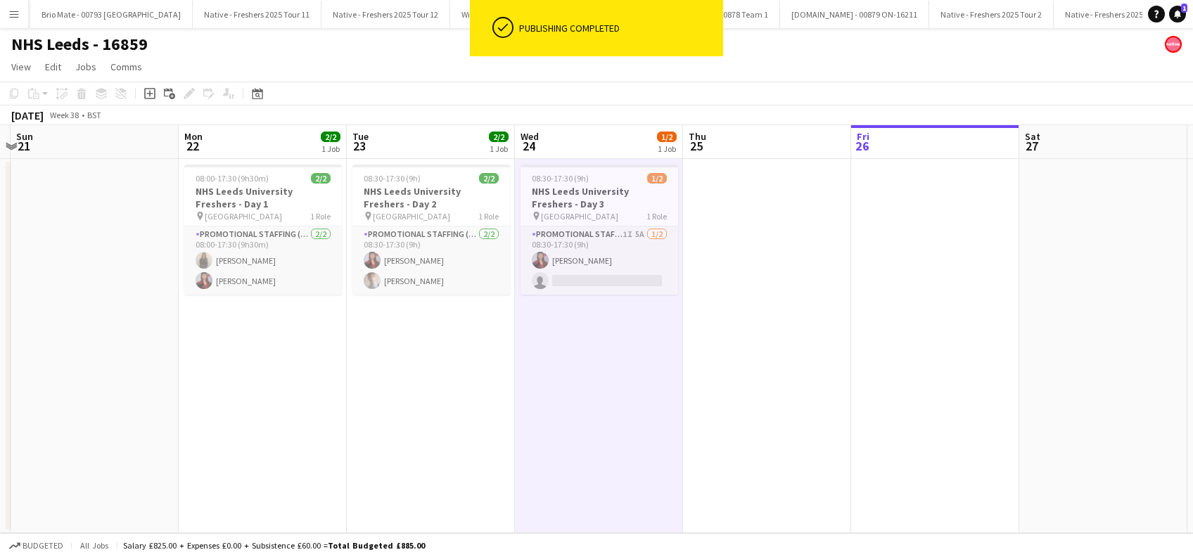
drag, startPoint x: 599, startPoint y: 347, endPoint x: 699, endPoint y: 312, distance: 105.3
click at [601, 347] on app-date-cell "08:30-17:30 (9h) 1/2 NHS Leeds University Freshers - Day 3 pin Leeds University…" at bounding box center [599, 346] width 168 height 374
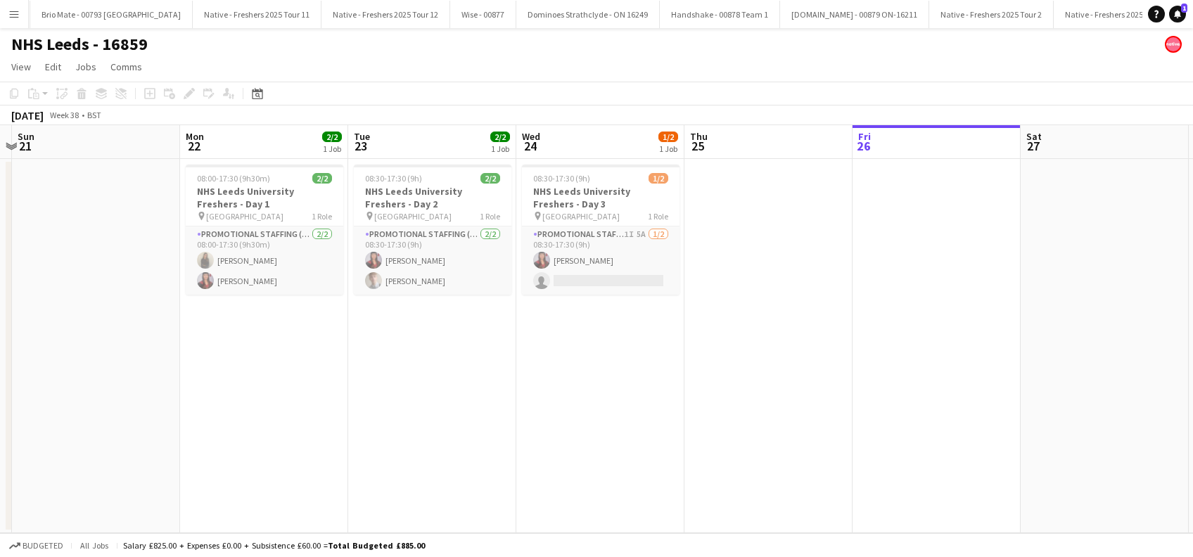
click at [777, 322] on app-calendar-viewport "Fri 19 Sat 20 Sun 21 Mon 22 2/2 1 Job Tue 23 2/2 1 Job Wed 24 1/2 1 Job Thu 25 …" at bounding box center [596, 329] width 1193 height 408
drag, startPoint x: 633, startPoint y: 398, endPoint x: 691, endPoint y: 364, distance: 66.9
click at [634, 398] on app-date-cell "08:30-17:30 (9h) 1/2 NHS Leeds University Freshers - Day 3 pin Leeds University…" at bounding box center [605, 346] width 168 height 374
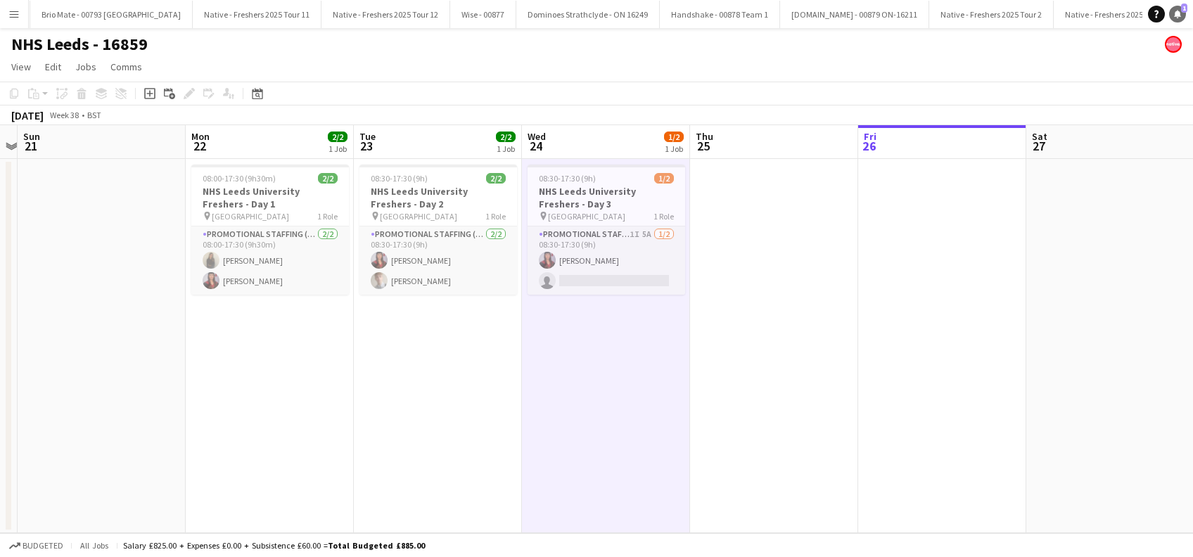
click at [1176, 13] on icon at bounding box center [1177, 13] width 7 height 7
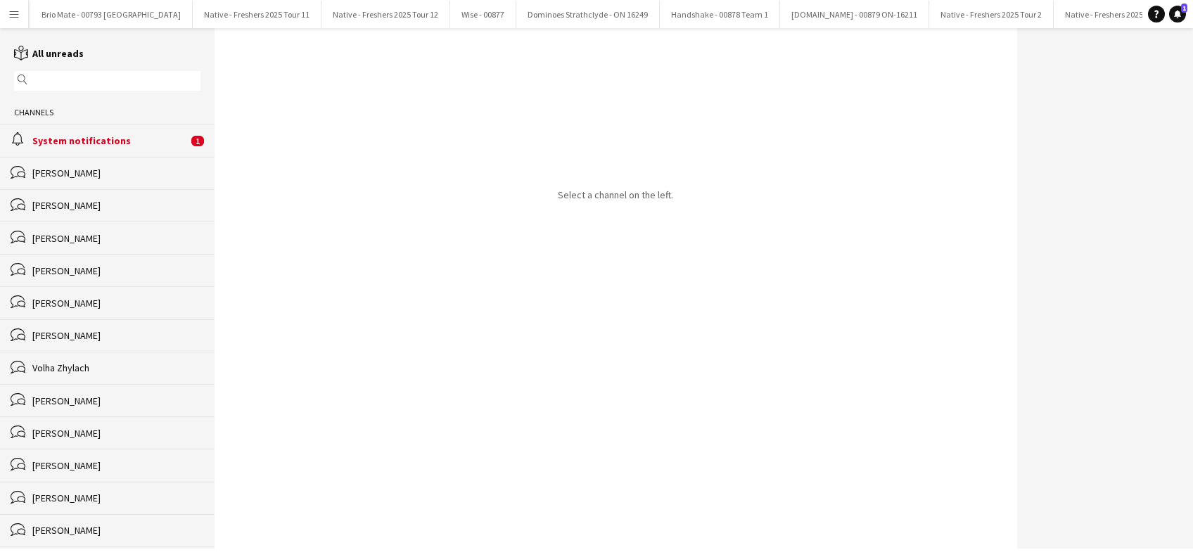
click at [101, 139] on div "System notifications" at bounding box center [109, 140] width 155 height 13
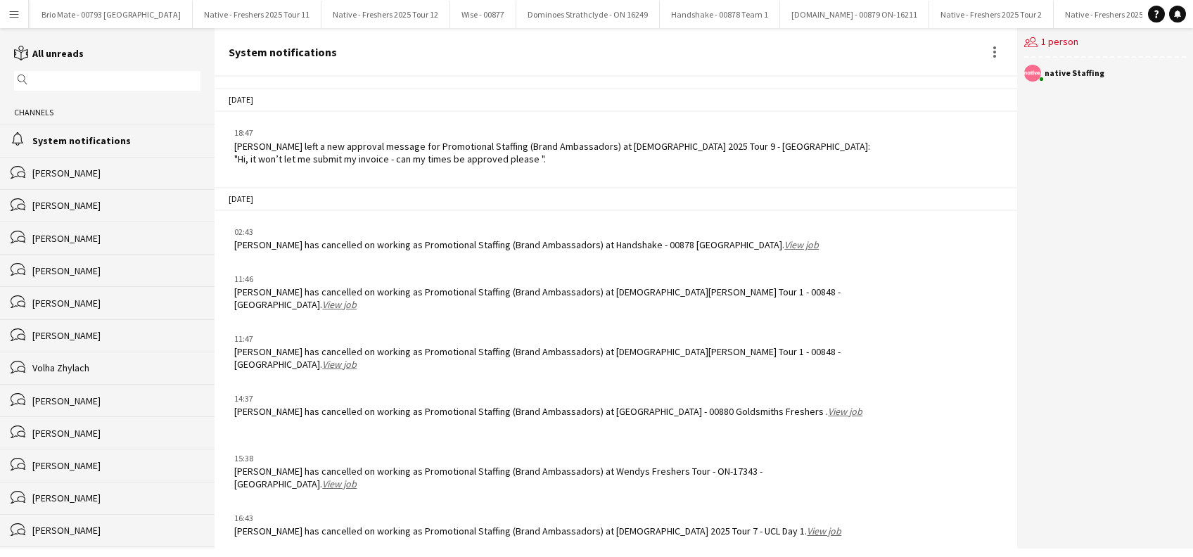
scroll to position [1665, 0]
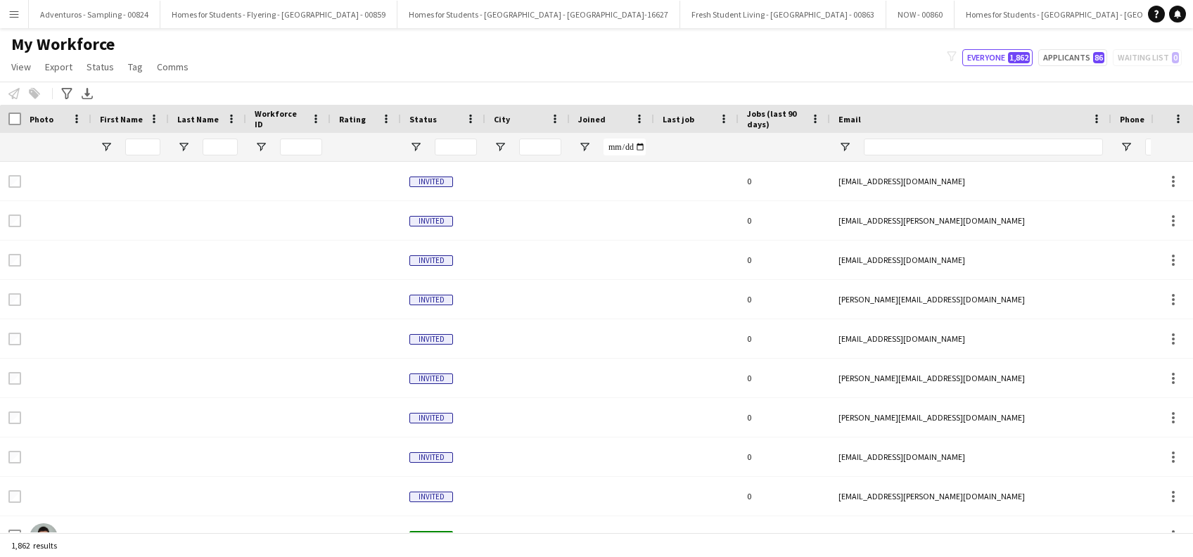
click at [15, 15] on app-icon "Menu" at bounding box center [13, 13] width 11 height 11
type input "**********"
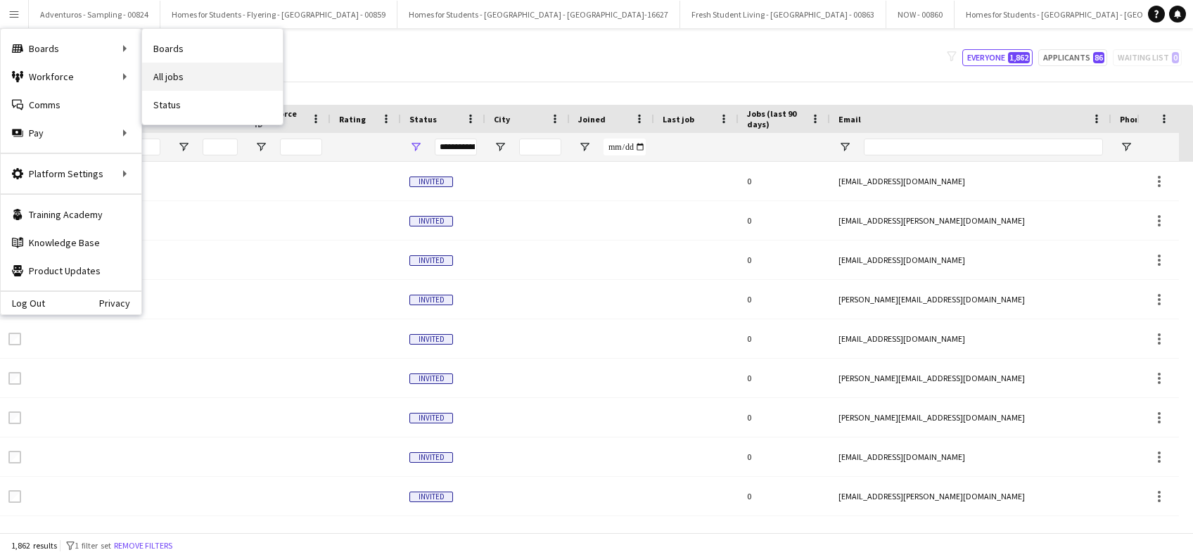
click at [166, 82] on link "All jobs" at bounding box center [212, 77] width 141 height 28
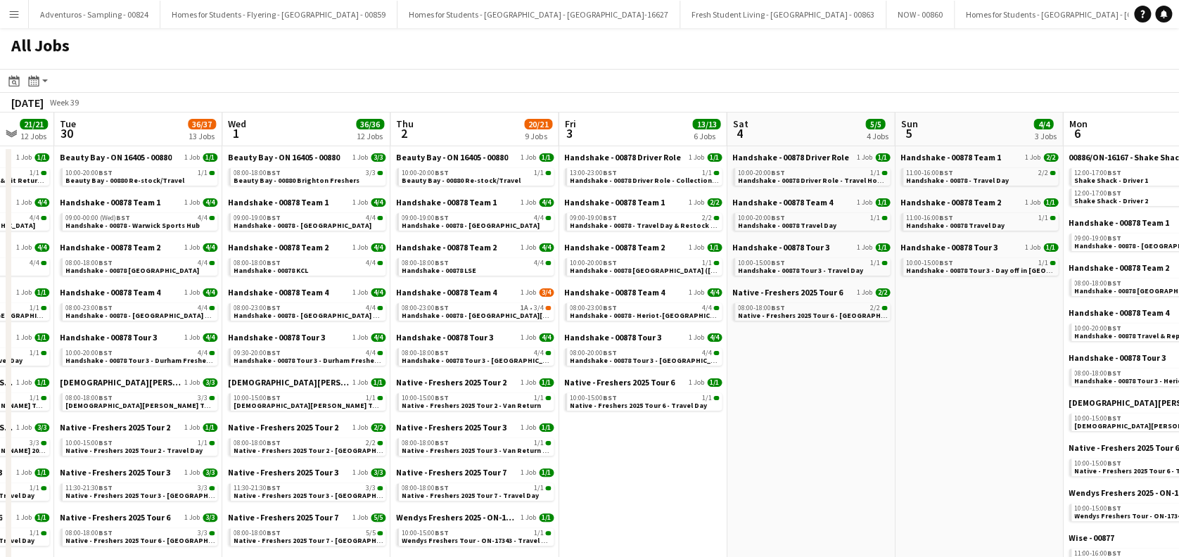
scroll to position [0, 643]
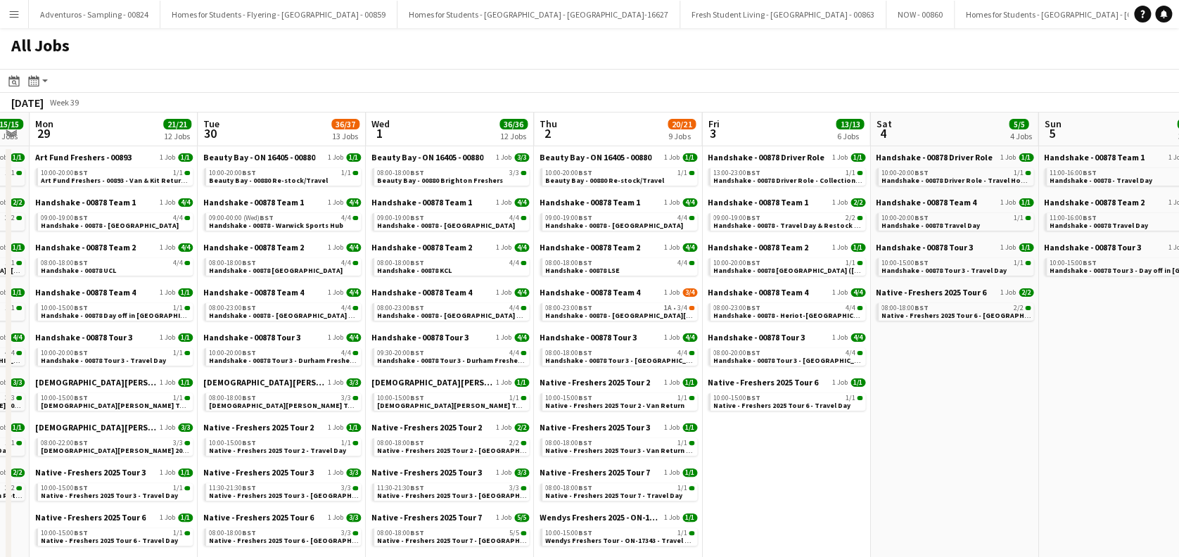
drag, startPoint x: 926, startPoint y: 381, endPoint x: 283, endPoint y: 434, distance: 645.2
click at [777, 360] on span "Handshake - 00878 Tour 3 - [GEOGRAPHIC_DATA] Onsite Day 2" at bounding box center [815, 360] width 204 height 9
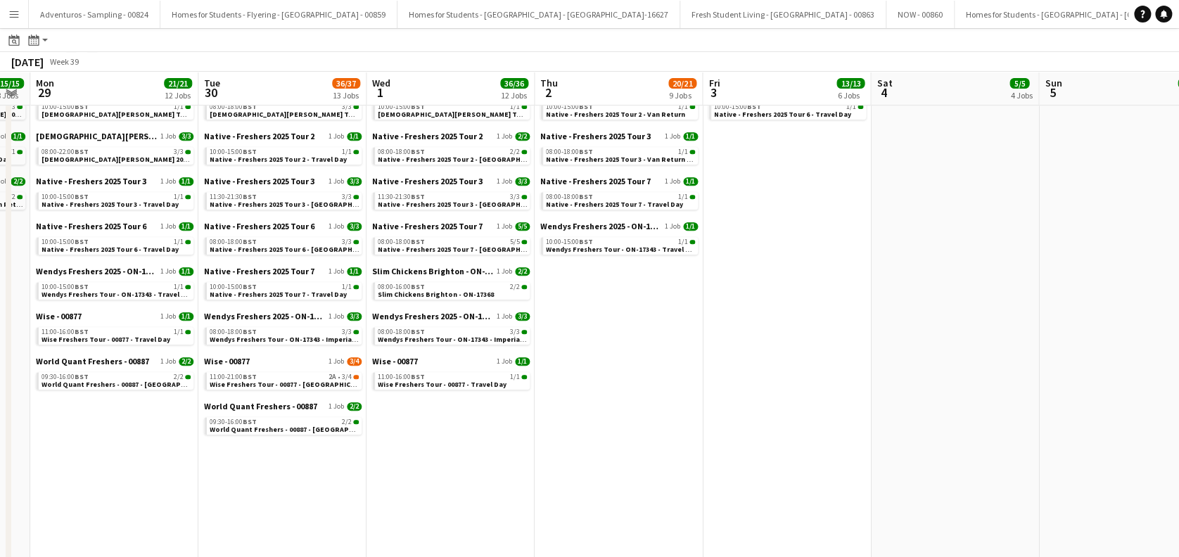
scroll to position [375, 0]
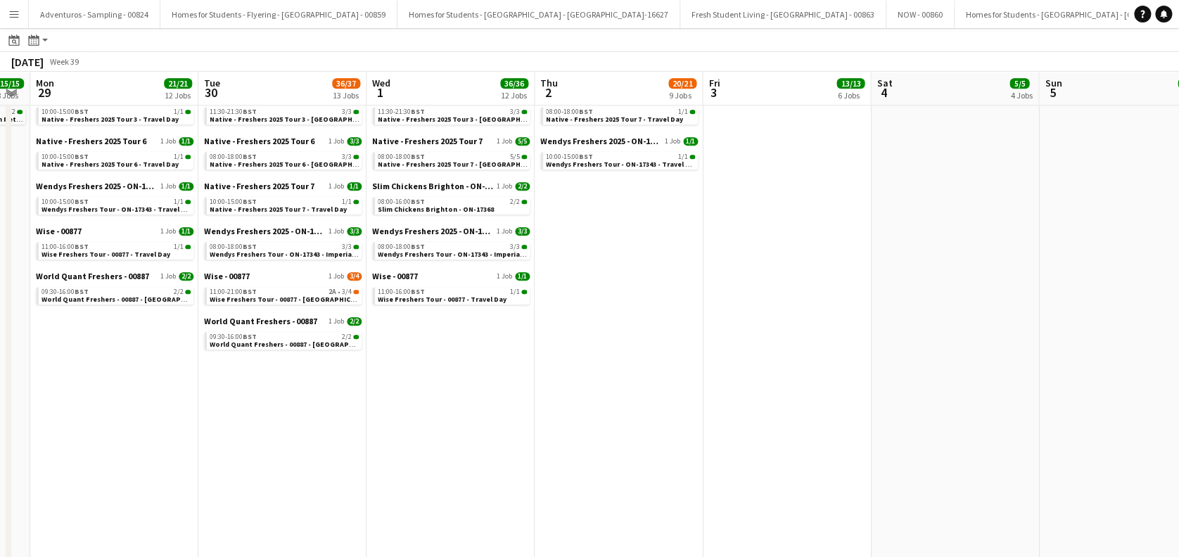
click at [231, 388] on app-calendar-viewport "Thu 25 65/66 24 Jobs Fri 26 33/33 22 Jobs Sat 27 31/31 11 Jobs Sun 28 15/15 8 J…" at bounding box center [589, 425] width 1179 height 1462
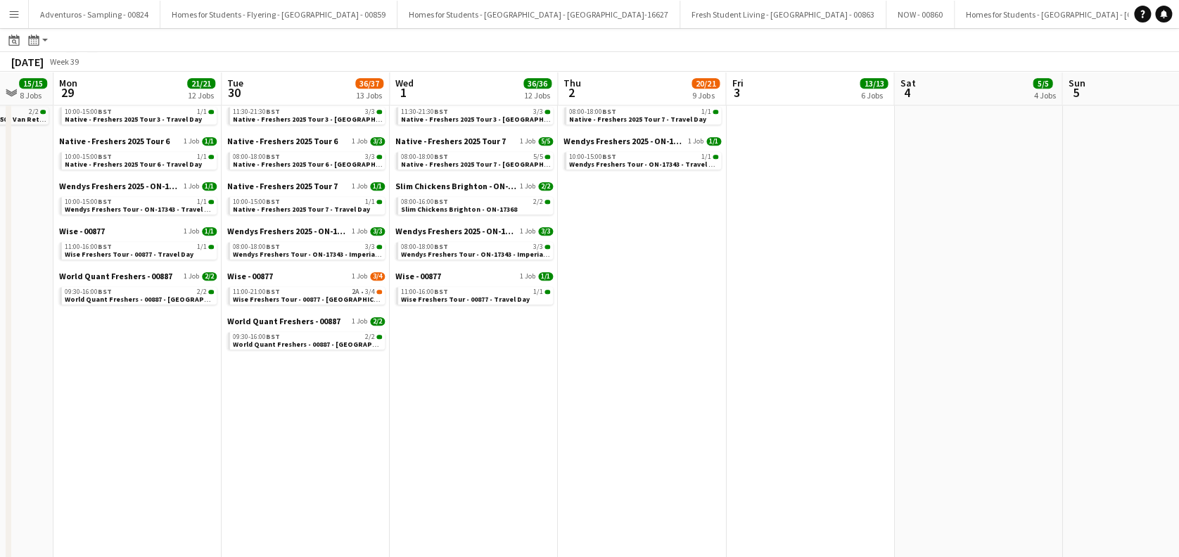
click at [557, 417] on app-date-cell "Beauty Bay - ON 16405 - 00880 1 Job [DATE] 08:00-18:00 BST 3/3 Beauty Bay - 008…" at bounding box center [474, 463] width 168 height 1386
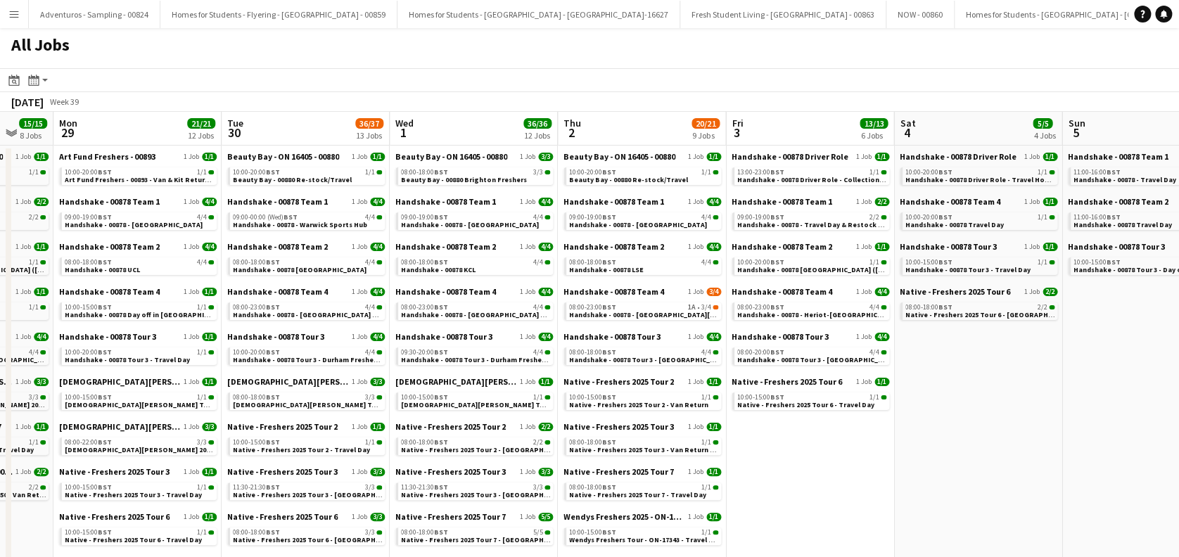
scroll to position [0, 0]
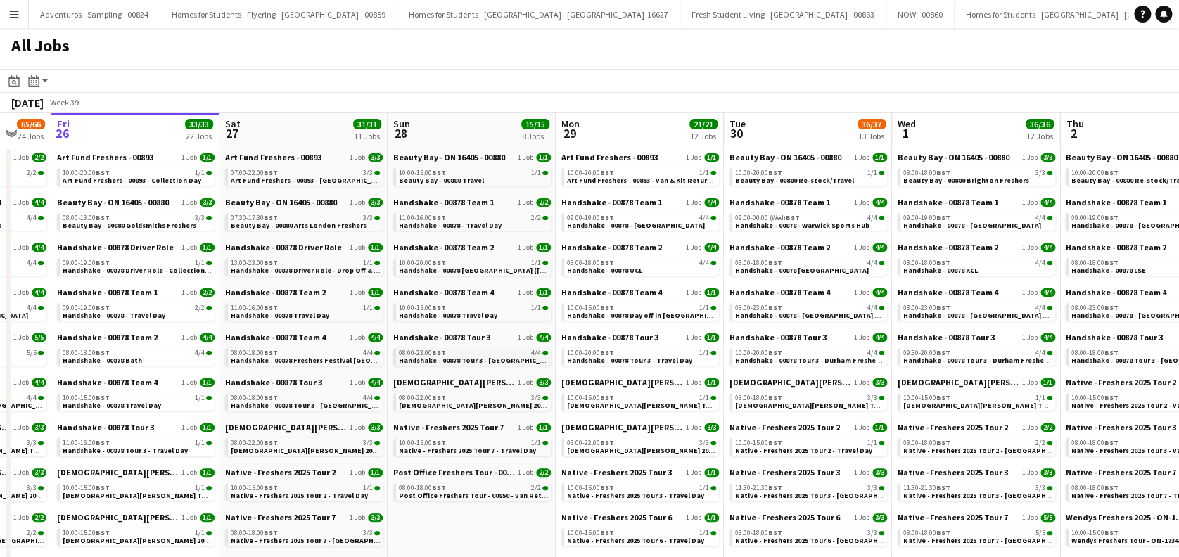
drag, startPoint x: 242, startPoint y: 421, endPoint x: 523, endPoint y: 355, distance: 289.1
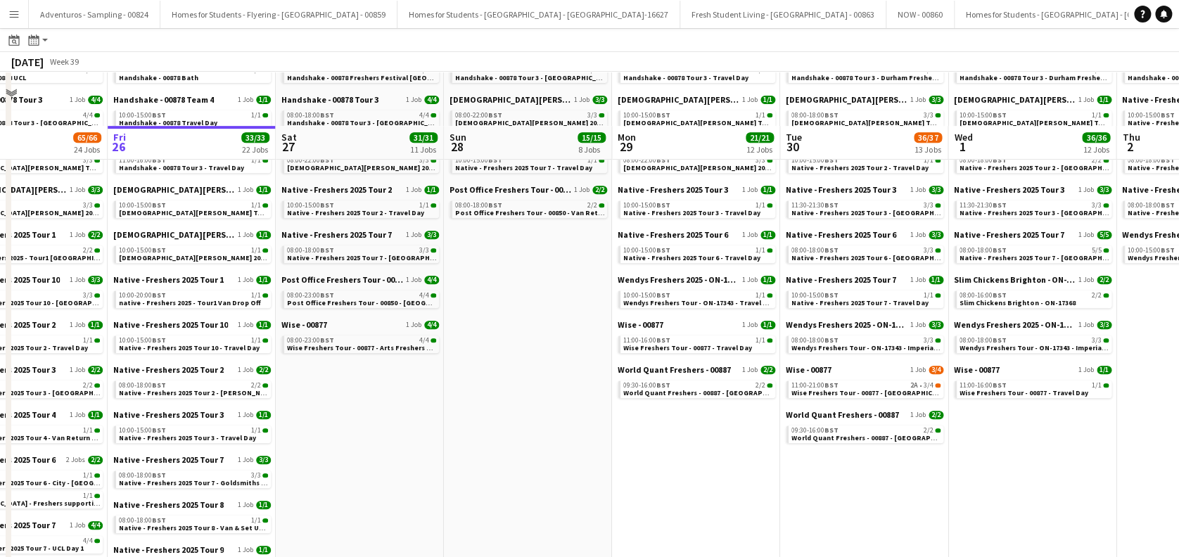
scroll to position [375, 0]
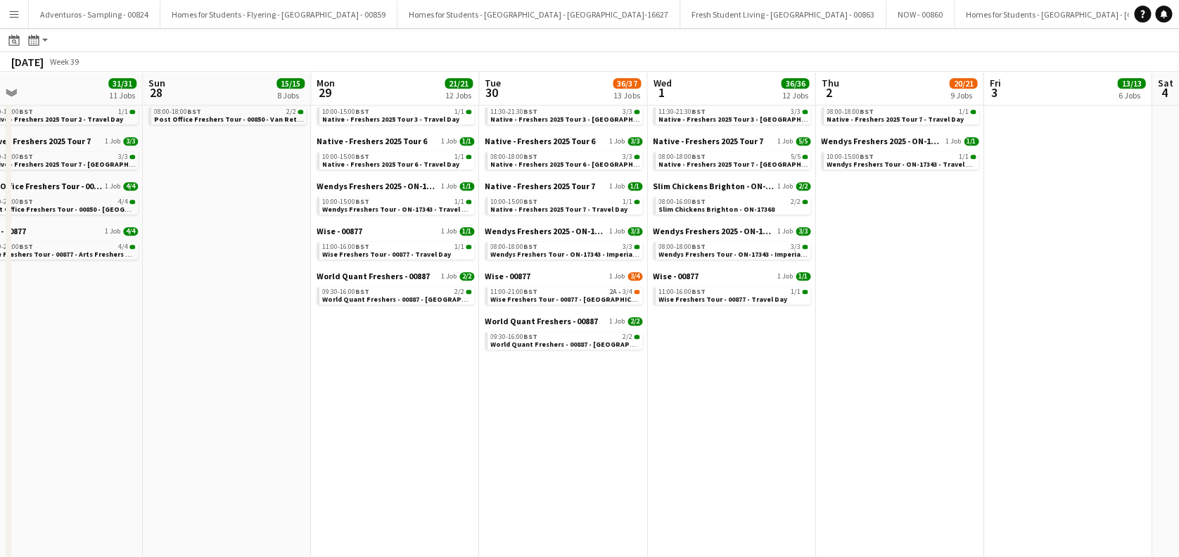
drag, startPoint x: 872, startPoint y: 457, endPoint x: 571, endPoint y: 459, distance: 301.8
click at [571, 459] on app-calendar-viewport "Tue 23 54/56 26 Jobs Wed 24 66/68 30 Jobs Thu 25 65/66 24 Jobs Fri 26 33/33 22 …" at bounding box center [589, 425] width 1179 height 1462
drag, startPoint x: 533, startPoint y: 416, endPoint x: 585, endPoint y: 420, distance: 52.2
click at [533, 417] on app-date-cell "Beauty Bay - ON 16405 - 00880 1 Job 1/1 10:00-20:00 BST 1/1 Beauty Bay - 00880 …" at bounding box center [562, 463] width 168 height 1386
click at [711, 435] on app-date-cell "Beauty Bay - ON 16405 - 00880 1 Job 3/3 08:00-18:00 BST 3/3 Beauty Bay - 00880 …" at bounding box center [731, 463] width 168 height 1386
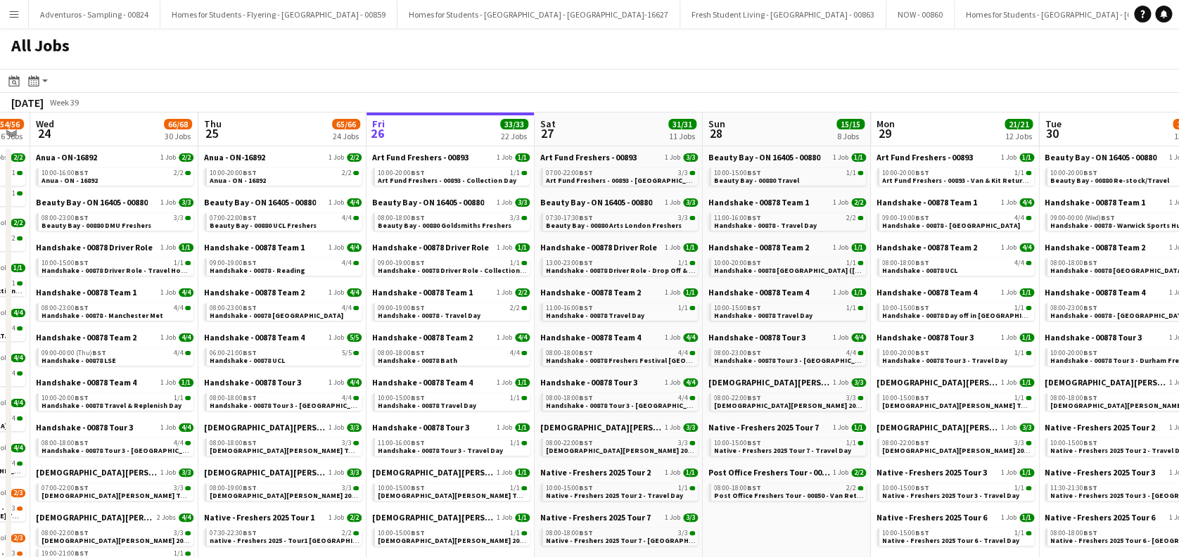
scroll to position [0, 300]
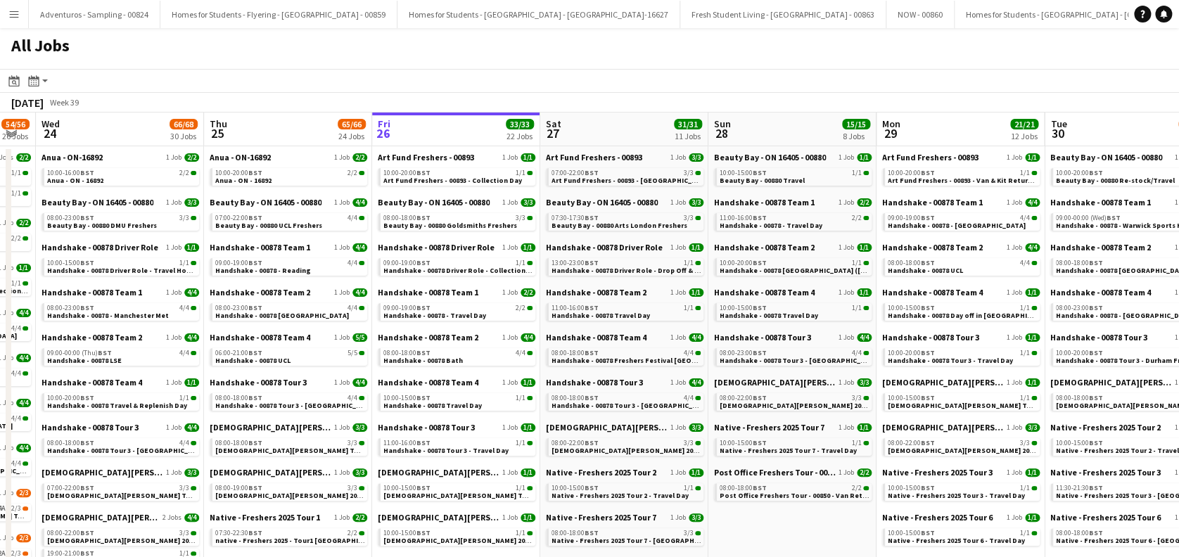
drag, startPoint x: 632, startPoint y: 396, endPoint x: 1052, endPoint y: 394, distance: 420.1
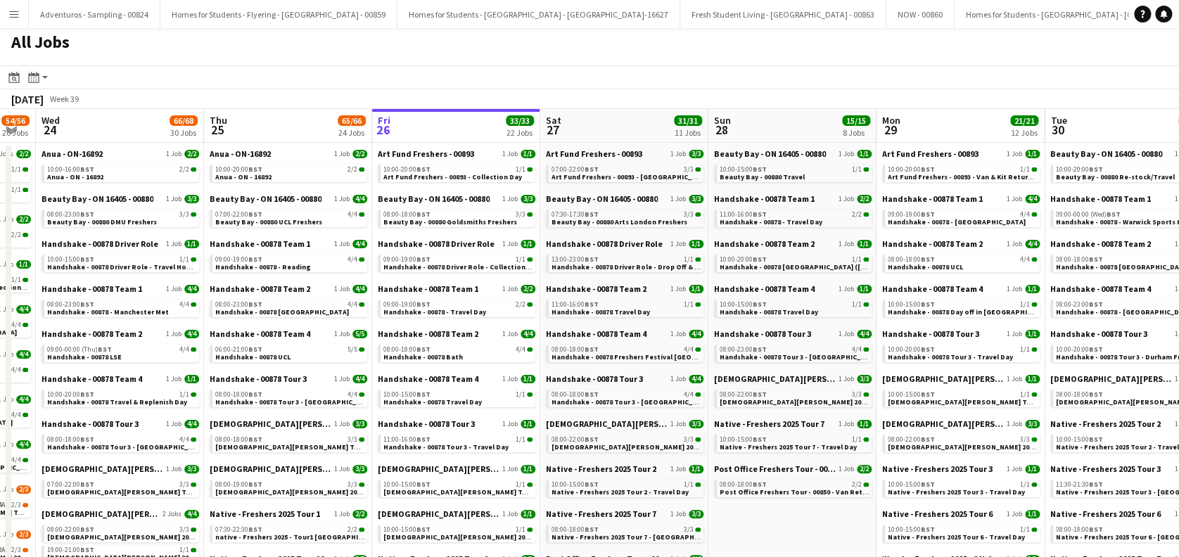
scroll to position [0, 0]
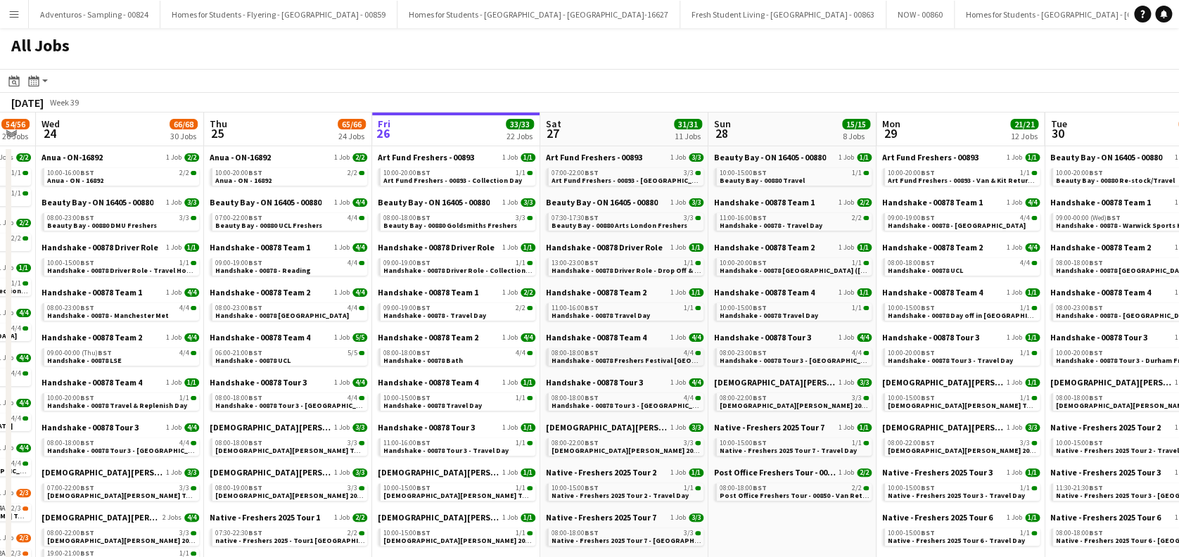
click at [640, 359] on span "Handshake - 00878 Freshers Festival Manchester" at bounding box center [648, 360] width 193 height 9
click at [9, 14] on app-icon "Menu" at bounding box center [13, 13] width 11 height 11
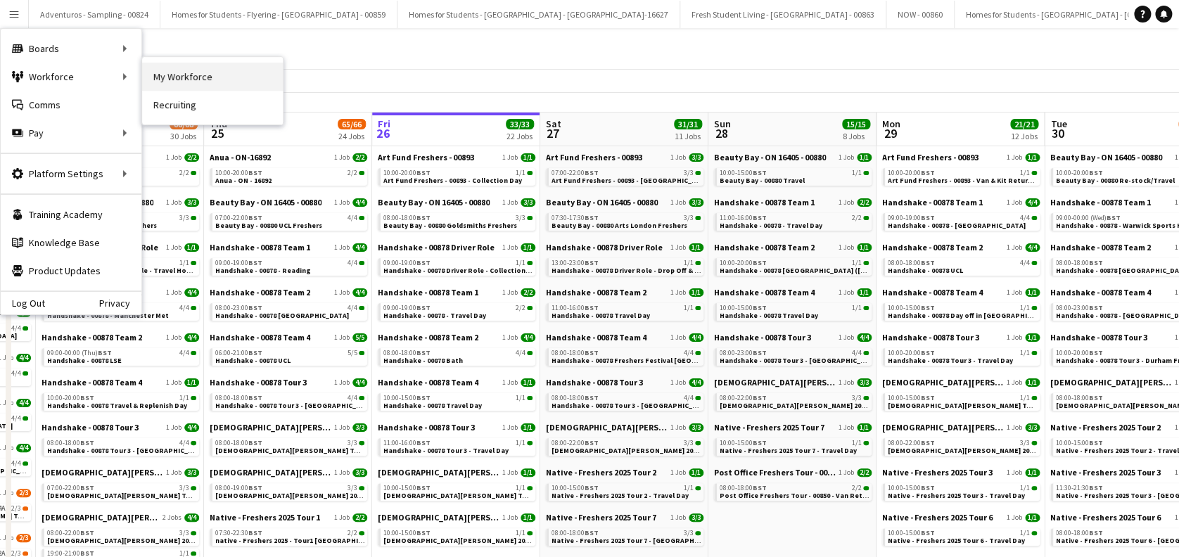
click at [171, 75] on link "My Workforce" at bounding box center [212, 77] width 141 height 28
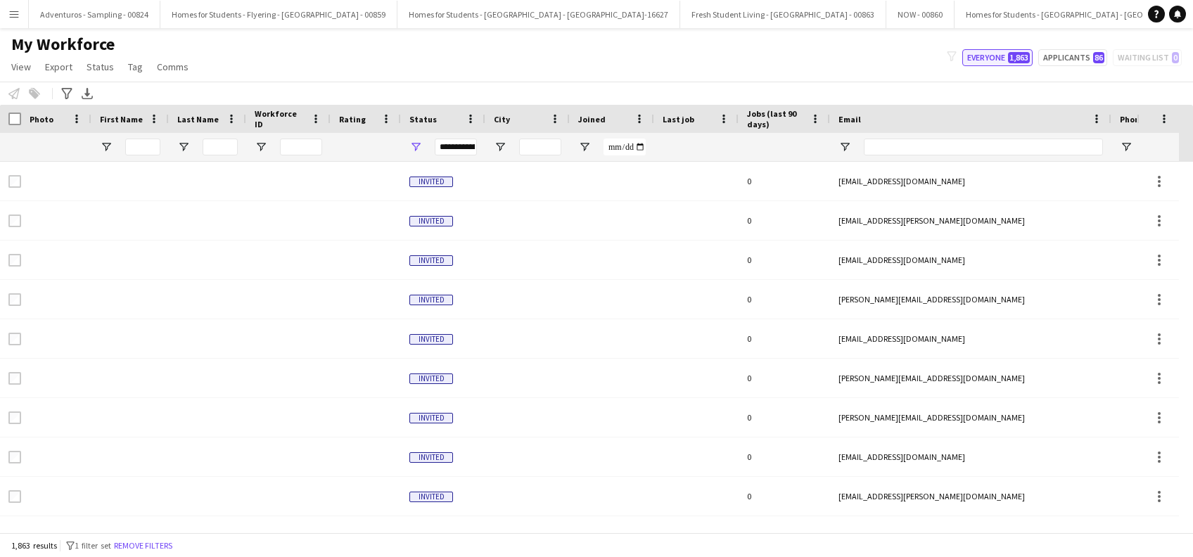
click at [1011, 60] on button "Everyone 1,863" at bounding box center [998, 57] width 70 height 17
click at [136, 148] on input "First Name Filter Input" at bounding box center [142, 147] width 35 height 17
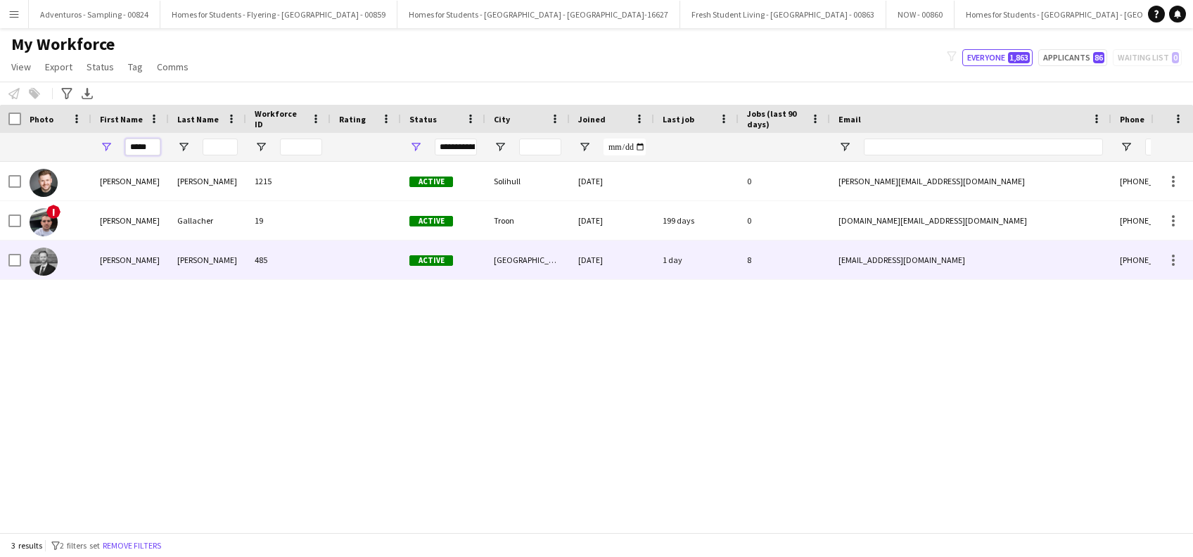
type input "*****"
click at [199, 255] on div "Sanders" at bounding box center [207, 260] width 77 height 39
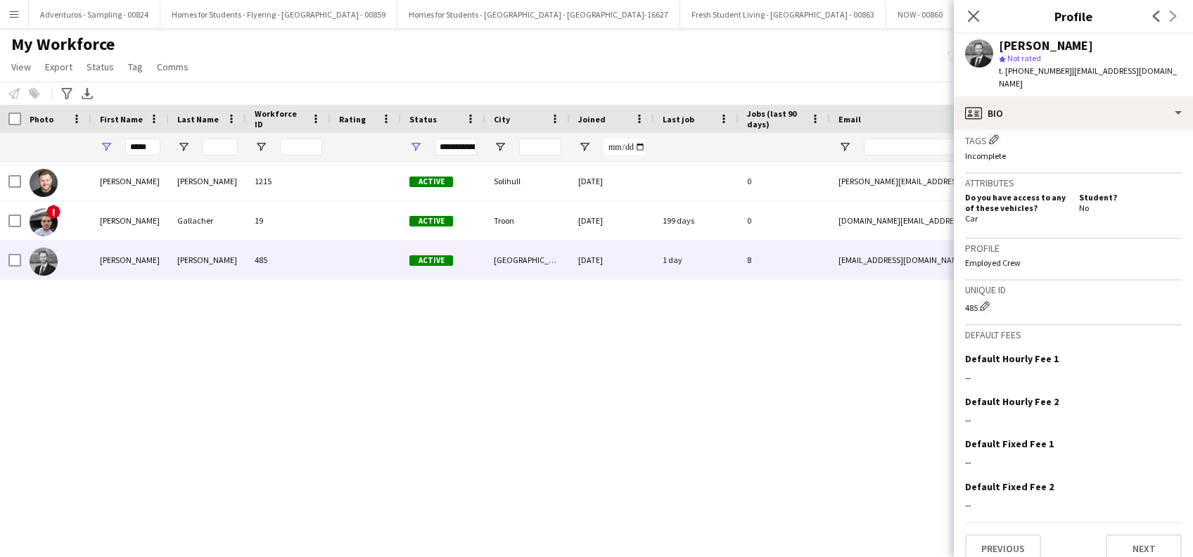
scroll to position [576, 0]
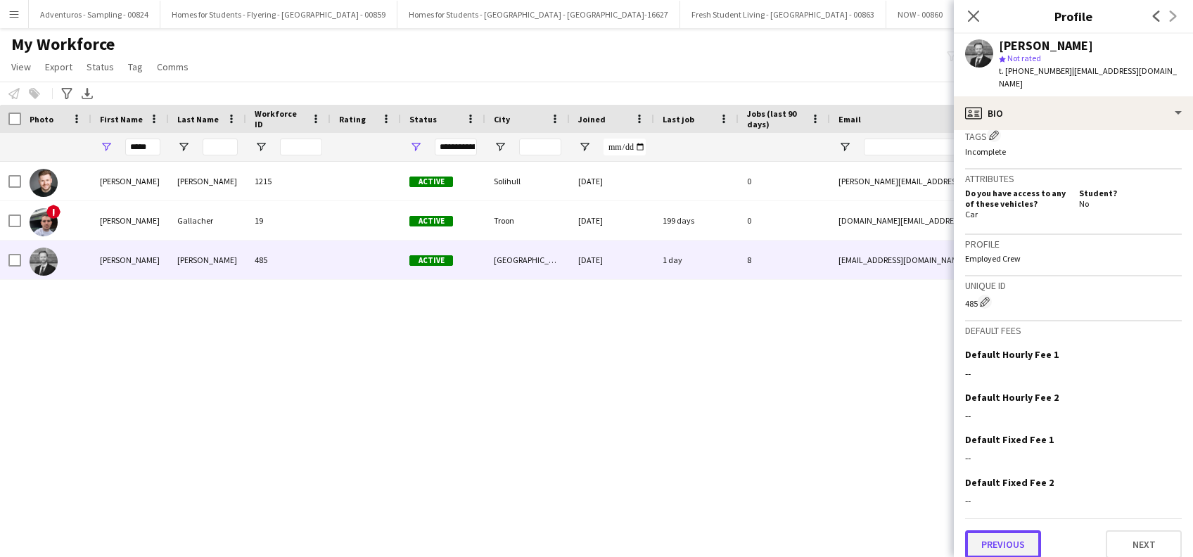
click at [998, 531] on button "Previous" at bounding box center [1003, 545] width 76 height 28
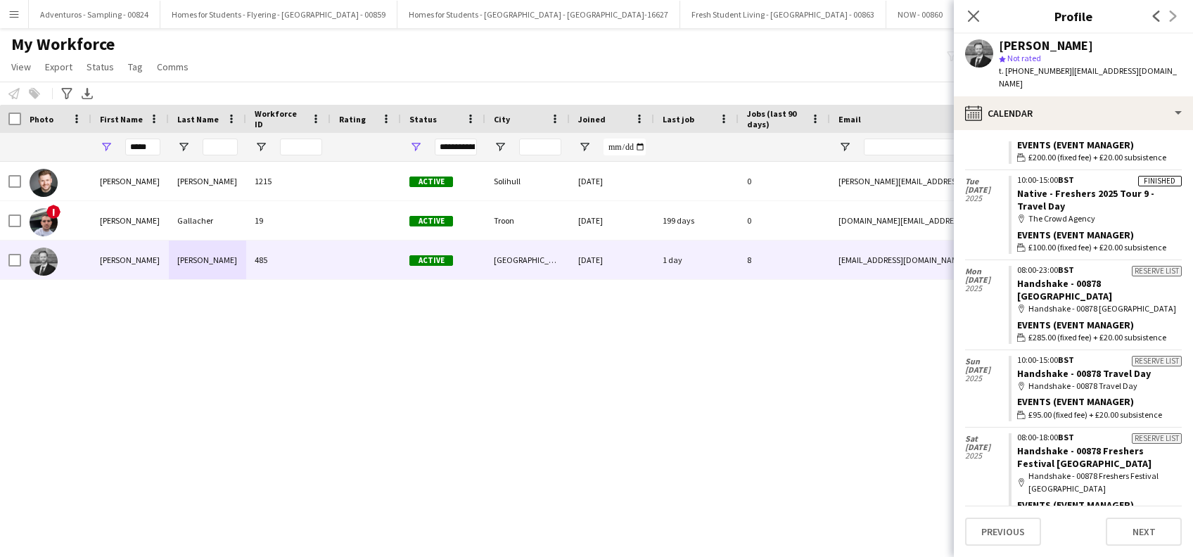
scroll to position [375, 0]
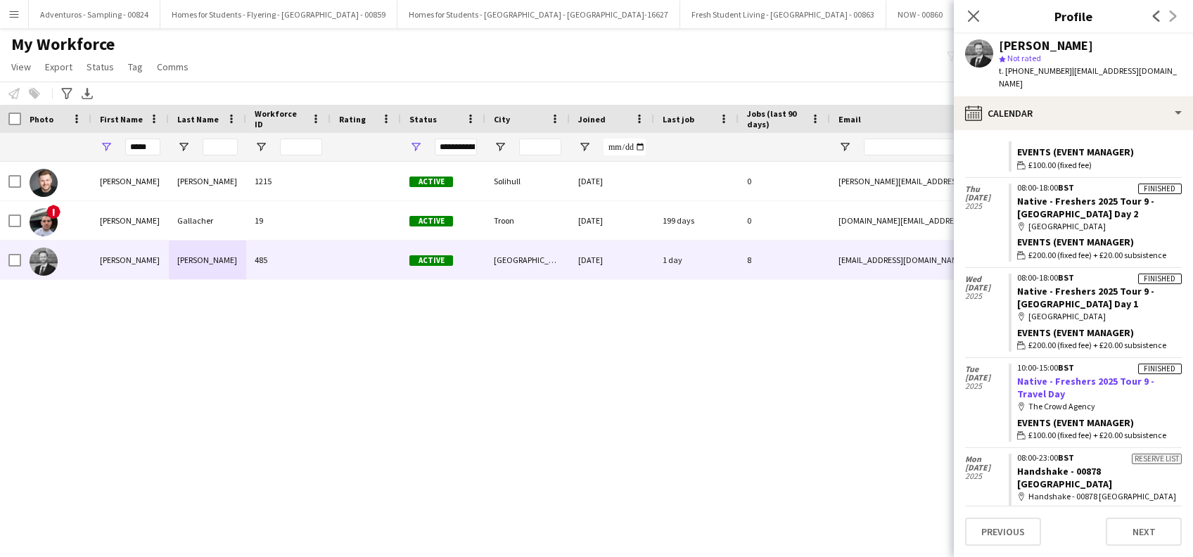
click at [1056, 375] on link "Native - Freshers 2025 Tour 9 - Travel Day" at bounding box center [1085, 387] width 137 height 25
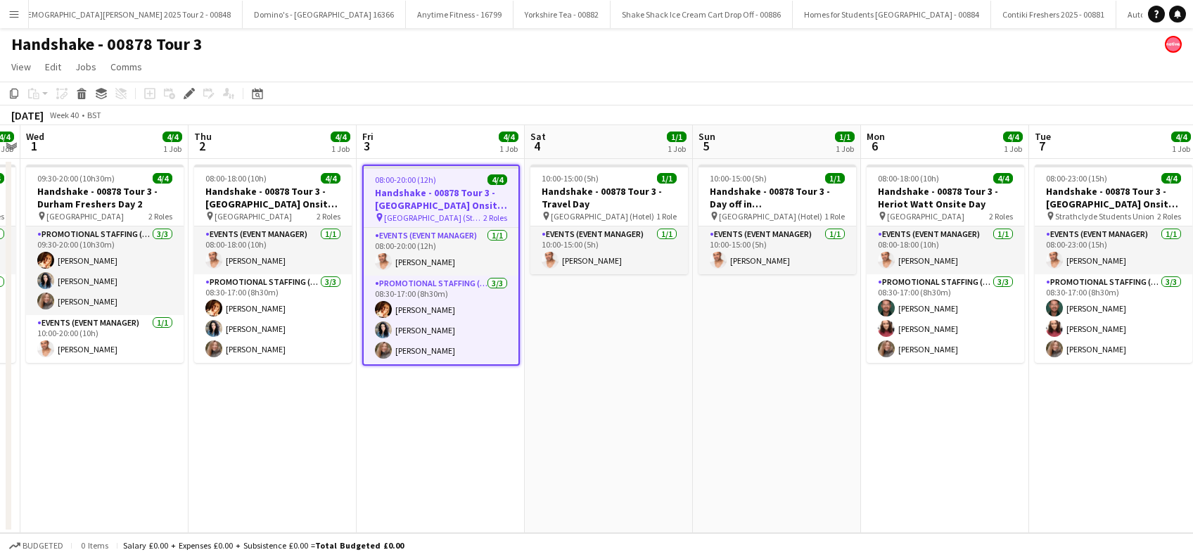
scroll to position [0, 287]
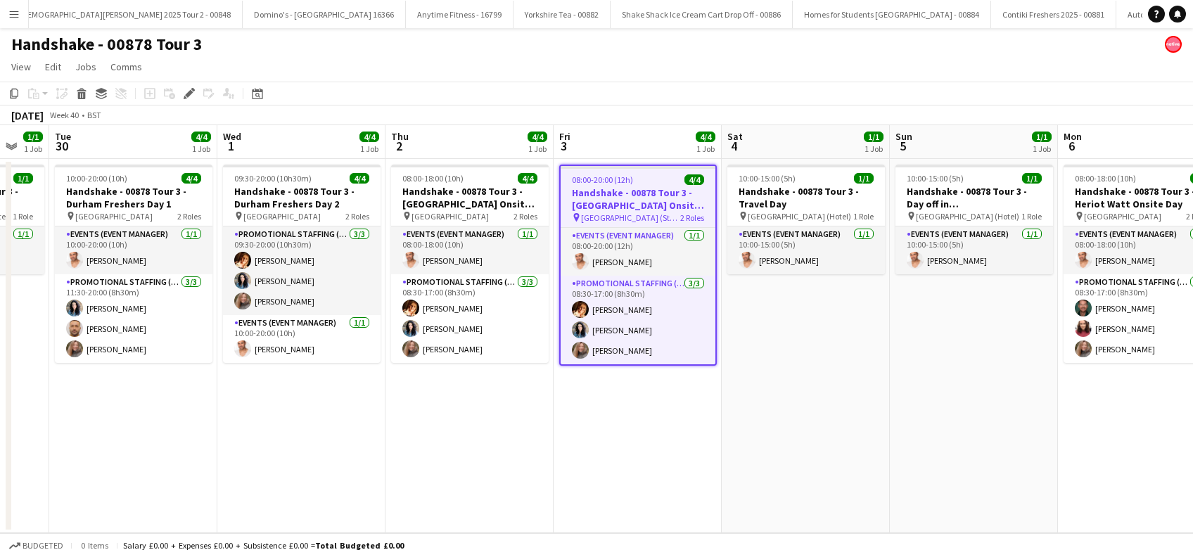
drag, startPoint x: 281, startPoint y: 437, endPoint x: 477, endPoint y: 437, distance: 195.6
click at [477, 437] on app-calendar-viewport "Sun 28 4/4 1 Job Mon 29 1/1 1 Job Tue 30 4/4 1 Job Wed 1 4/4 1 Job Thu 2 4/4 1 …" at bounding box center [596, 329] width 1193 height 408
click at [648, 455] on app-date-cell "08:00-20:00 (12h) 4/4 Handshake - 00878 Tour 3 - [GEOGRAPHIC_DATA] Onsite Day 2…" at bounding box center [638, 346] width 168 height 374
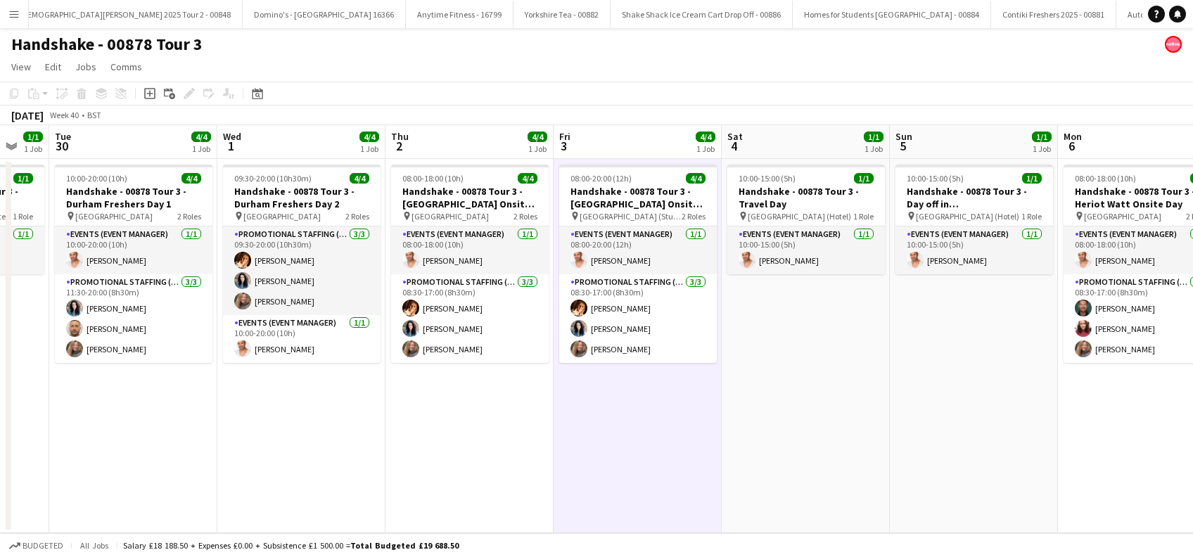
click at [148, 93] on icon "Add job" at bounding box center [149, 93] width 11 height 11
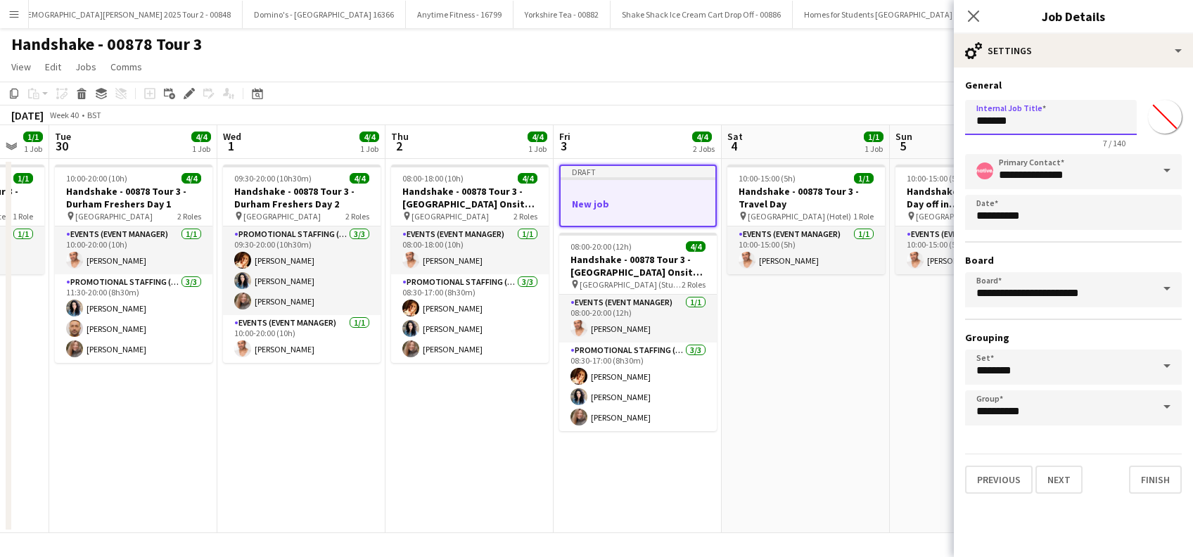
click at [1029, 125] on input "*******" at bounding box center [1051, 117] width 172 height 35
type input "*"
type input "******"
click at [1057, 474] on button "Next" at bounding box center [1059, 480] width 47 height 28
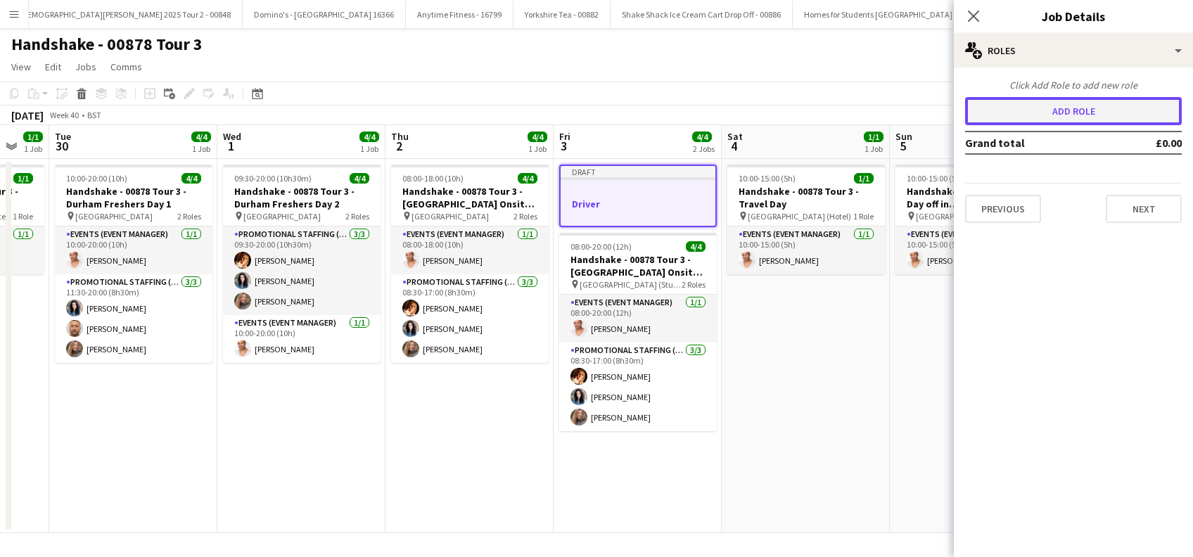
click at [1069, 110] on button "Add role" at bounding box center [1073, 111] width 217 height 28
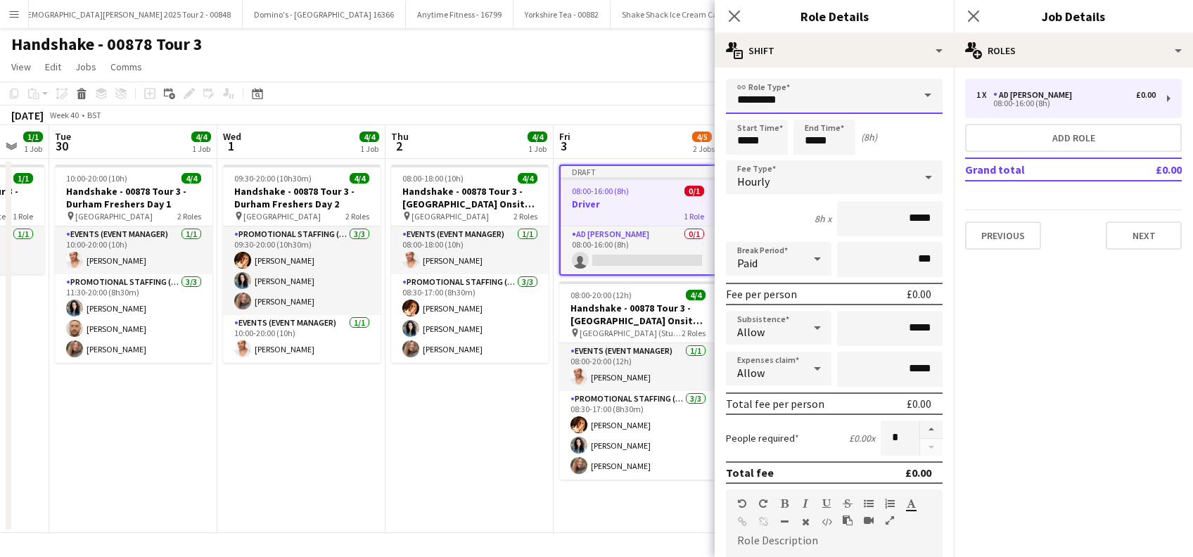
click at [840, 99] on input "*********" at bounding box center [834, 96] width 217 height 35
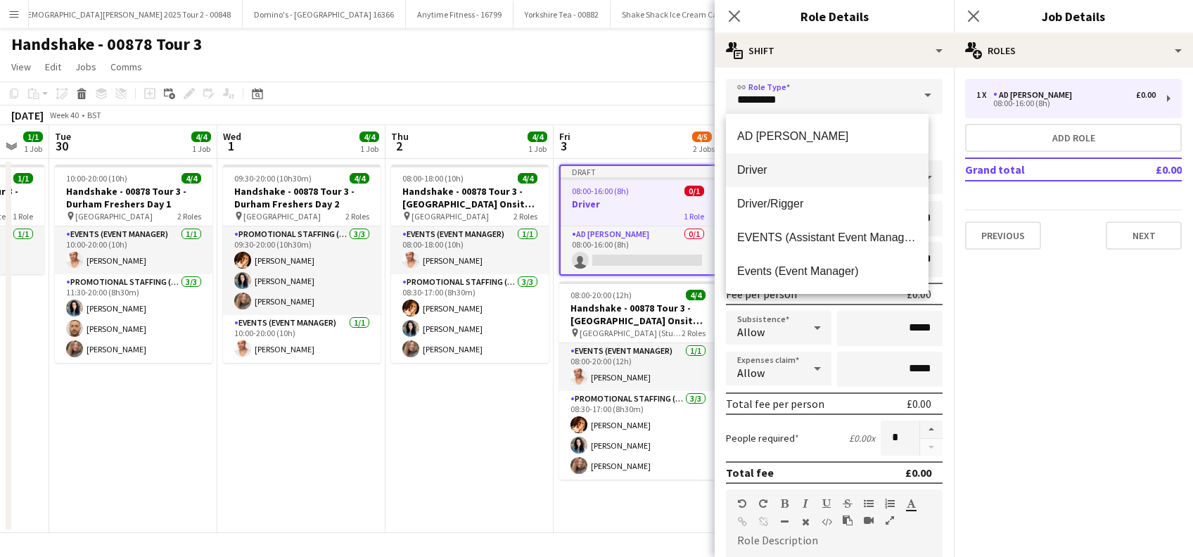
click at [776, 174] on span "Driver" at bounding box center [827, 169] width 180 height 13
type input "******"
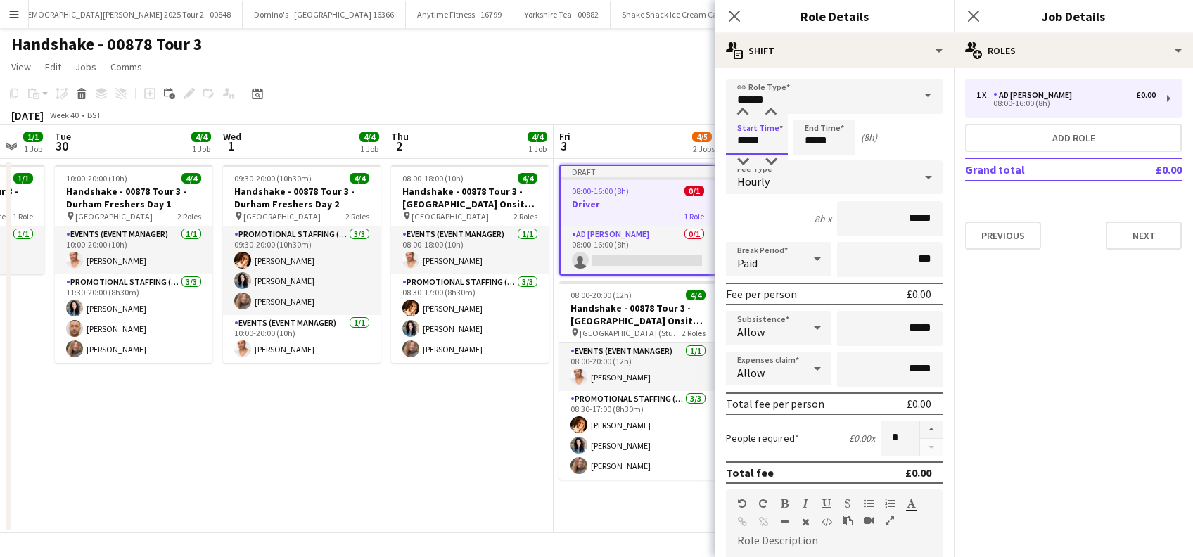
click at [754, 141] on input "*****" at bounding box center [757, 137] width 62 height 35
click at [743, 112] on div at bounding box center [743, 113] width 28 height 14
click at [742, 113] on div at bounding box center [743, 113] width 28 height 14
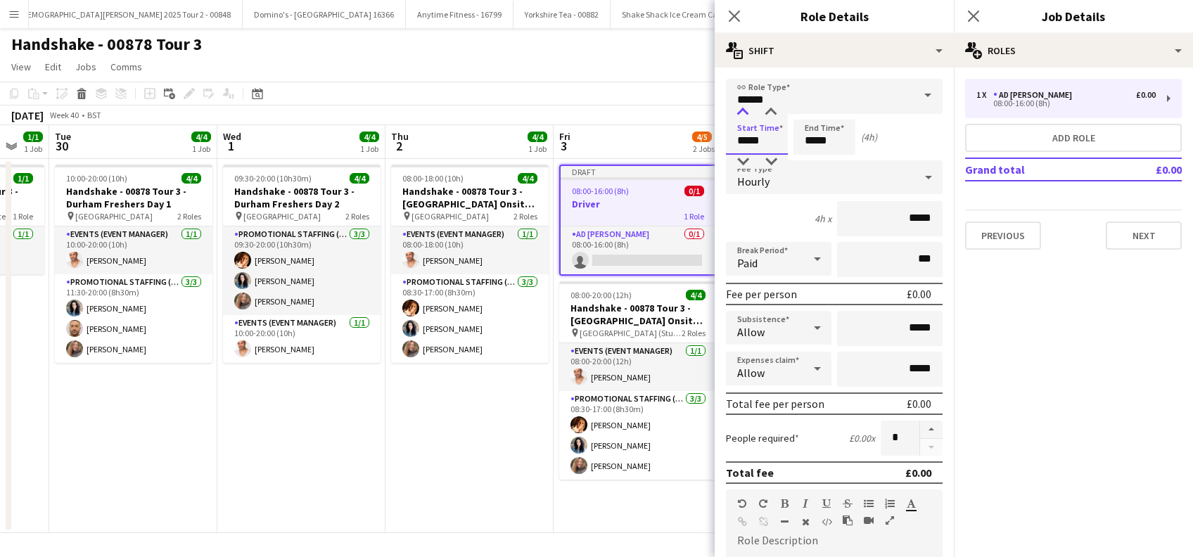
type input "*****"
click at [742, 113] on div at bounding box center [743, 113] width 28 height 14
click at [827, 142] on input "*****" at bounding box center [825, 137] width 62 height 35
click at [813, 113] on div at bounding box center [810, 113] width 28 height 14
type input "*****"
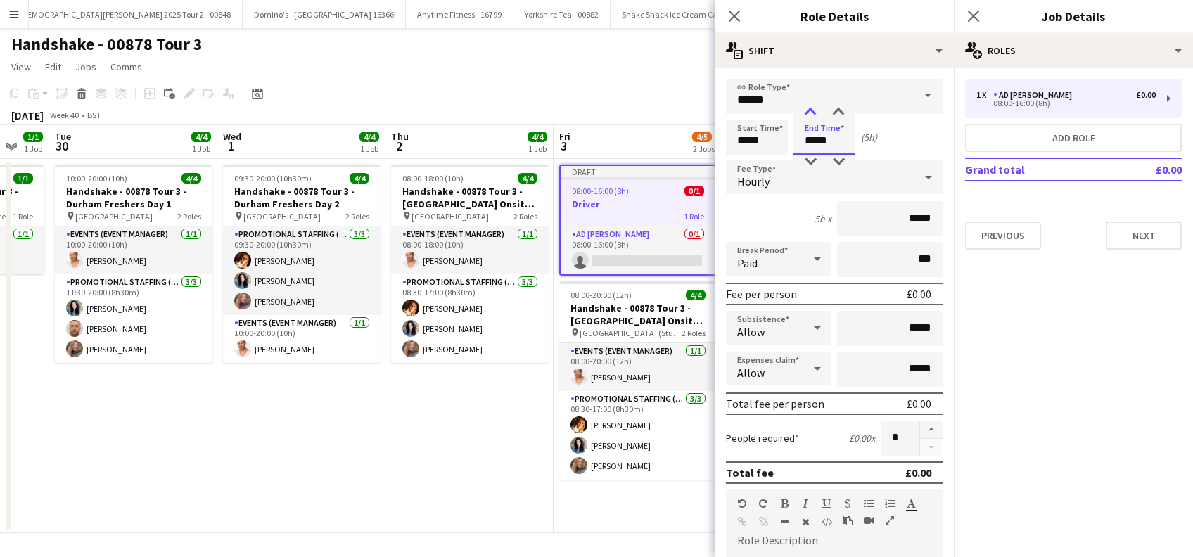
click at [813, 113] on div at bounding box center [810, 113] width 28 height 14
click at [770, 186] on div "Hourly" at bounding box center [820, 177] width 189 height 34
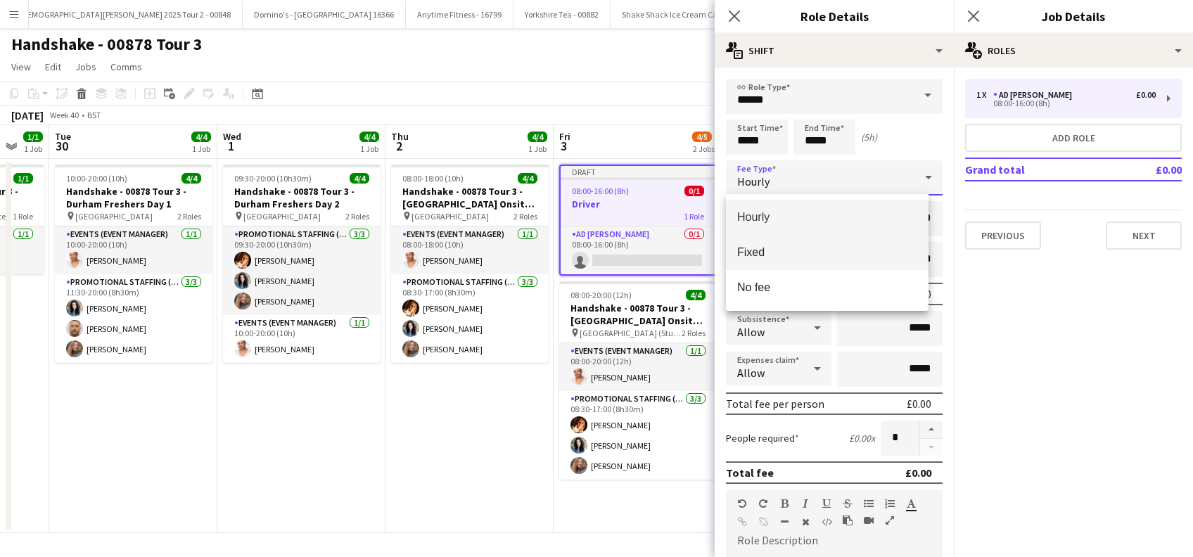
click at [756, 250] on span "Fixed" at bounding box center [827, 252] width 180 height 13
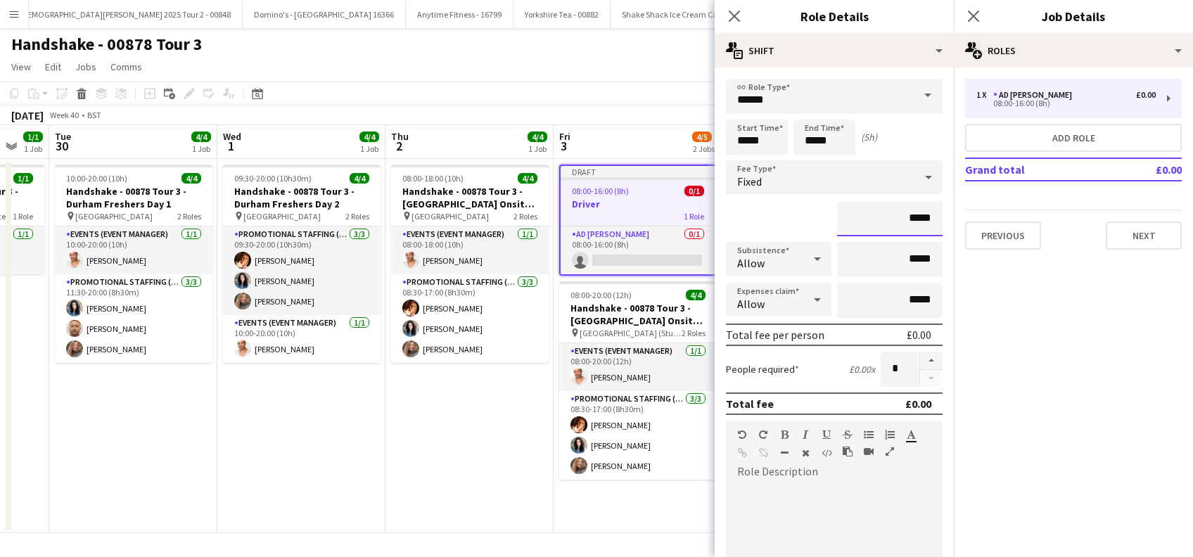
click at [896, 217] on input "*****" at bounding box center [890, 218] width 106 height 35
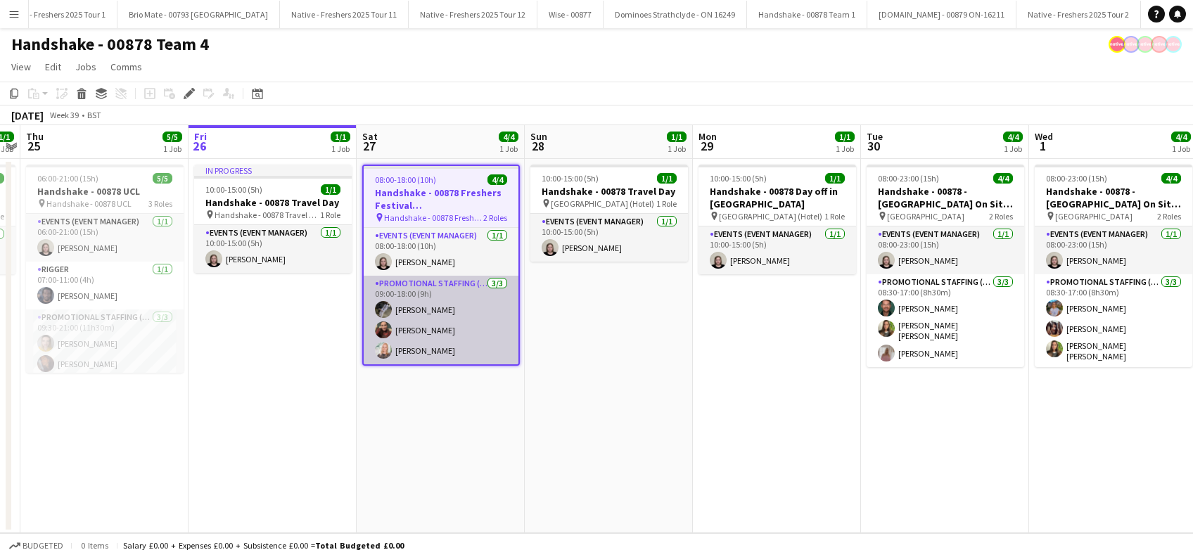
click at [419, 307] on app-card-role "Promotional Staffing (Brand Ambassadors) [DATE] 09:00-18:00 (9h) [PERSON_NAME] …" at bounding box center [441, 320] width 155 height 89
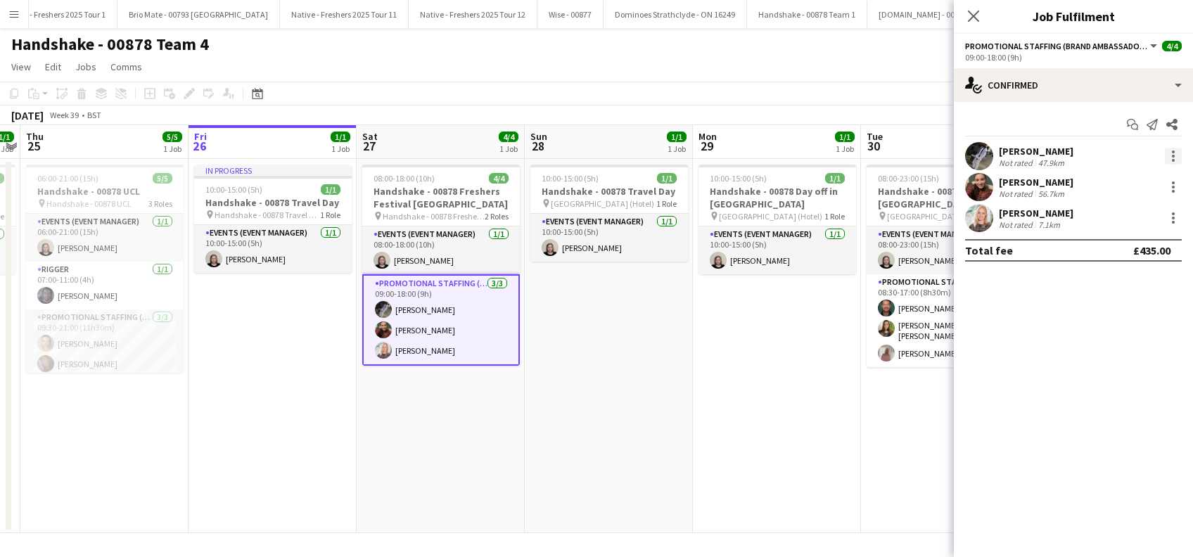
click at [1176, 151] on div at bounding box center [1173, 156] width 17 height 17
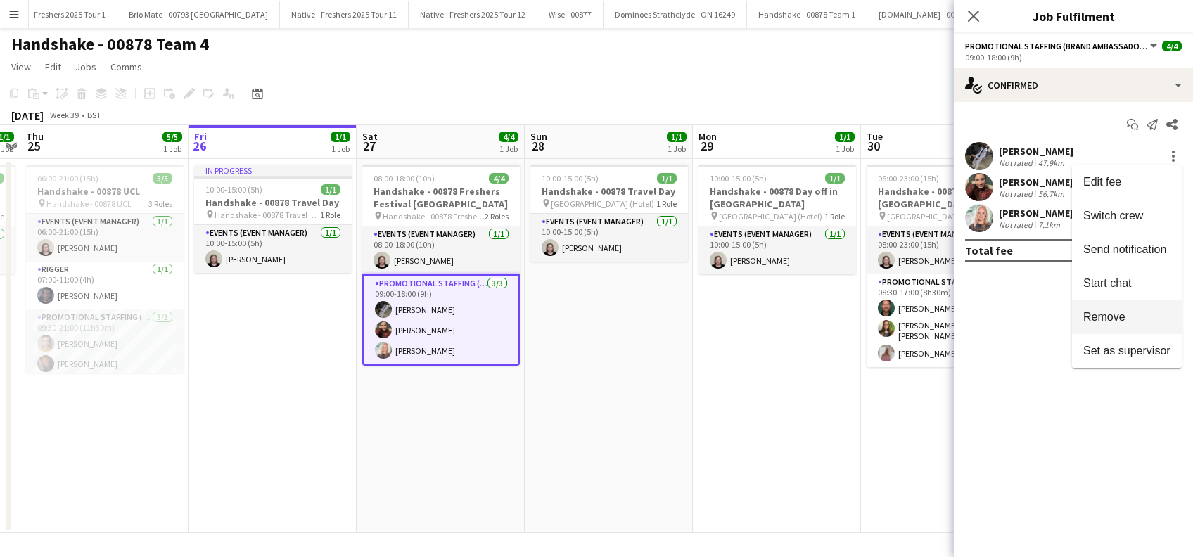
click at [1101, 316] on span "Remove" at bounding box center [1105, 317] width 42 height 12
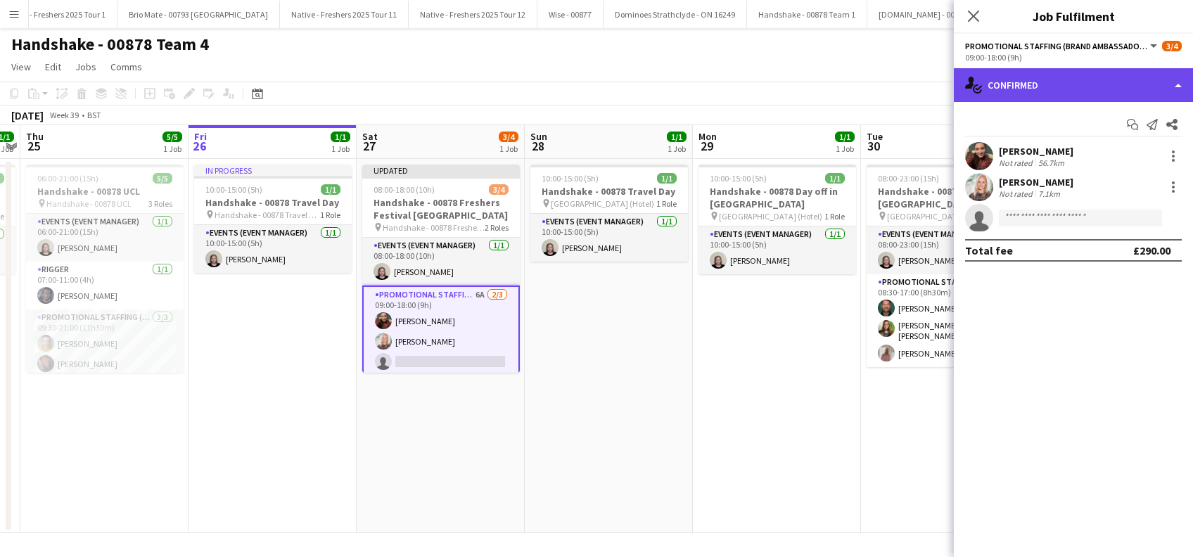
click at [1058, 90] on div "single-neutral-actions-check-2 Confirmed" at bounding box center [1073, 85] width 239 height 34
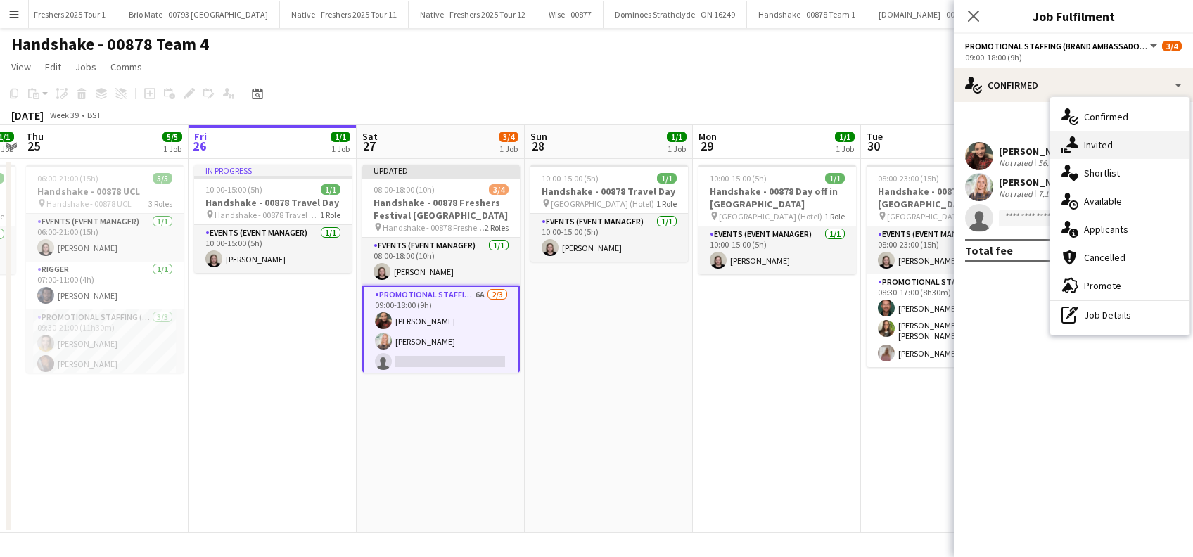
click at [1099, 146] on span "Invited" at bounding box center [1098, 145] width 29 height 13
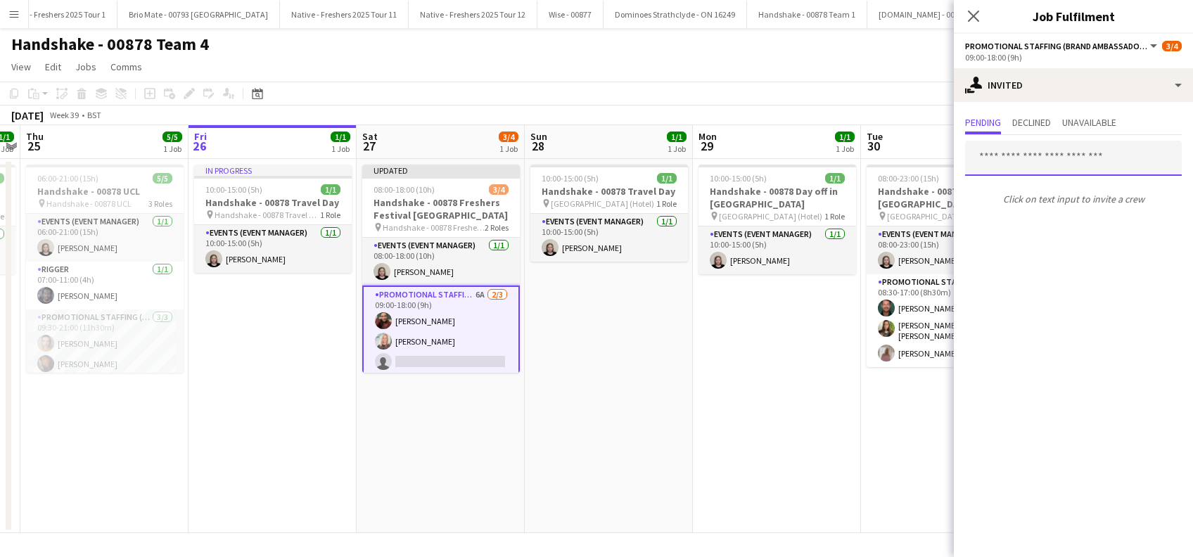
click at [1007, 159] on input "text" at bounding box center [1073, 158] width 217 height 35
type input "*"
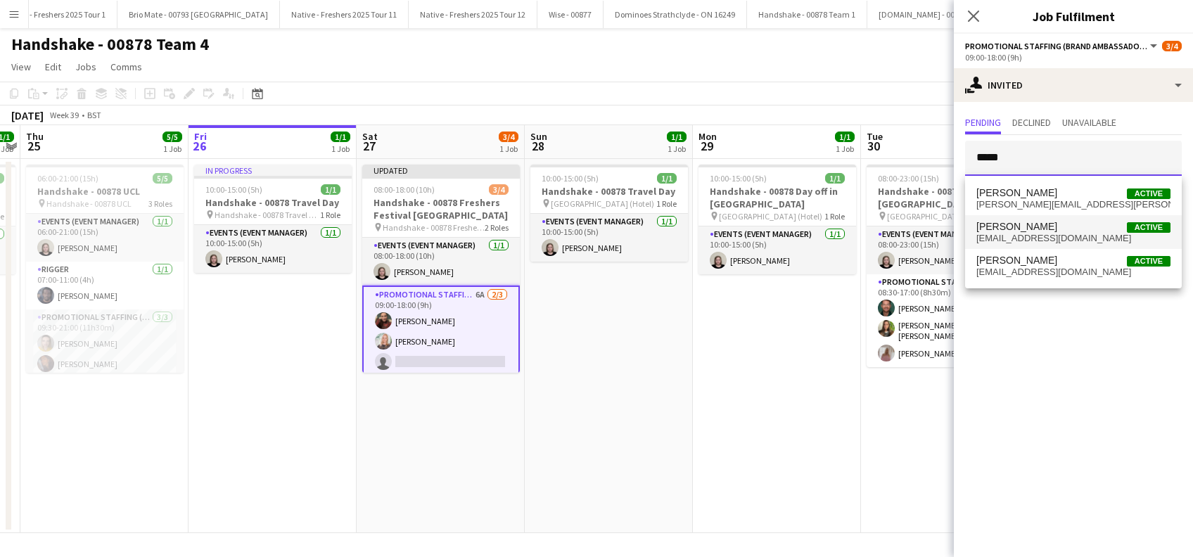
type input "*****"
click at [1015, 233] on span "ksingh562@hotmail.co.uk" at bounding box center [1074, 238] width 194 height 11
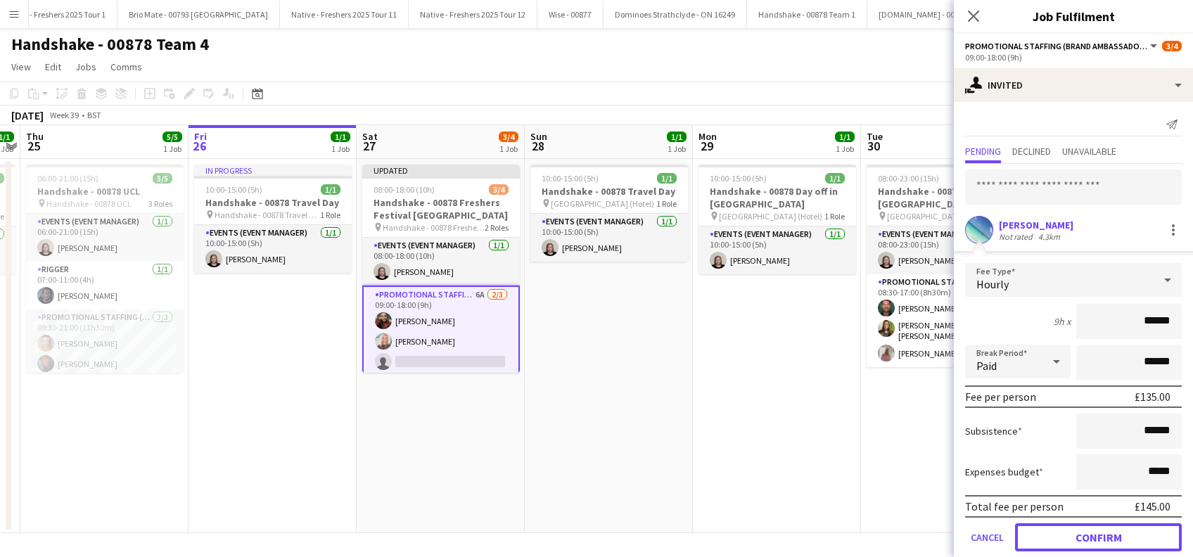
click at [1095, 533] on button "Confirm" at bounding box center [1098, 537] width 167 height 28
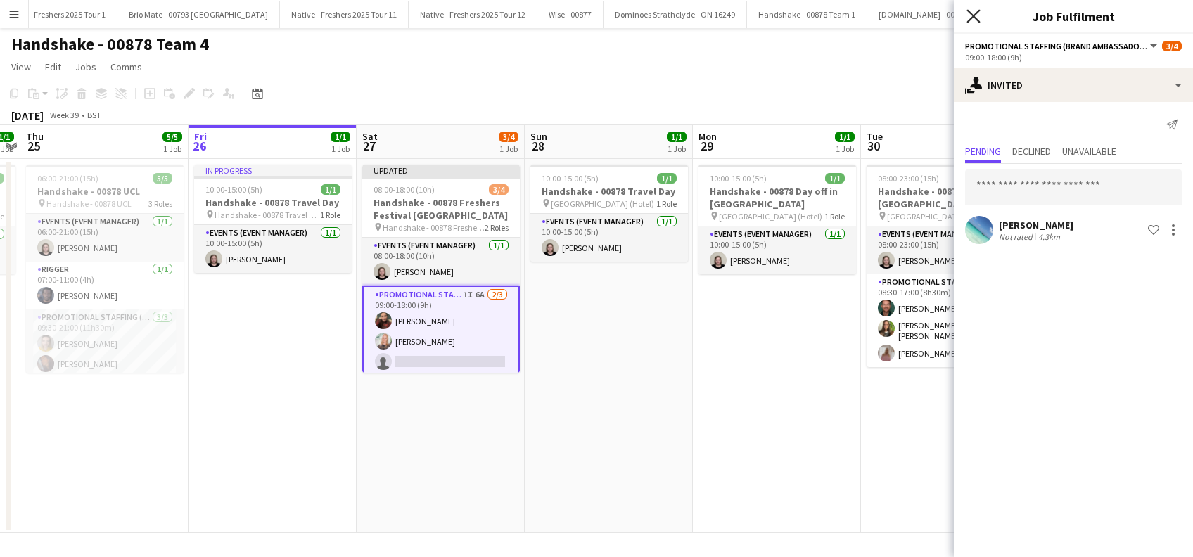
click at [972, 14] on icon at bounding box center [973, 15] width 13 height 13
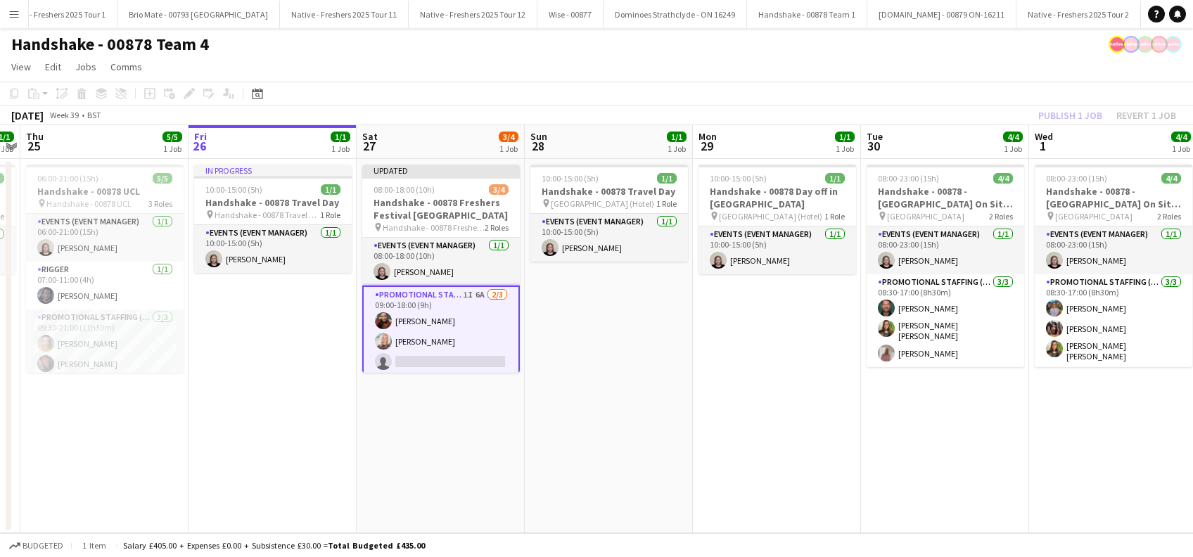
click at [837, 433] on app-date-cell "10:00-15:00 (5h) 1/1 Handshake - 00878 Day off in Glasgow pin Glasgow (Hotel) 1…" at bounding box center [777, 346] width 168 height 374
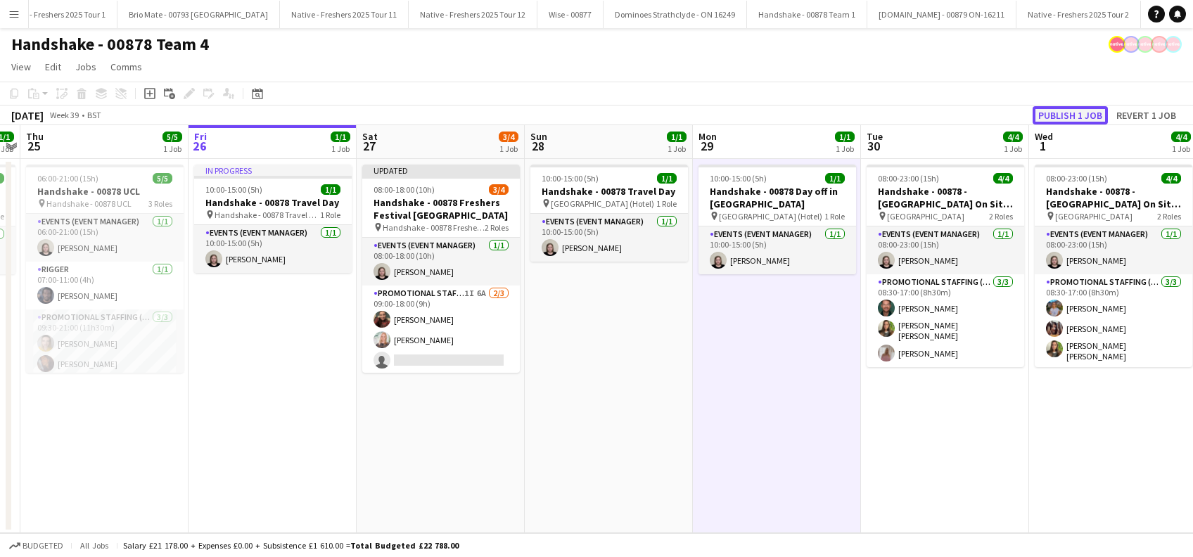
click at [1062, 118] on button "Publish 1 job" at bounding box center [1070, 115] width 75 height 18
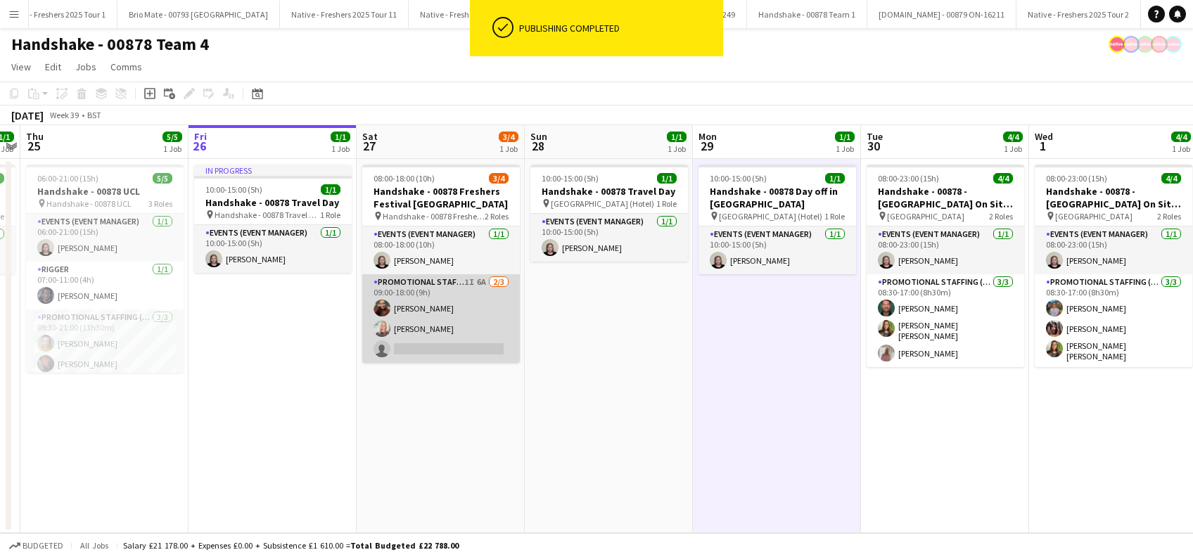
click at [449, 348] on app-card-role "Promotional Staffing (Brand Ambassadors) 1I 6A 2/3 09:00-18:00 (9h) Hannah Norr…" at bounding box center [441, 318] width 158 height 89
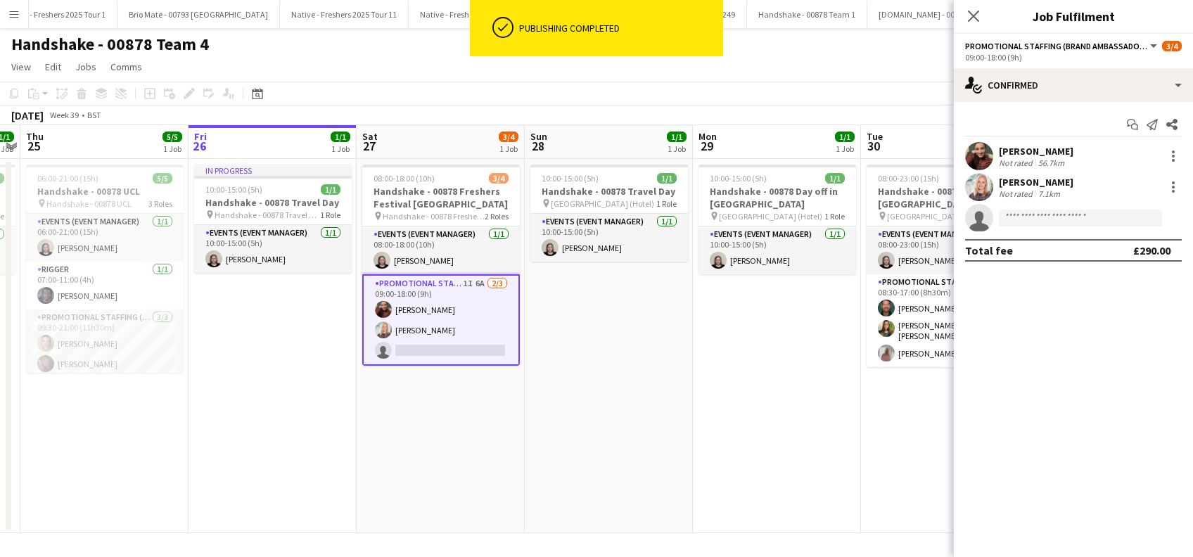
scroll to position [0, 483]
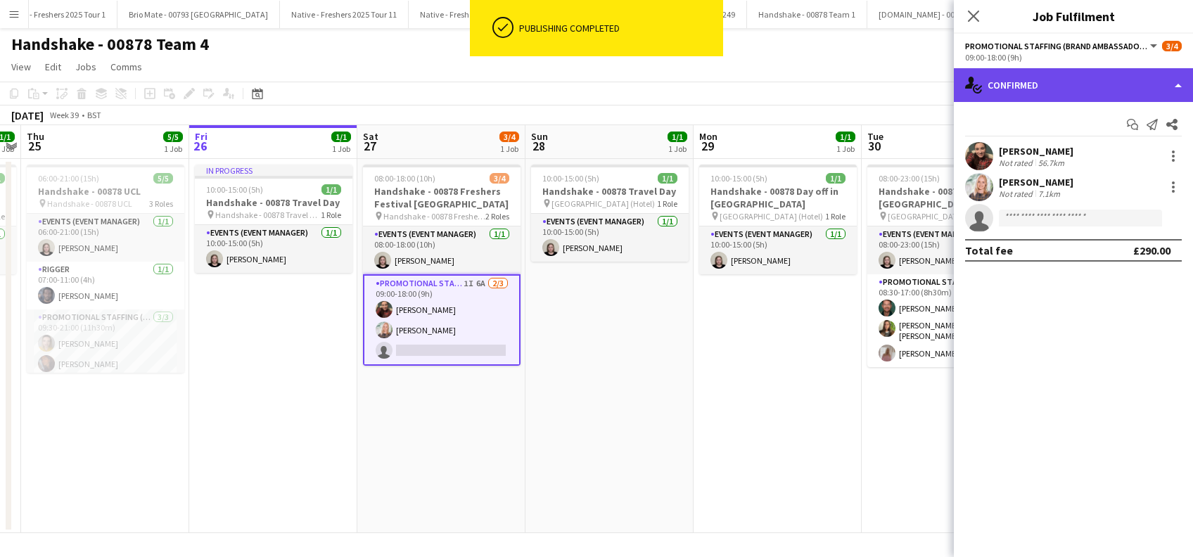
click at [1033, 78] on div "single-neutral-actions-check-2 Confirmed" at bounding box center [1073, 85] width 239 height 34
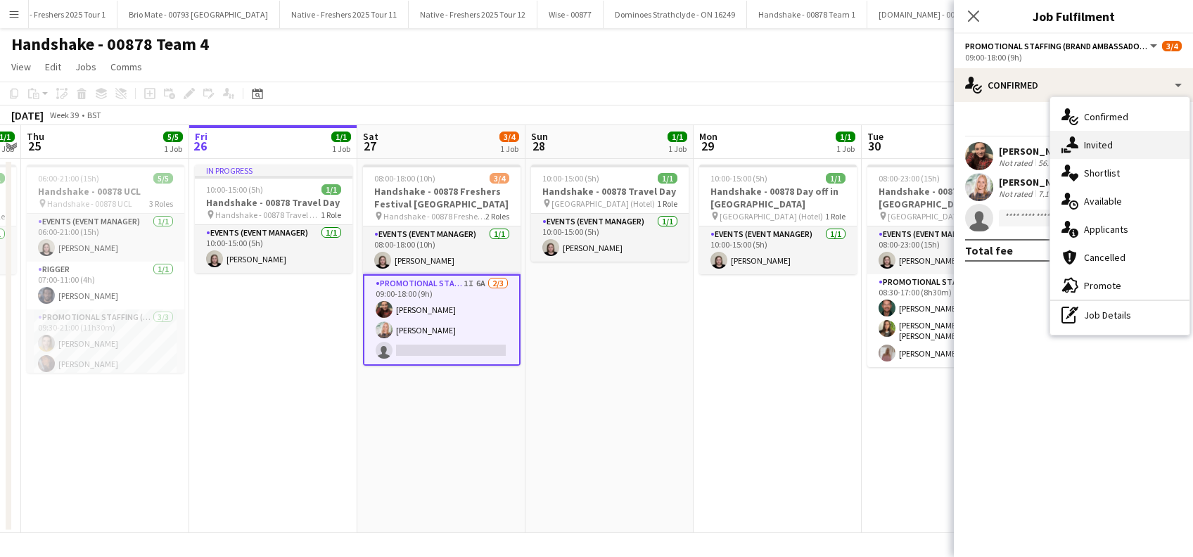
click at [1101, 149] on span "Invited" at bounding box center [1098, 145] width 29 height 13
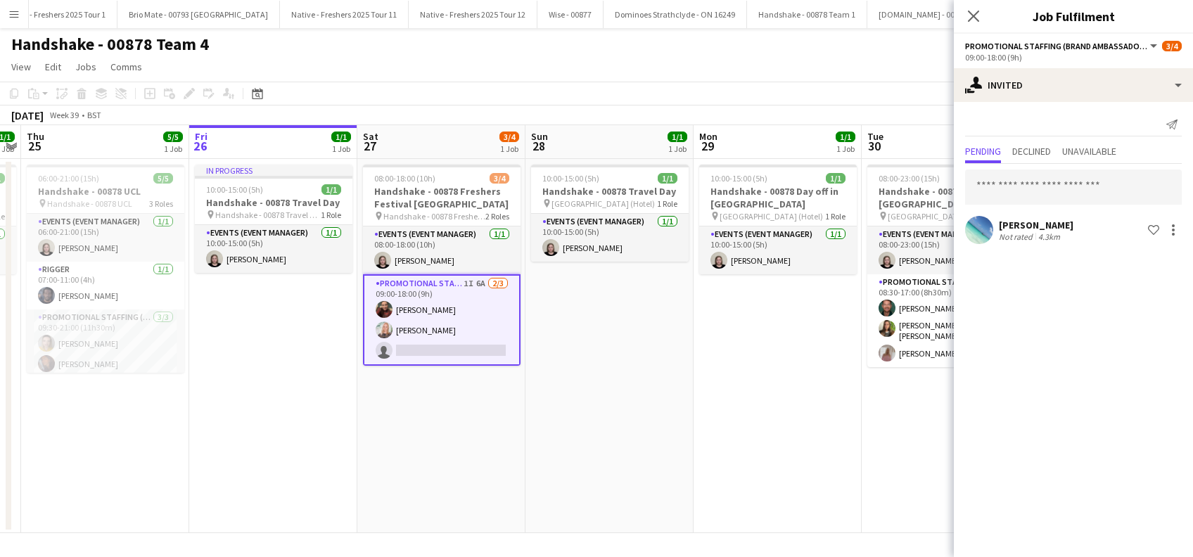
click at [1020, 223] on div "Jay m singh" at bounding box center [1036, 225] width 75 height 13
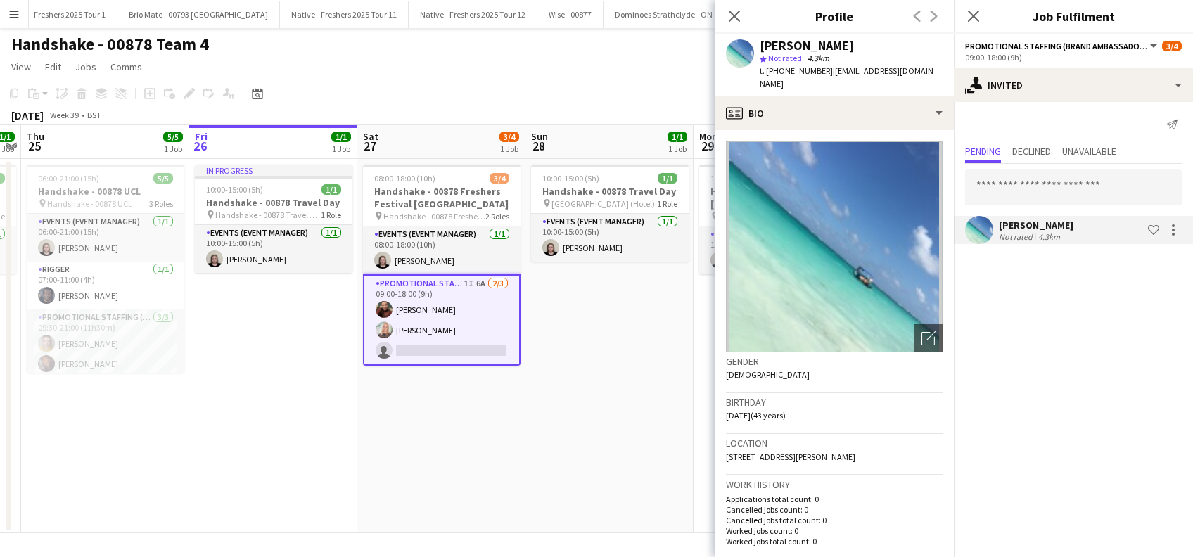
drag, startPoint x: 823, startPoint y: 68, endPoint x: 758, endPoint y: 45, distance: 69.4
click at [758, 45] on div "Jay m singh star Not rated 4.3km t. +447946711733 | ksingh562@hotmail.co.uk" at bounding box center [834, 65] width 239 height 63
copy div "Jay m singh star Not rated 4.3km t. +447946711733"
click at [912, 68] on span "| ksingh562@hotmail.co.uk" at bounding box center [849, 76] width 178 height 23
drag, startPoint x: 923, startPoint y: 68, endPoint x: 755, endPoint y: 49, distance: 169.2
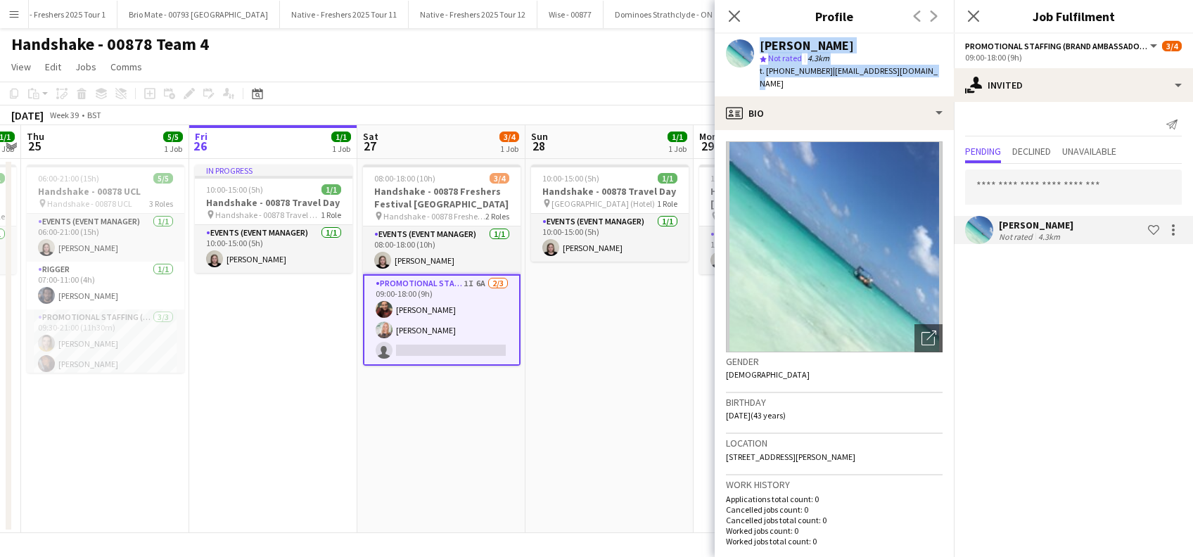
click at [755, 49] on div "Jay m singh star Not rated 4.3km t. +447946711733 | ksingh562@hotmail.co.uk" at bounding box center [834, 65] width 239 height 63
copy div "Jay m singh star Not rated 4.3km t. +447946711733 | ksingh562@hotmail.co.uk"
click at [589, 349] on app-date-cell "10:00-15:00 (5h) 1/1 Handshake - 00878 Travel Day pin Glasgow (Hotel) 1 Role Ev…" at bounding box center [610, 346] width 168 height 374
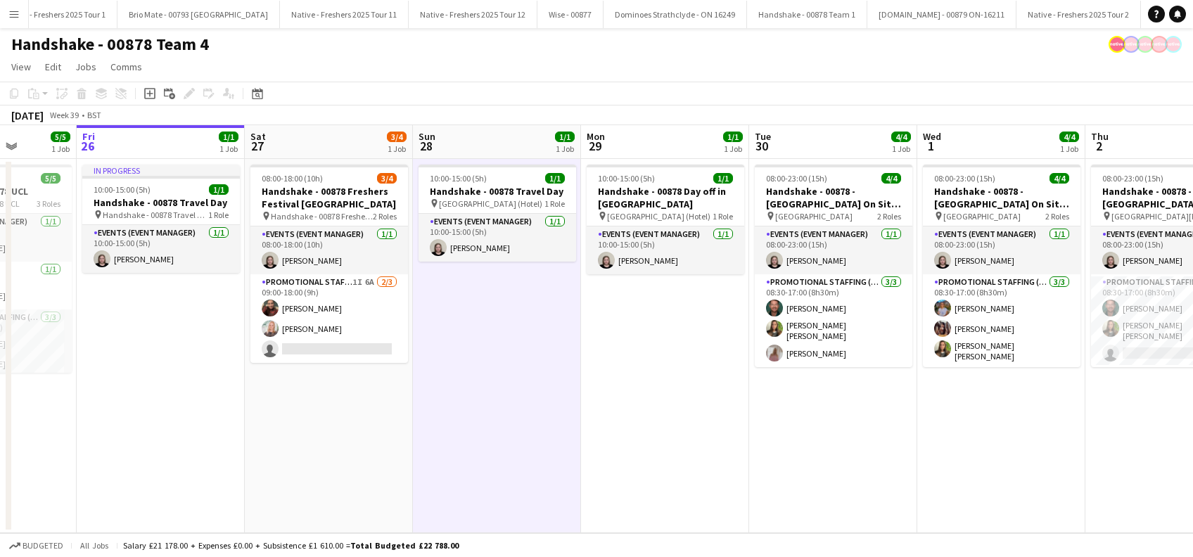
drag, startPoint x: 766, startPoint y: 419, endPoint x: 620, endPoint y: 465, distance: 152.9
click at [620, 465] on app-calendar-viewport "Mon 22 4/4 1 Job Tue 23 4/4 1 Job Wed 24 1/1 1 Job Thu 25 5/5 1 Job Fri 26 1/1 …" at bounding box center [596, 329] width 1193 height 408
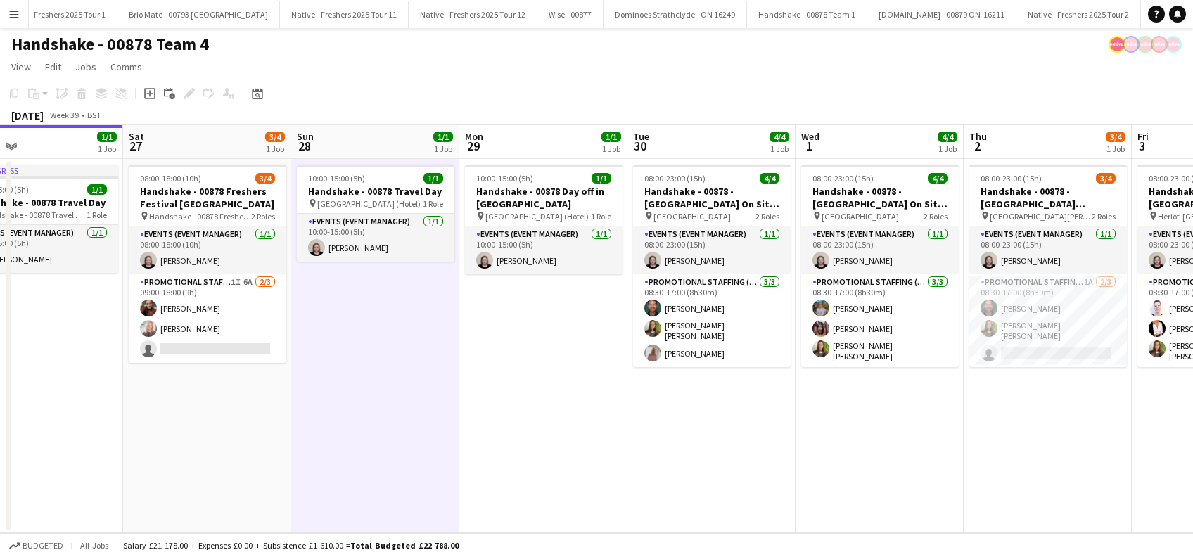
scroll to position [0, 402]
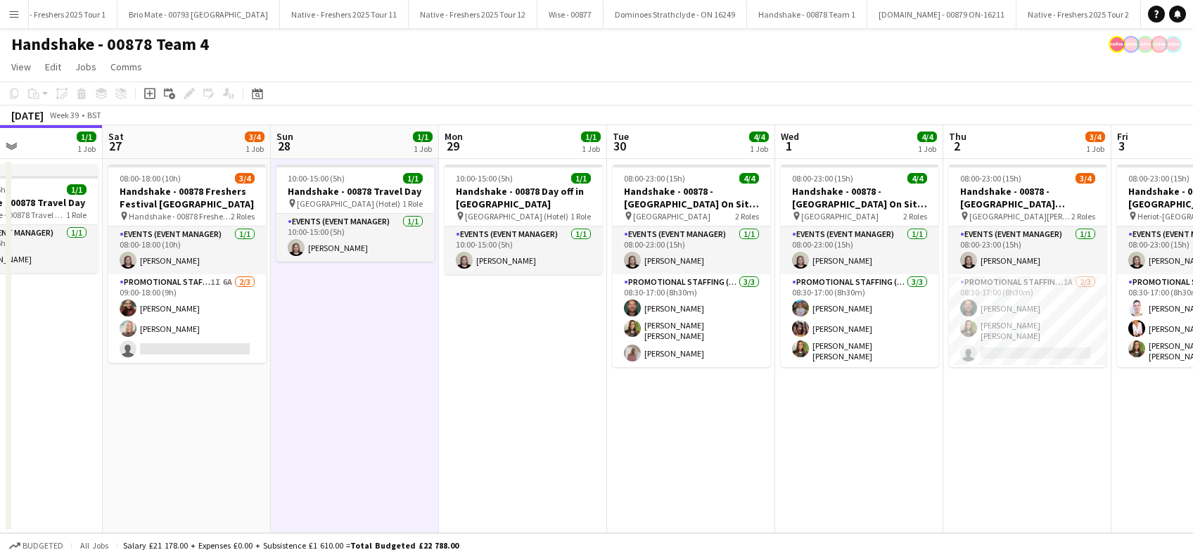
drag, startPoint x: 737, startPoint y: 453, endPoint x: 717, endPoint y: 461, distance: 21.8
click at [717, 461] on app-calendar-viewport "Wed 24 1/1 1 Job Thu 25 5/5 1 Job Fri 26 1/1 1 Job Sat 27 3/4 1 Job Sun 28 1/1 …" at bounding box center [596, 329] width 1193 height 408
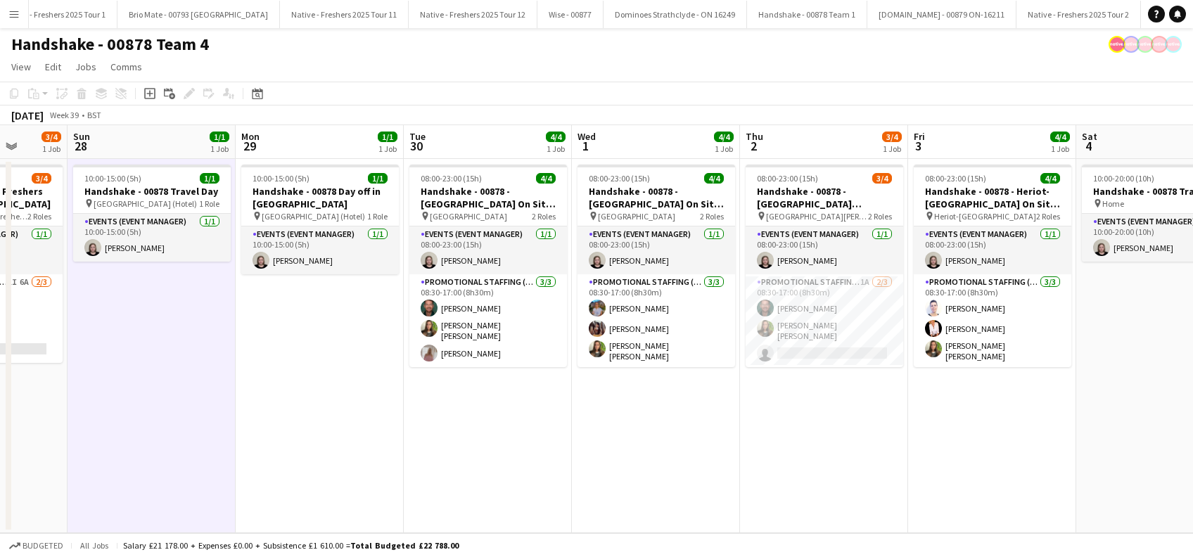
drag, startPoint x: 1019, startPoint y: 476, endPoint x: 801, endPoint y: 514, distance: 220.8
click at [801, 514] on app-calendar-viewport "Wed 24 1/1 1 Job Thu 25 5/5 1 Job Fri 26 1/1 1 Job Sat 27 3/4 1 Job Sun 28 1/1 …" at bounding box center [596, 329] width 1193 height 408
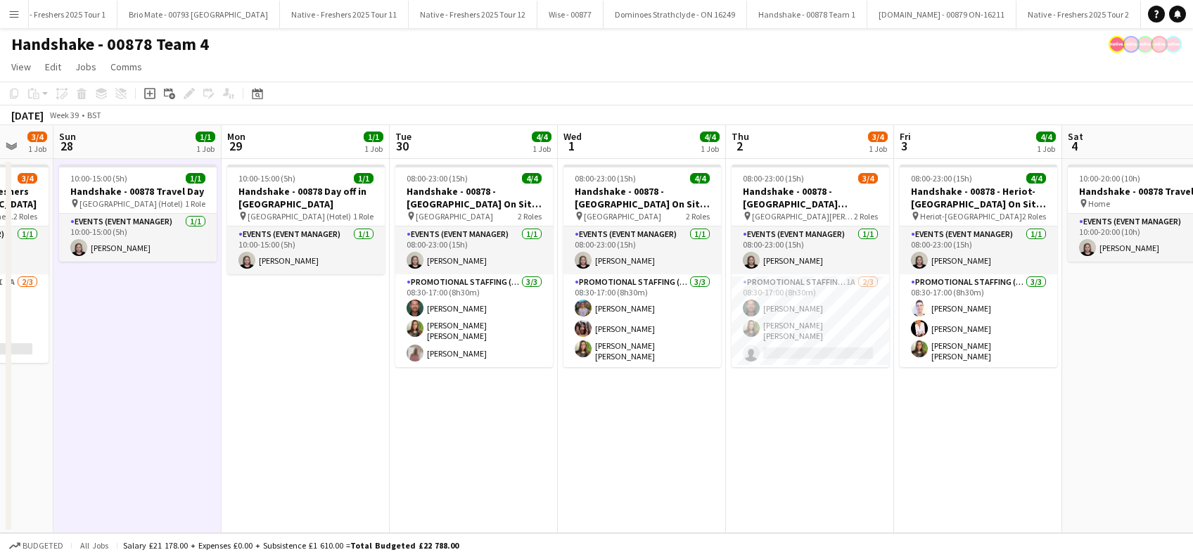
click at [450, 422] on app-date-cell "08:00-23:00 (15h) 4/4 Handshake - 00878 - Strathclyde University On Site Day pi…" at bounding box center [474, 346] width 168 height 374
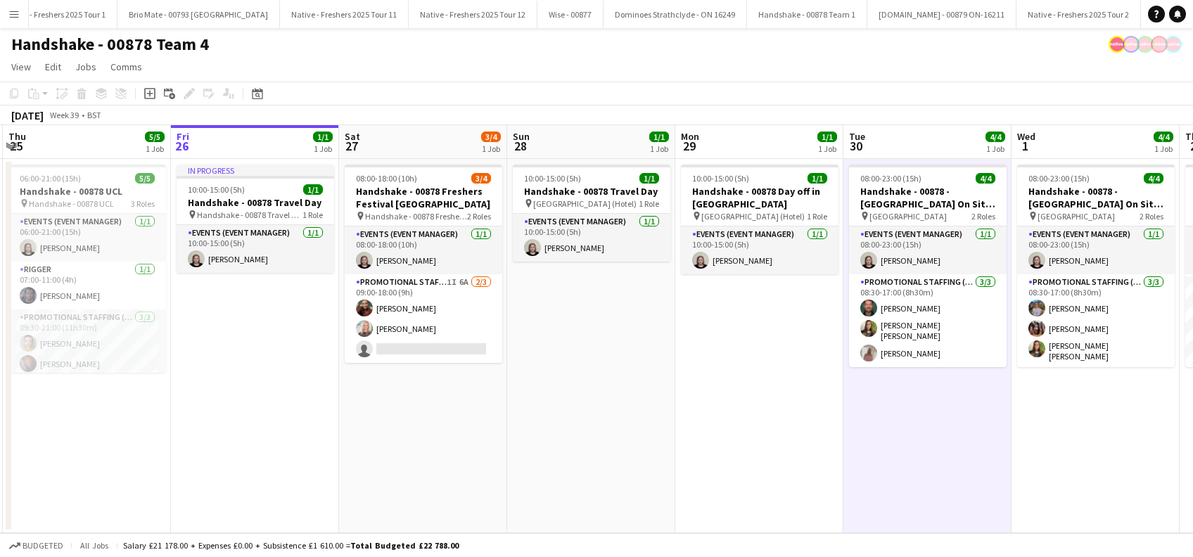
drag, startPoint x: 336, startPoint y: 445, endPoint x: 958, endPoint y: 440, distance: 622.7
click at [958, 440] on app-calendar-viewport "Tue 23 4/4 1 Job Wed 24 1/1 1 Job Thu 25 5/5 1 Job Fri 26 1/1 1 Job Sat 27 3/4 …" at bounding box center [596, 329] width 1193 height 408
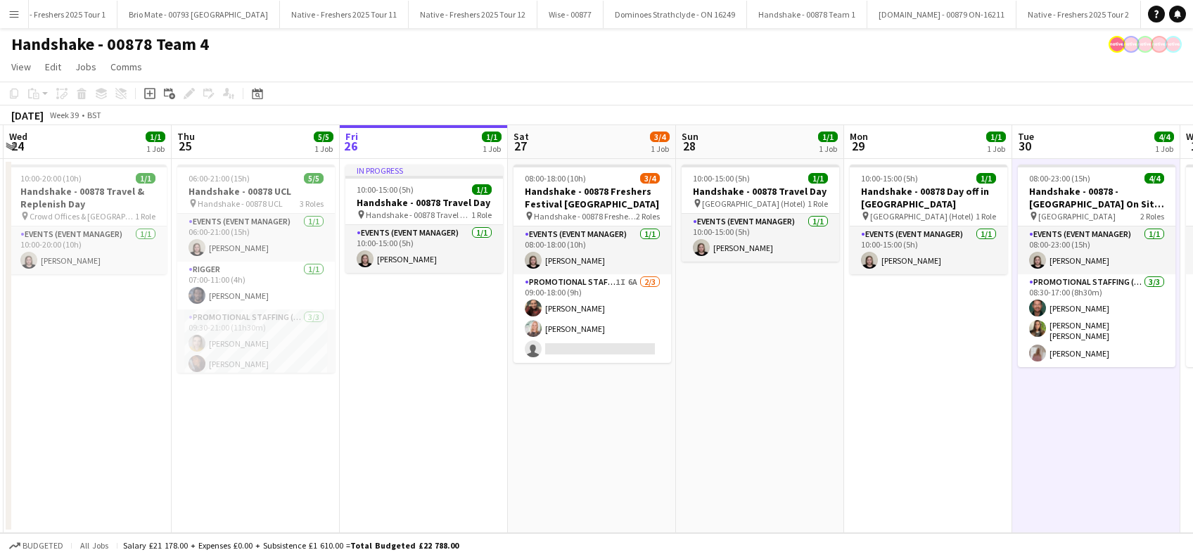
click at [368, 416] on app-date-cell "In progress 10:00-15:00 (5h) 1/1 Handshake - 00878 Travel Day pin Handshake - 0…" at bounding box center [424, 346] width 168 height 374
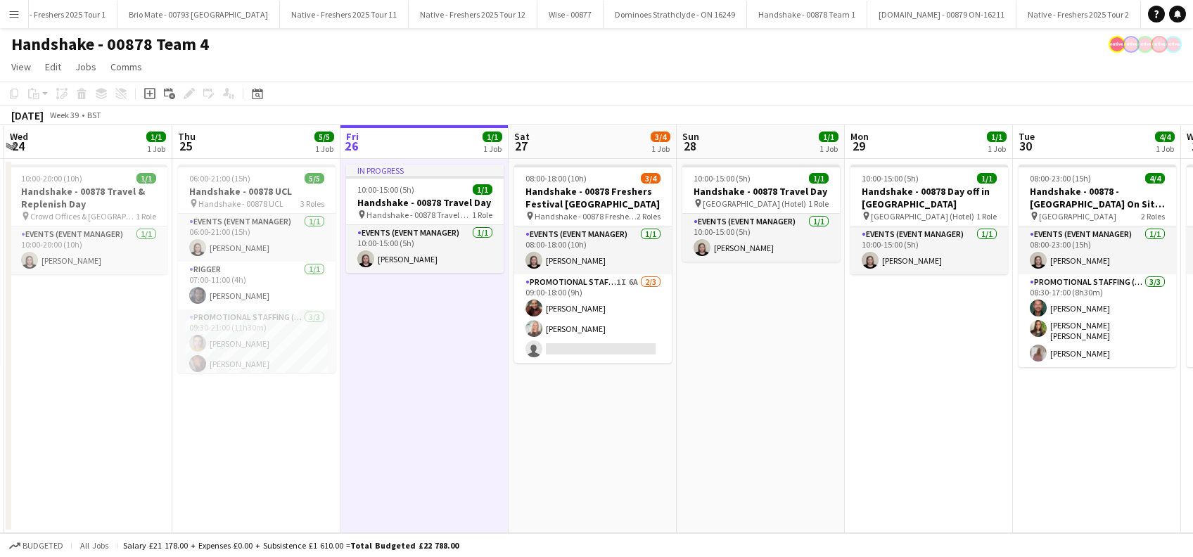
click at [562, 426] on app-date-cell "08:00-18:00 (10h) 3/4 Handshake - 00878 Freshers Festival Manchester pin Handsh…" at bounding box center [593, 346] width 168 height 374
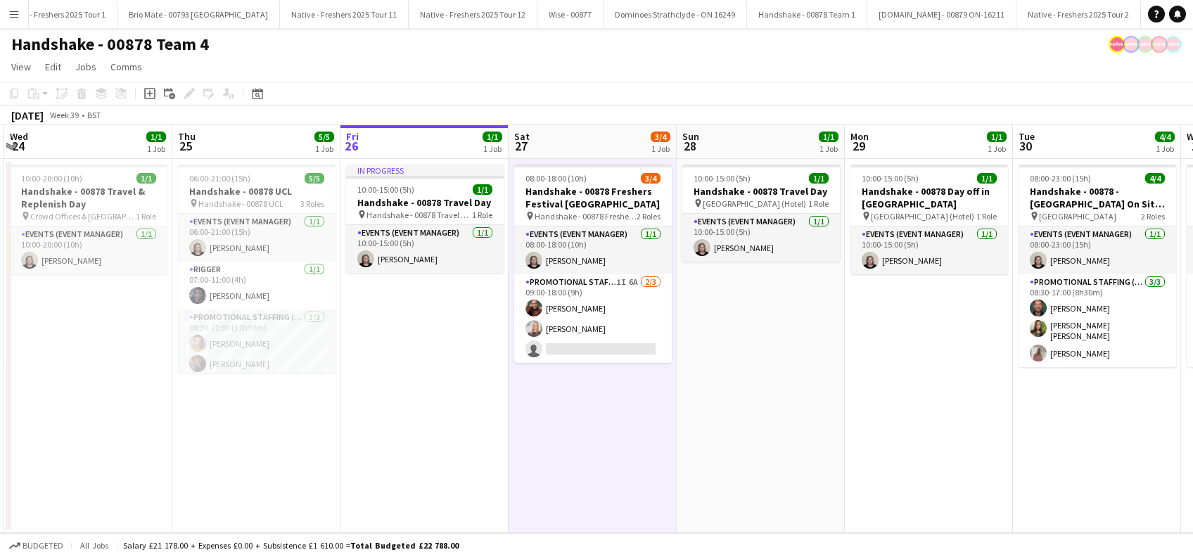
click at [728, 428] on app-date-cell "10:00-15:00 (5h) 1/1 Handshake - 00878 Travel Day pin Glasgow (Hotel) 1 Role Ev…" at bounding box center [761, 346] width 168 height 374
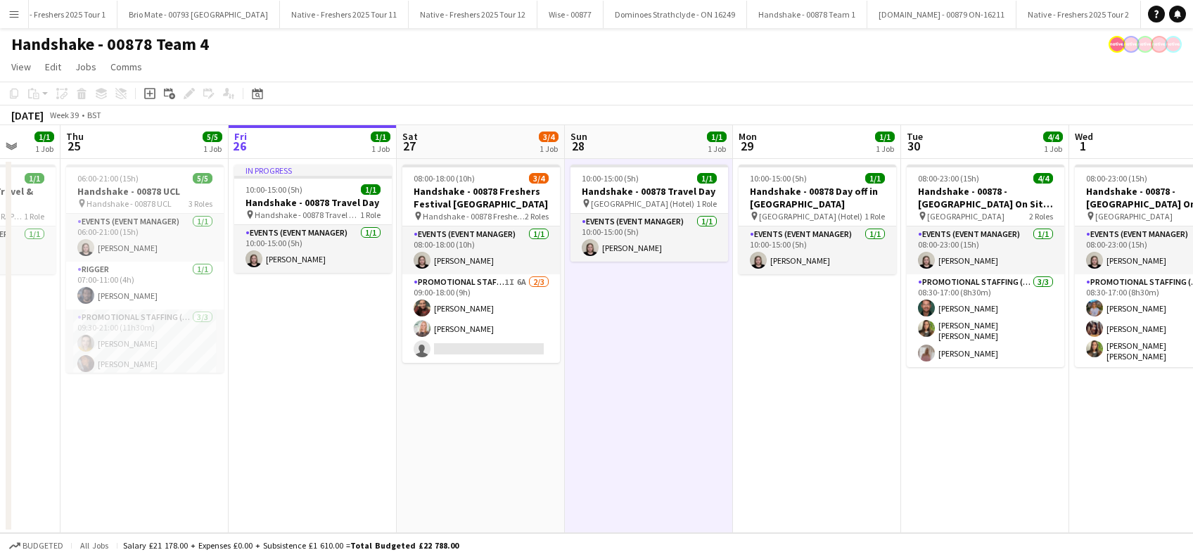
drag, startPoint x: 979, startPoint y: 445, endPoint x: 515, endPoint y: 497, distance: 467.3
click at [515, 497] on app-calendar-viewport "Mon 22 4/4 1 Job Tue 23 4/4 1 Job Wed 24 1/1 1 Job Thu 25 5/5 1 Job Fri 26 1/1 …" at bounding box center [596, 329] width 1193 height 408
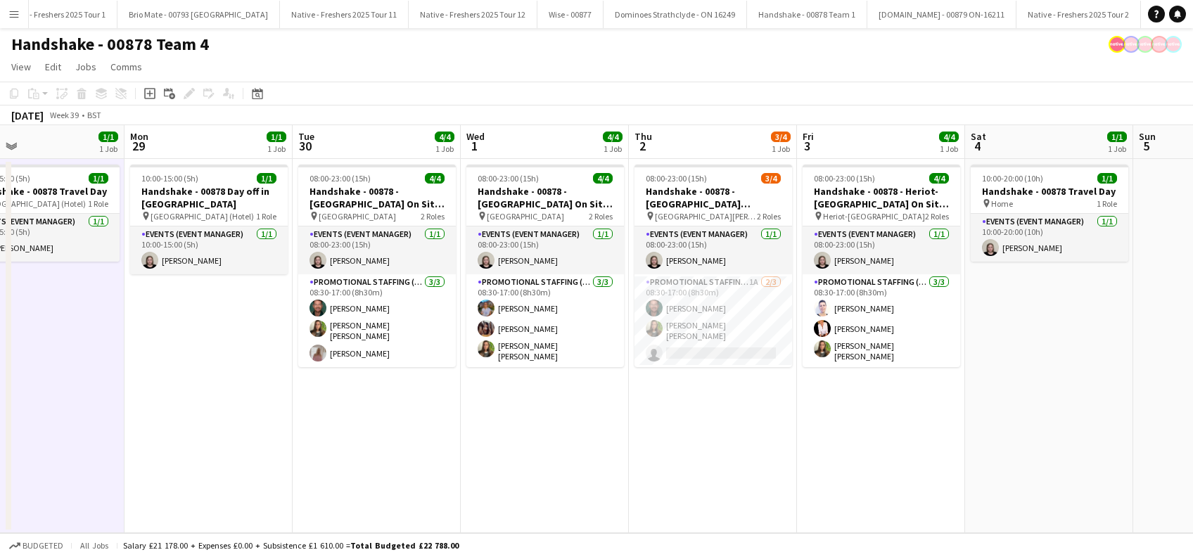
drag, startPoint x: 1086, startPoint y: 475, endPoint x: 830, endPoint y: 477, distance: 255.4
click at [830, 477] on app-calendar-viewport "Fri 26 1/1 1 Job Sat 27 3/4 1 Job Sun 28 1/1 1 Job Mon 29 1/1 1 Job Tue 30 4/4 …" at bounding box center [596, 329] width 1193 height 408
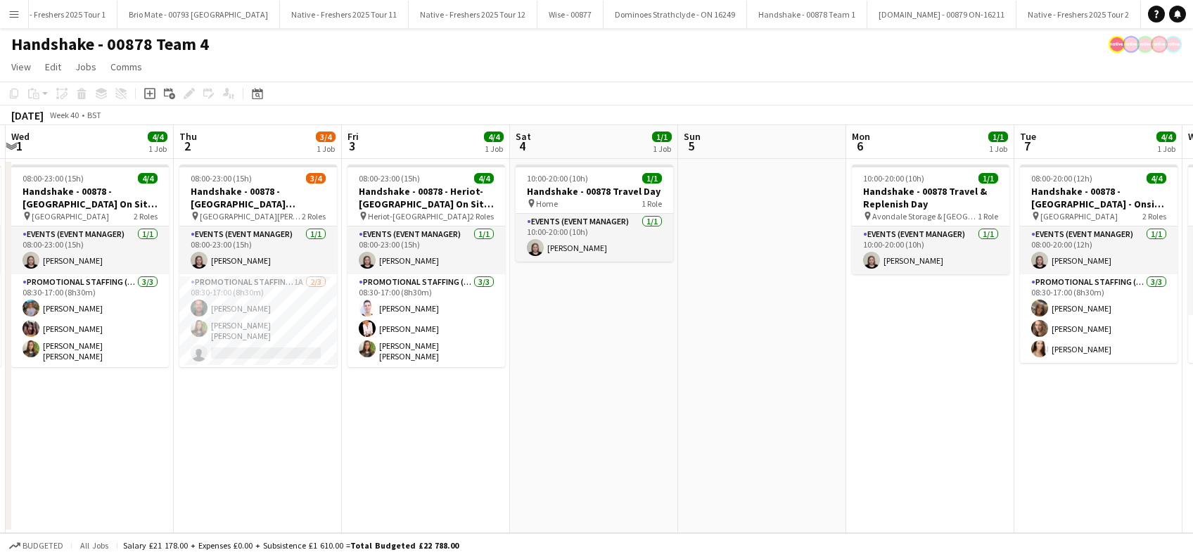
drag, startPoint x: 1041, startPoint y: 446, endPoint x: 585, endPoint y: 522, distance: 461.5
click at [585, 522] on app-calendar-viewport "Sun 28 1/1 1 Job Mon 29 1/1 1 Job Tue 30 4/4 1 Job Wed 1 4/4 1 Job Thu 2 3/4 1 …" at bounding box center [596, 329] width 1193 height 408
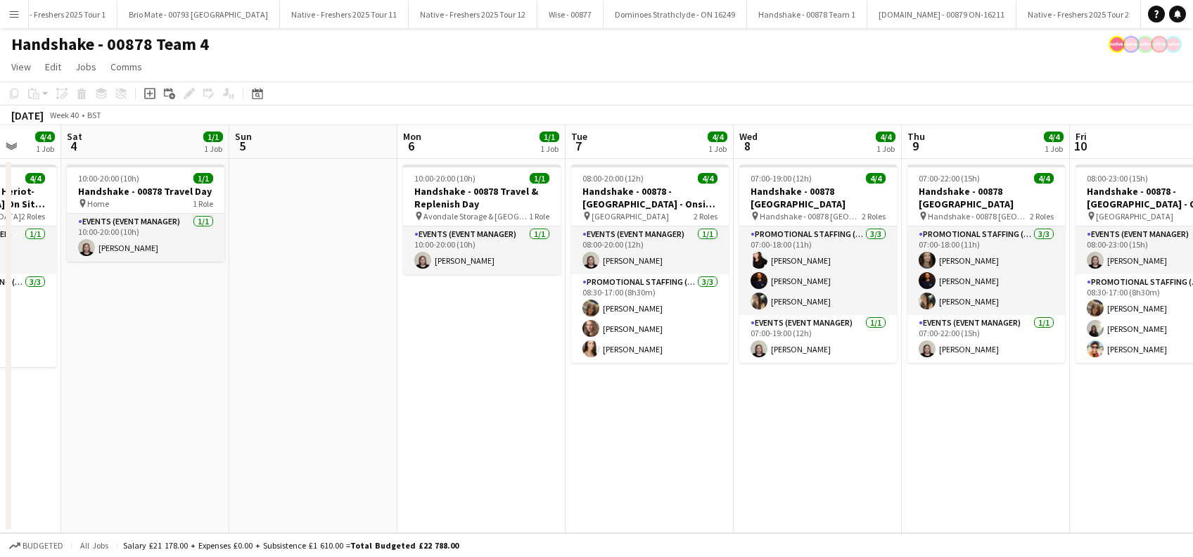
drag, startPoint x: 989, startPoint y: 483, endPoint x: 540, endPoint y: 500, distance: 449.9
click at [540, 500] on app-calendar-viewport "Tue 30 4/4 1 Job Wed 1 4/4 1 Job Thu 2 3/4 1 Job Fri 3 4/4 1 Job Sat 4 1/1 1 Jo…" at bounding box center [596, 329] width 1193 height 408
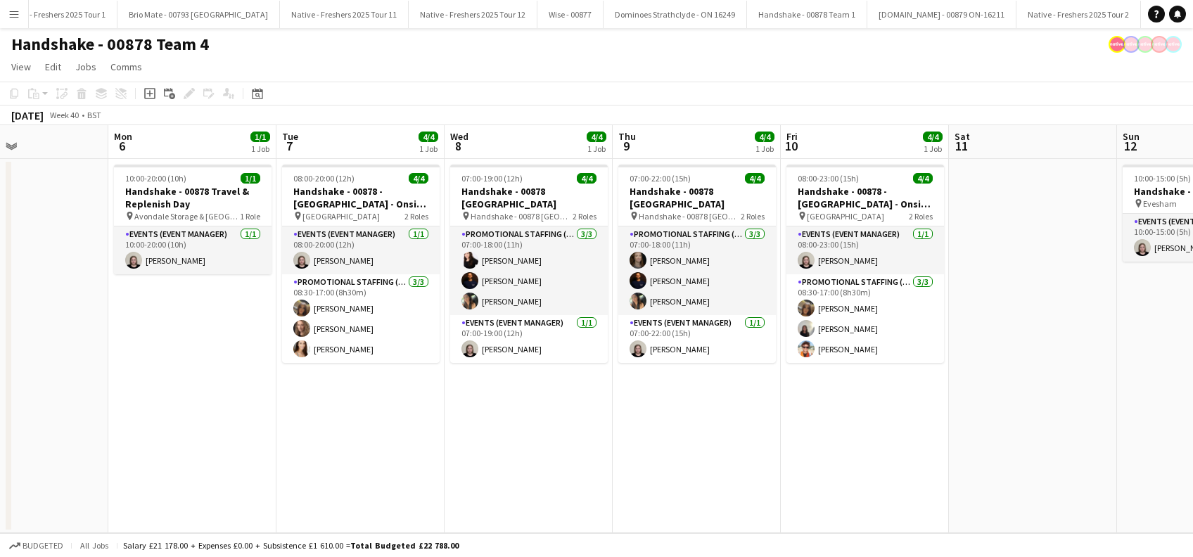
scroll to position [0, 579]
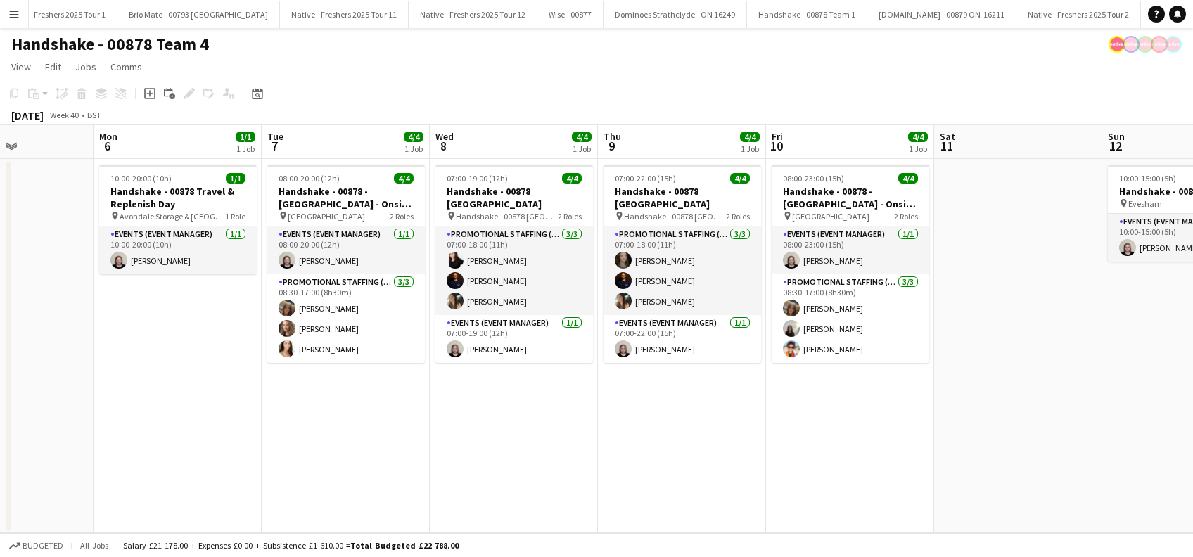
drag, startPoint x: 884, startPoint y: 490, endPoint x: 580, endPoint y: 520, distance: 304.8
click at [580, 520] on app-calendar-viewport "Thu 2 3/4 1 Job Fri 3 4/4 1 Job Sat 4 1/1 1 Job Sun 5 Mon 6 1/1 1 Job Tue 7 4/4…" at bounding box center [596, 329] width 1193 height 408
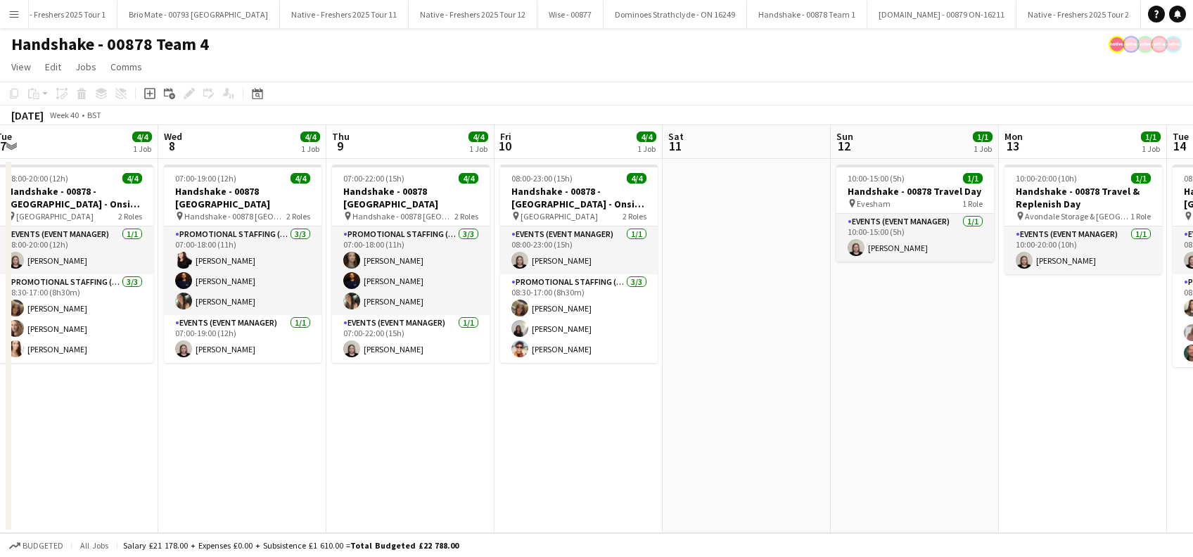
scroll to position [0, 538]
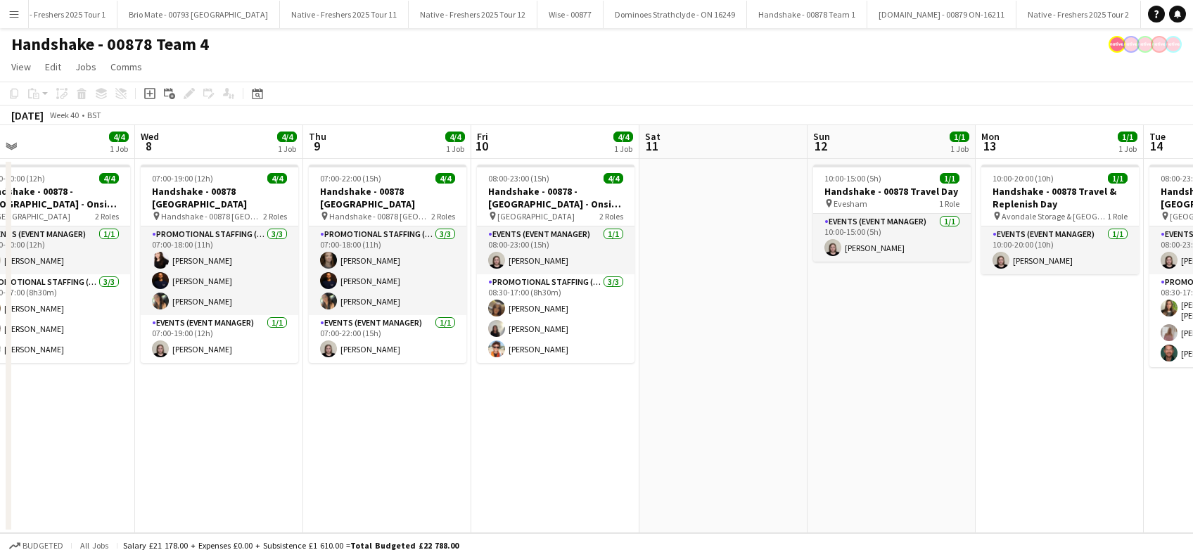
drag, startPoint x: 1060, startPoint y: 426, endPoint x: 766, endPoint y: 465, distance: 296.6
click at [766, 465] on app-calendar-viewport "Sat 4 1/1 1 Job Sun 5 Mon 6 1/1 1 Job Tue 7 4/4 1 Job Wed 8 4/4 1 Job Thu 9 4/4…" at bounding box center [596, 329] width 1193 height 408
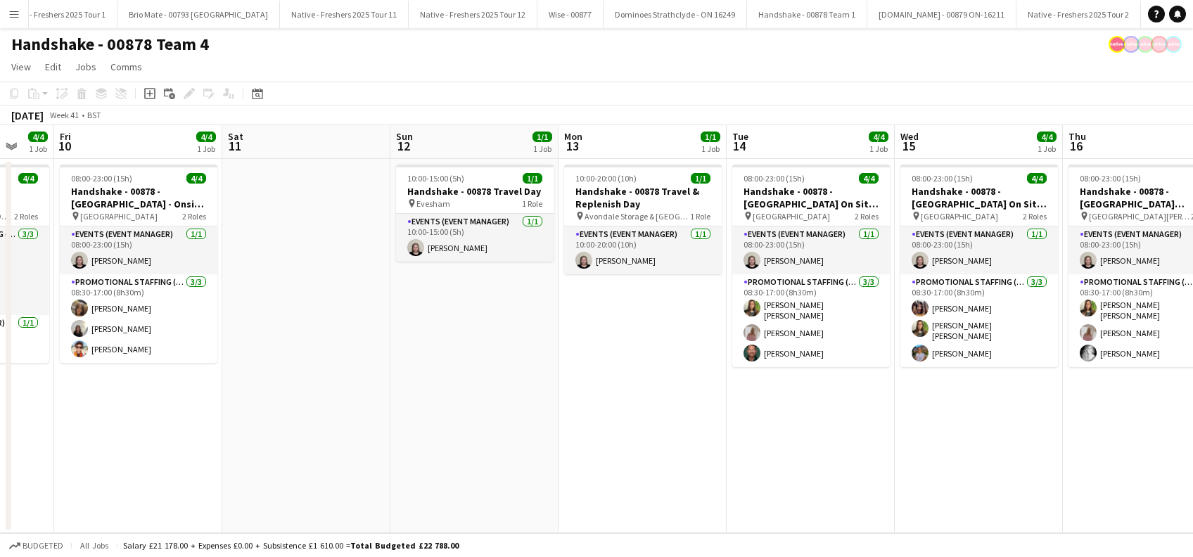
drag, startPoint x: 937, startPoint y: 426, endPoint x: 554, endPoint y: 479, distance: 386.5
click at [554, 479] on app-calendar-viewport "Mon 6 1/1 1 Job Tue 7 4/4 1 Job Wed 8 4/4 1 Job Thu 9 4/4 1 Job Fri 10 4/4 1 Jo…" at bounding box center [596, 329] width 1193 height 408
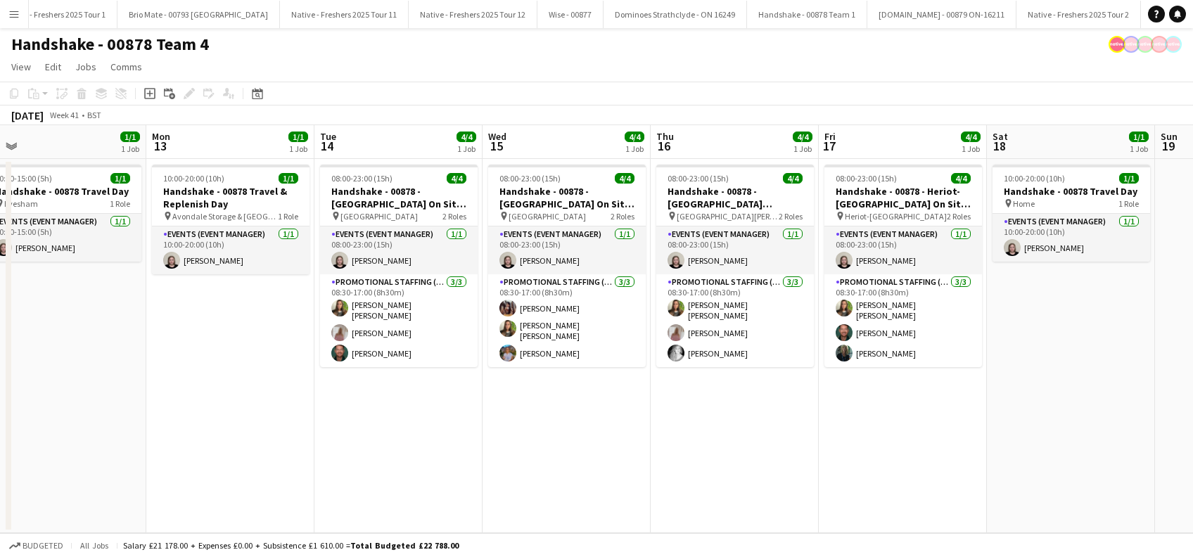
scroll to position [0, 375]
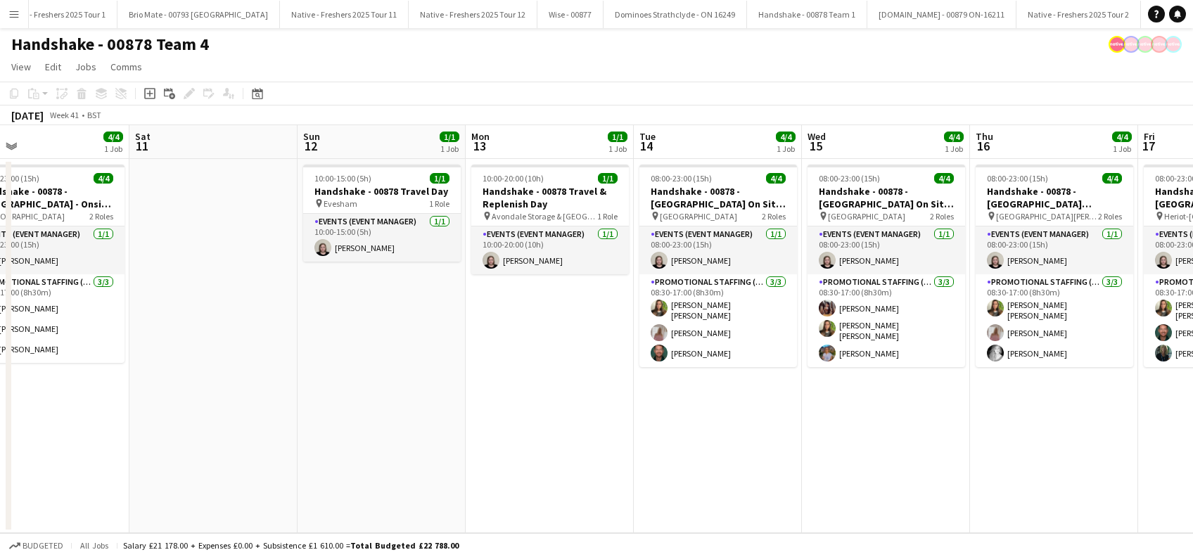
drag, startPoint x: 1053, startPoint y: 431, endPoint x: 625, endPoint y: 463, distance: 429.7
click at [625, 463] on app-calendar-viewport "Wed 8 4/4 1 Job Thu 9 4/4 1 Job Fri 10 4/4 1 Job Sat 11 Sun 12 1/1 1 Job Mon 13…" at bounding box center [596, 329] width 1193 height 408
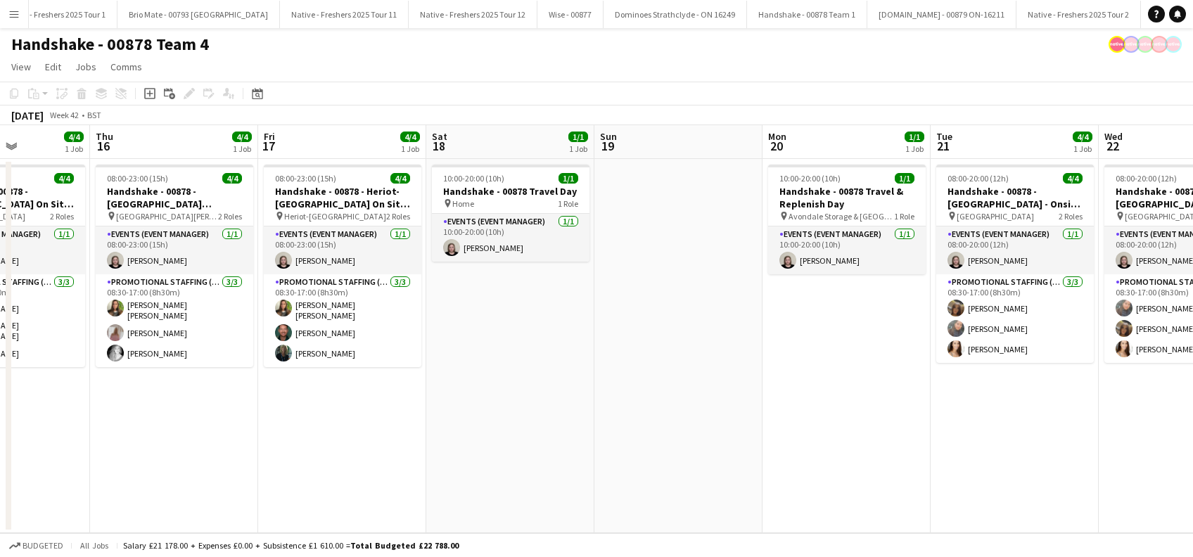
drag, startPoint x: 1033, startPoint y: 413, endPoint x: 515, endPoint y: 468, distance: 520.7
click at [488, 477] on app-calendar-viewport "Sun 12 1/1 1 Job Mon 13 1/1 1 Job Tue 14 4/4 1 Job Wed 15 4/4 1 Job Thu 16 4/4 …" at bounding box center [596, 329] width 1193 height 408
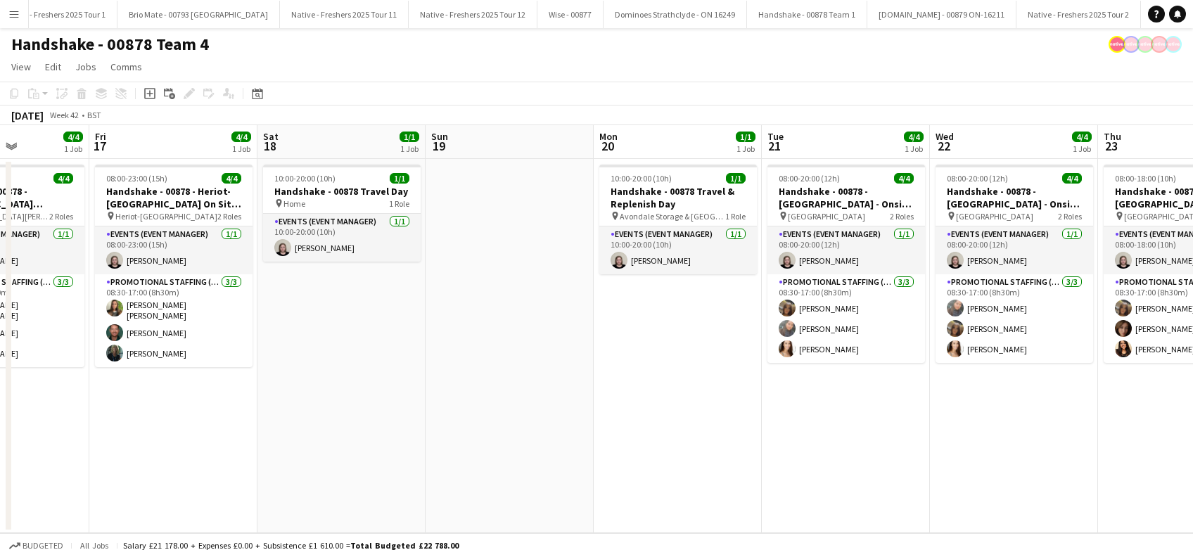
scroll to position [0, 500]
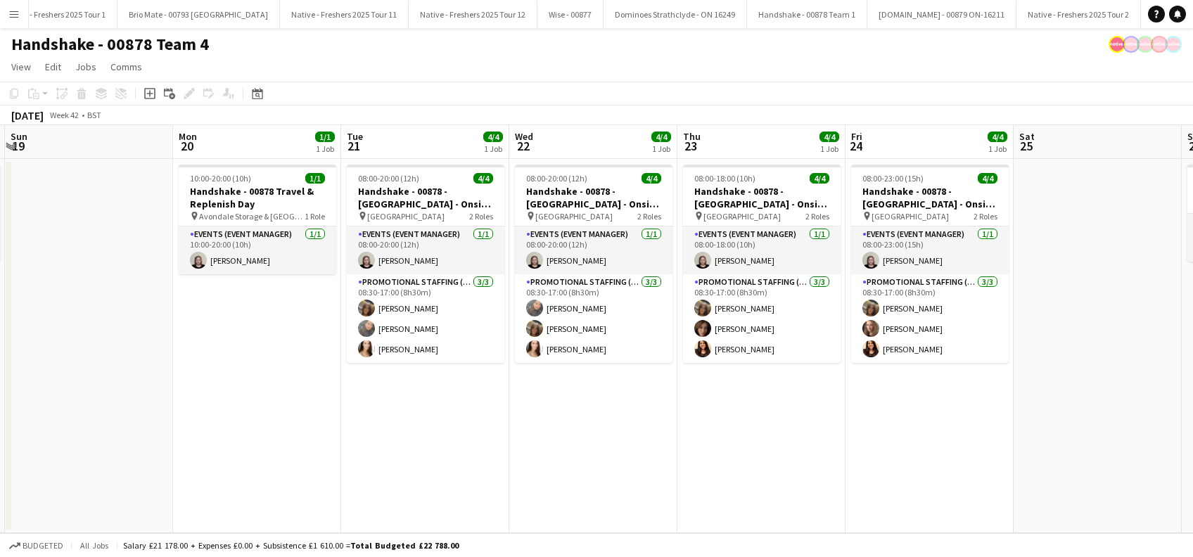
drag, startPoint x: 1023, startPoint y: 459, endPoint x: 542, endPoint y: 507, distance: 482.9
click at [542, 507] on app-calendar-viewport "Thu 16 4/4 1 Job Fri 17 4/4 1 Job Sat 18 1/1 1 Job Sun 19 Mon 20 1/1 1 Job Tue …" at bounding box center [596, 329] width 1193 height 408
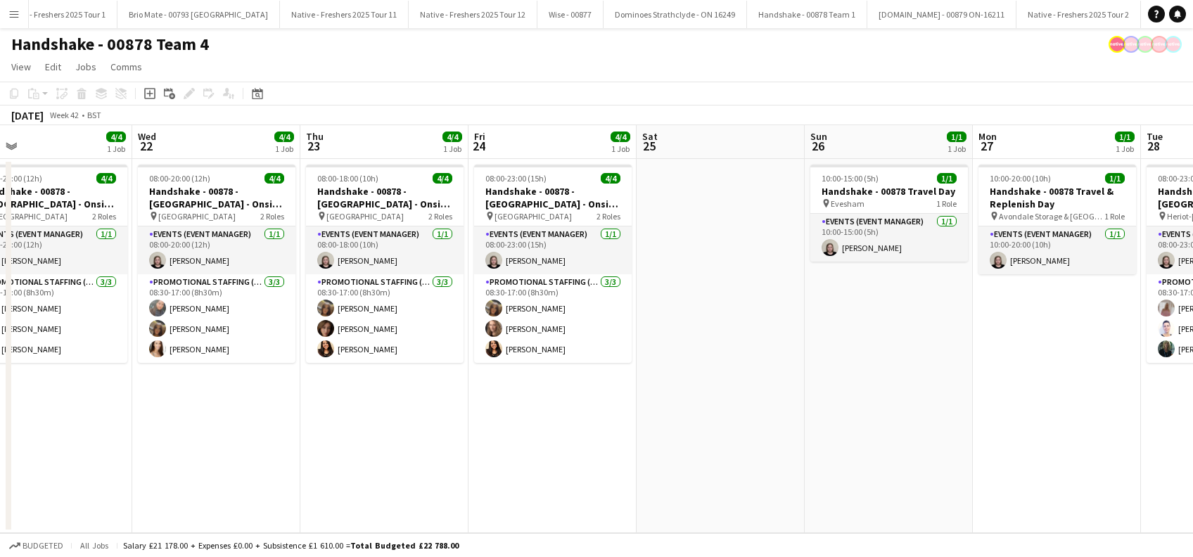
scroll to position [0, 542]
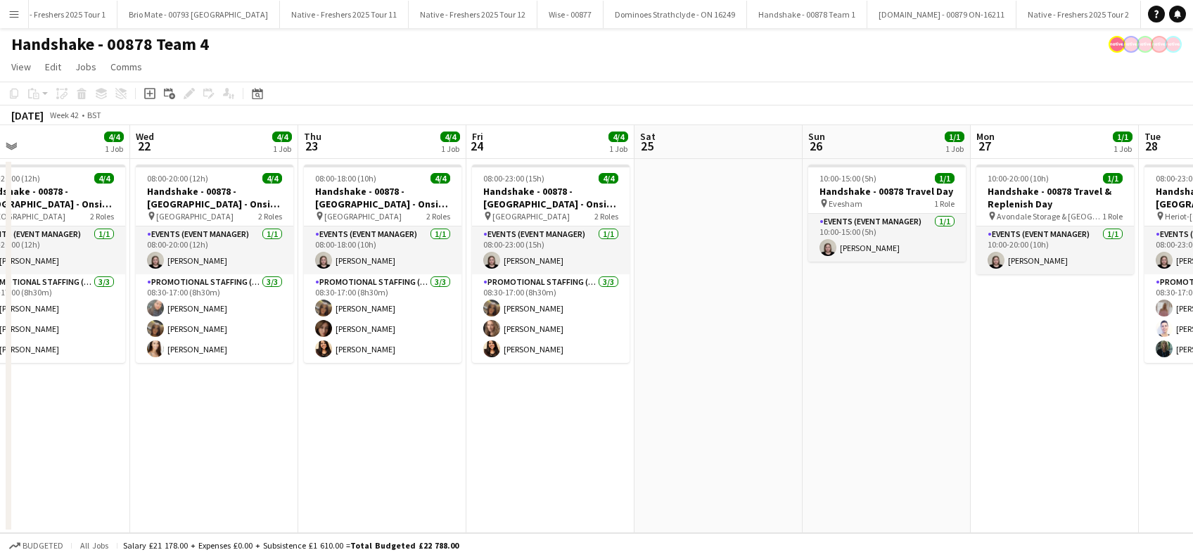
drag, startPoint x: 1071, startPoint y: 435, endPoint x: 692, endPoint y: 481, distance: 382.0
click at [692, 481] on app-calendar-viewport "Sat 18 1/1 1 Job Sun 19 Mon 20 1/1 1 Job Tue 21 4/4 1 Job Wed 22 4/4 1 Job Thu …" at bounding box center [596, 329] width 1193 height 408
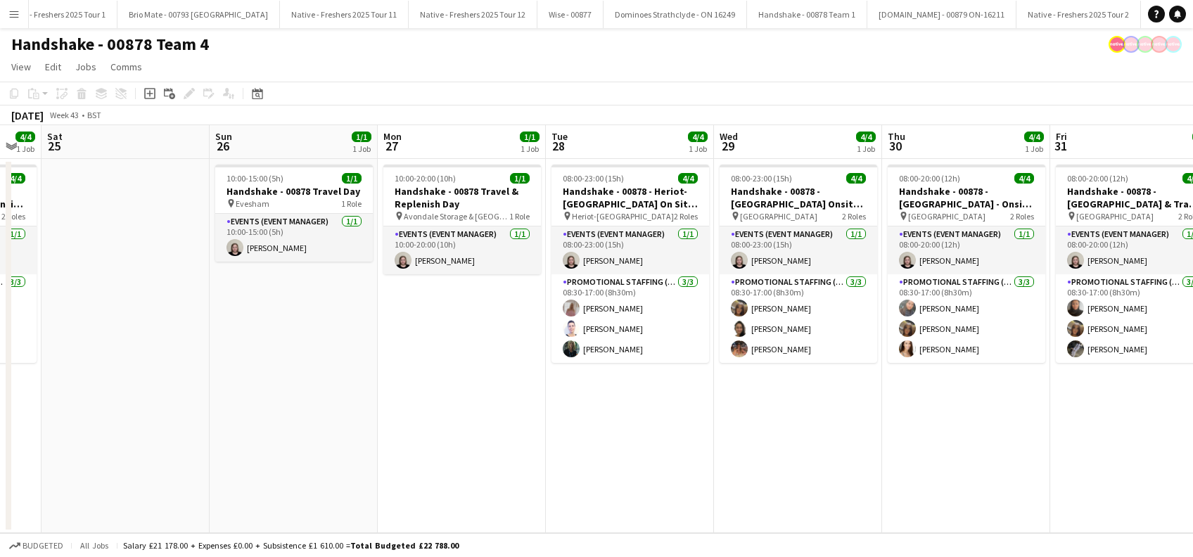
drag, startPoint x: 1054, startPoint y: 449, endPoint x: 459, endPoint y: 490, distance: 595.9
click at [459, 490] on app-calendar-viewport "Wed 22 4/4 1 Job Thu 23 4/4 1 Job Fri 24 4/4 1 Job Sat 25 Sun 26 1/1 1 Job Mon …" at bounding box center [596, 329] width 1193 height 408
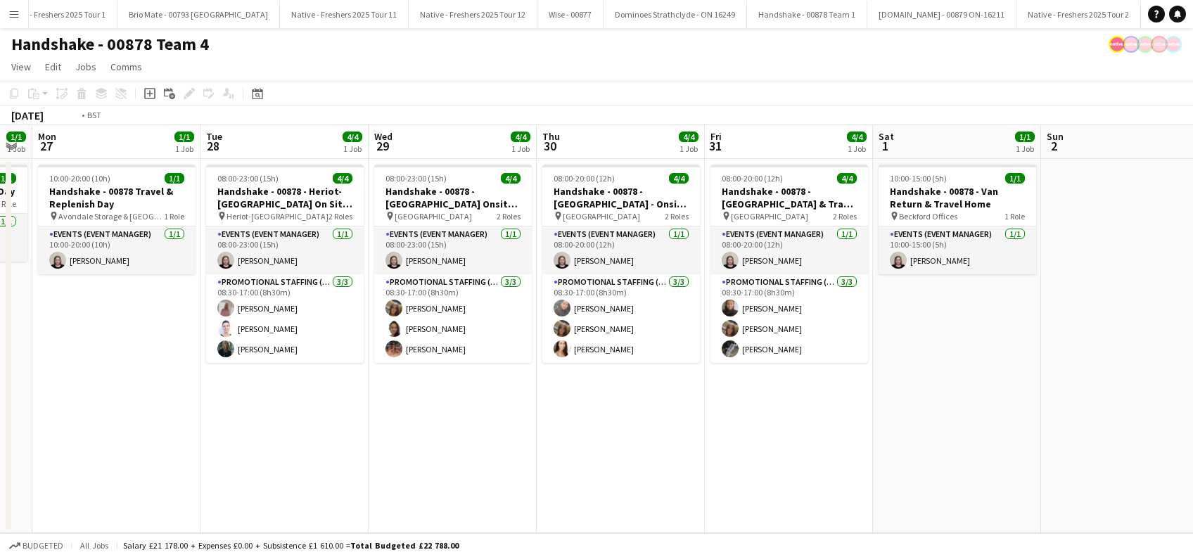
scroll to position [0, 542]
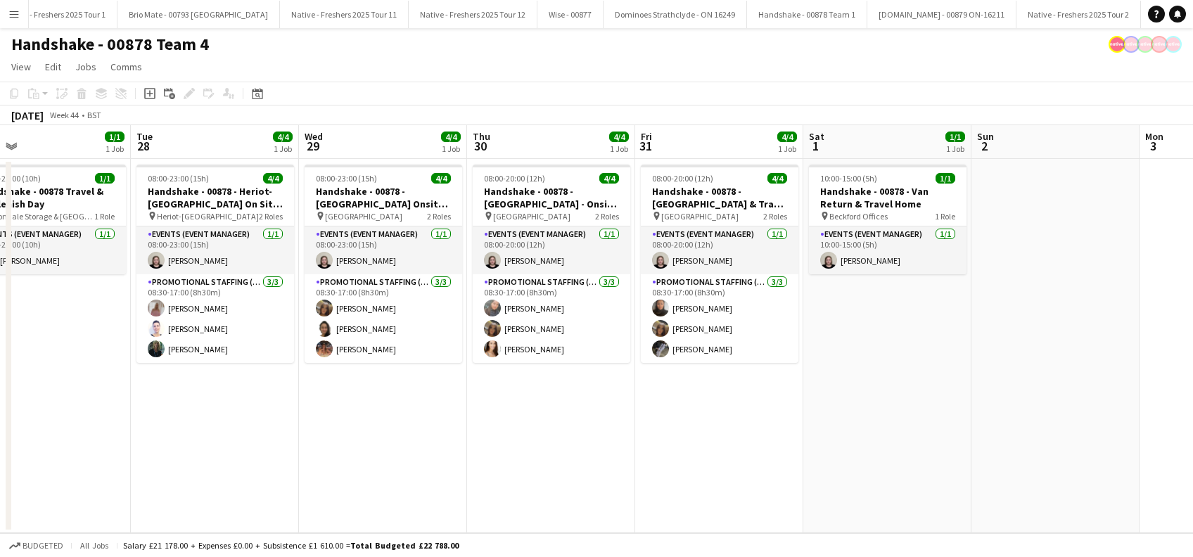
drag, startPoint x: 1019, startPoint y: 460, endPoint x: 605, endPoint y: 487, distance: 414.6
click at [605, 487] on app-calendar-viewport "Fri 24 4/4 1 Job Sat 25 Sun 26 1/1 1 Job Mon 27 1/1 1 Job Tue 28 4/4 1 Job Wed …" at bounding box center [596, 329] width 1193 height 408
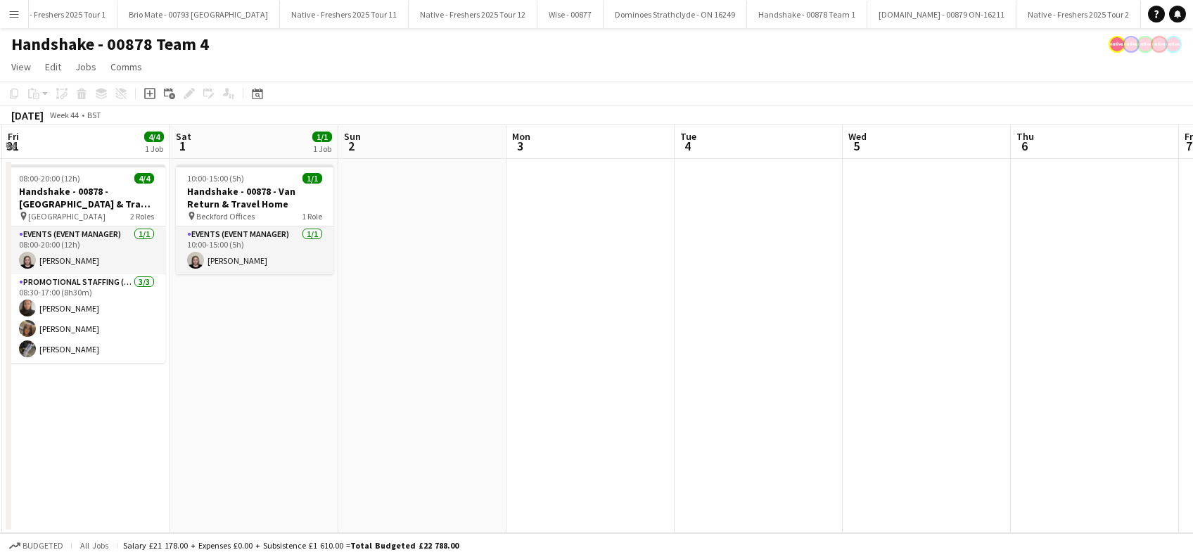
drag, startPoint x: 912, startPoint y: 430, endPoint x: 765, endPoint y: 450, distance: 148.4
click at [285, 516] on app-calendar-viewport "Tue 28 4/4 1 Job Wed 29 4/4 1 Job Thu 30 4/4 1 Job Fri 31 4/4 1 Job Sat 1 1/1 1…" at bounding box center [596, 329] width 1193 height 408
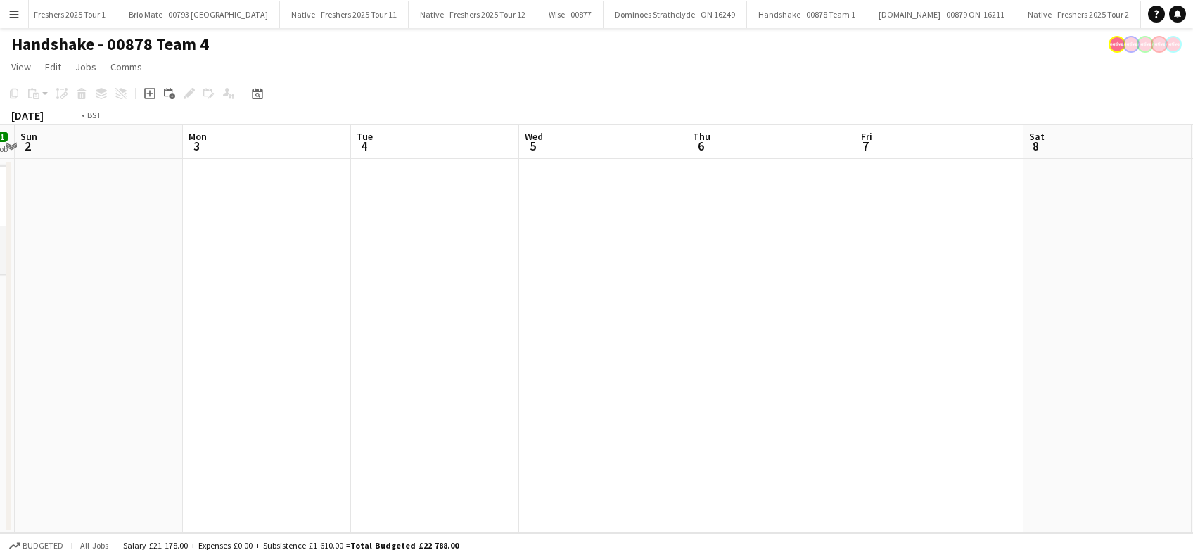
drag, startPoint x: 820, startPoint y: 476, endPoint x: 400, endPoint y: 490, distance: 419.6
click at [400, 490] on app-calendar-viewport "Thu 30 4/4 1 Job Fri 31 4/4 1 Job Sat 1 1/1 1 Job Sun 2 Mon 3 Tue 4 Wed 5 Thu 6…" at bounding box center [596, 329] width 1193 height 408
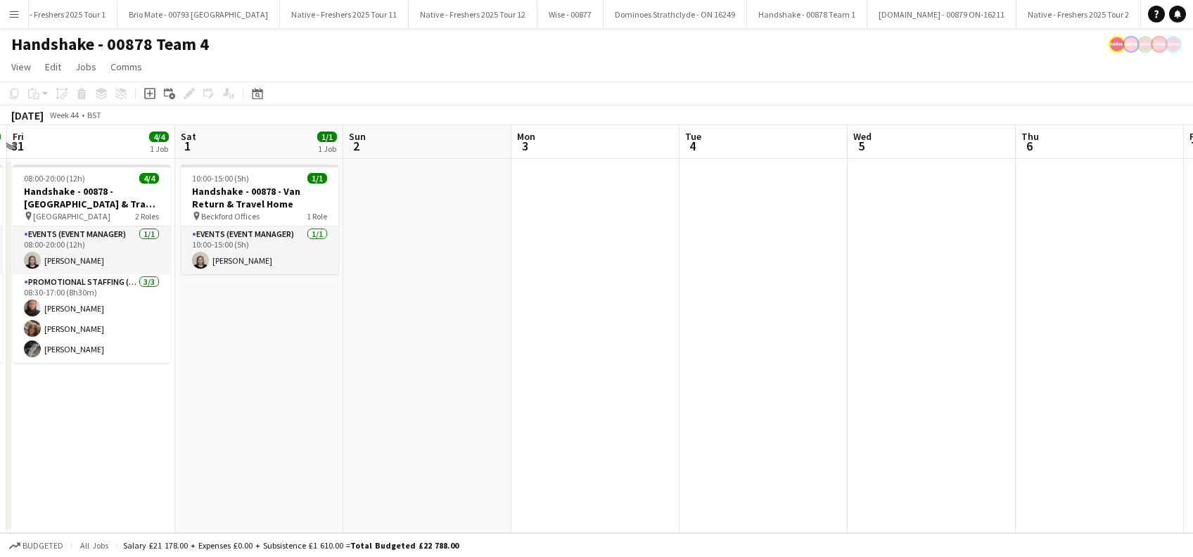
drag, startPoint x: 235, startPoint y: 490, endPoint x: 782, endPoint y: 462, distance: 548.1
click at [963, 474] on app-calendar-viewport "Wed 29 4/4 1 Job Thu 30 4/4 1 Job Fri 31 4/4 1 Job Sat 1 1/1 1 Job Sun 2 Mon 3 …" at bounding box center [596, 329] width 1193 height 408
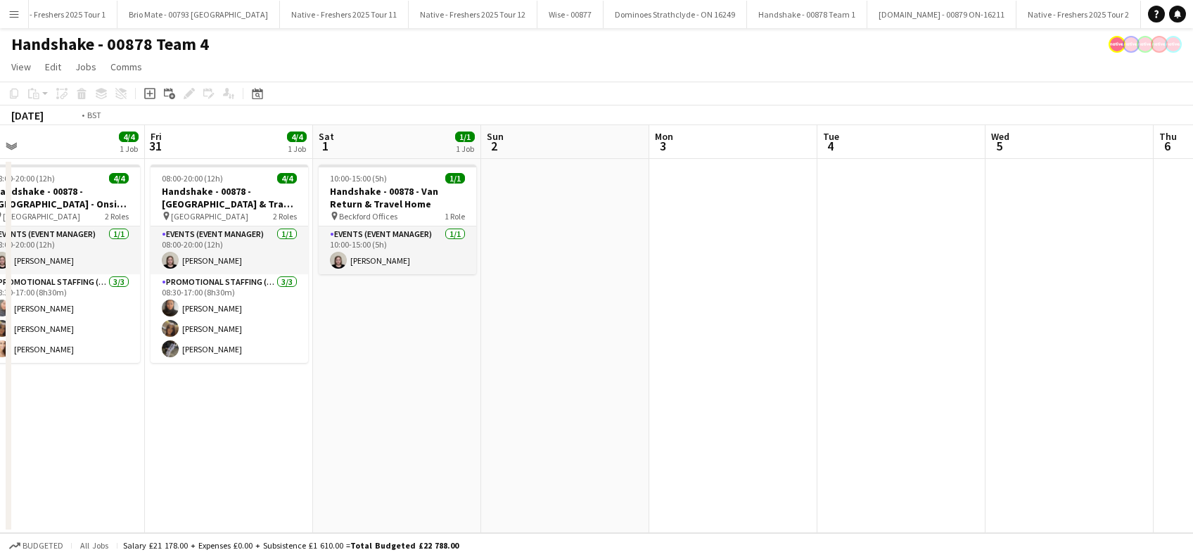
drag, startPoint x: 912, startPoint y: 474, endPoint x: 934, endPoint y: 474, distance: 22.5
click at [934, 474] on app-calendar-viewport "Tue 28 4/4 1 Job Wed 29 4/4 1 Job Thu 30 4/4 1 Job Fri 31 4/4 1 Job Sat 1 1/1 1…" at bounding box center [596, 329] width 1193 height 408
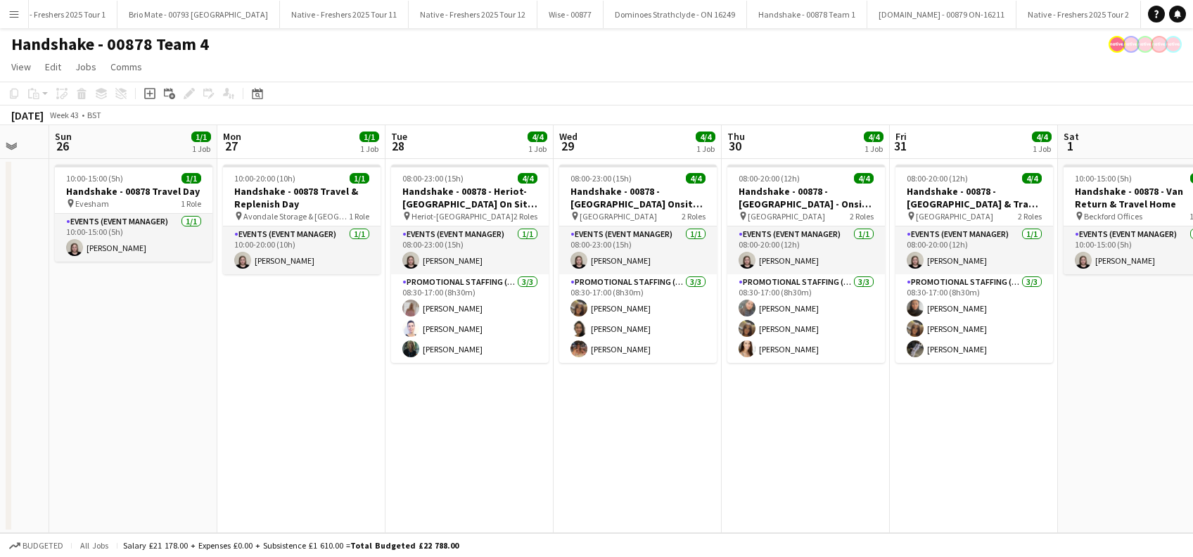
drag, startPoint x: 363, startPoint y: 460, endPoint x: 844, endPoint y: 466, distance: 480.6
click at [844, 466] on app-calendar-viewport "Fri 24 4/4 1 Job Sat 25 Sun 26 1/1 1 Job Mon 27 1/1 1 Job Tue 28 4/4 1 Job Wed …" at bounding box center [596, 329] width 1193 height 408
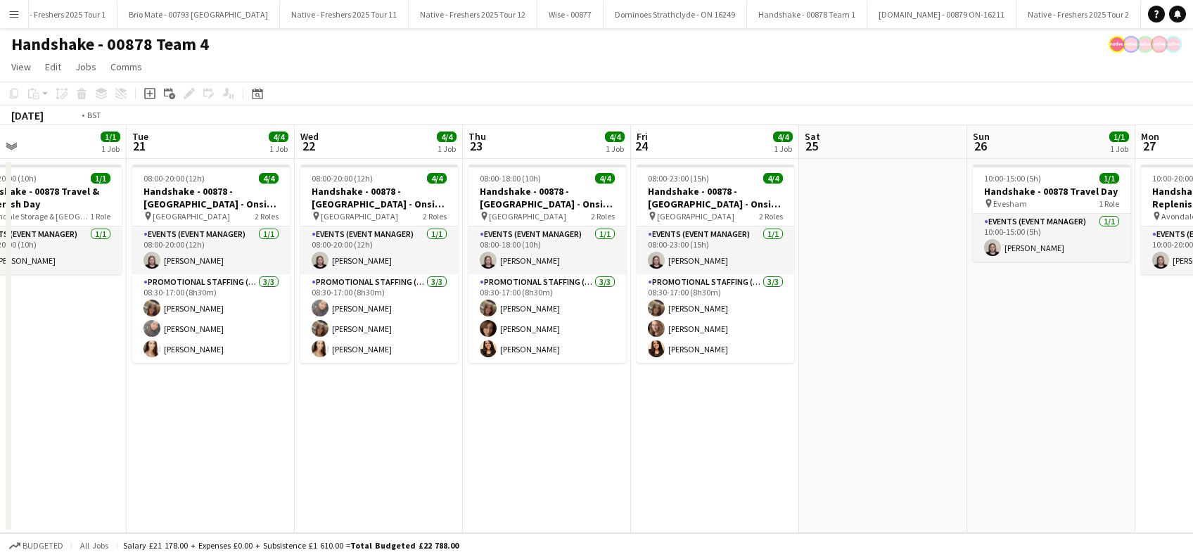
drag, startPoint x: 744, startPoint y: 491, endPoint x: 957, endPoint y: 488, distance: 213.2
click at [972, 489] on app-calendar-viewport "Sat 18 1/1 1 Job Sun 19 Mon 20 1/1 1 Job Tue 21 4/4 1 Job Wed 22 4/4 1 Job Thu …" at bounding box center [596, 329] width 1193 height 408
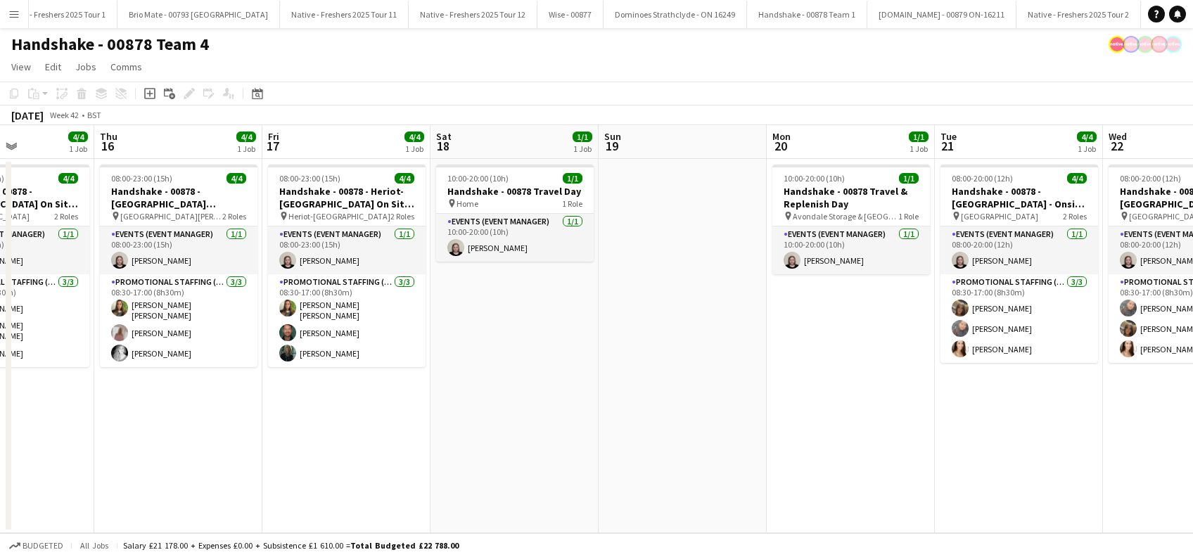
drag, startPoint x: 959, startPoint y: 457, endPoint x: 633, endPoint y: 453, distance: 325.8
click at [1066, 457] on app-calendar-viewport "Tue 14 4/4 1 Job Wed 15 4/4 1 Job Thu 16 4/4 1 Job Fri 17 4/4 1 Job Sat 18 1/1 …" at bounding box center [596, 329] width 1193 height 408
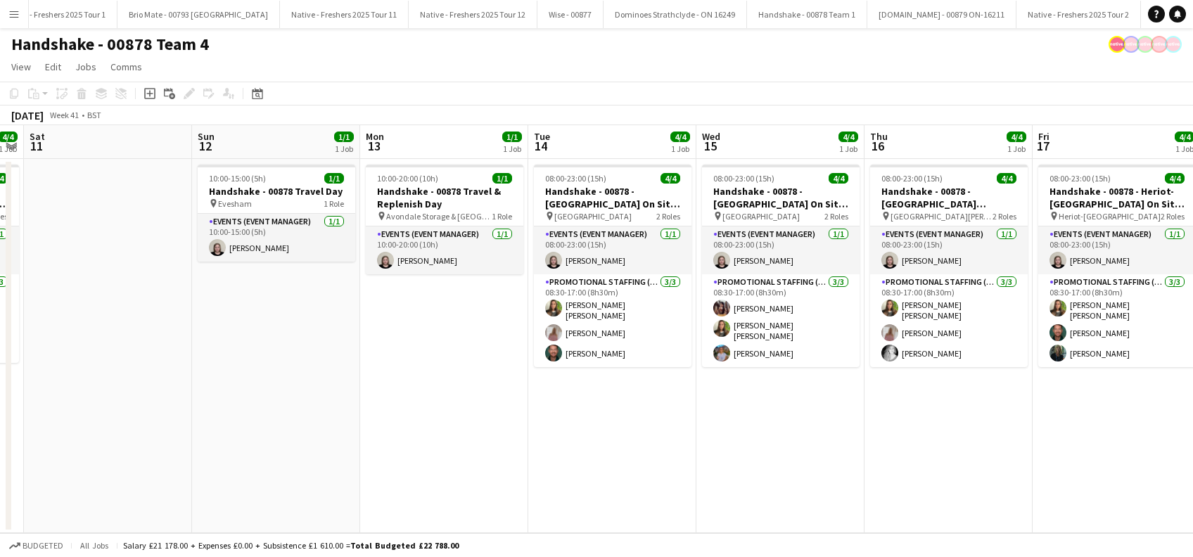
drag, startPoint x: 496, startPoint y: 462, endPoint x: 1058, endPoint y: 478, distance: 562.4
click at [1058, 478] on app-calendar-viewport "Thu 9 4/4 1 Job Fri 10 4/4 1 Job Sat 11 Sun 12 1/1 1 Job Mon 13 1/1 1 Job Tue 1…" at bounding box center [596, 329] width 1193 height 408
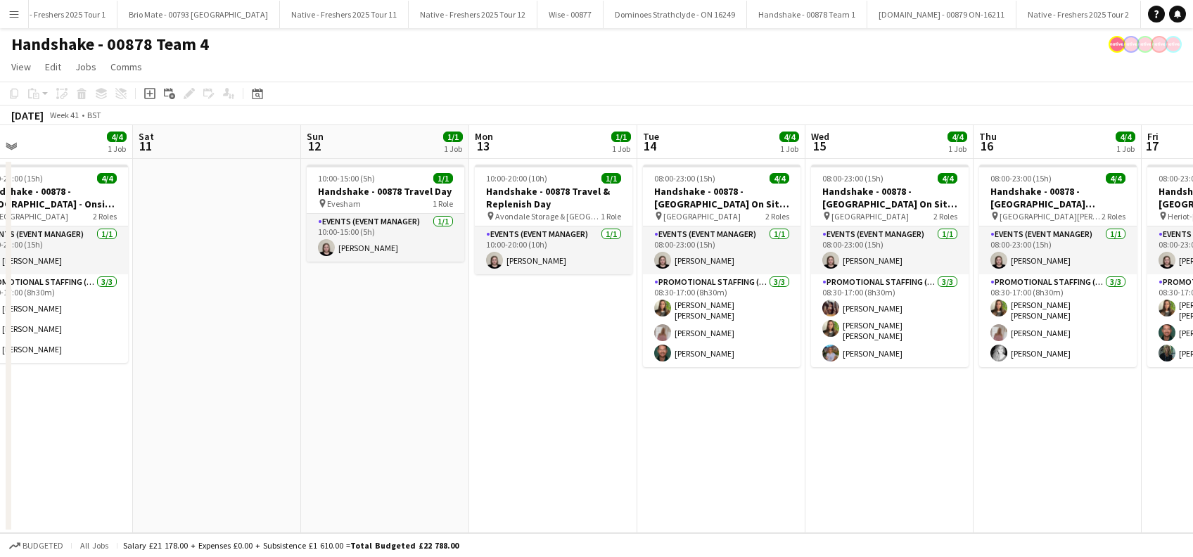
drag, startPoint x: 327, startPoint y: 468, endPoint x: 1024, endPoint y: 478, distance: 697.3
click at [1030, 478] on app-calendar-viewport "Thu 9 4/4 1 Job Fri 10 4/4 1 Job Sat 11 Sun 12 1/1 1 Job Mon 13 1/1 1 Job Tue 1…" at bounding box center [596, 329] width 1193 height 408
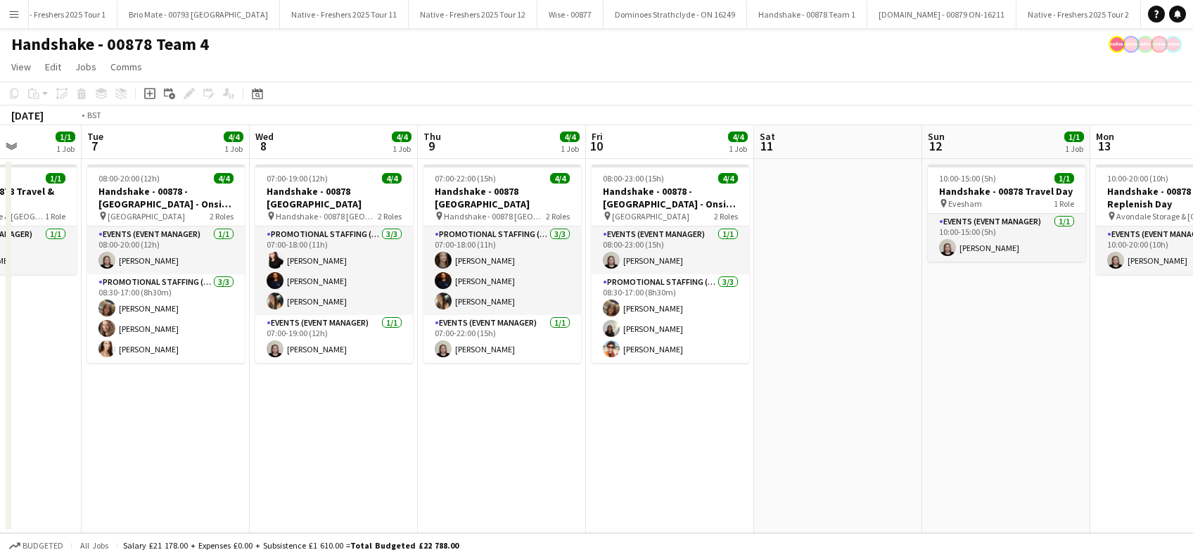
drag, startPoint x: 363, startPoint y: 439, endPoint x: 769, endPoint y: 456, distance: 406.3
click at [866, 465] on app-calendar-viewport "Sat 4 1/1 1 Job Sun 5 Mon 6 1/1 1 Job Tue 7 4/4 1 Job Wed 8 4/4 1 Job Thu 9 4/4…" at bounding box center [596, 329] width 1193 height 408
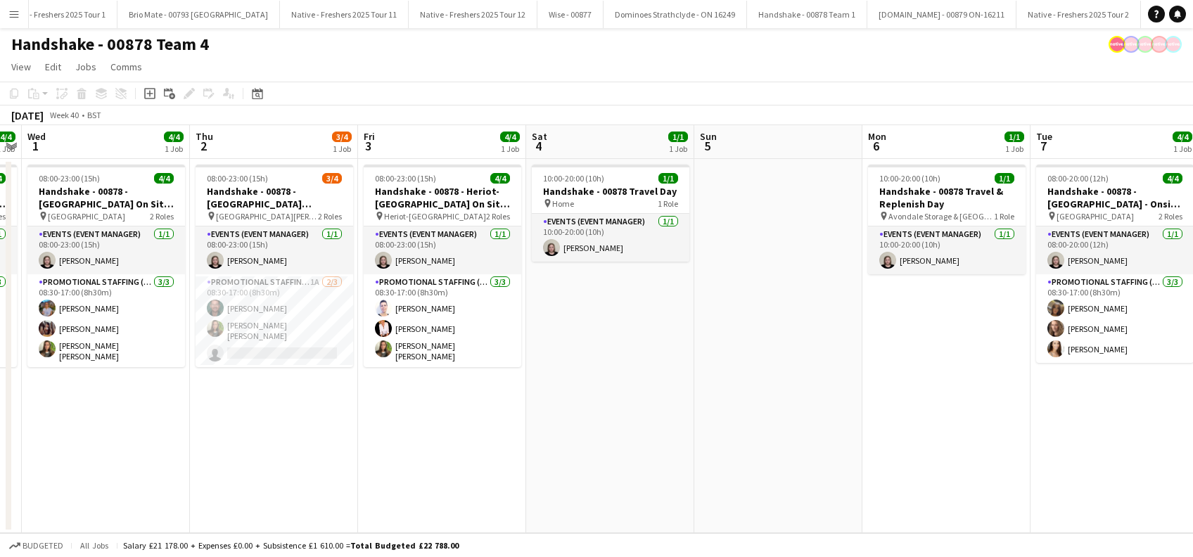
drag, startPoint x: 293, startPoint y: 411, endPoint x: 680, endPoint y: 434, distance: 387.7
click at [865, 433] on app-calendar-viewport "Mon 29 1/1 1 Job Tue 30 4/4 1 Job Wed 1 4/4 1 Job Thu 2 3/4 1 Job Fri 3 4/4 1 J…" at bounding box center [596, 329] width 1193 height 408
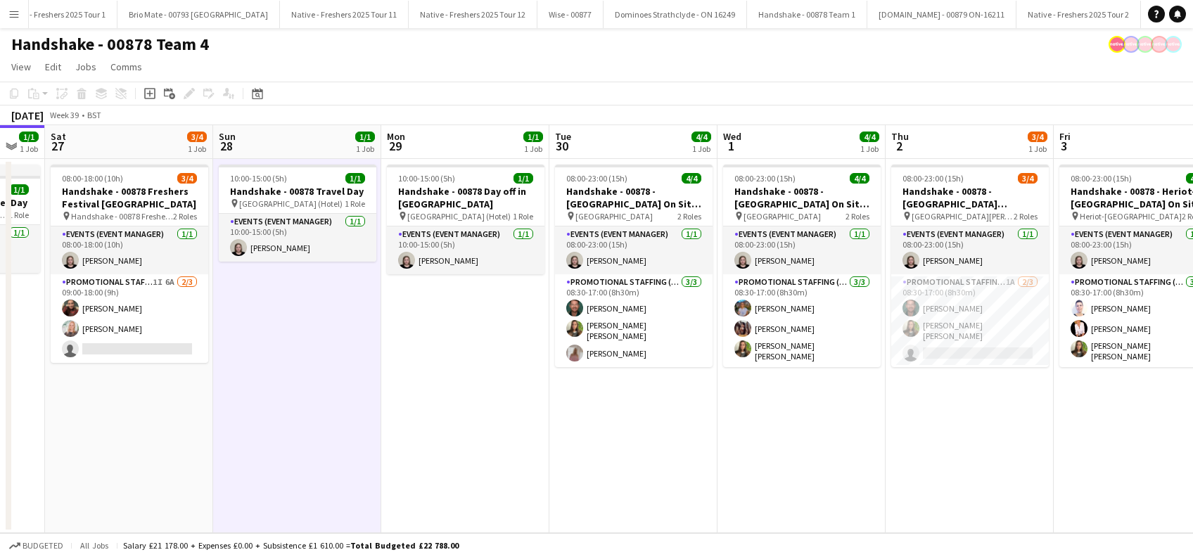
drag, startPoint x: 836, startPoint y: 457, endPoint x: 855, endPoint y: 459, distance: 19.1
click at [855, 458] on app-calendar-viewport "Thu 25 5/5 1 Job Fri 26 1/1 1 Job Sat 27 3/4 1 Job Sun 28 1/1 1 Job Mon 29 1/1 …" at bounding box center [596, 329] width 1193 height 408
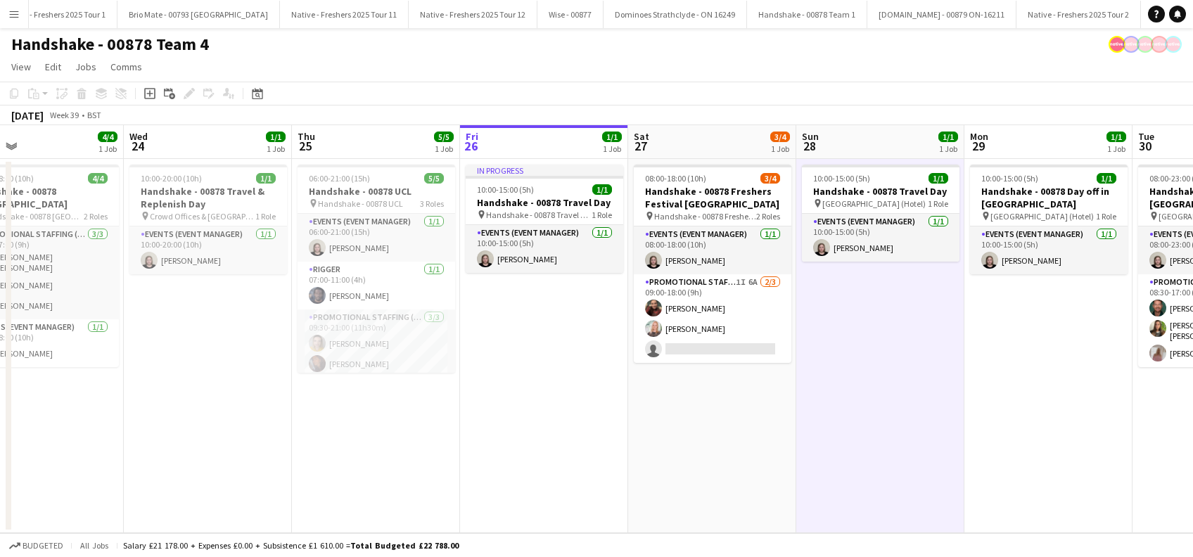
scroll to position [0, 600]
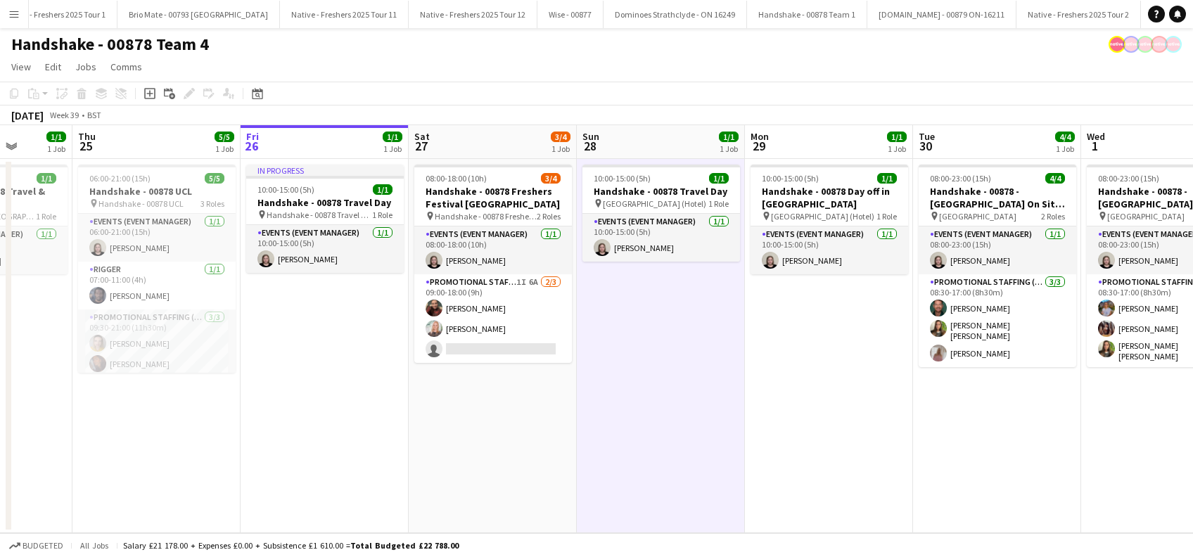
drag, startPoint x: 451, startPoint y: 400, endPoint x: 675, endPoint y: 415, distance: 224.9
click at [675, 415] on app-calendar-viewport "Sun 21 1/1 1 Job Mon 22 4/4 1 Job Tue 23 4/4 1 Job Wed 24 1/1 1 Job Thu 25 5/5 …" at bounding box center [596, 329] width 1193 height 408
click at [291, 440] on app-date-cell "In progress 10:00-15:00 (5h) 1/1 Handshake - 00878 Travel Day pin Handshake - 0…" at bounding box center [325, 346] width 168 height 374
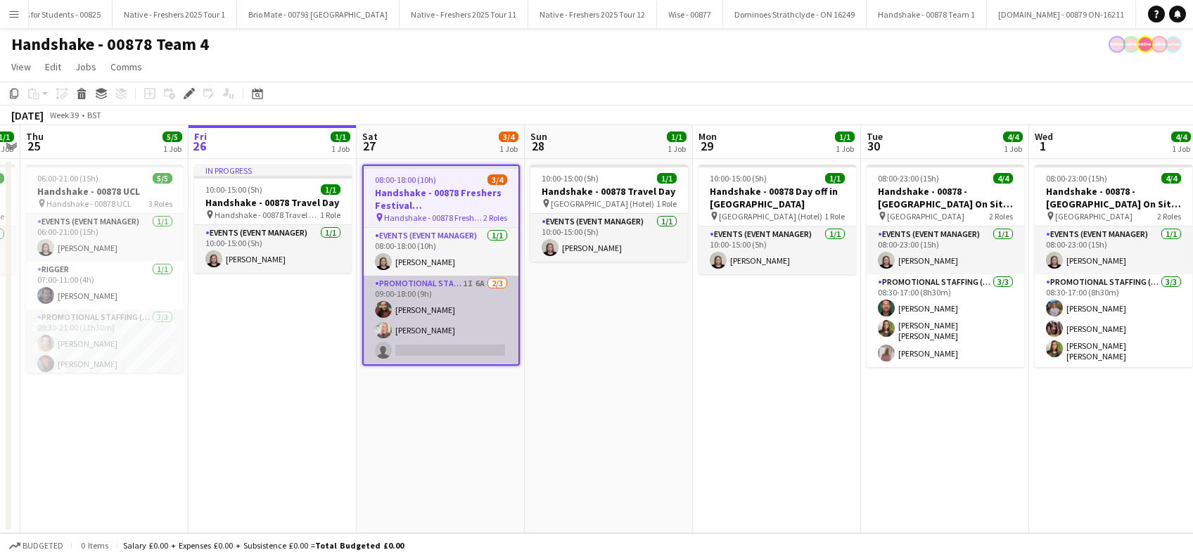
scroll to position [0, 2913]
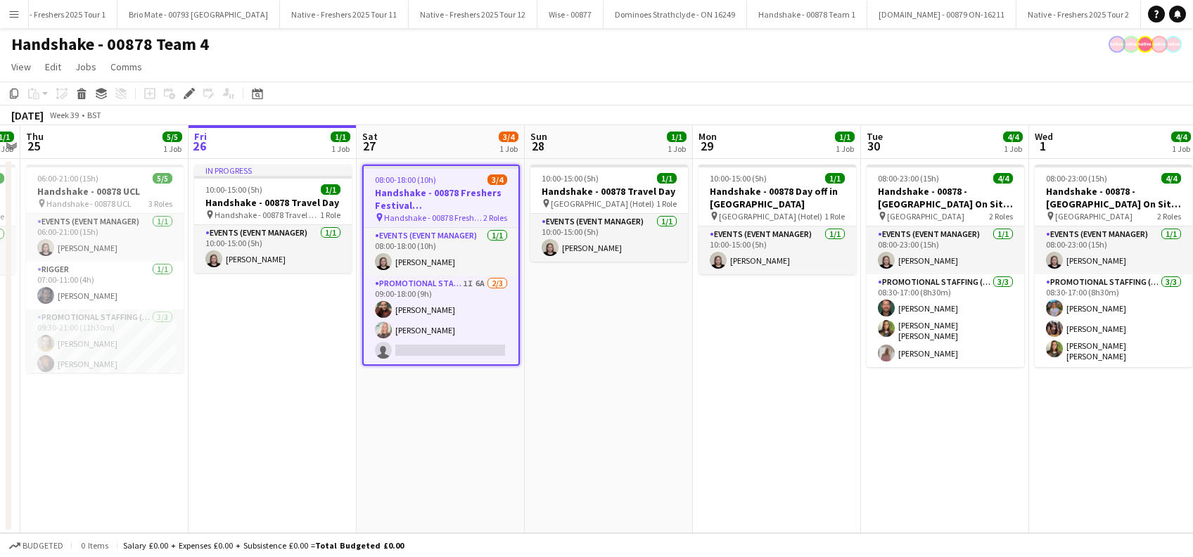
drag, startPoint x: 424, startPoint y: 422, endPoint x: 592, endPoint y: 422, distance: 167.5
click at [426, 424] on app-date-cell "08:00-18:00 (10h) 3/4 Handshake - 00878 Freshers Festival [GEOGRAPHIC_DATA] pin…" at bounding box center [441, 346] width 168 height 374
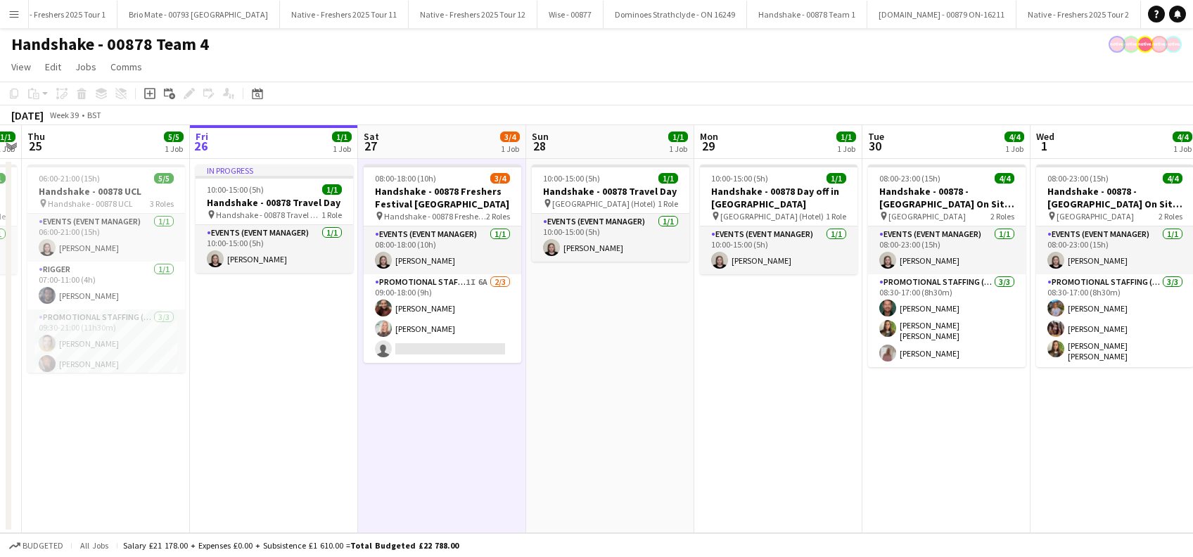
click at [675, 407] on app-date-cell "10:00-15:00 (5h) 1/1 Handshake - 00878 Travel Day pin Glasgow (Hotel) 1 Role Ev…" at bounding box center [610, 346] width 168 height 374
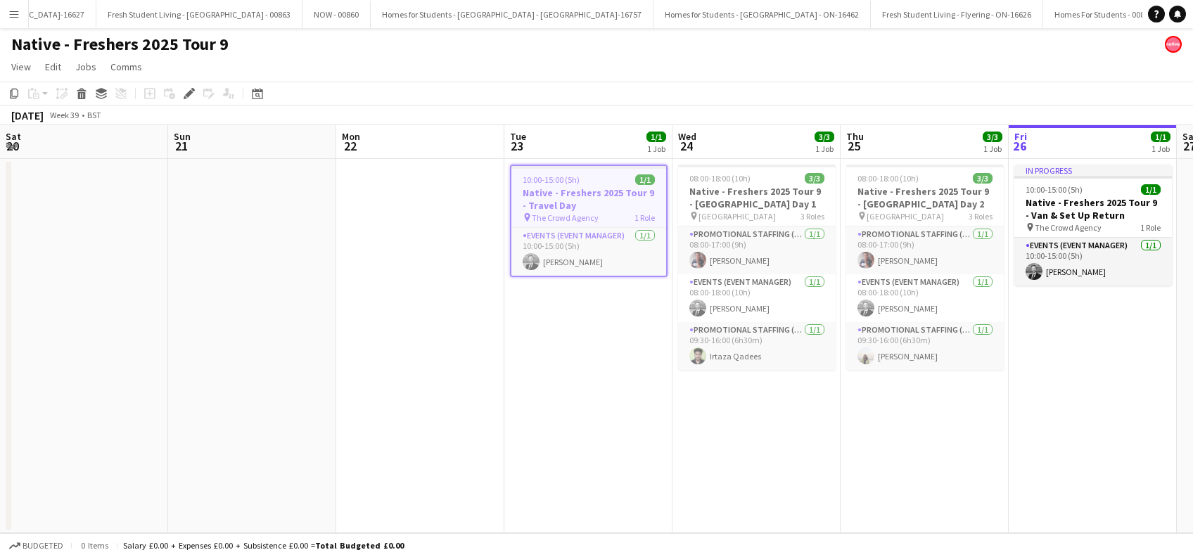
scroll to position [0, 4999]
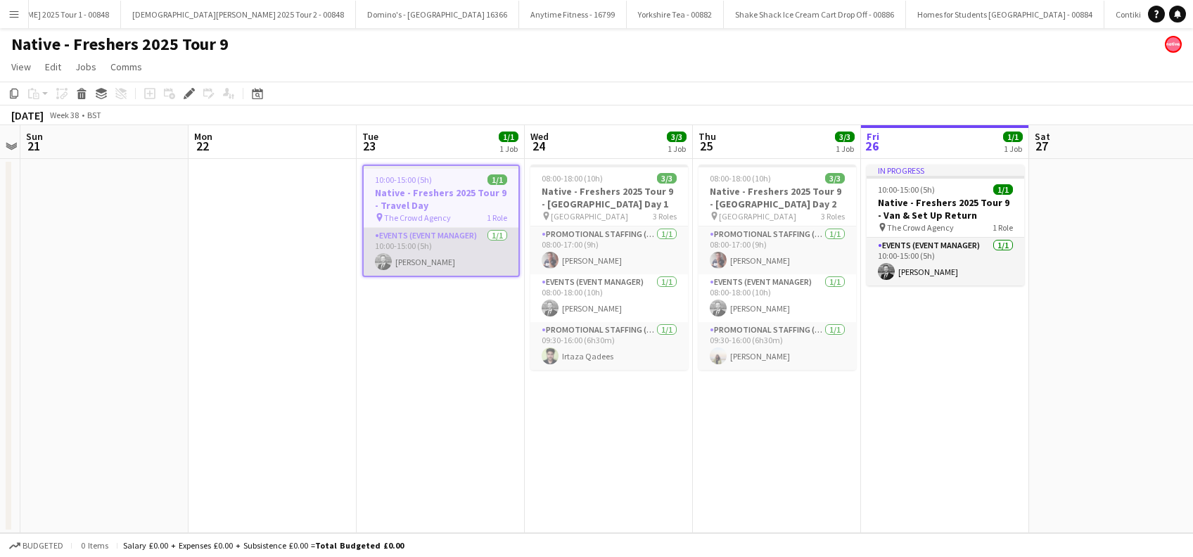
click at [430, 263] on app-card-role "Events (Event Manager) [DATE] 10:00-15:00 (5h) [PERSON_NAME]" at bounding box center [441, 252] width 155 height 48
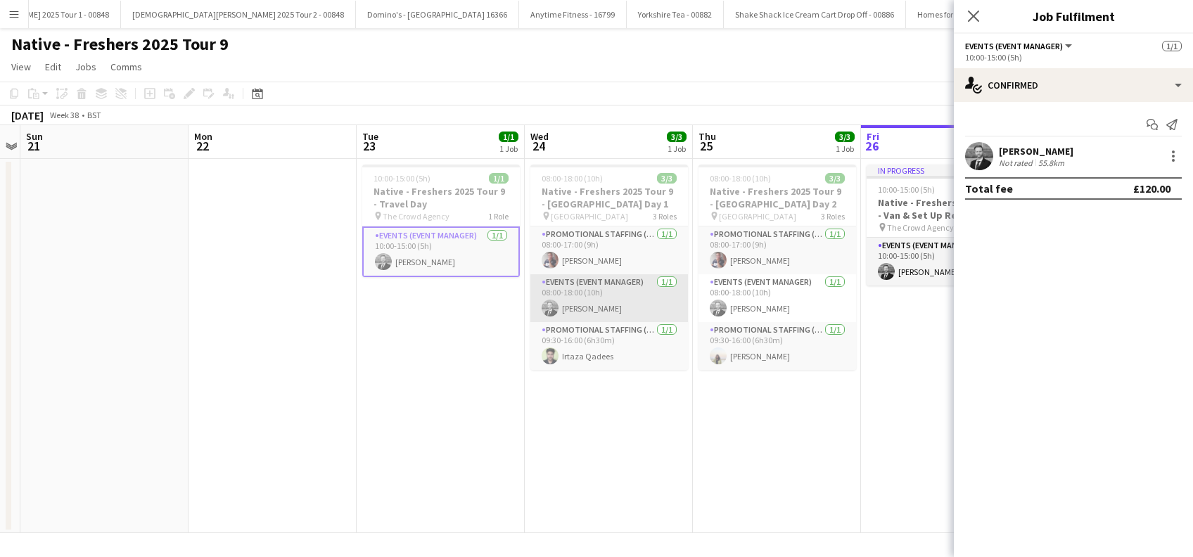
click at [588, 305] on app-card-role "Events (Event Manager) [DATE] 08:00-18:00 (10h) [PERSON_NAME]" at bounding box center [610, 298] width 158 height 48
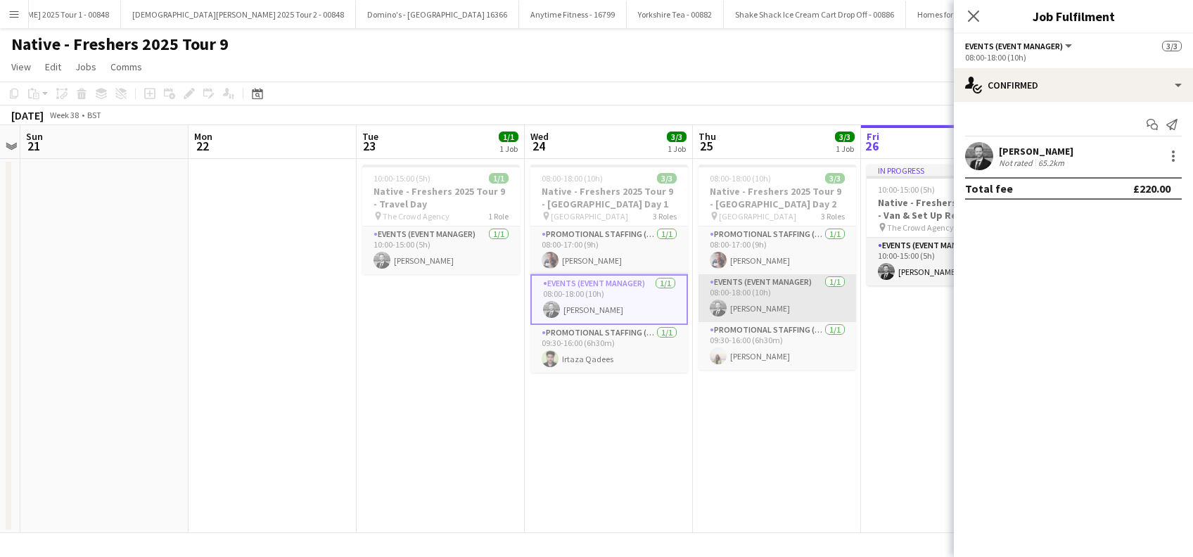
scroll to position [0, 483]
click at [764, 304] on app-card-role "Events (Event Manager) [DATE] 08:00-18:00 (10h) [PERSON_NAME]" at bounding box center [779, 298] width 158 height 48
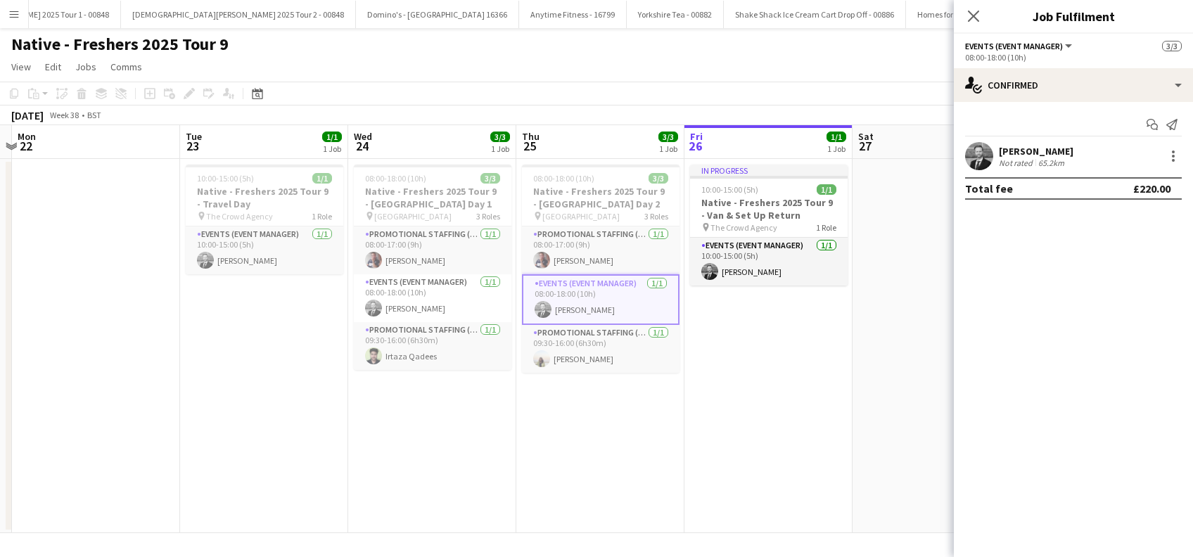
scroll to position [0, 671]
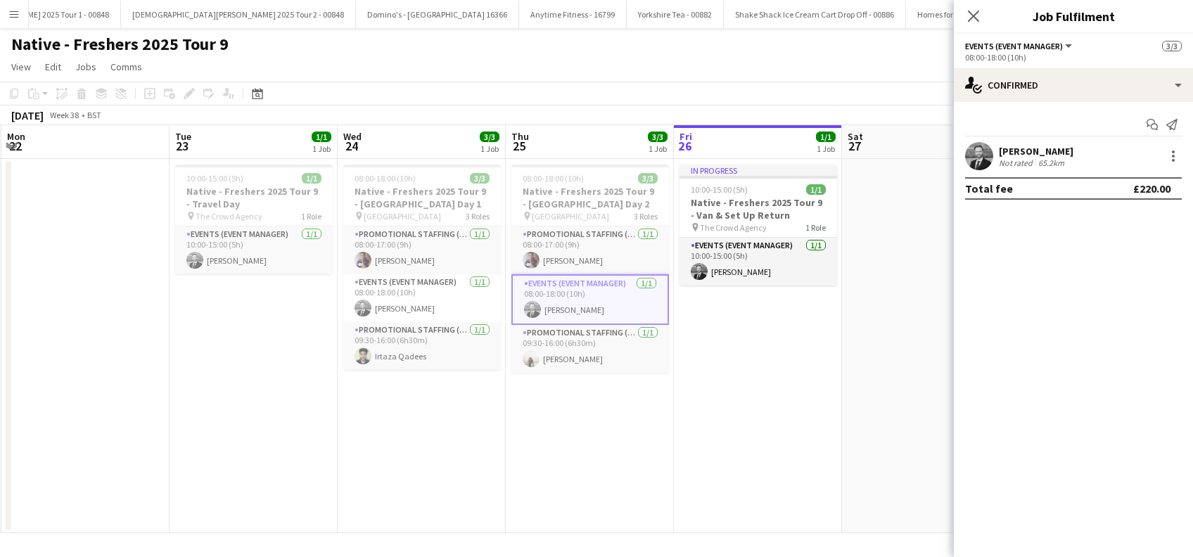
drag, startPoint x: 815, startPoint y: 452, endPoint x: 626, endPoint y: 466, distance: 189.1
click at [626, 466] on app-calendar-viewport "Thu 18 4/4 1 Job Fri 19 1/1 1 Job Sat 20 Sun 21 Mon 22 Tue 23 1/1 1 Job Wed 24 …" at bounding box center [596, 329] width 1193 height 408
click at [742, 267] on app-card-role "Events (Event Manager) [DATE] 10:00-15:00 (5h) [PERSON_NAME]" at bounding box center [759, 262] width 158 height 48
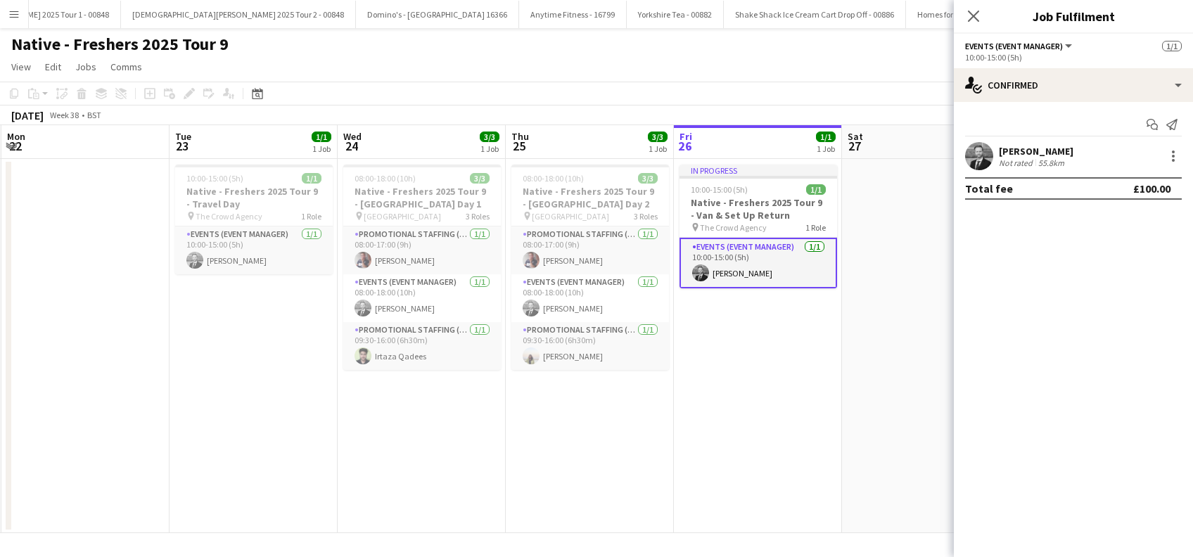
click at [742, 385] on app-date-cell "In progress 10:00-15:00 (5h) 1/1 Native - Freshers 2025 Tour 9 - Van & Set Up R…" at bounding box center [758, 346] width 168 height 374
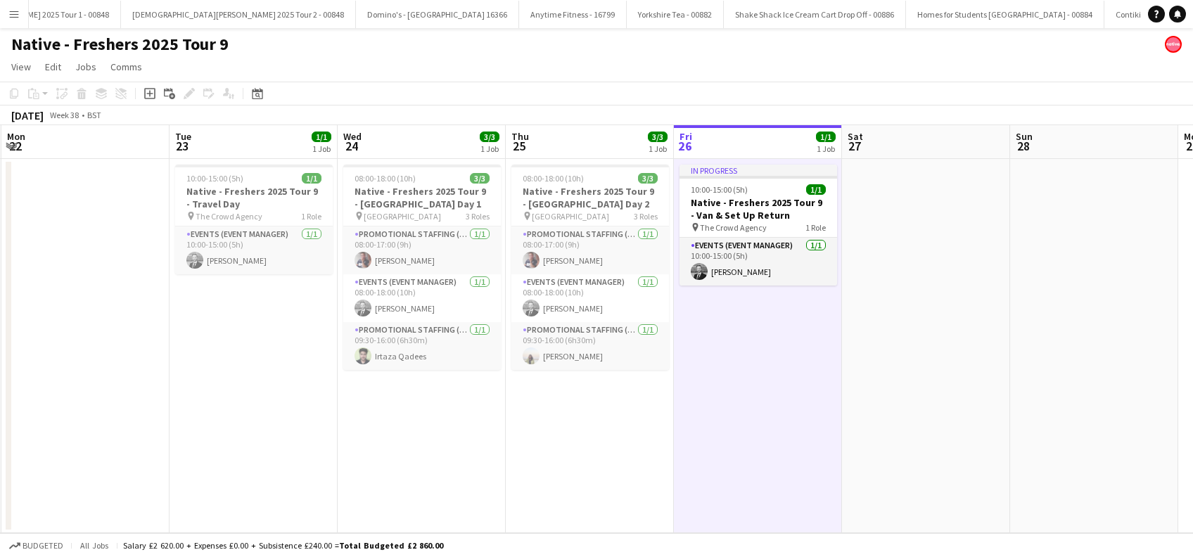
scroll to position [0, 671]
click at [906, 379] on app-date-cell at bounding box center [927, 346] width 168 height 374
